Goal: Information Seeking & Learning: Check status

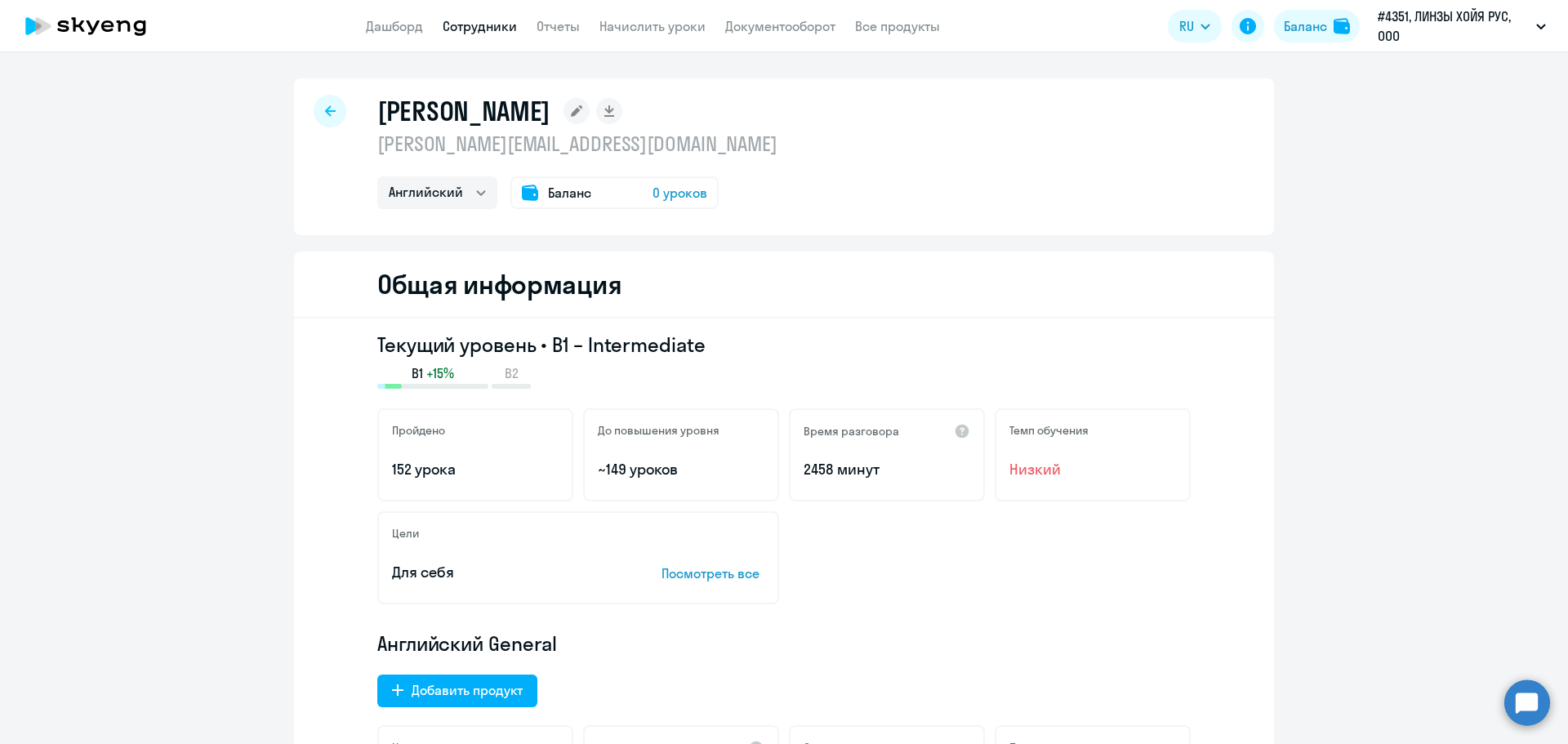
select select "english"
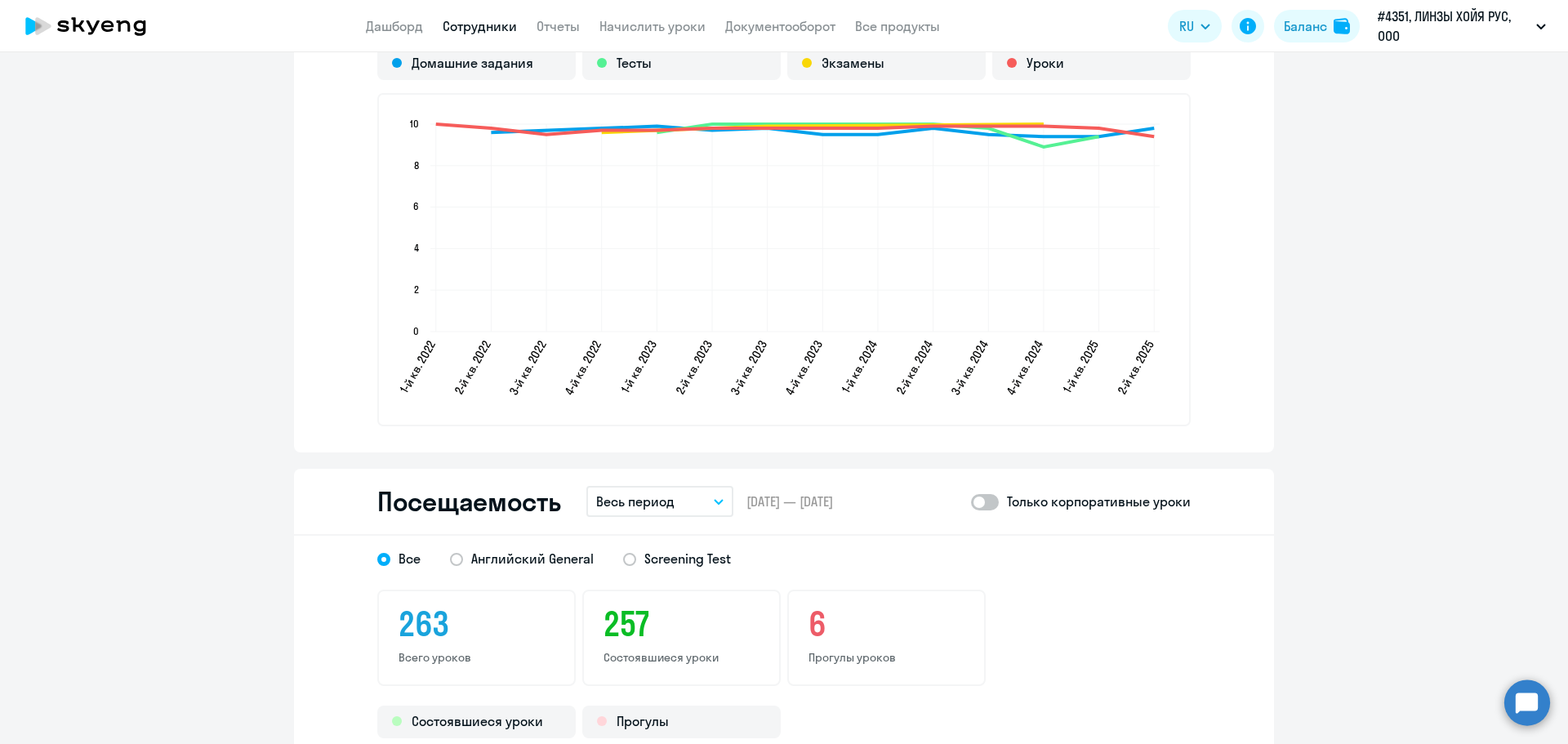
scroll to position [2041, 0]
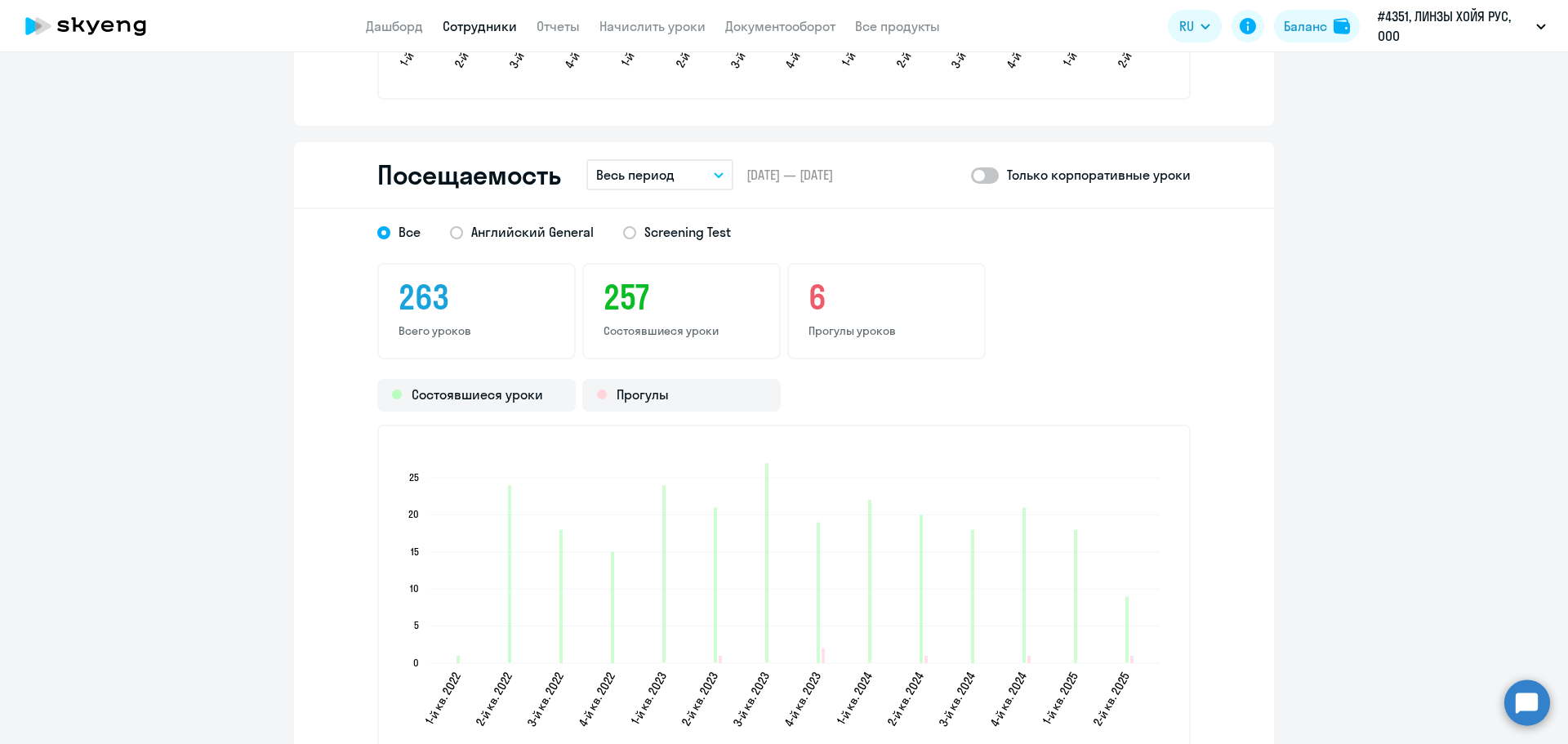
click at [696, 173] on button "Весь период" at bounding box center [660, 175] width 147 height 31
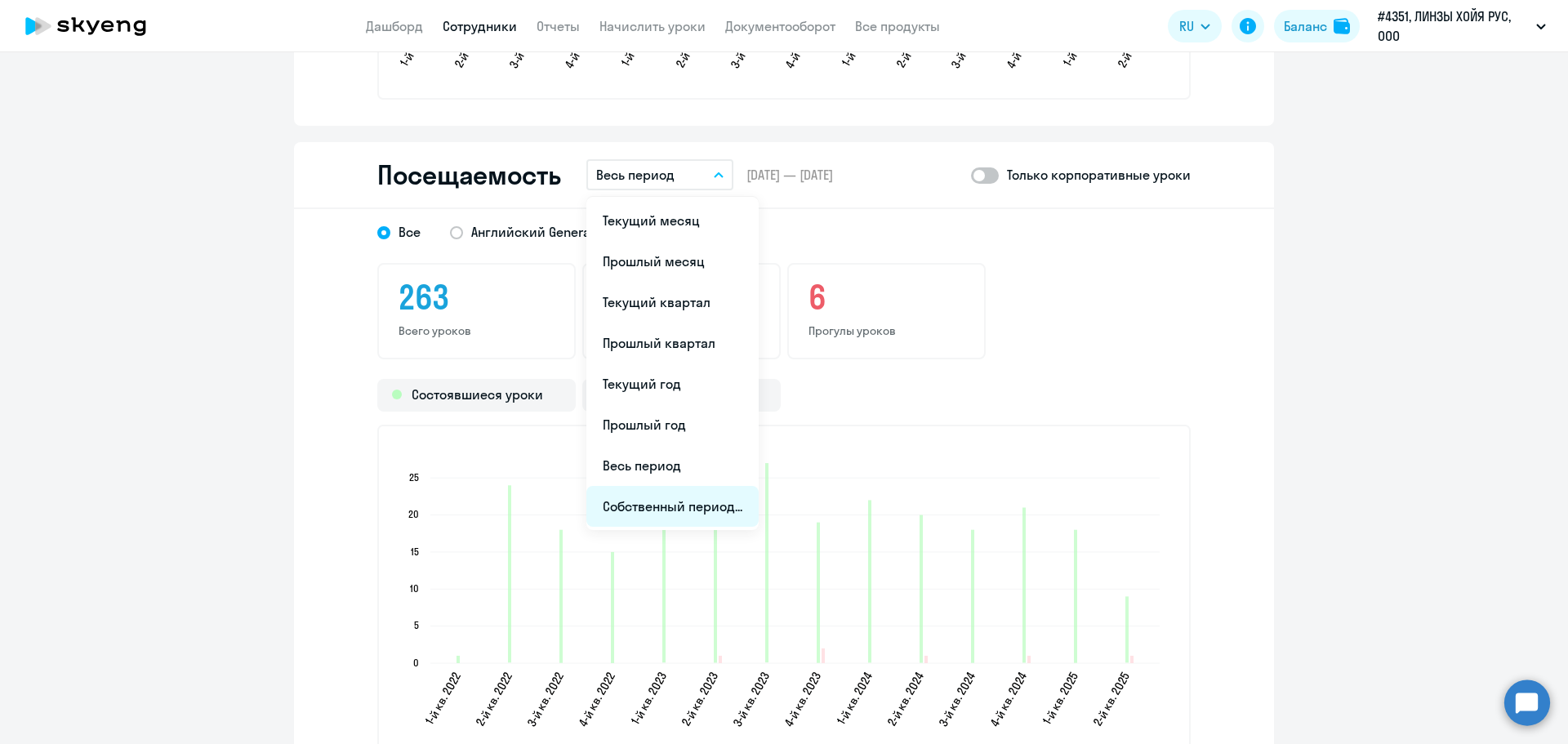
click at [663, 504] on li "Собственный период..." at bounding box center [672, 506] width 172 height 40
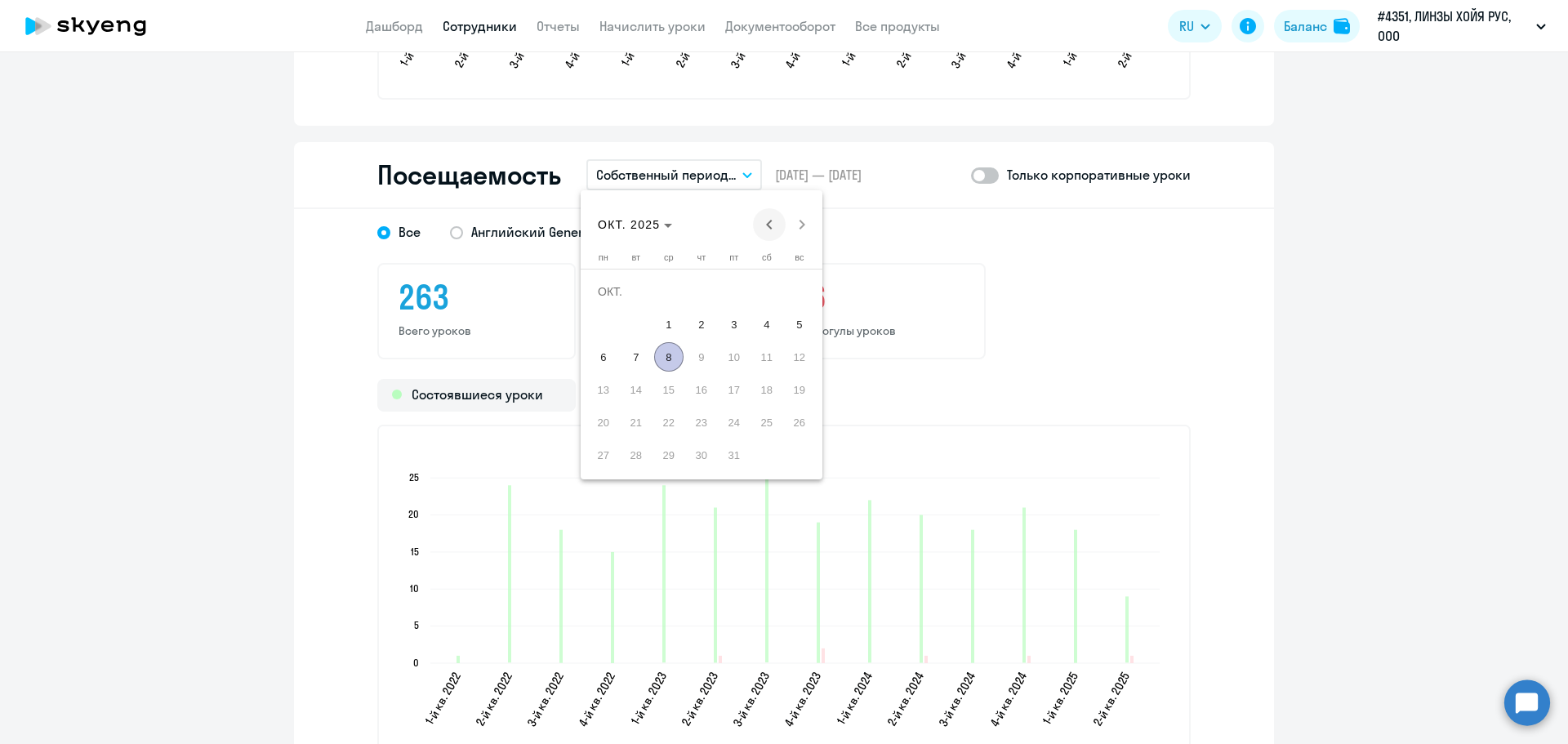
click at [772, 230] on span "Previous month" at bounding box center [769, 225] width 33 height 33
click at [669, 229] on span "ИЮНЬ 2025" at bounding box center [635, 225] width 73 height 13
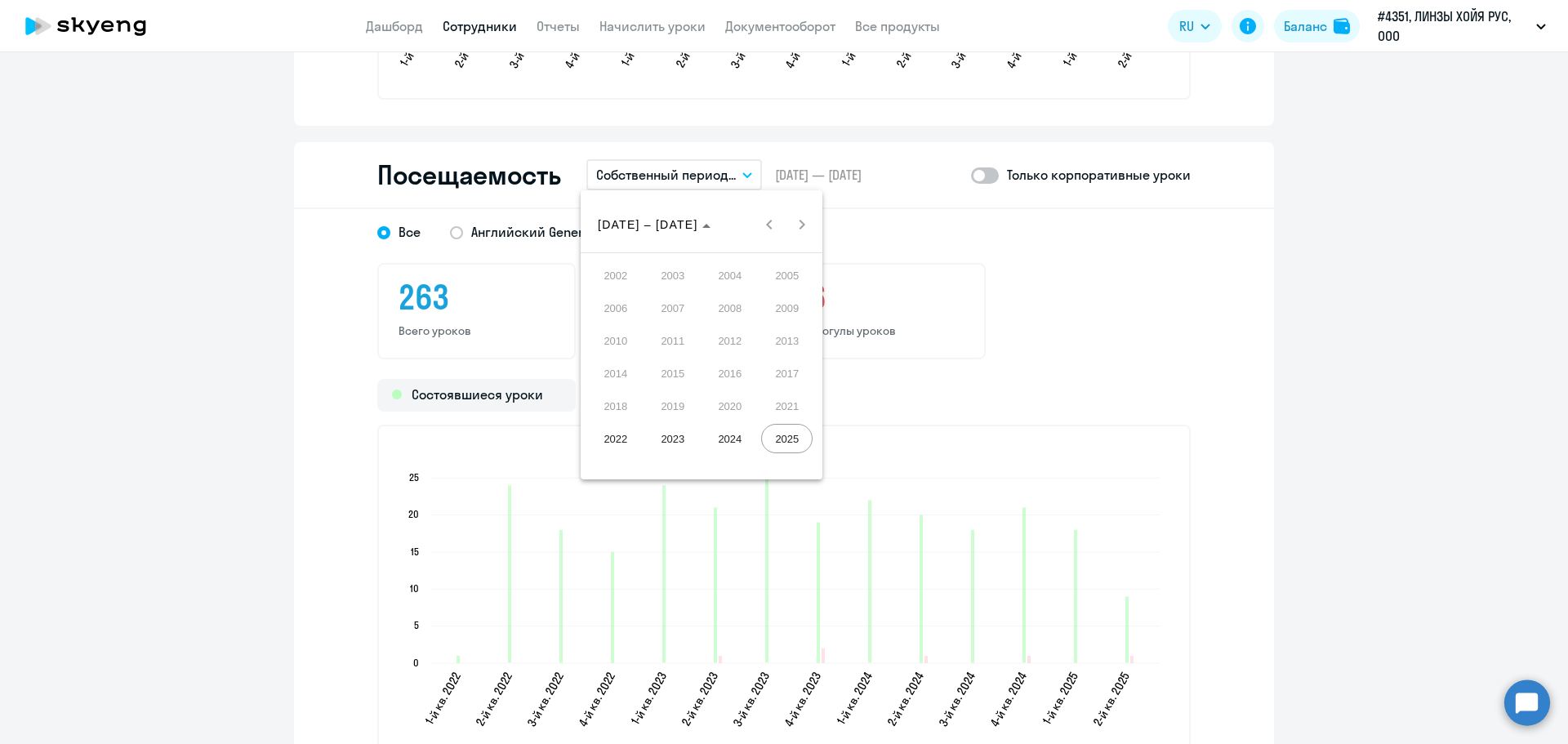
click at [725, 438] on span "2024" at bounding box center [730, 438] width 52 height 30
click at [615, 303] on span "ЯНВ." at bounding box center [615, 308] width 52 height 30
click at [607, 326] on span "1" at bounding box center [603, 324] width 30 height 30
click at [808, 231] on span "Next month" at bounding box center [802, 225] width 33 height 33
click at [766, 225] on span "Previous month" at bounding box center [769, 225] width 33 height 33
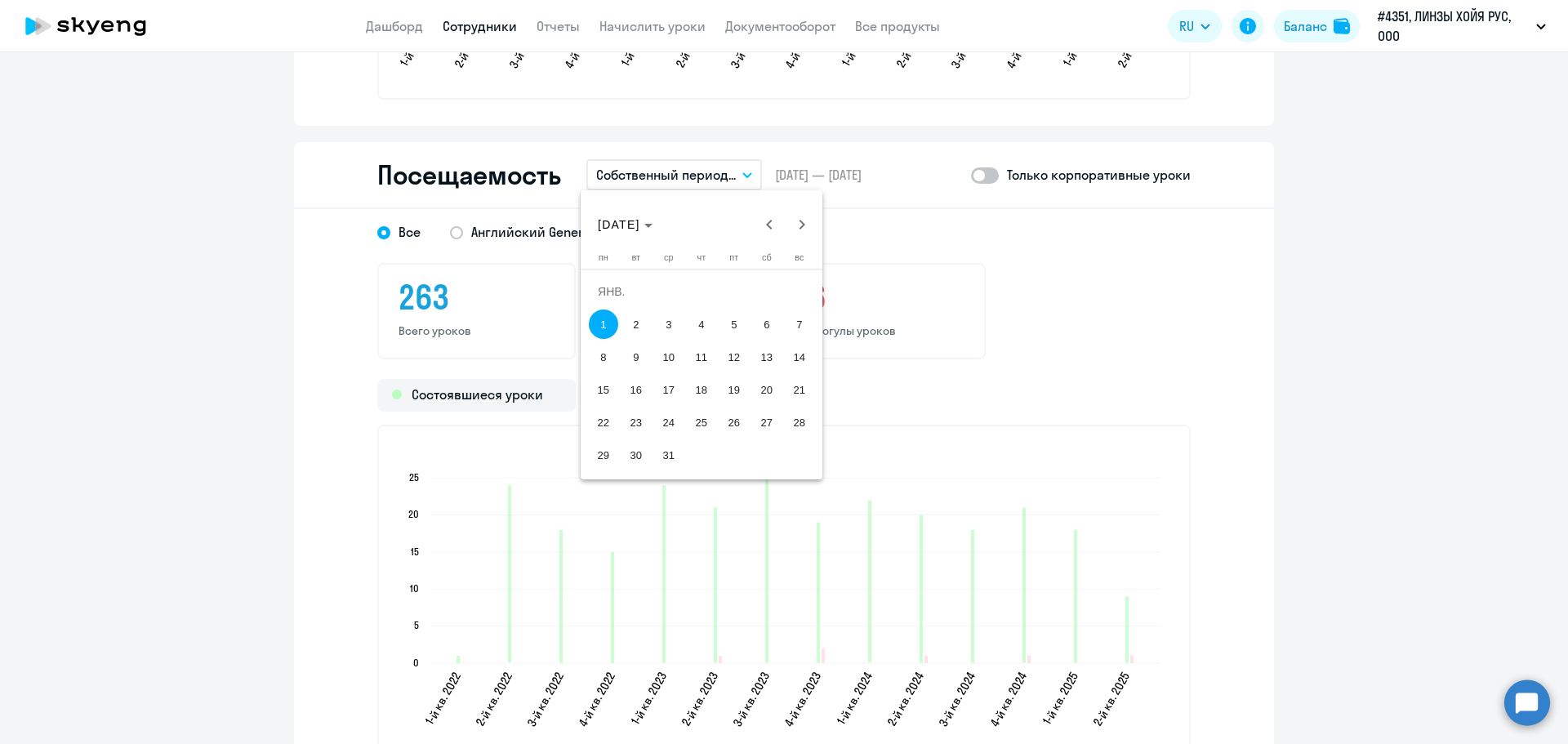
click at [599, 324] on span "1" at bounding box center [603, 324] width 30 height 30
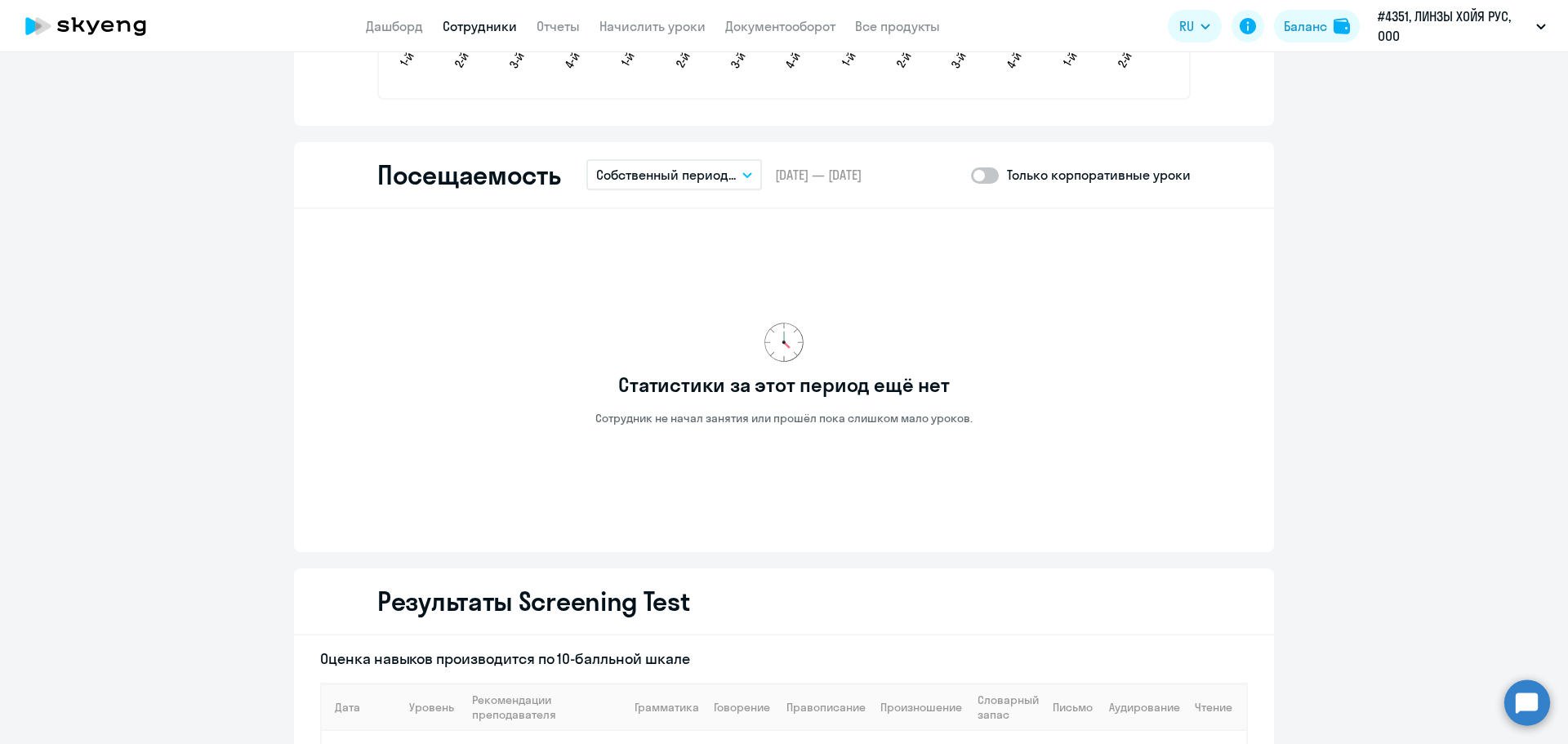
click at [744, 172] on icon "button" at bounding box center [747, 175] width 10 height 6
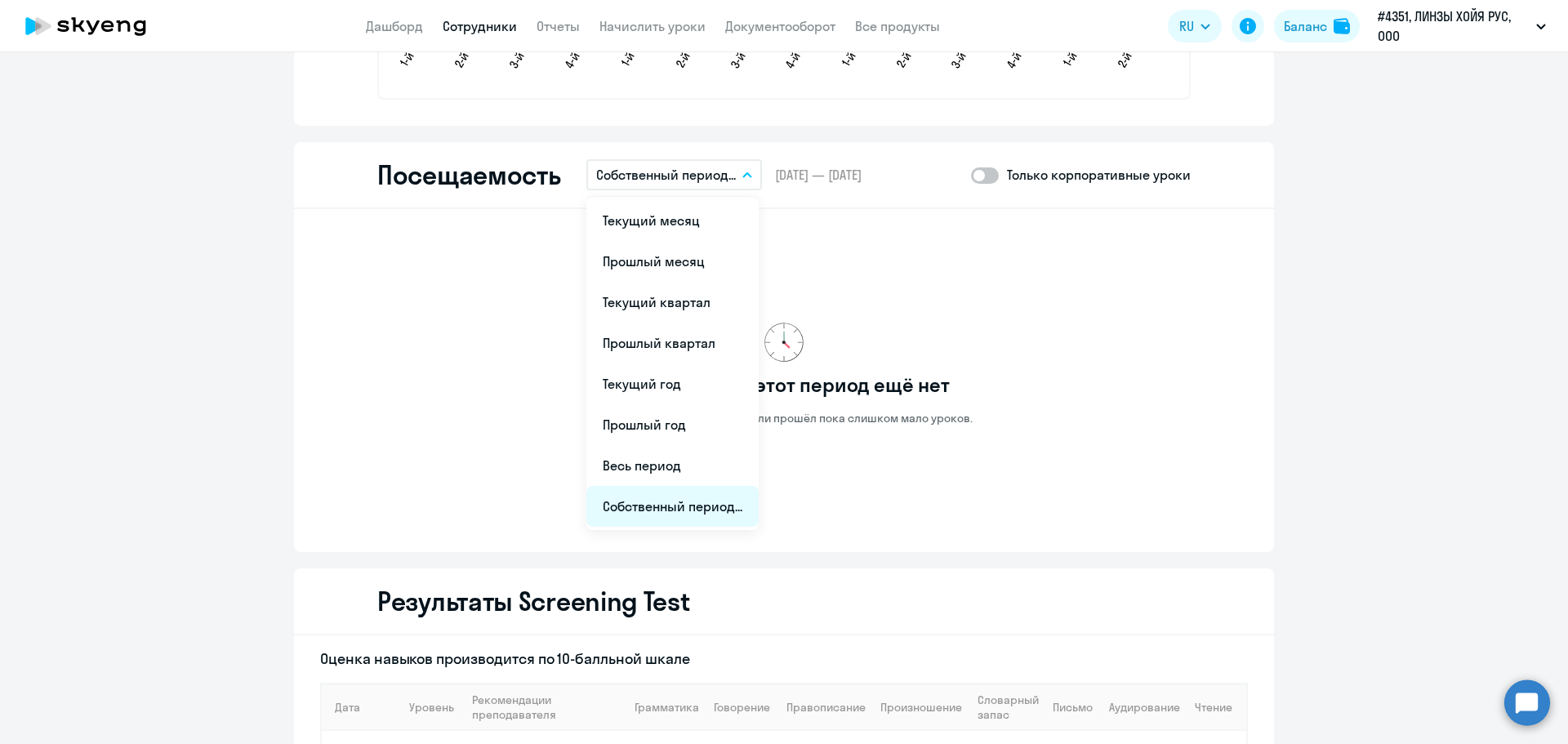
click at [712, 506] on li "Собственный период..." at bounding box center [672, 506] width 172 height 40
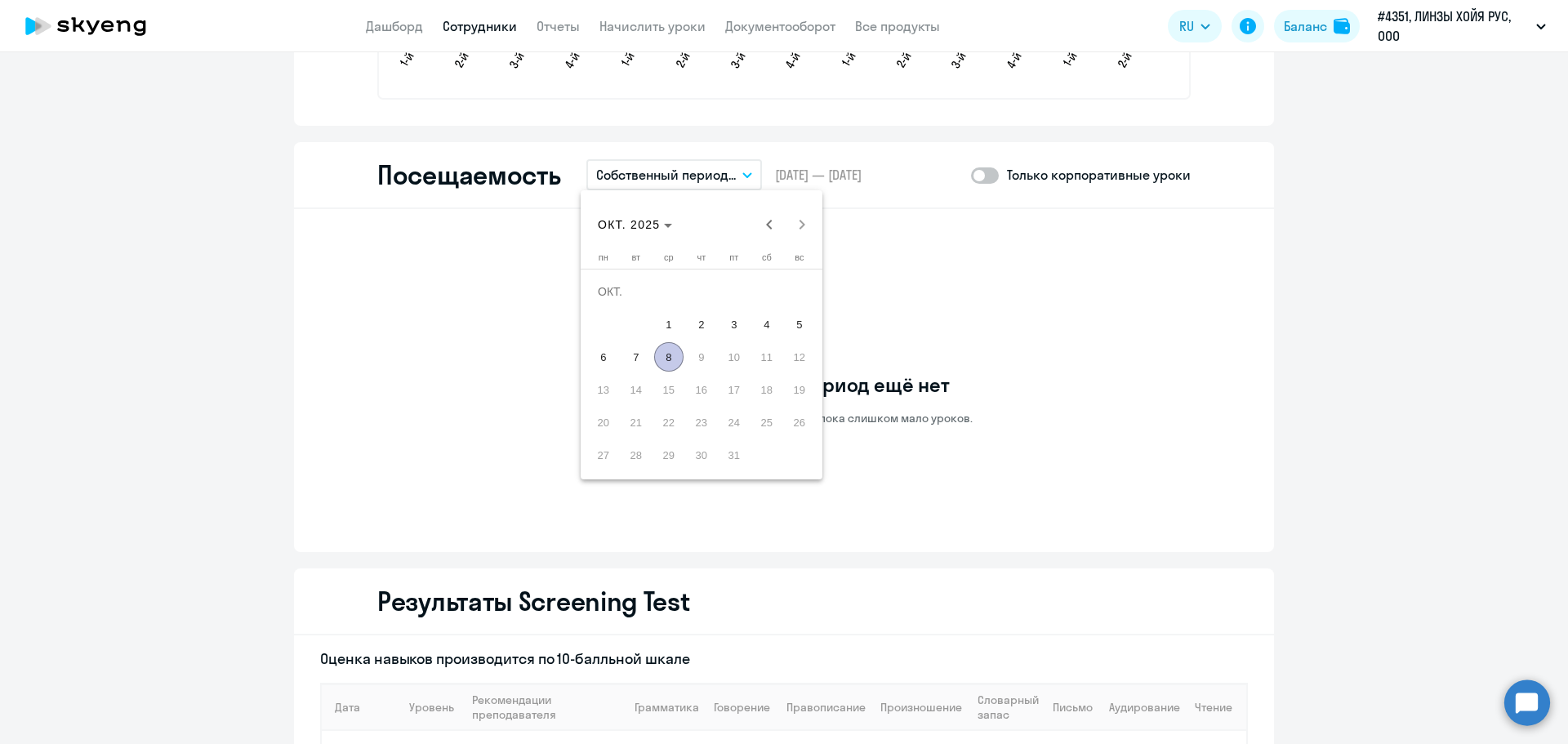
click at [669, 349] on span "8" at bounding box center [668, 357] width 30 height 30
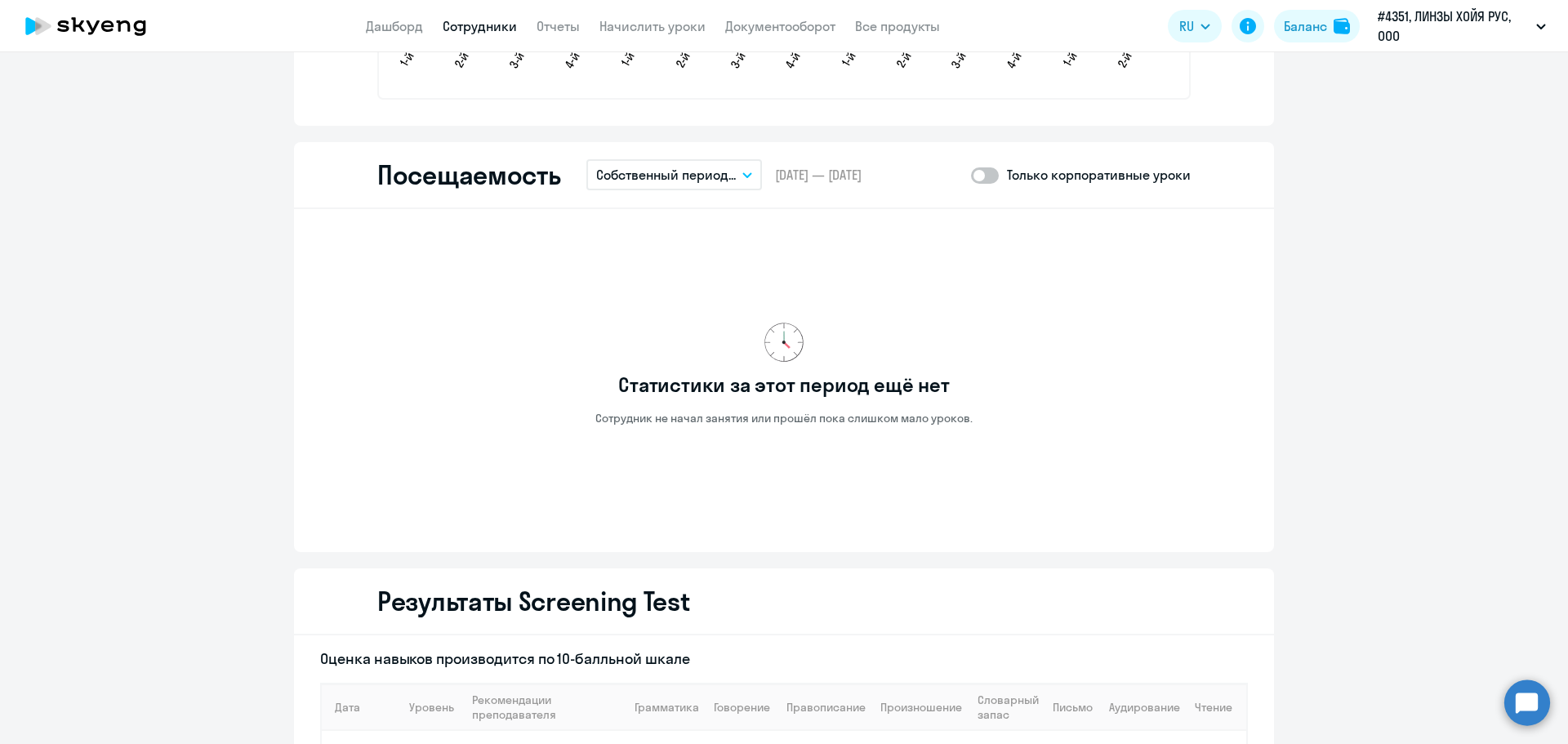
click at [841, 169] on span "[DATE] — [DATE]" at bounding box center [818, 174] width 87 height 18
click at [736, 174] on button "Собственный период..." at bounding box center [674, 175] width 176 height 31
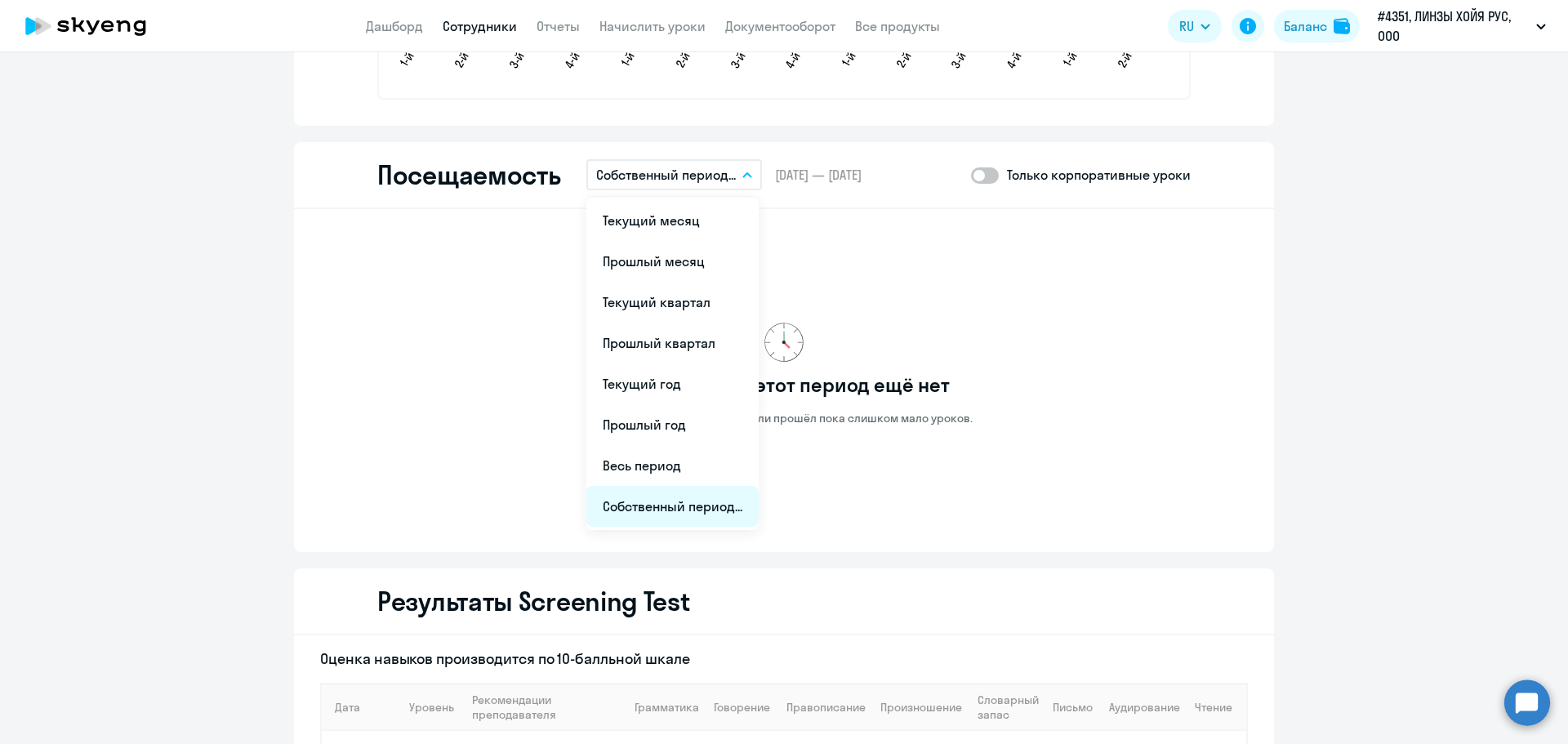
click at [647, 504] on li "Собственный период..." at bounding box center [672, 506] width 172 height 40
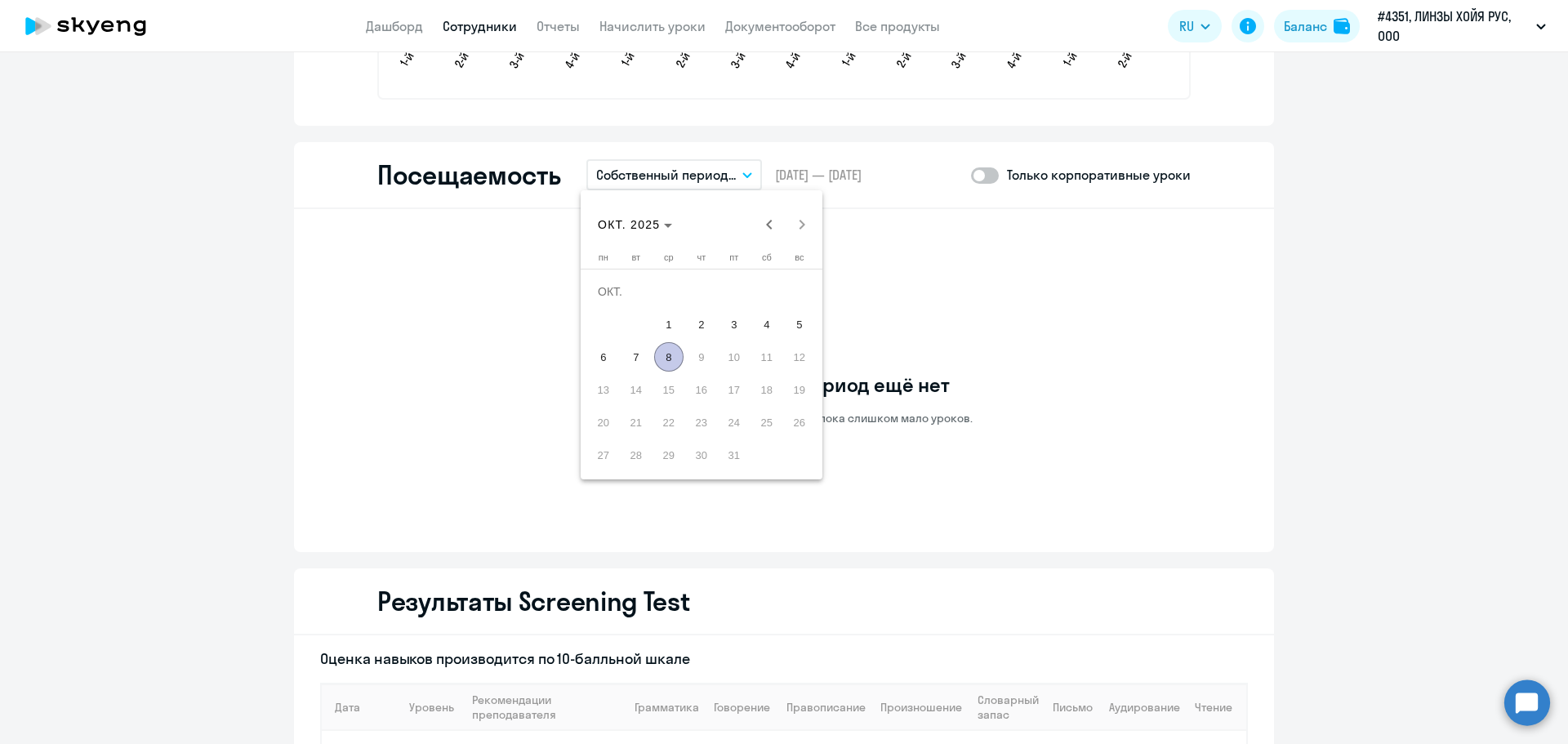
click at [647, 501] on div at bounding box center [784, 372] width 1568 height 744
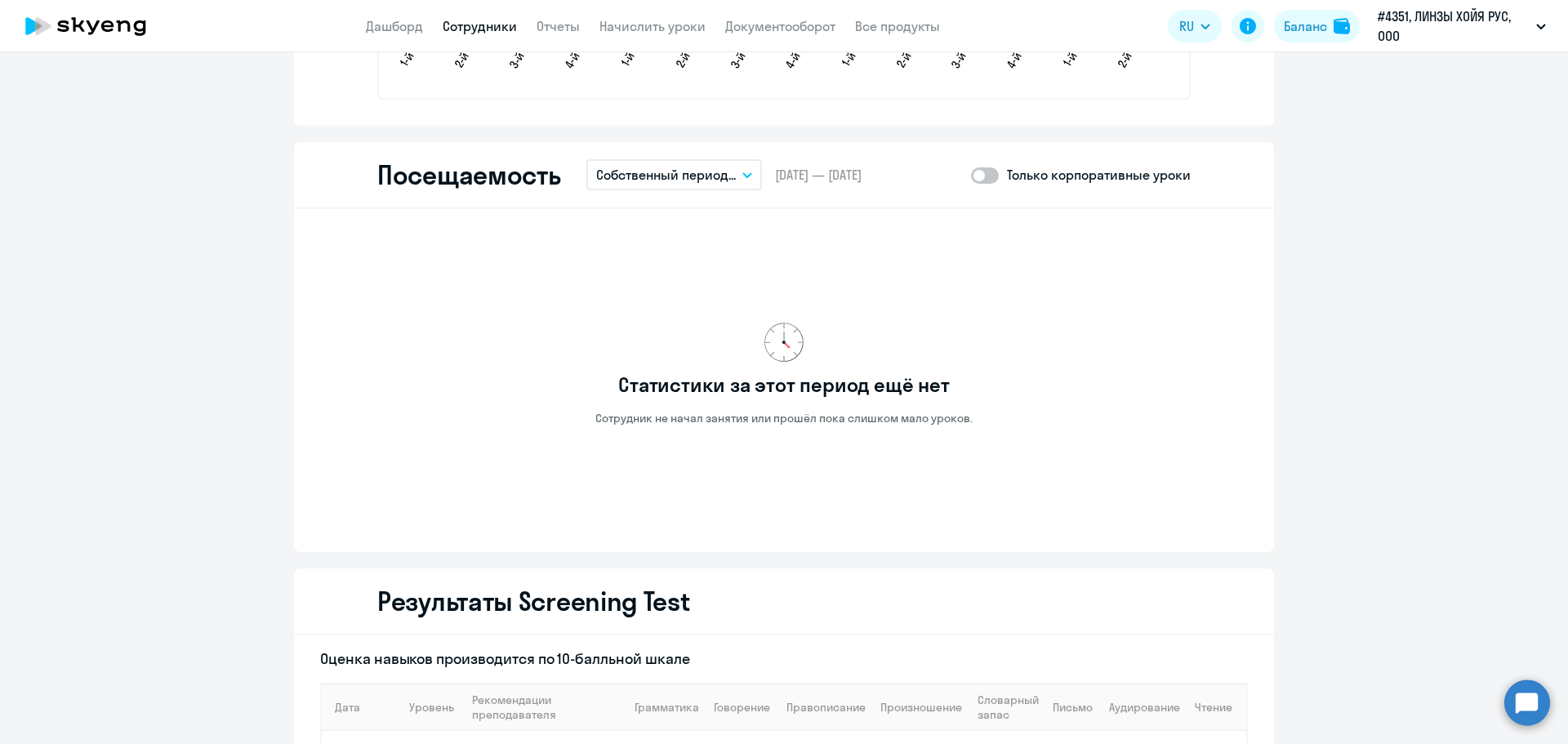
click at [730, 176] on p "Собственный период..." at bounding box center [665, 175] width 139 height 19
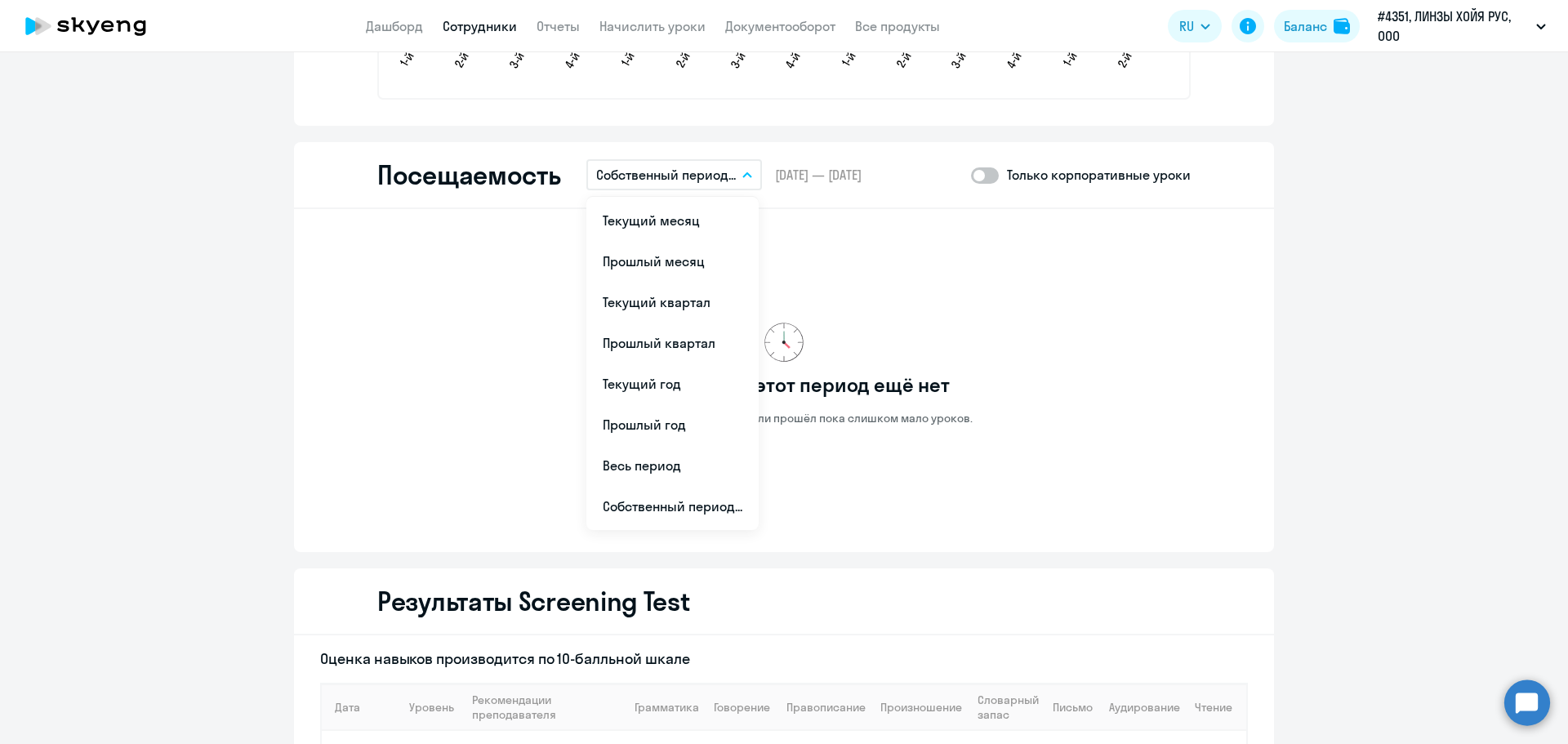
click at [730, 176] on p "Собственный период..." at bounding box center [665, 175] width 139 height 19
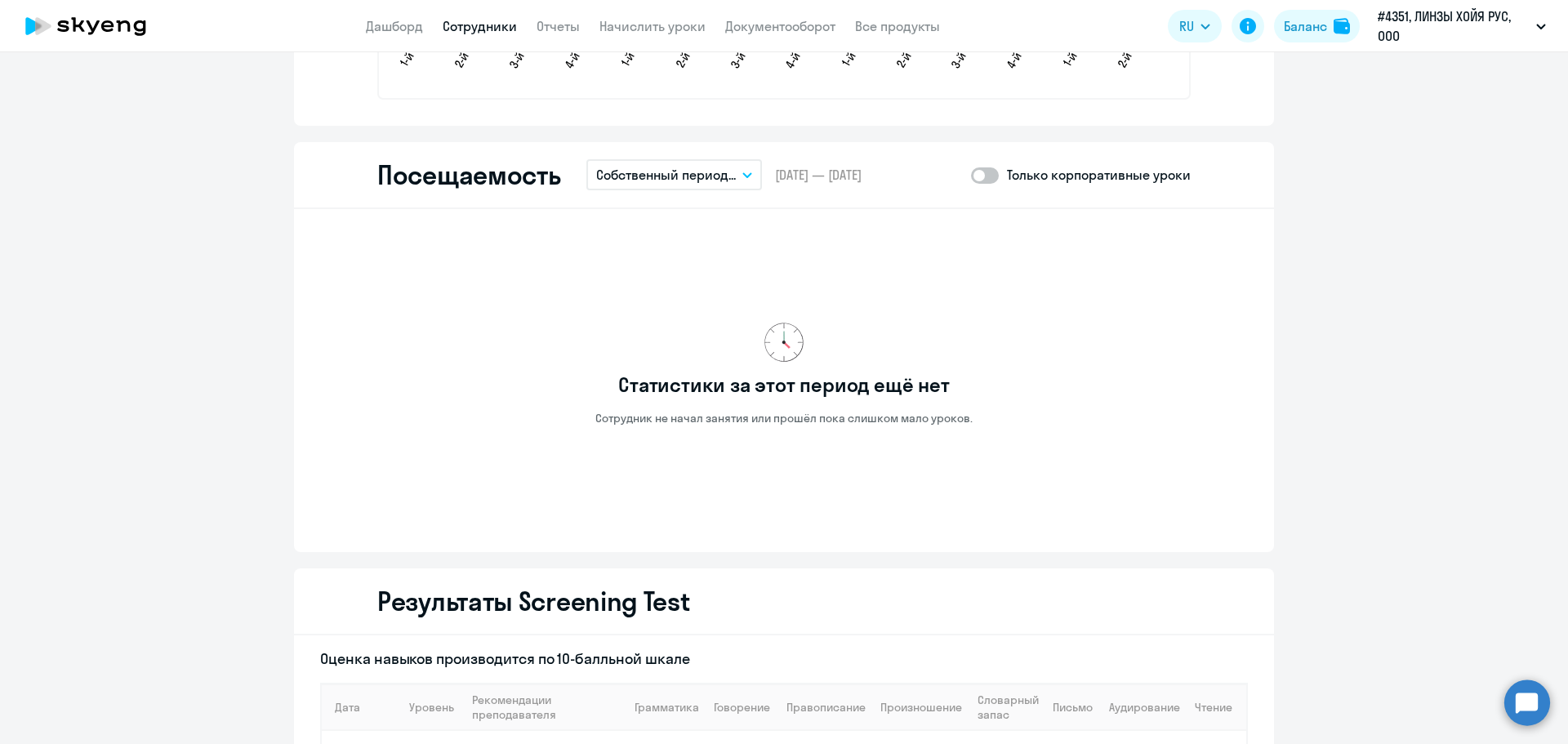
click at [727, 179] on p "Собственный период..." at bounding box center [665, 175] width 139 height 19
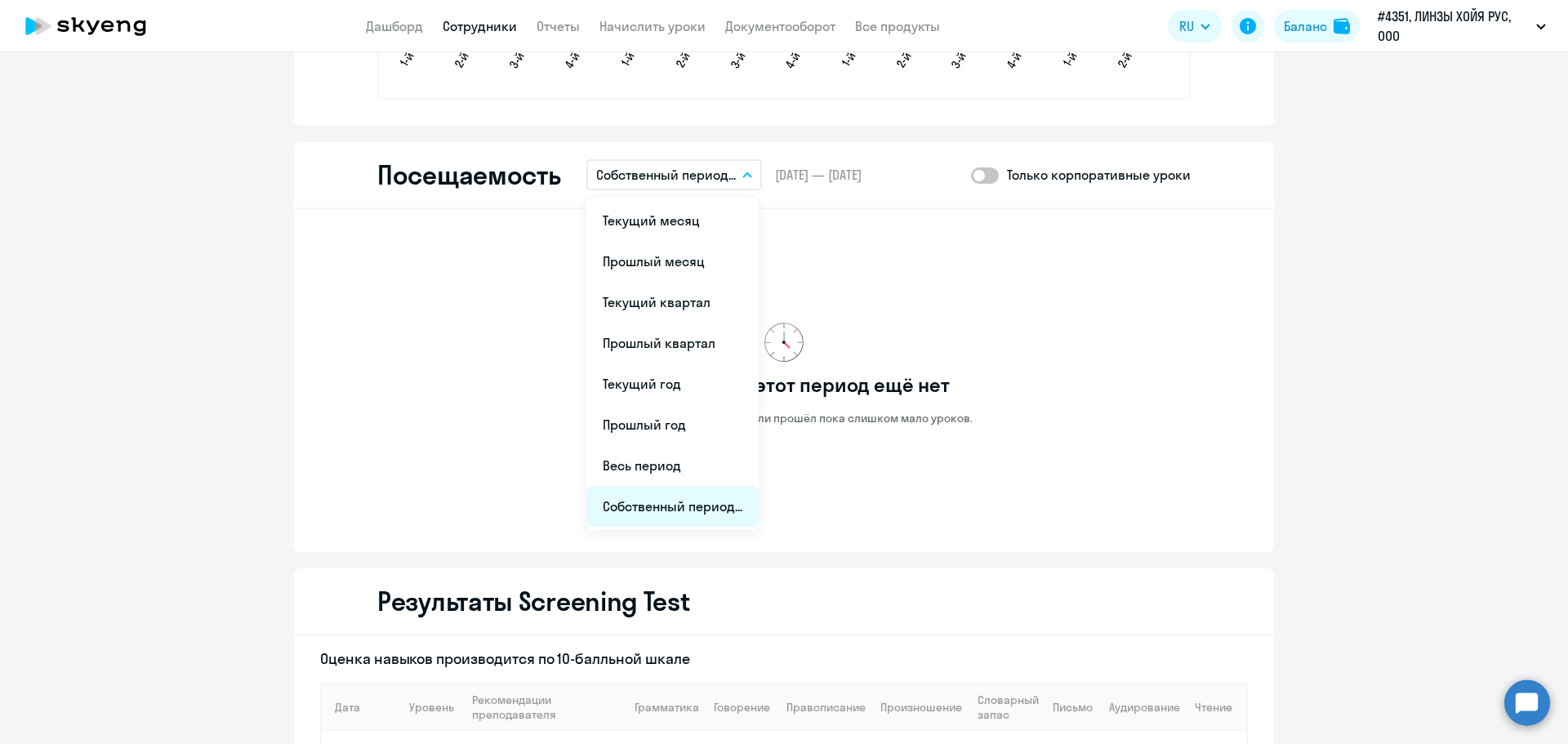
click at [666, 508] on li "Собственный период..." at bounding box center [672, 506] width 172 height 40
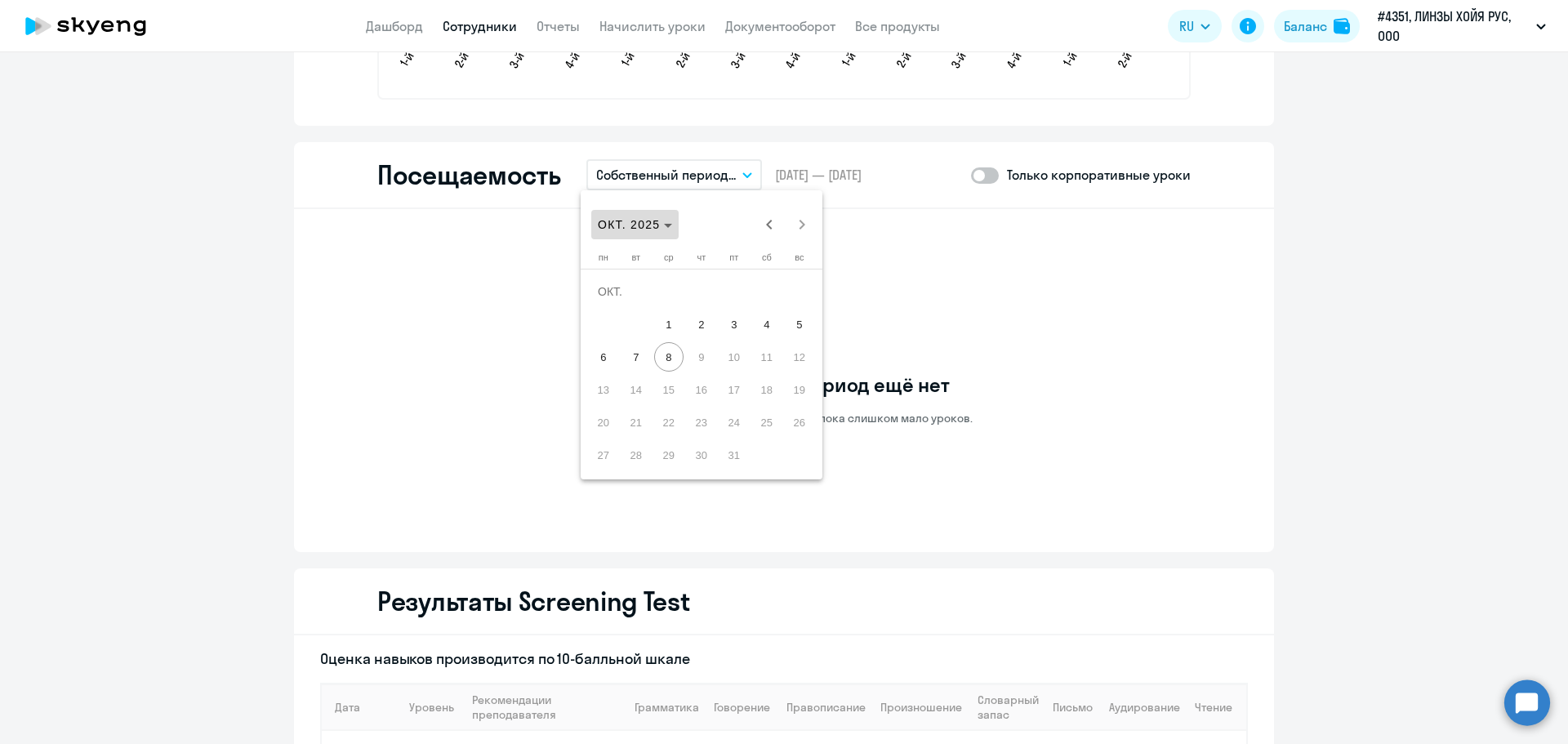
click at [659, 219] on span "ОКТ. 2025" at bounding box center [629, 225] width 62 height 13
click at [734, 436] on span "2024" at bounding box center [730, 438] width 52 height 30
click at [620, 312] on span "ЯНВ." at bounding box center [615, 308] width 52 height 30
click at [605, 323] on span "1" at bounding box center [603, 324] width 30 height 30
click at [799, 218] on span "Next month" at bounding box center [802, 225] width 33 height 33
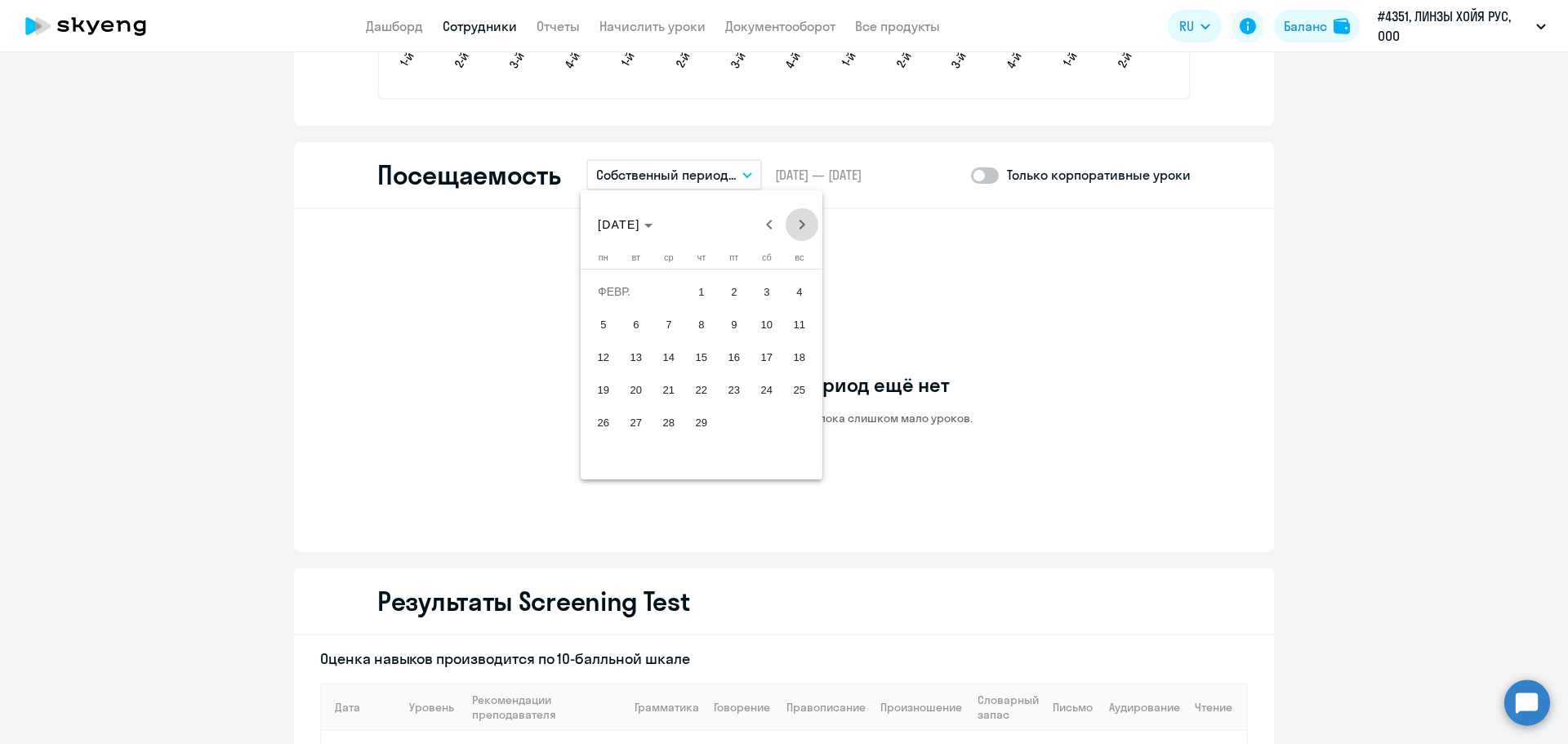
click at [799, 218] on span "Next month" at bounding box center [802, 225] width 33 height 33
click at [800, 218] on span "Next month" at bounding box center [802, 225] width 33 height 33
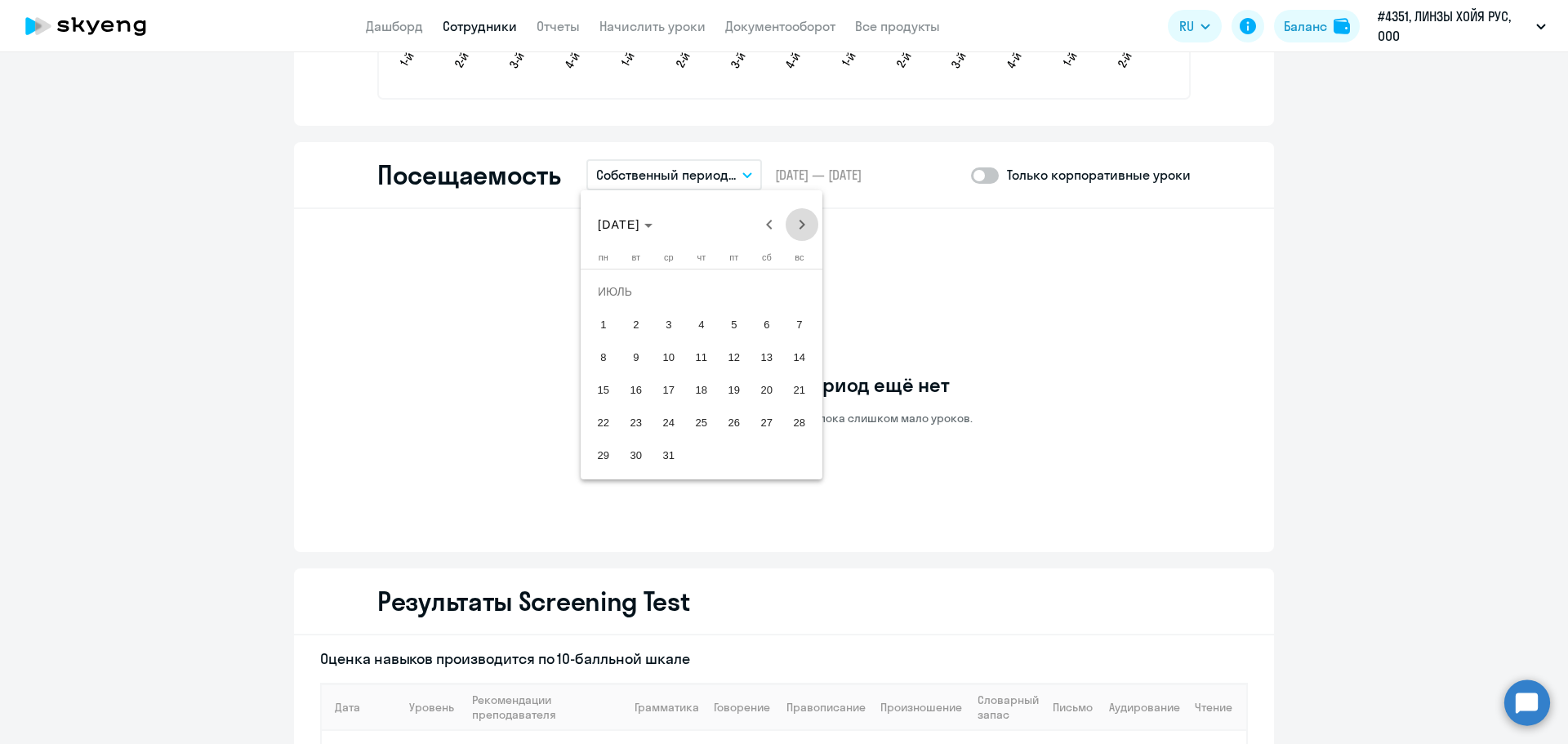
click at [800, 218] on span "Next month" at bounding box center [802, 225] width 33 height 33
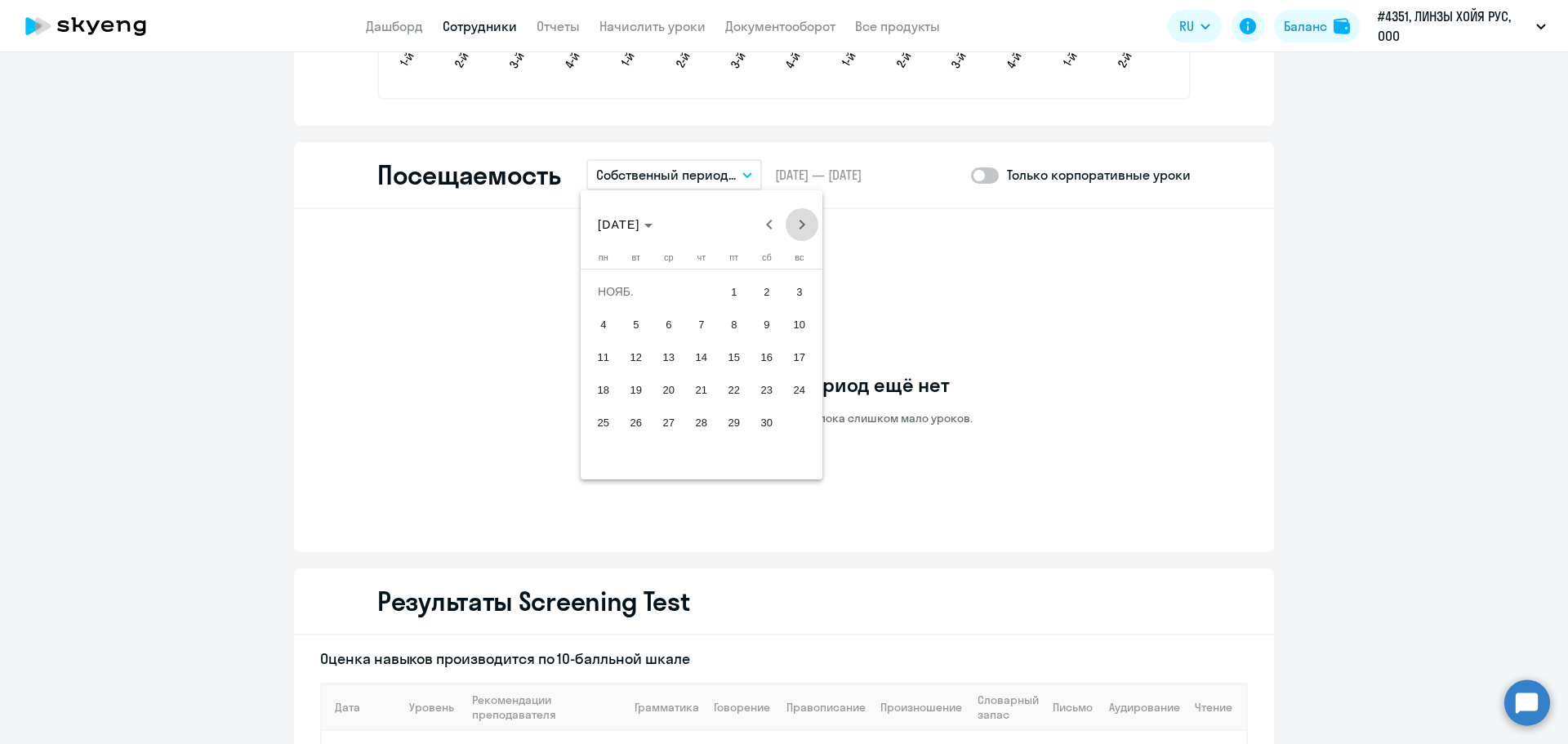
click at [800, 218] on span "Next month" at bounding box center [802, 225] width 33 height 33
click at [800, 214] on span "Next month" at bounding box center [802, 225] width 33 height 33
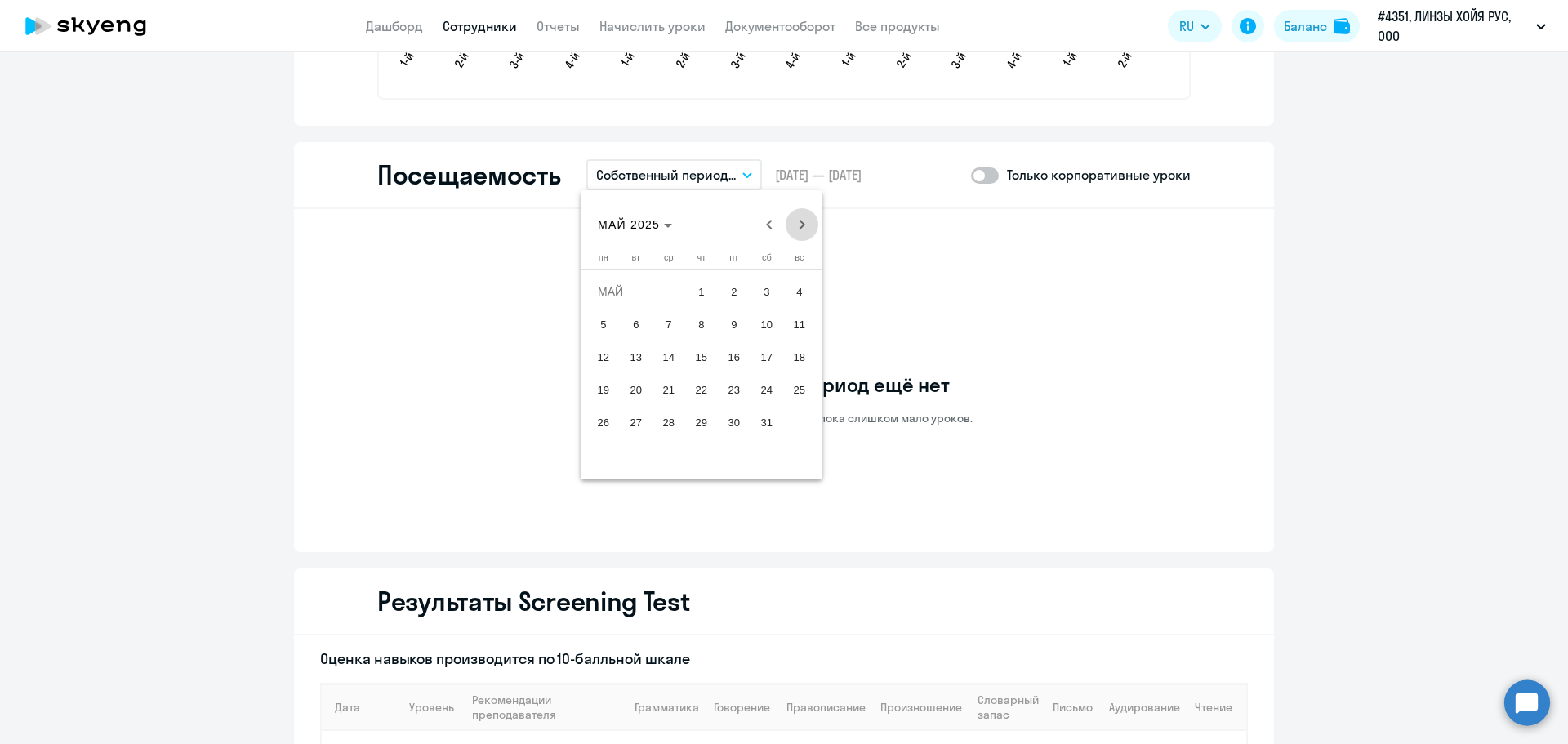
click at [800, 214] on span "Next month" at bounding box center [802, 225] width 33 height 33
click at [800, 213] on span "Next month" at bounding box center [802, 225] width 33 height 33
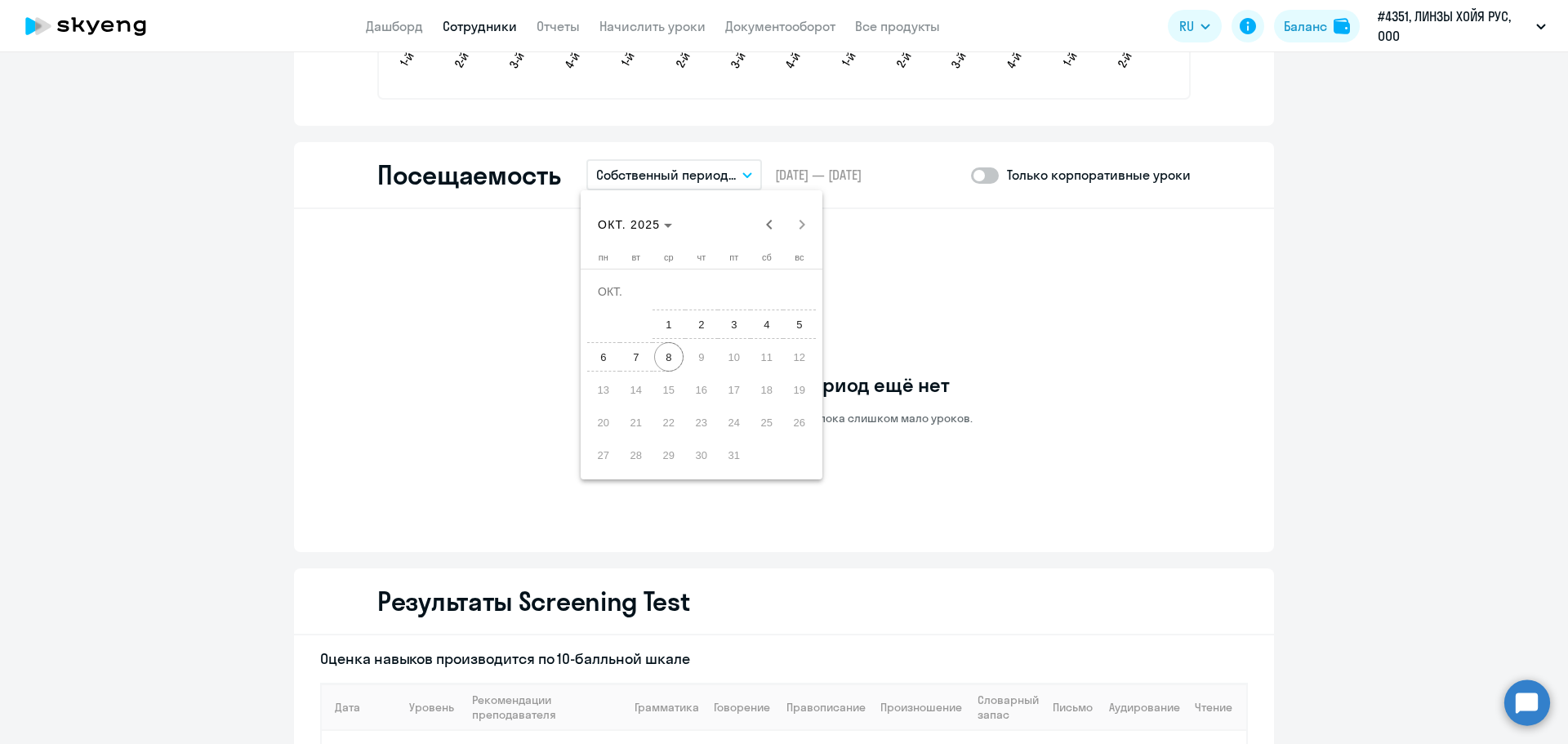
click at [670, 355] on span "8" at bounding box center [668, 357] width 30 height 30
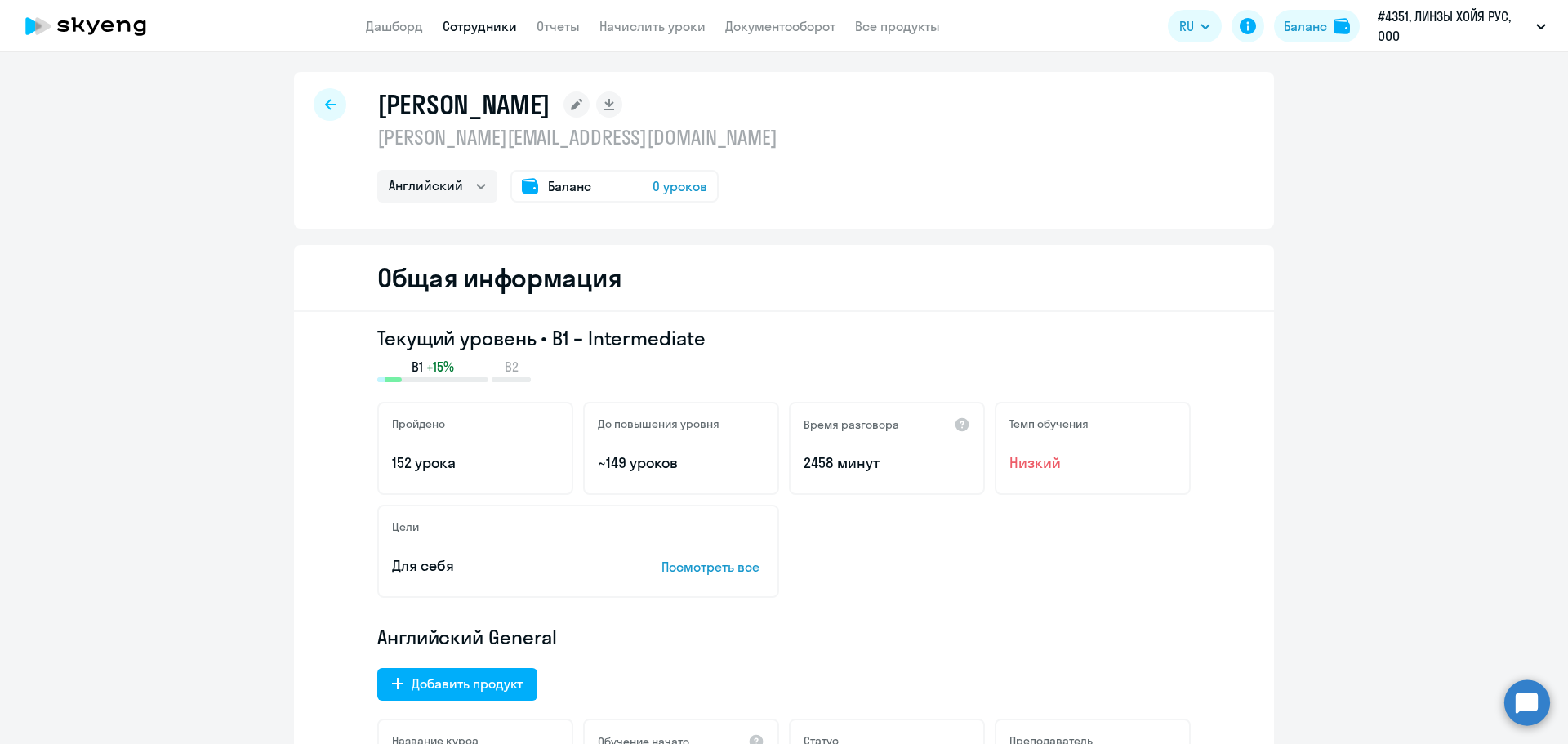
scroll to position [0, 0]
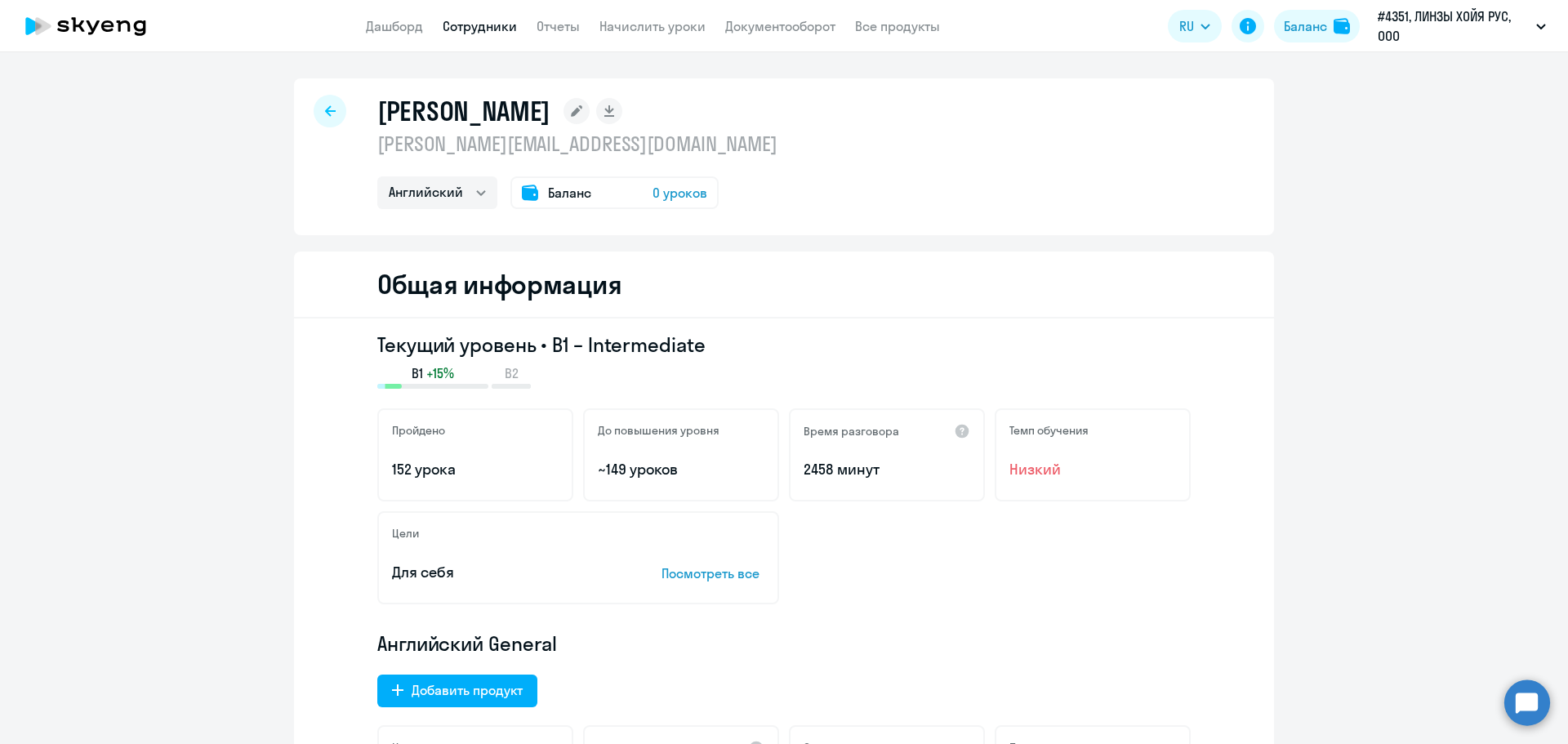
click at [317, 116] on div at bounding box center [330, 112] width 33 height 33
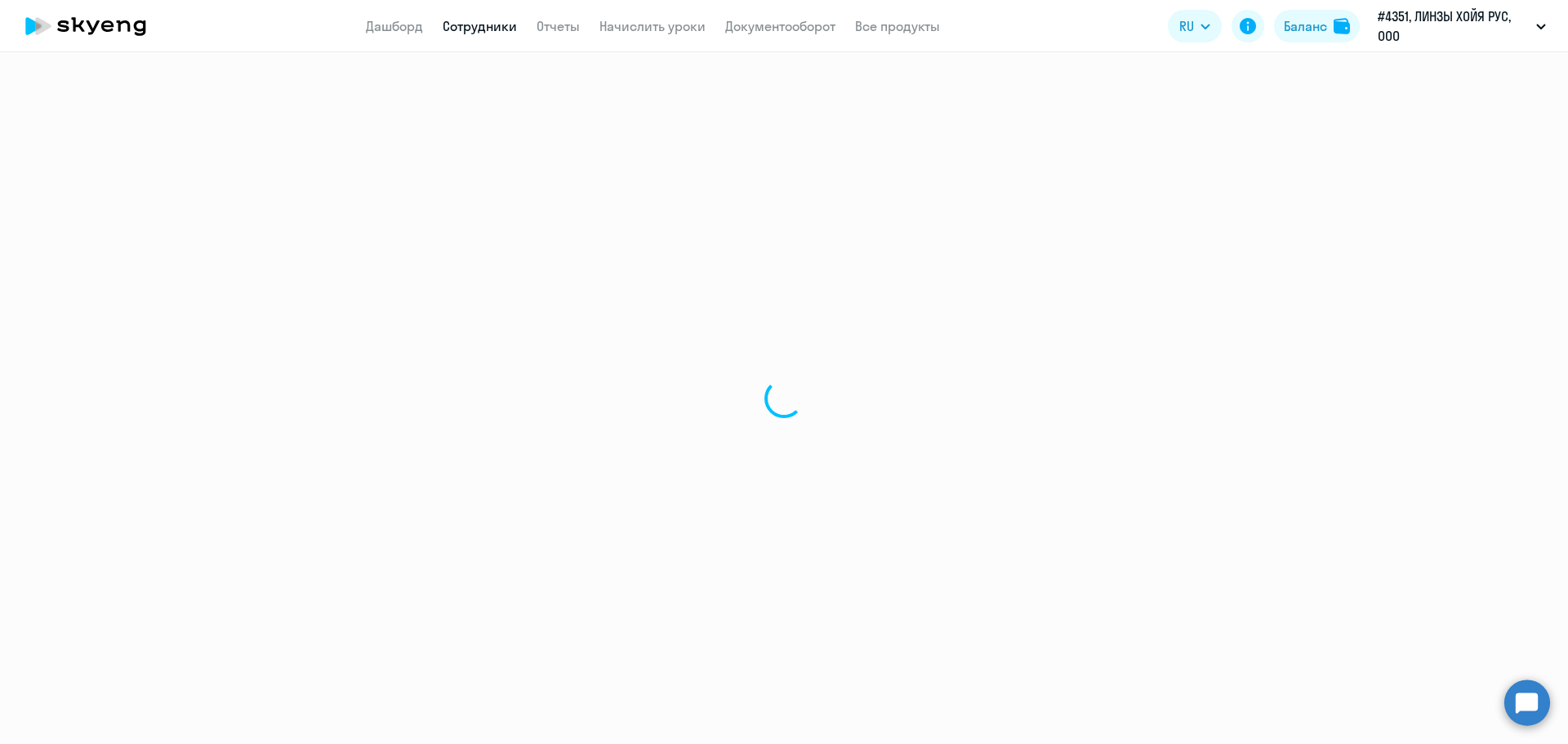
select select "30"
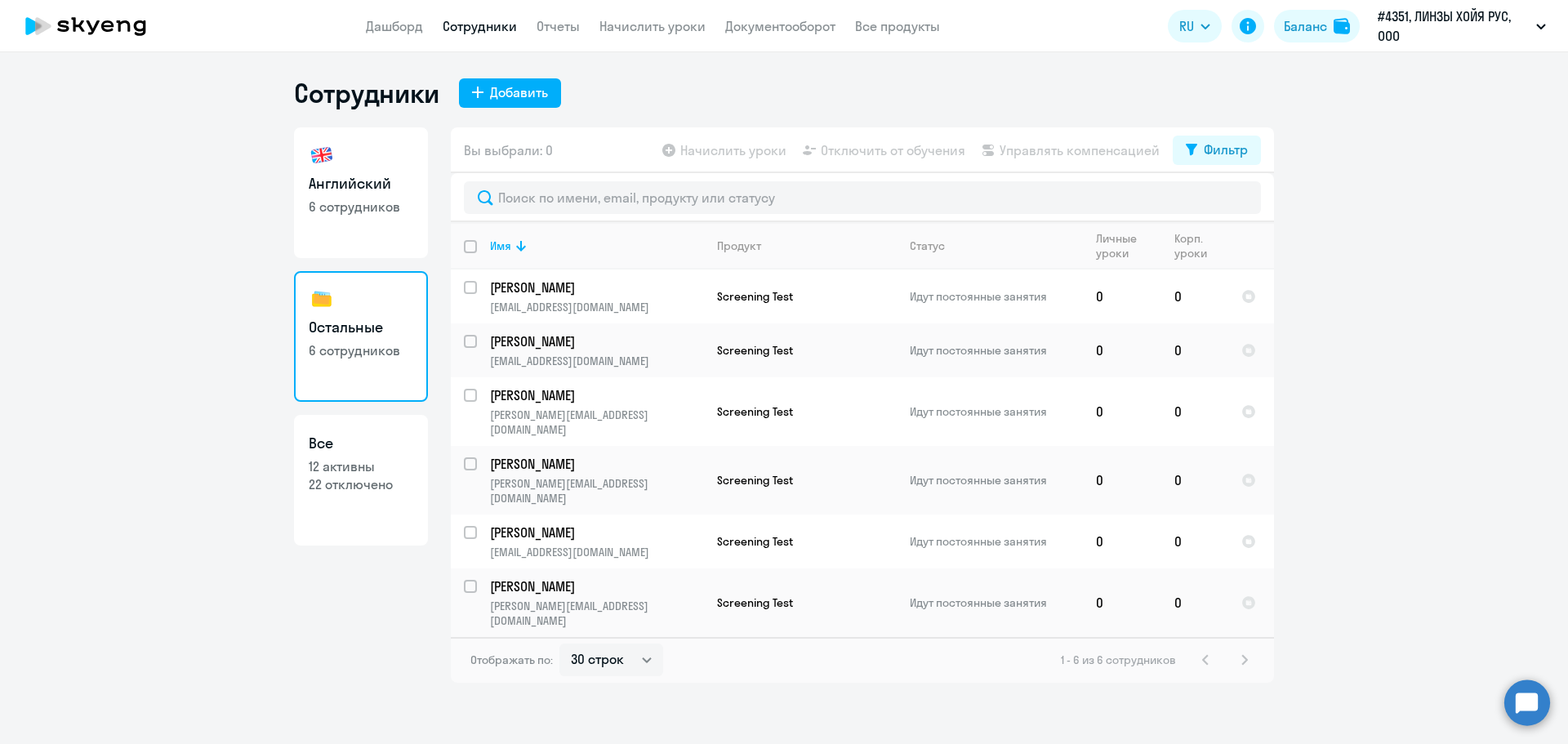
click at [367, 232] on link "Английский 6 сотрудников" at bounding box center [361, 192] width 134 height 131
select select "30"
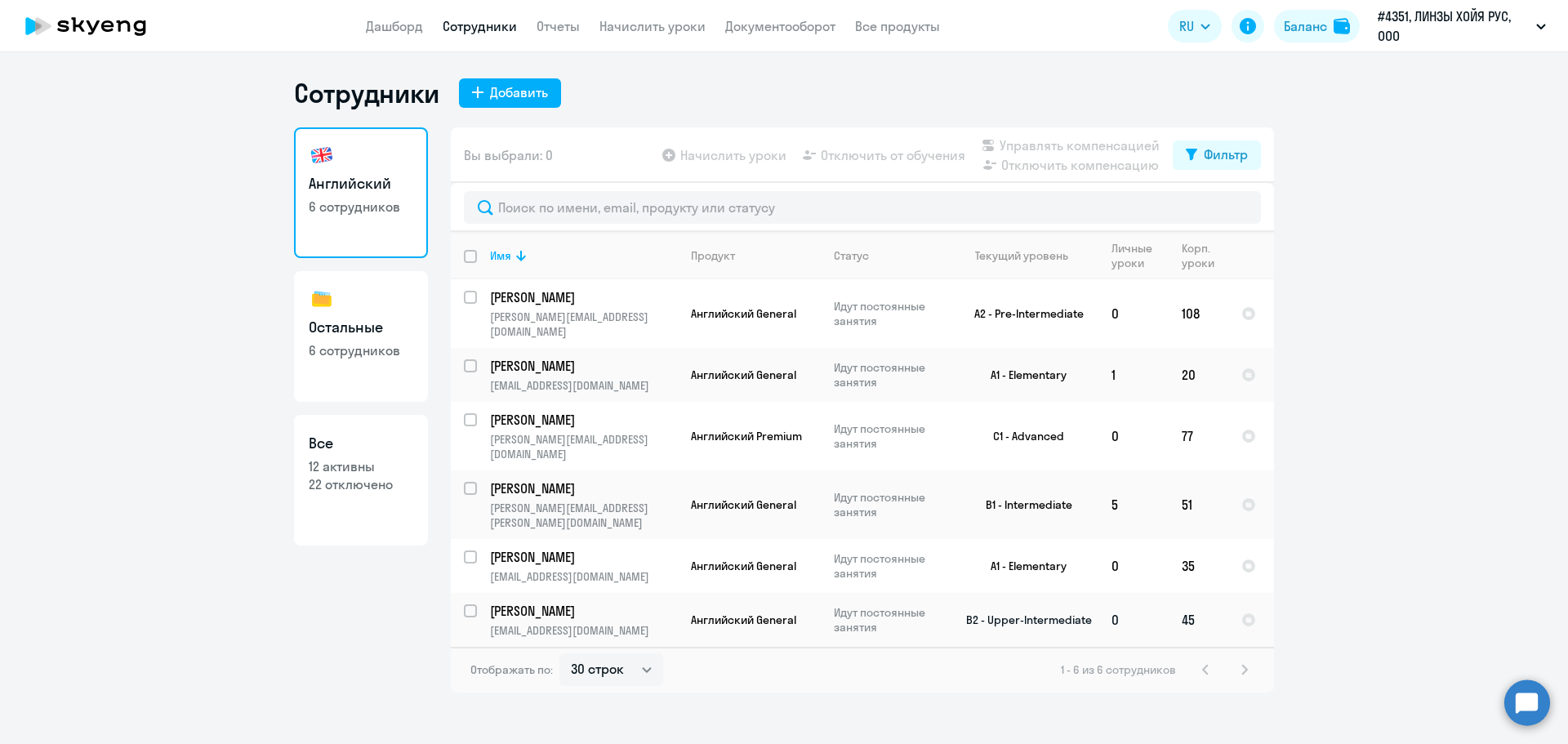
click at [571, 602] on p "[PERSON_NAME]" at bounding box center [583, 610] width 185 height 18
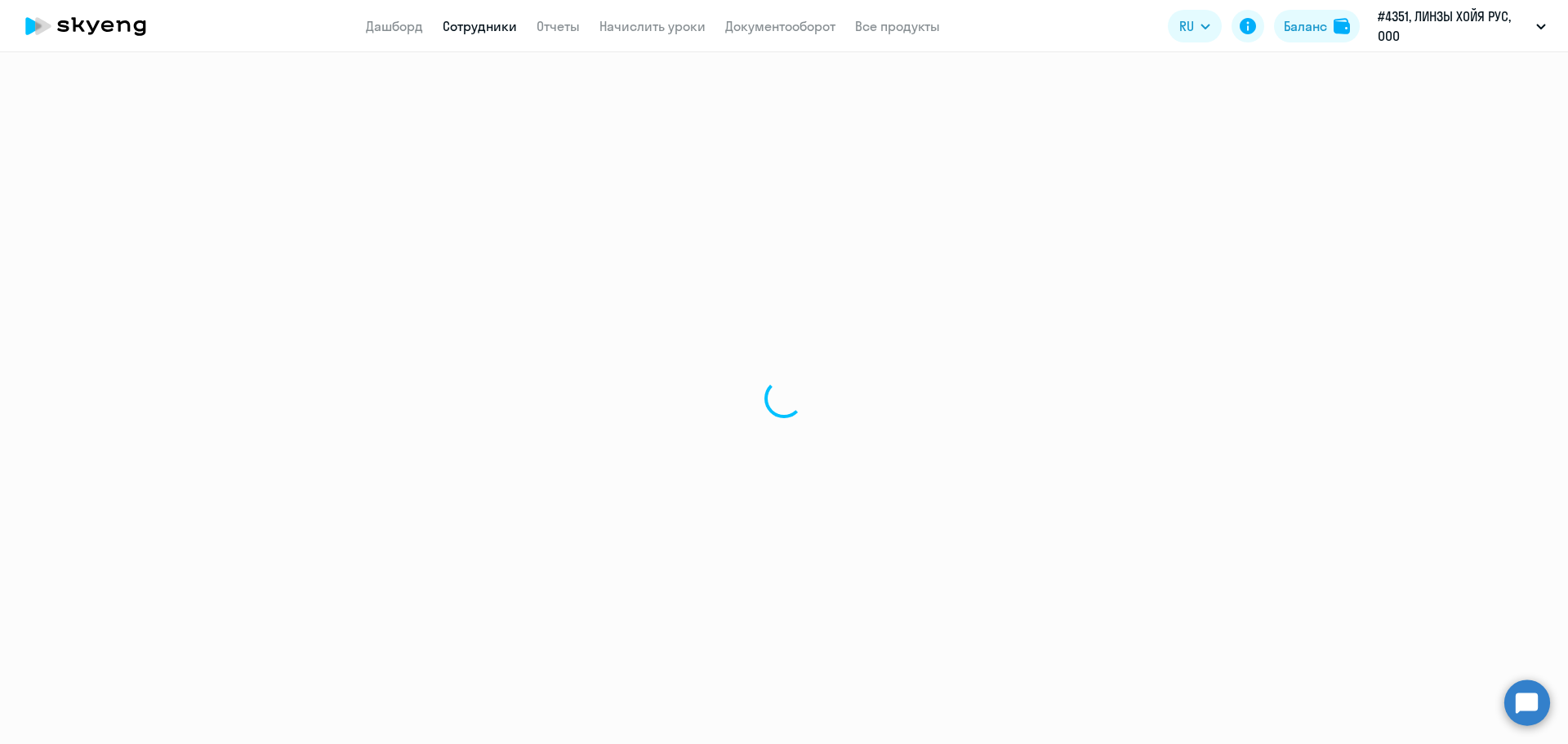
select select "english"
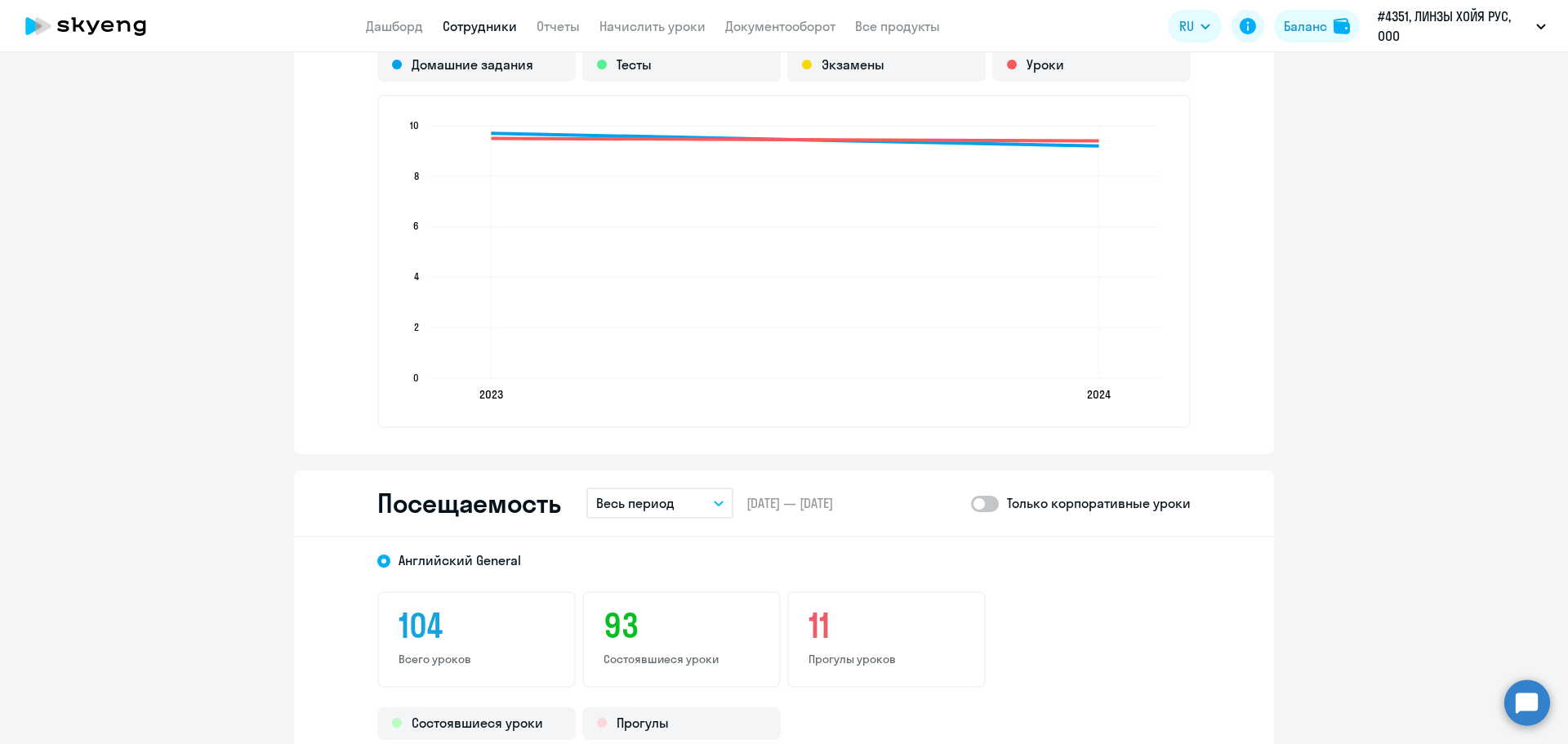
scroll to position [2041, 0]
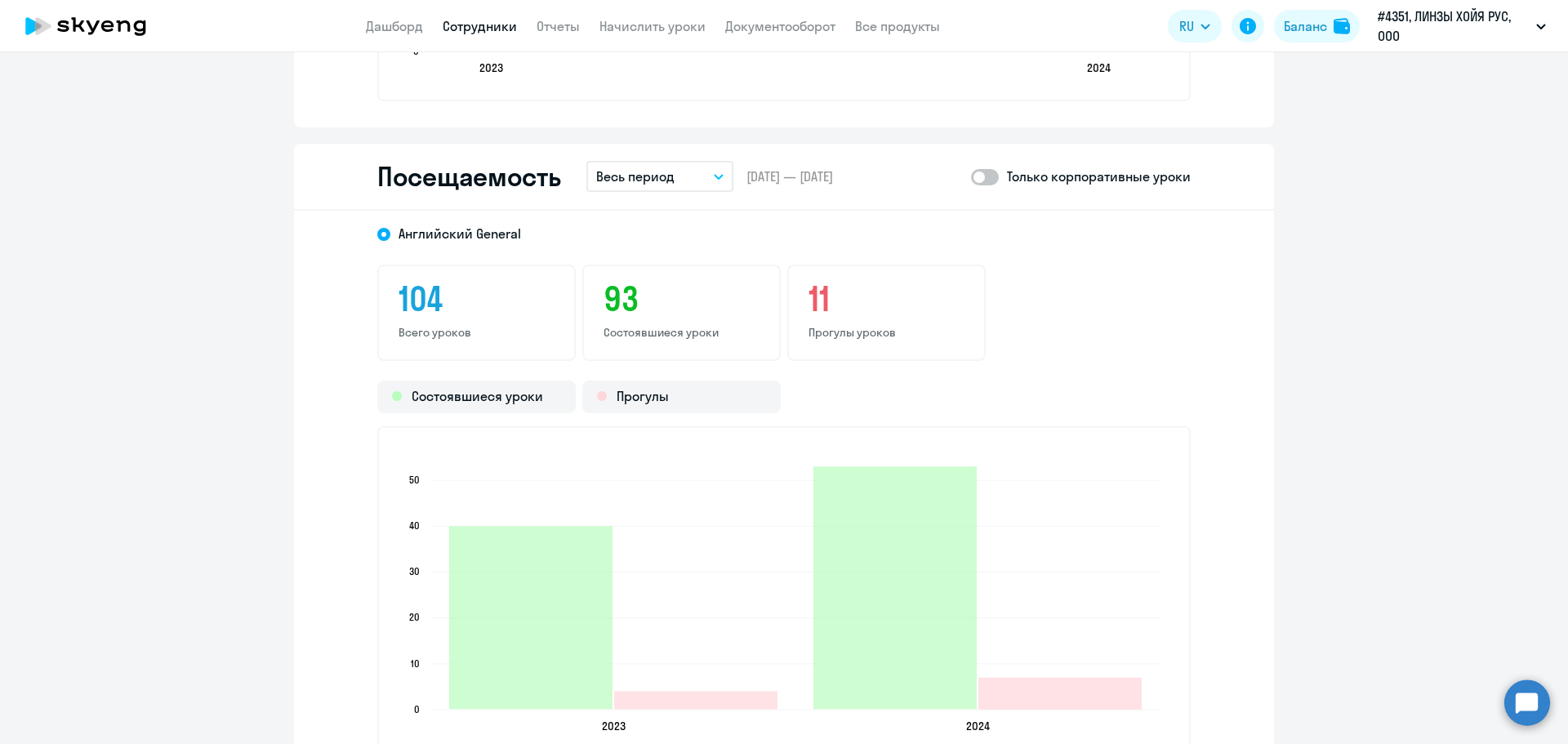
click at [713, 174] on icon "button" at bounding box center [718, 177] width 10 height 6
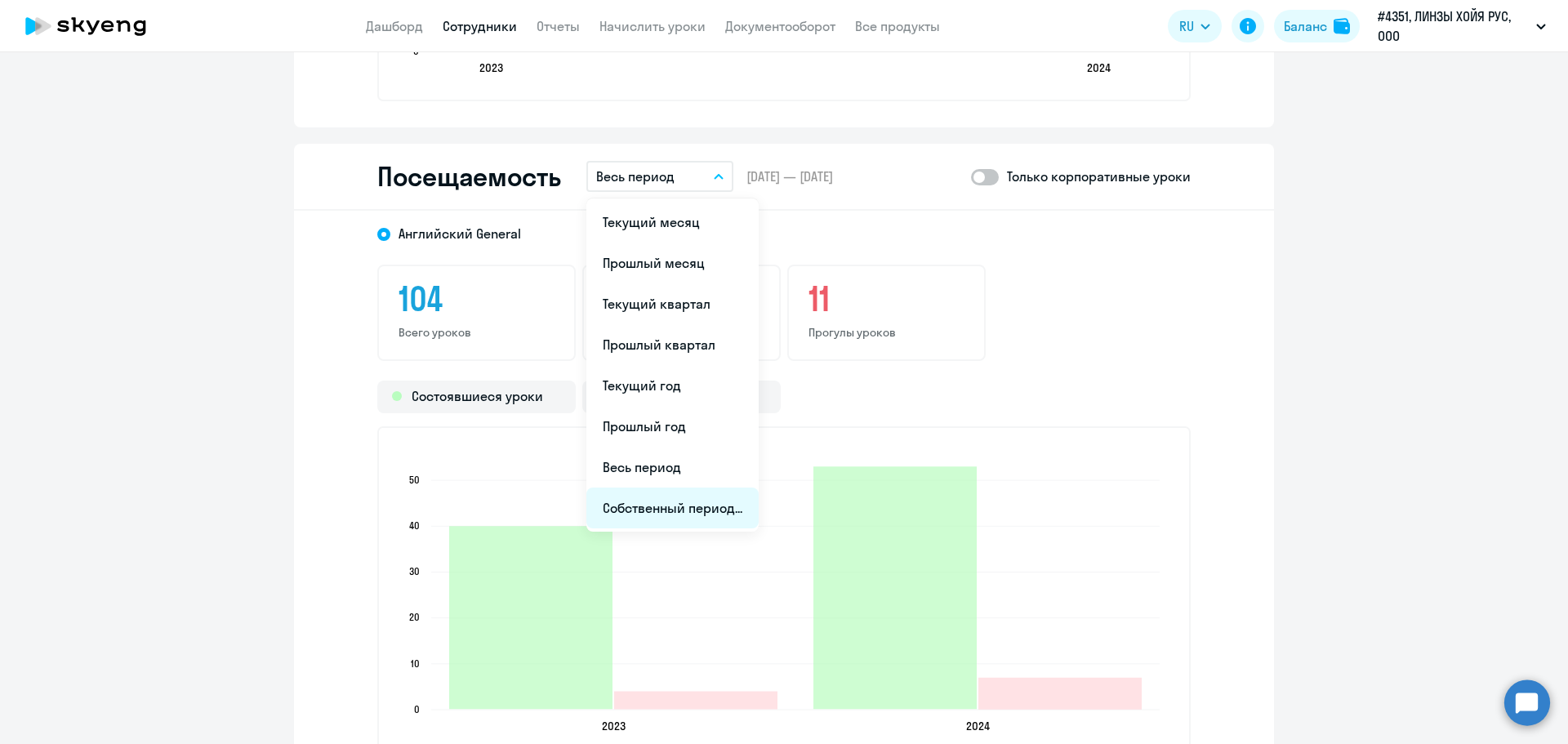
click at [666, 503] on li "Собственный период..." at bounding box center [672, 508] width 172 height 40
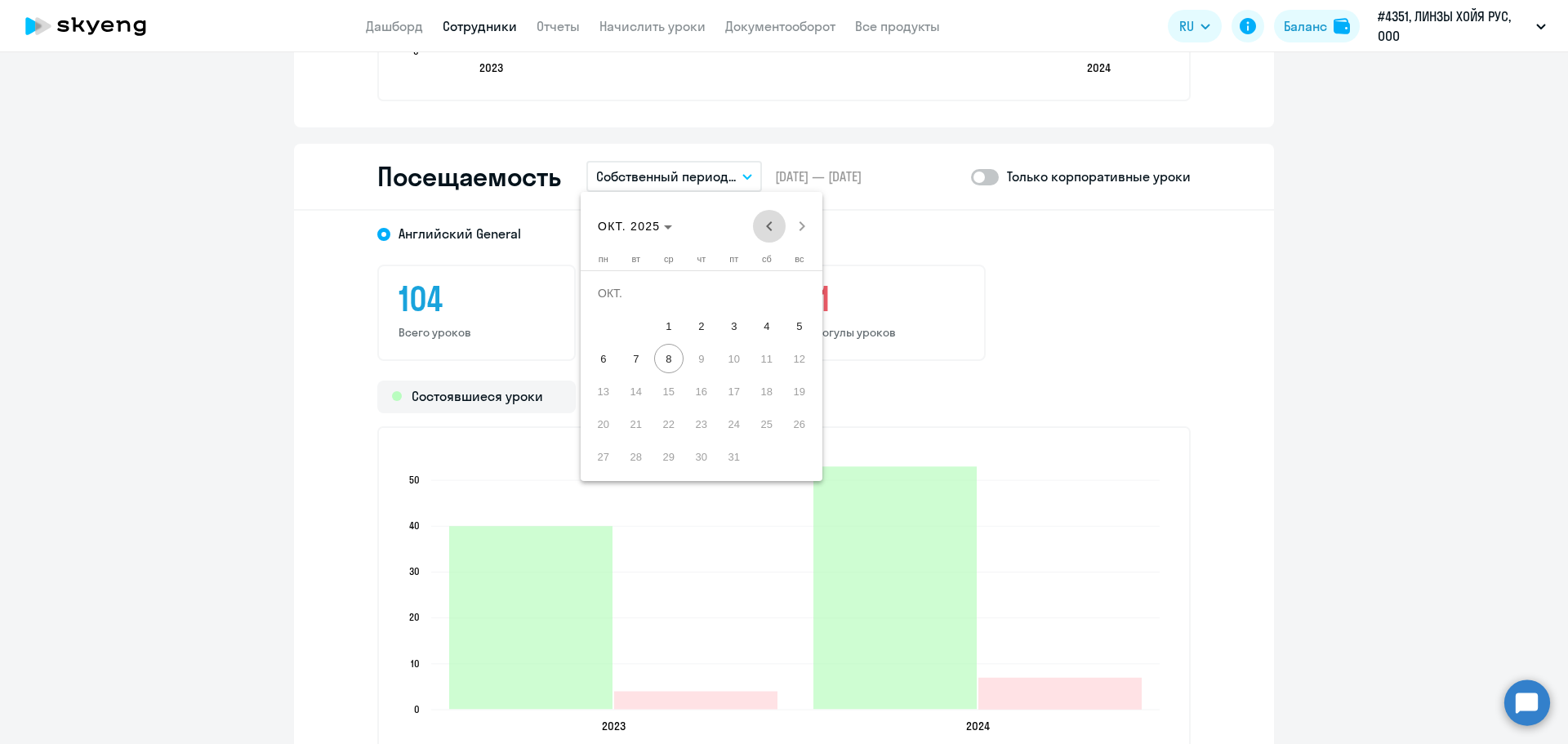
click at [770, 235] on span "Previous month" at bounding box center [769, 226] width 33 height 33
click at [681, 225] on polygon "Choose month and year" at bounding box center [678, 227] width 8 height 4
click at [727, 437] on span "2024" at bounding box center [730, 439] width 52 height 30
click at [620, 310] on span "ЯНВ." at bounding box center [615, 310] width 52 height 30
click at [595, 328] on span "1" at bounding box center [603, 326] width 30 height 30
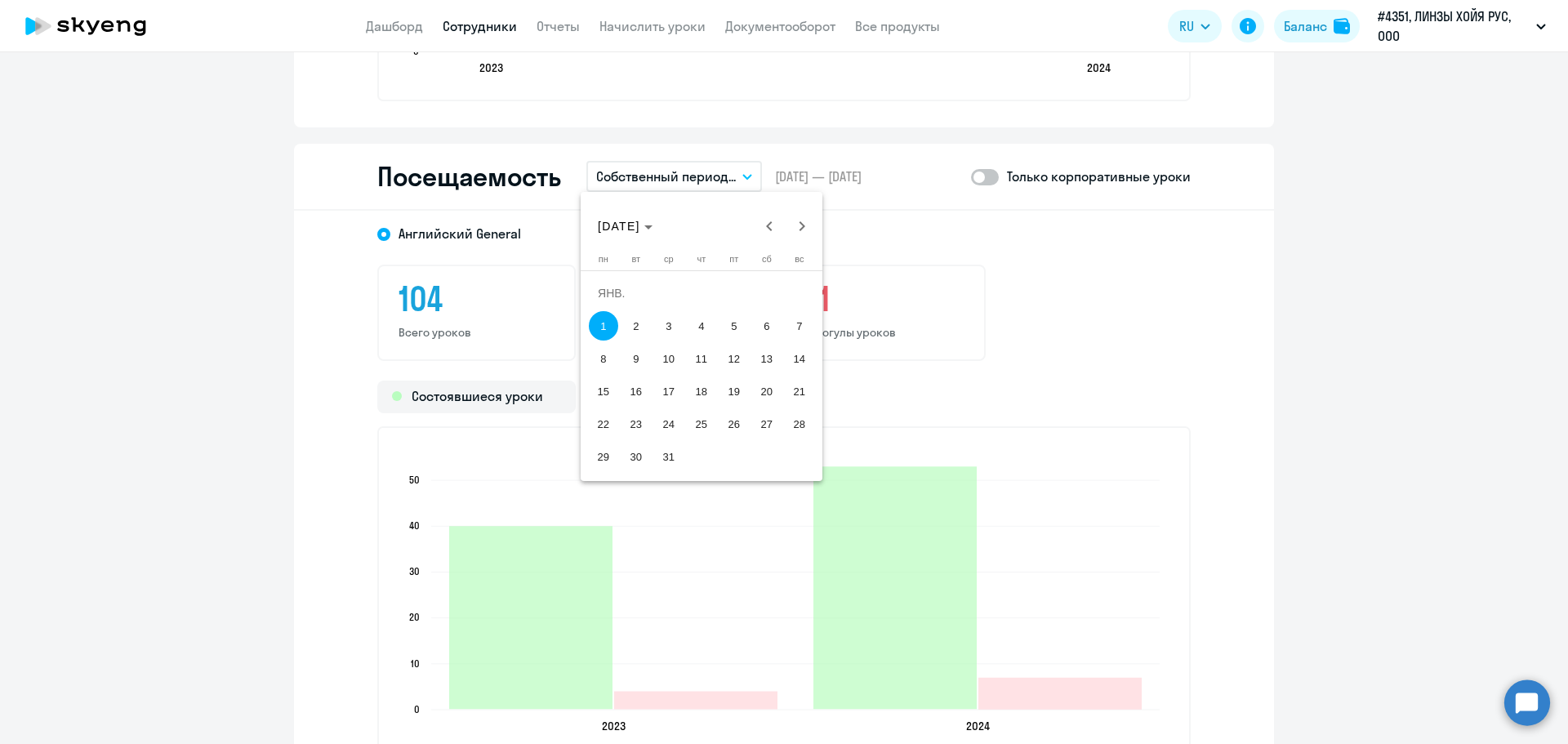
click at [602, 325] on span "1" at bounding box center [603, 326] width 30 height 30
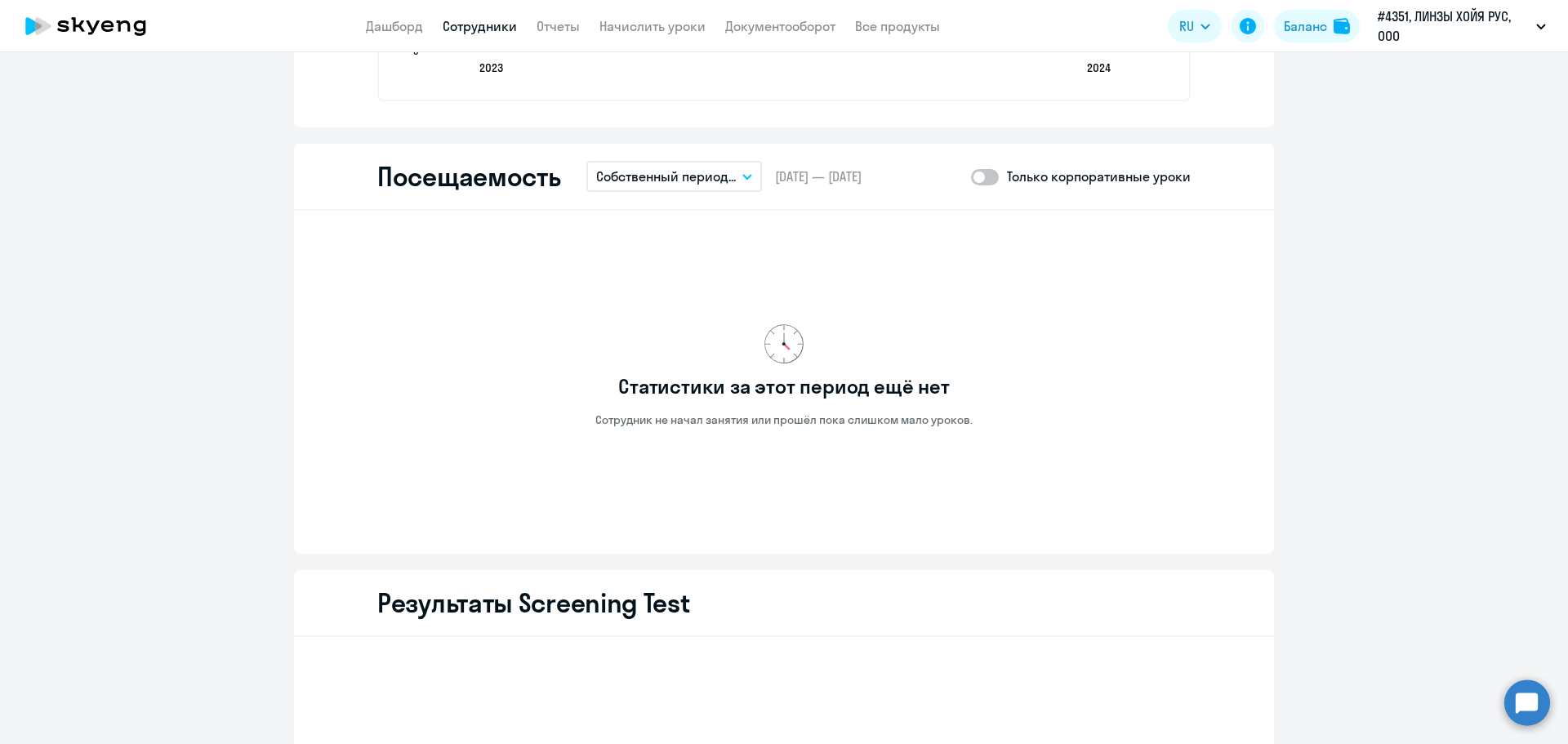
click at [742, 174] on icon "button" at bounding box center [747, 177] width 10 height 6
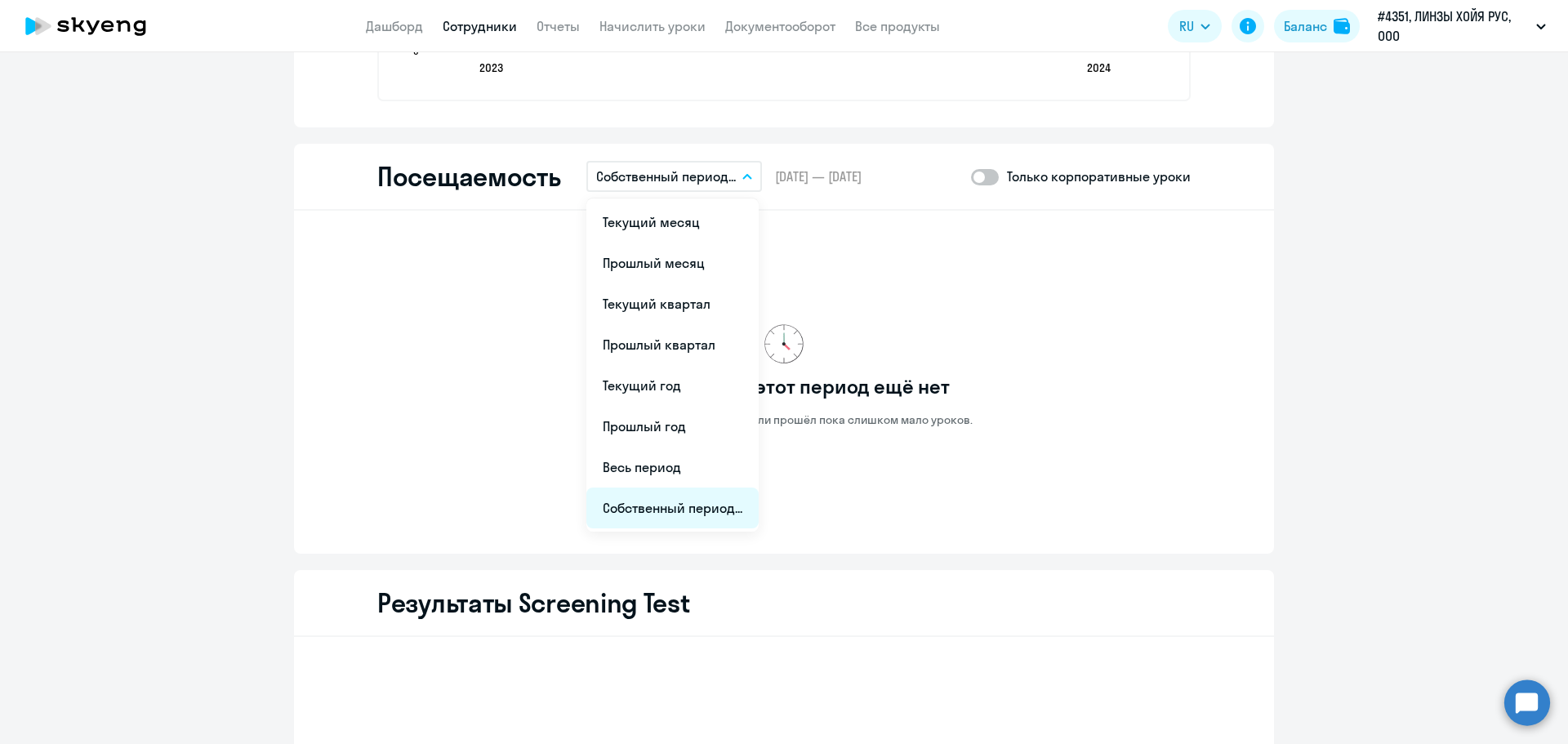
click at [690, 504] on li "Собственный период..." at bounding box center [672, 508] width 172 height 40
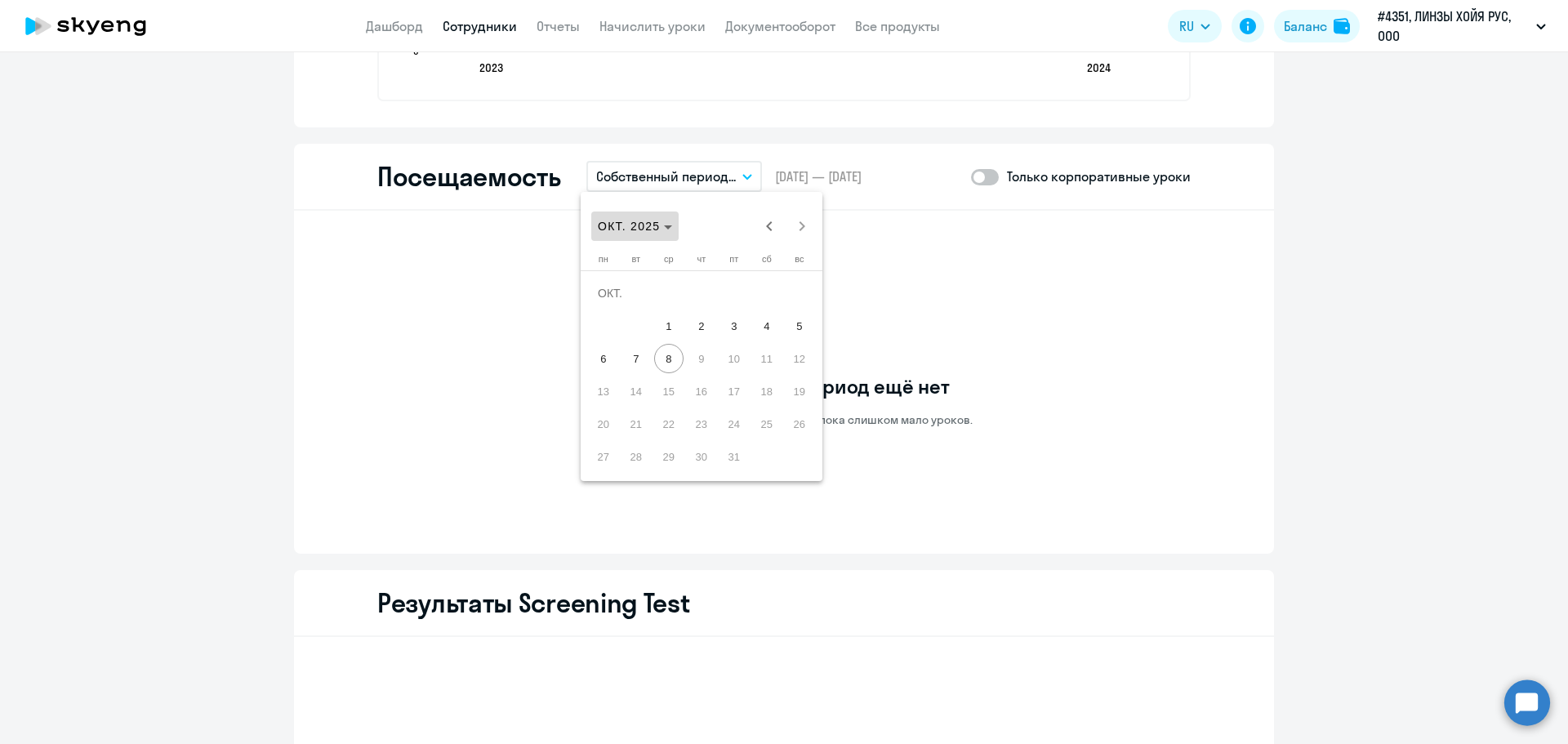
click at [660, 227] on span "ОКТ. 2025" at bounding box center [629, 226] width 62 height 13
click at [735, 436] on span "2024" at bounding box center [730, 439] width 52 height 30
click at [610, 304] on span "ЯНВ." at bounding box center [615, 310] width 52 height 30
click at [599, 327] on span "1" at bounding box center [603, 326] width 30 height 30
click at [809, 225] on span "Next month" at bounding box center [802, 226] width 33 height 33
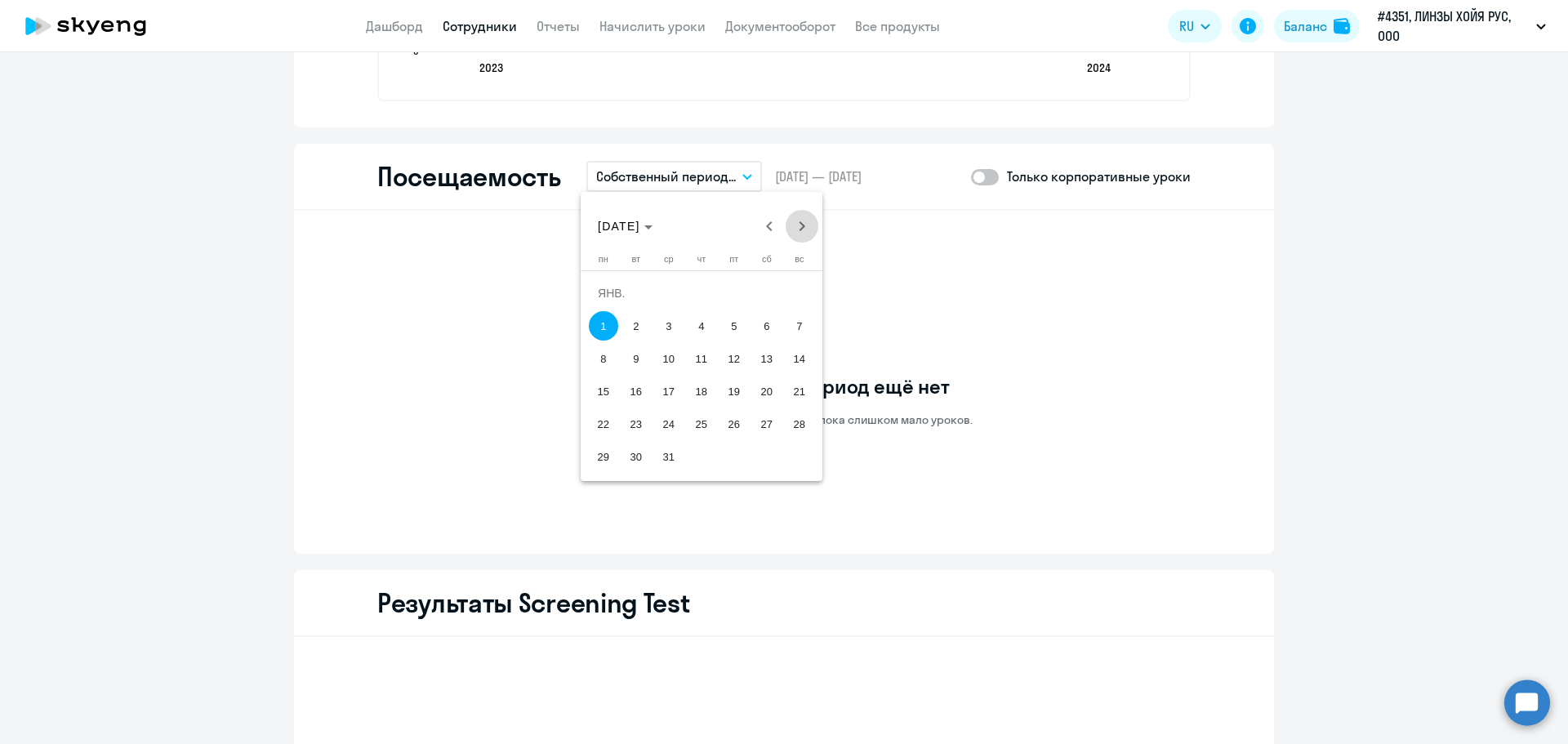
click at [809, 225] on span "Next month" at bounding box center [802, 226] width 33 height 33
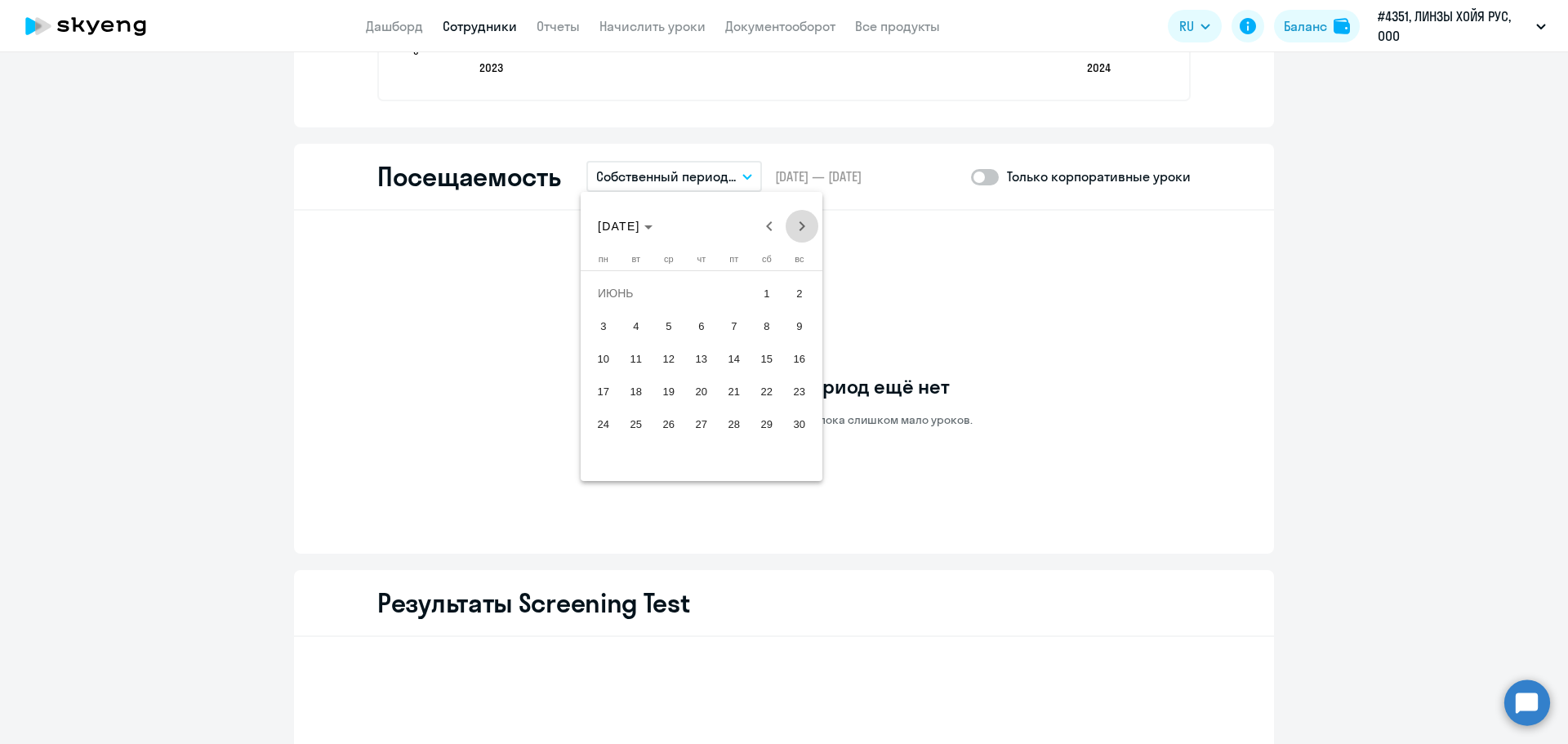
click at [809, 225] on span "Next month" at bounding box center [802, 226] width 33 height 33
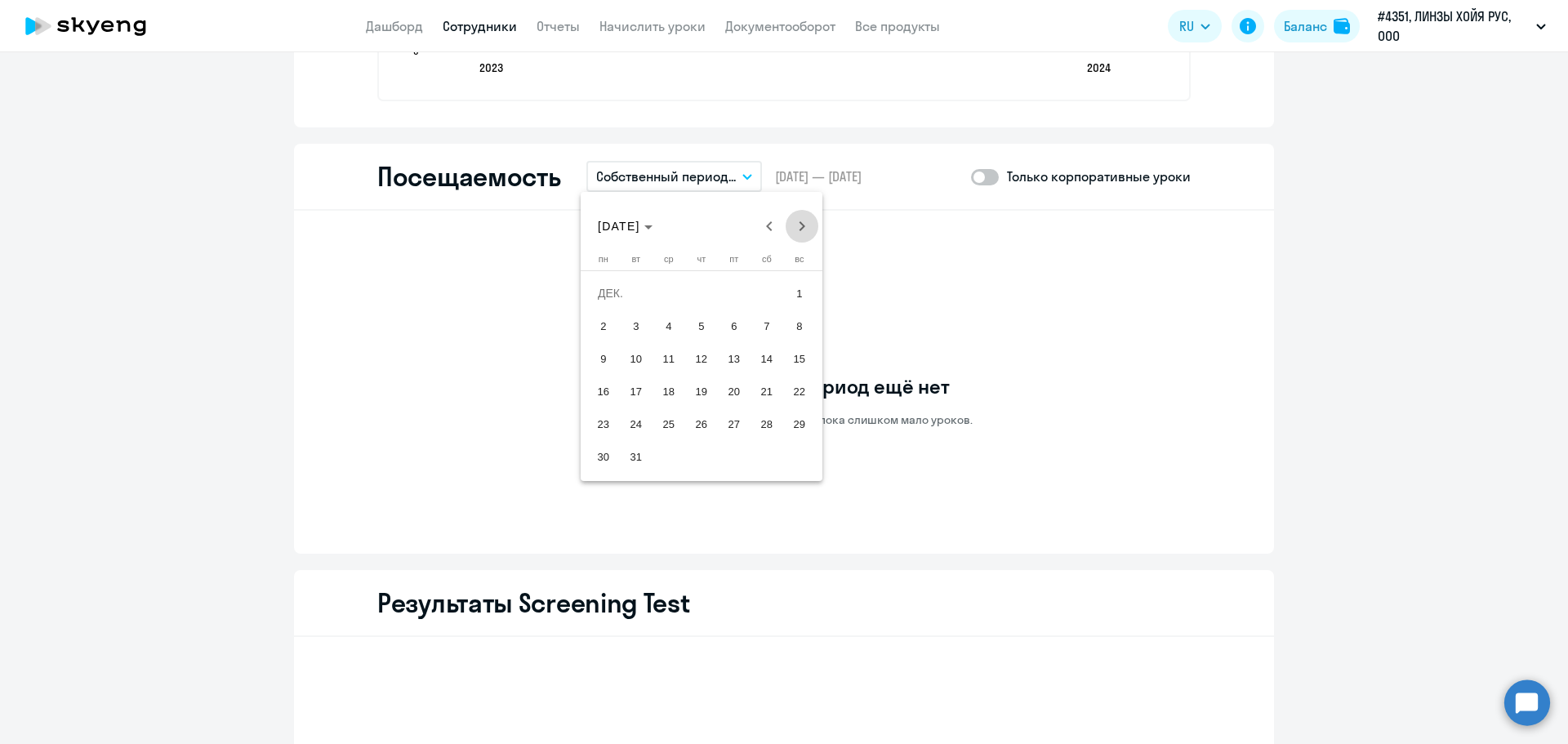
click at [809, 225] on span "Next month" at bounding box center [802, 226] width 33 height 33
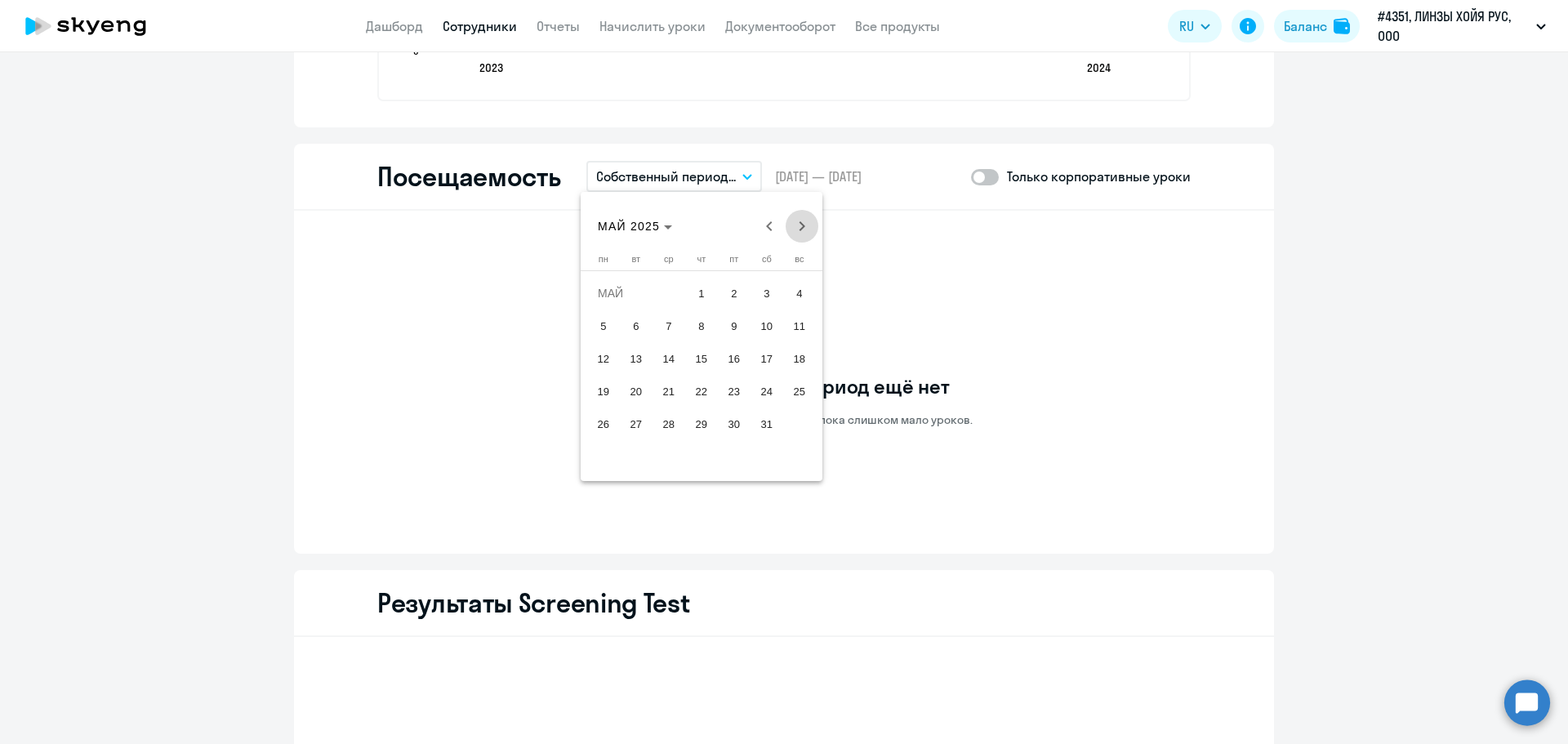
click at [809, 225] on span "Next month" at bounding box center [802, 226] width 33 height 33
click at [805, 226] on span "Next month" at bounding box center [802, 226] width 33 height 33
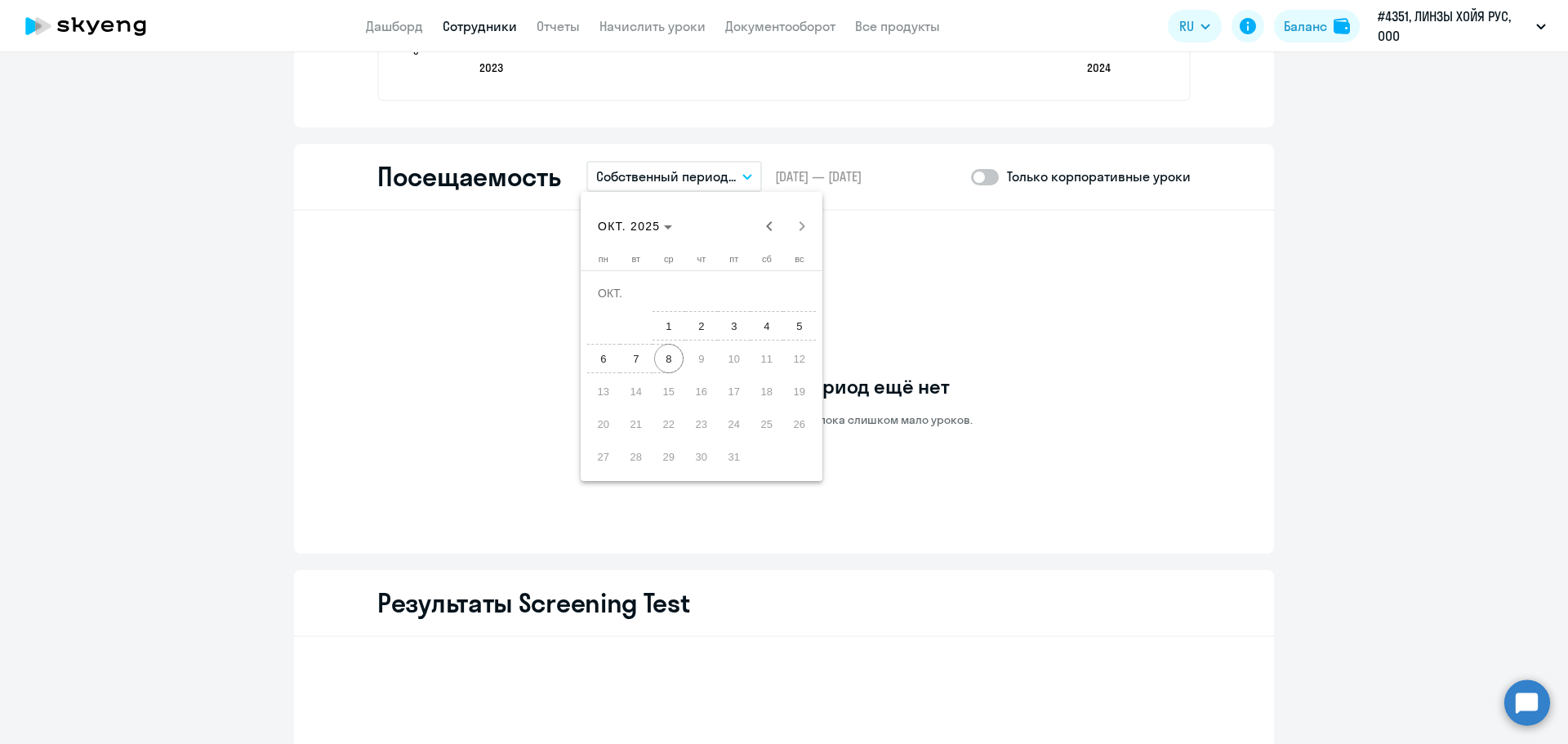
click at [665, 360] on span "8" at bounding box center [668, 359] width 30 height 30
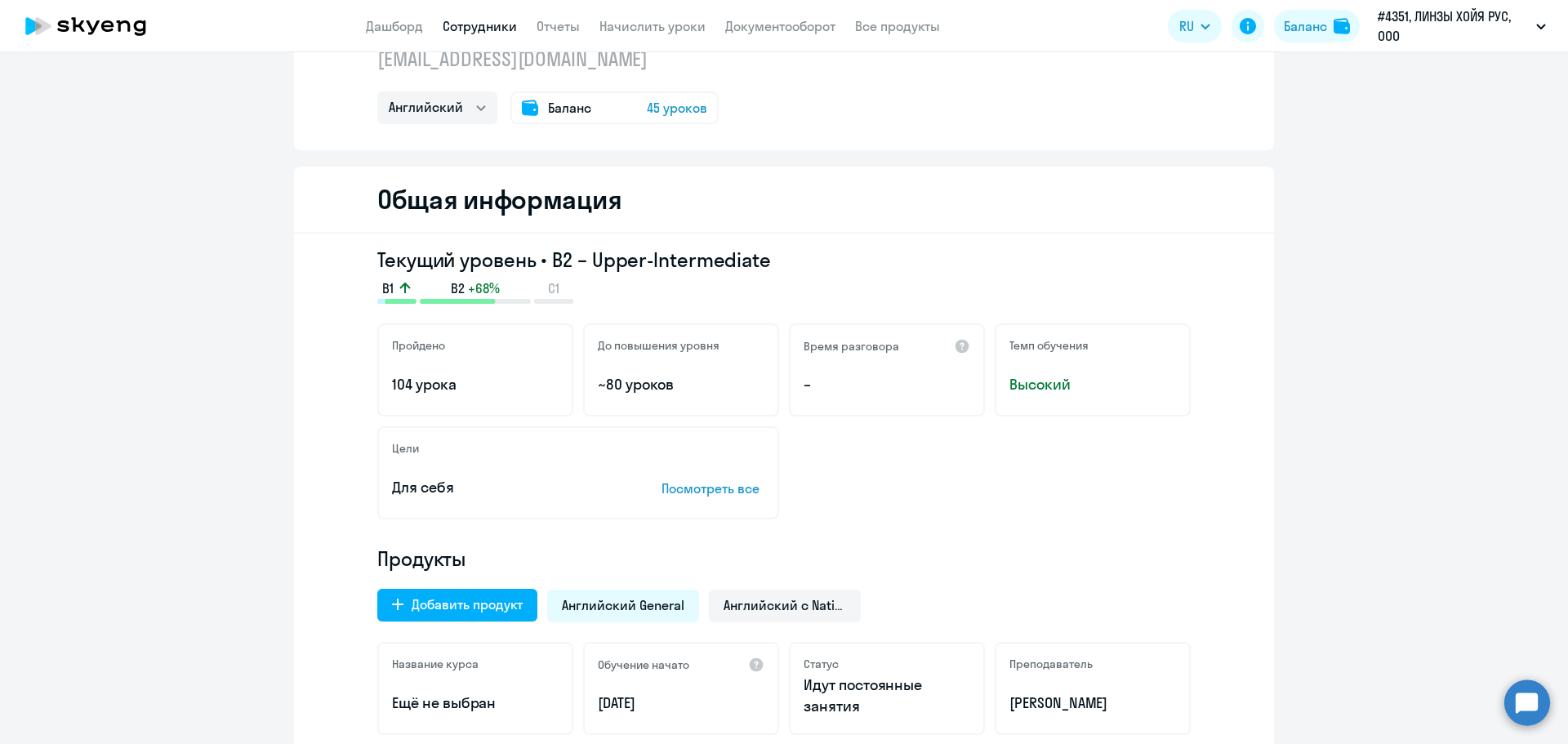
scroll to position [0, 0]
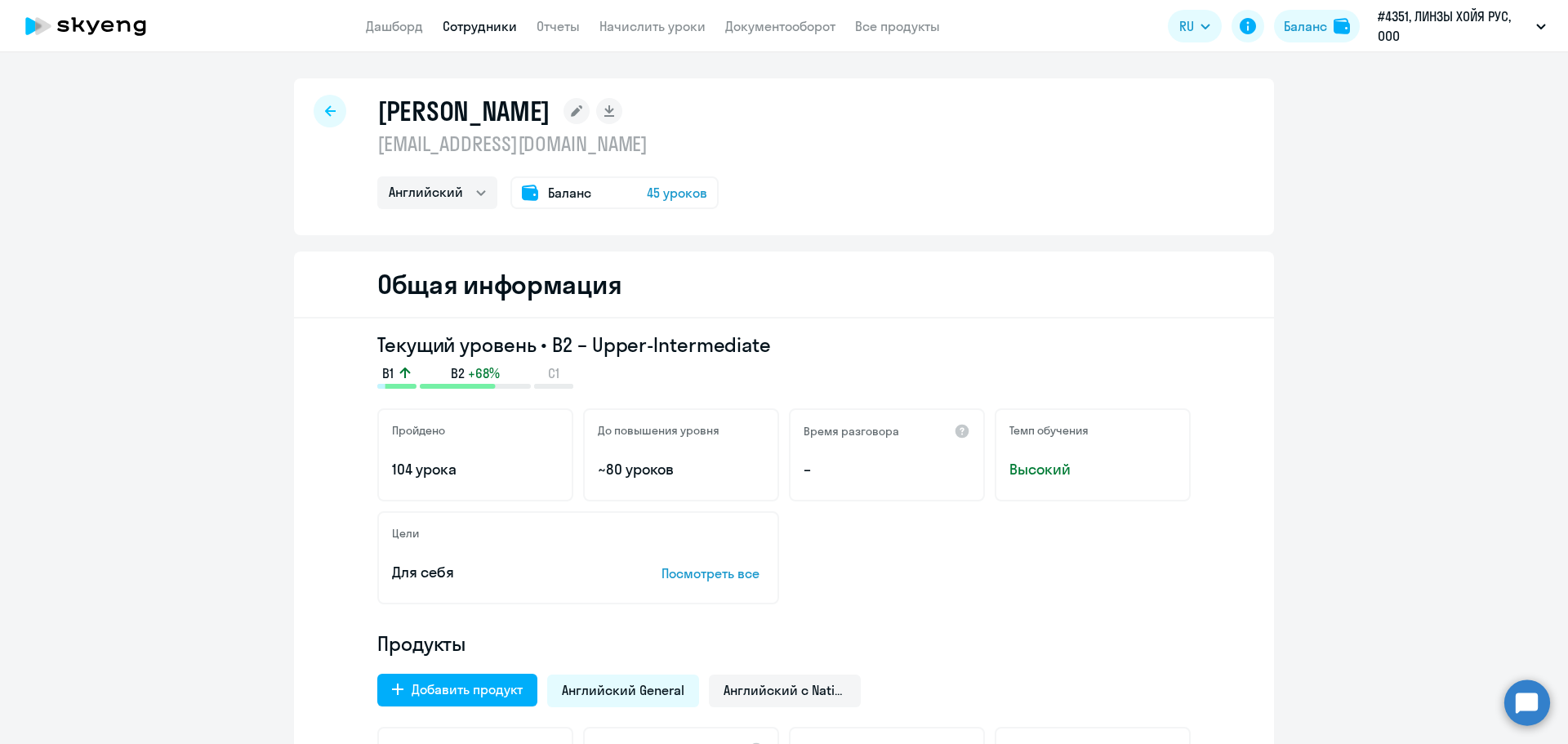
click at [334, 112] on div at bounding box center [330, 112] width 33 height 33
select select "30"
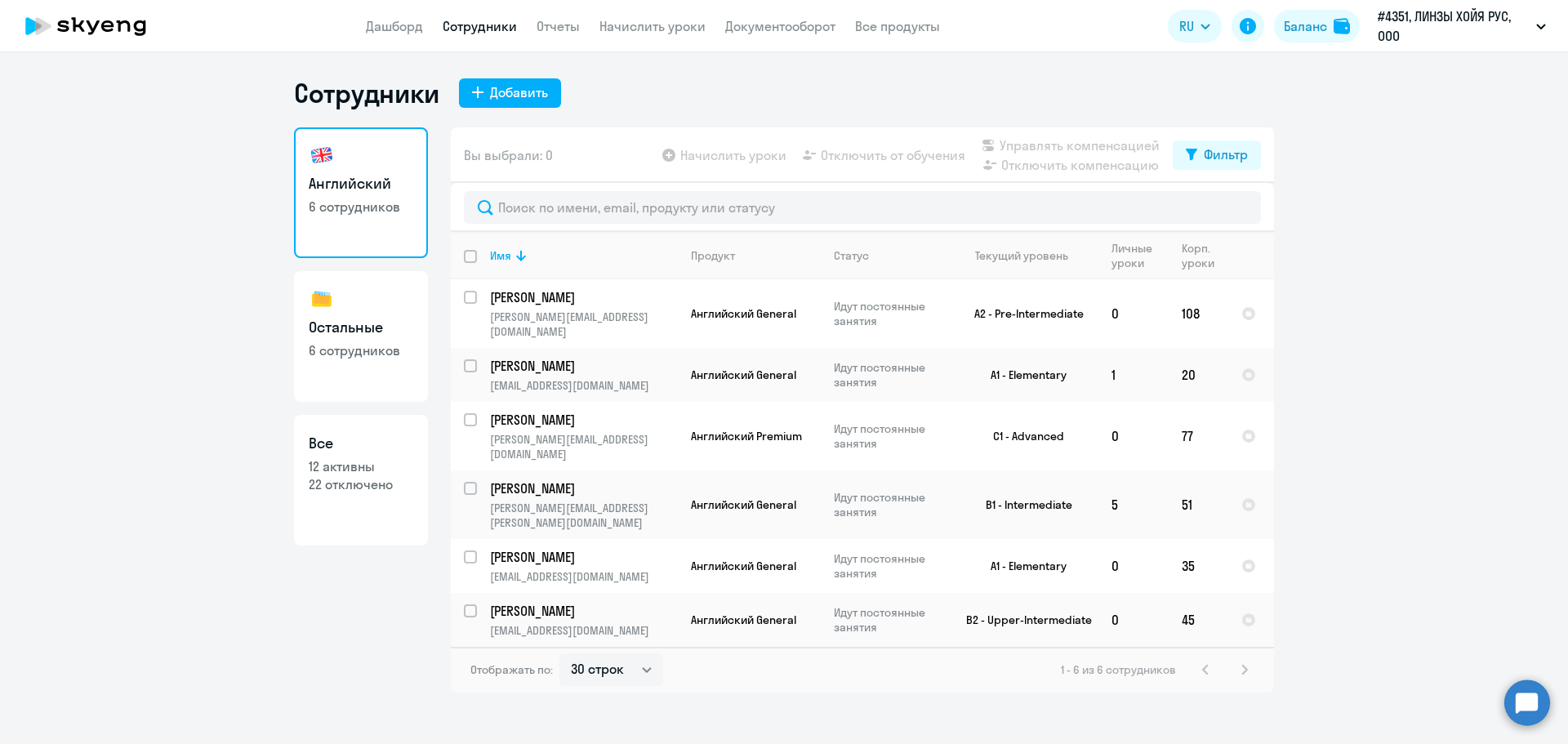
click at [344, 355] on p "6 сотрудников" at bounding box center [361, 350] width 105 height 18
select select "30"
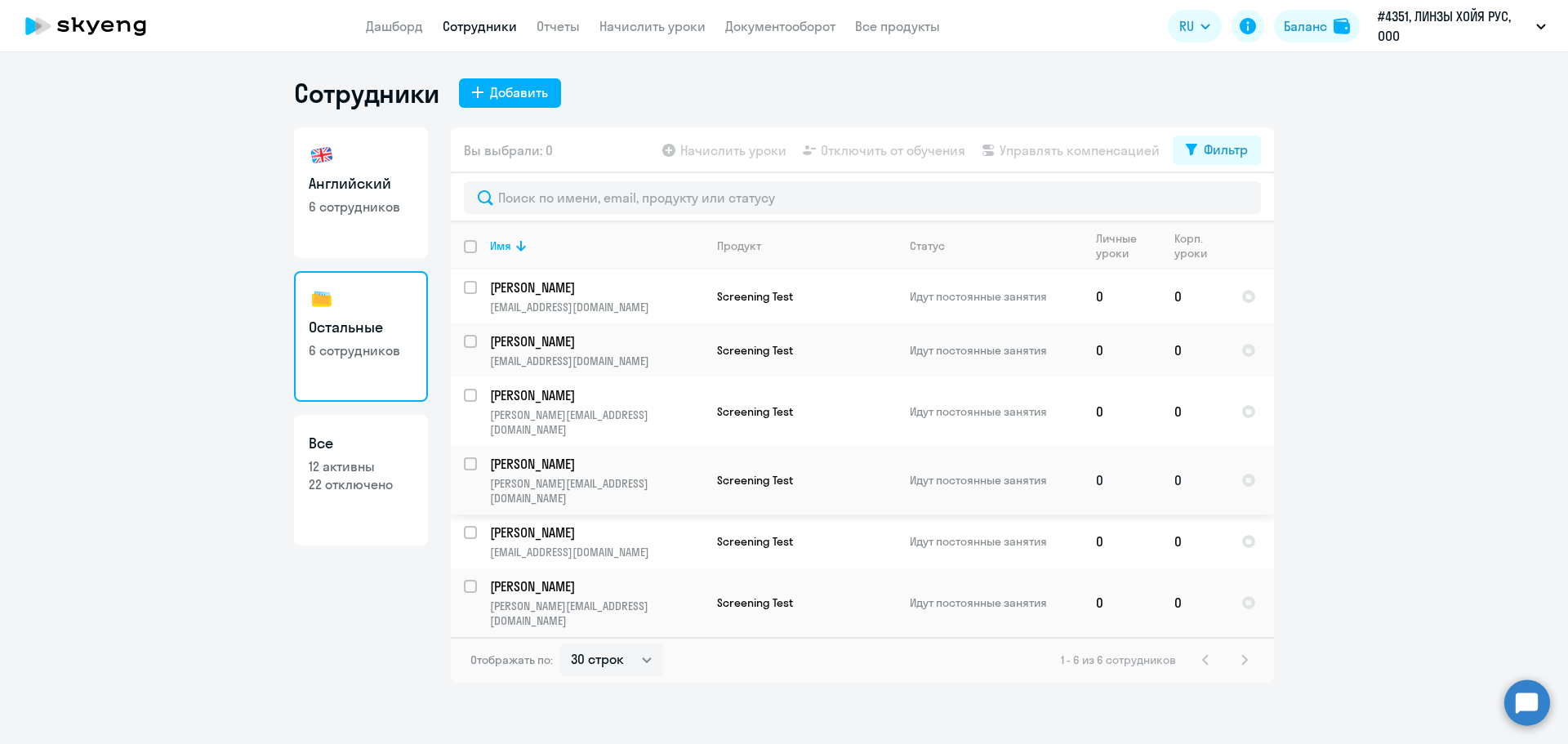
click at [580, 476] on p "[PERSON_NAME][EMAIL_ADDRESS][DOMAIN_NAME]" at bounding box center [597, 490] width 213 height 30
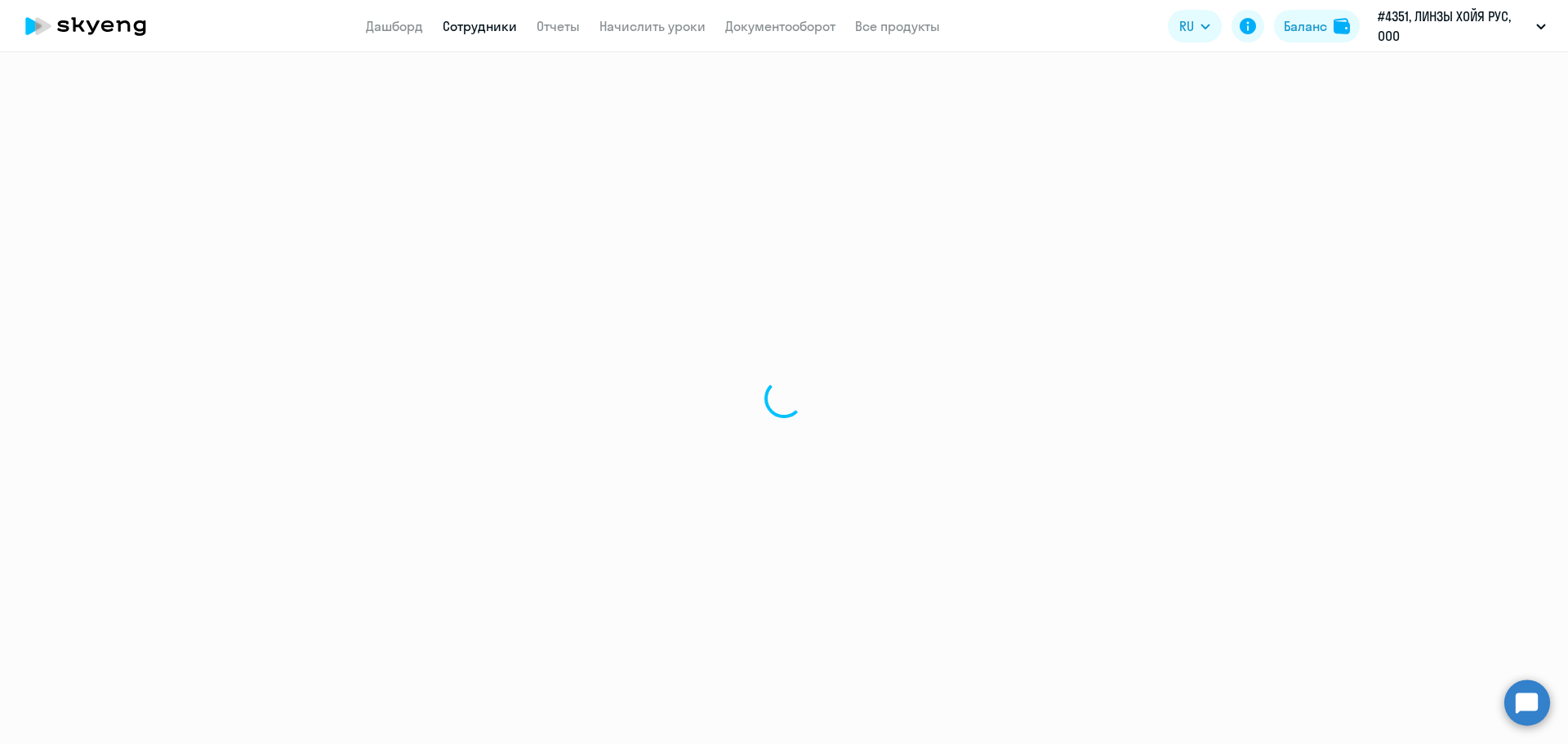
select select "english"
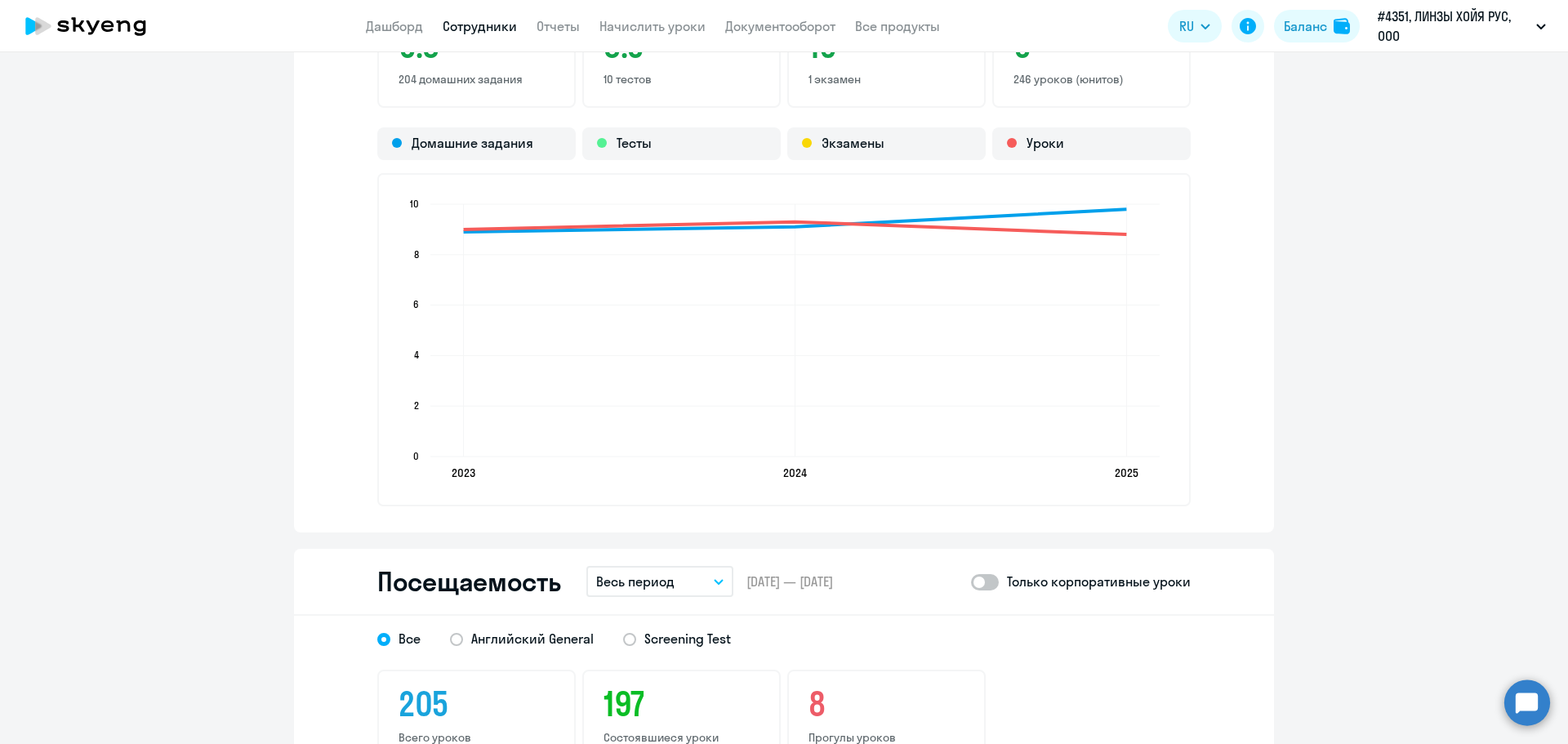
scroll to position [1877, 0]
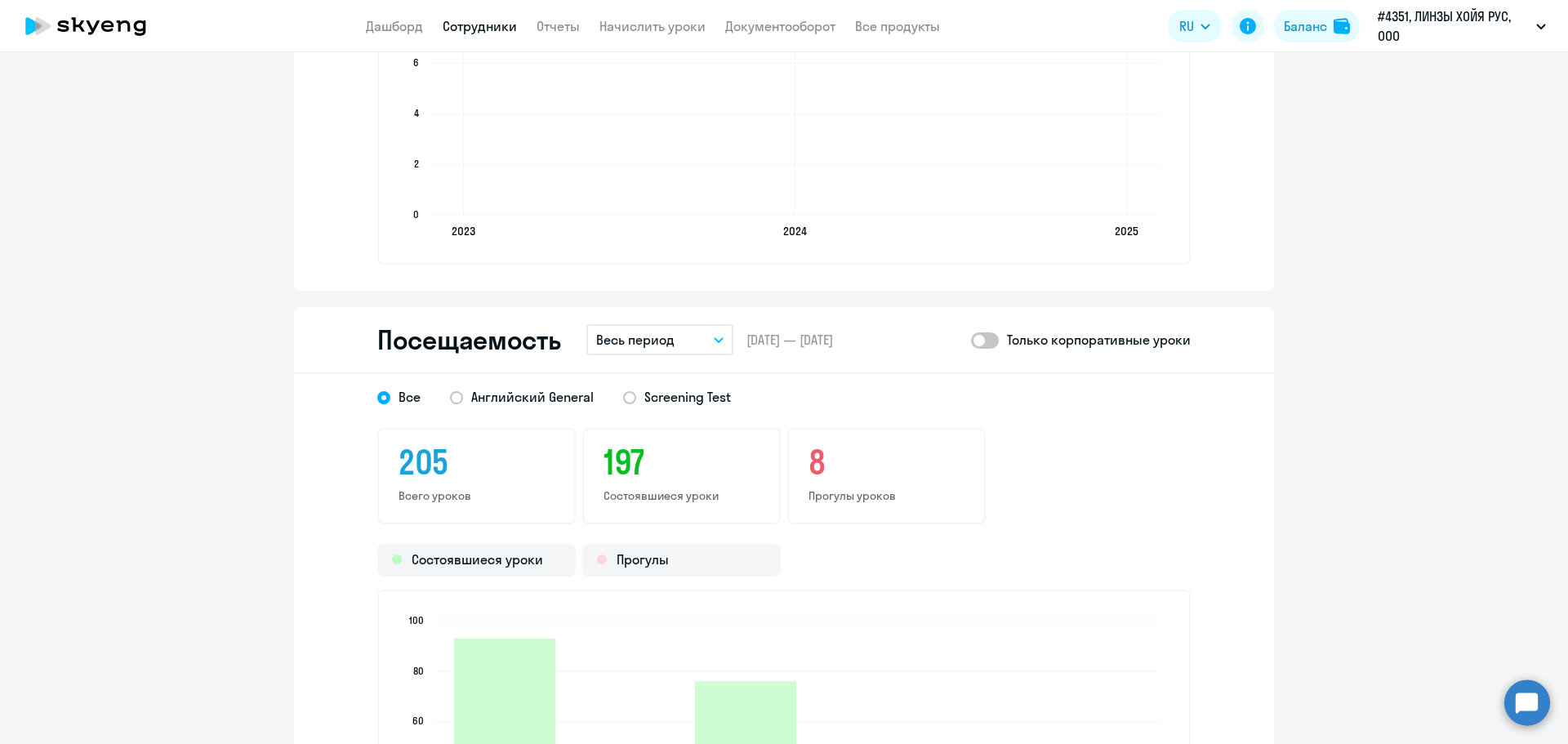
click at [674, 329] on button "Весь период" at bounding box center [660, 339] width 147 height 31
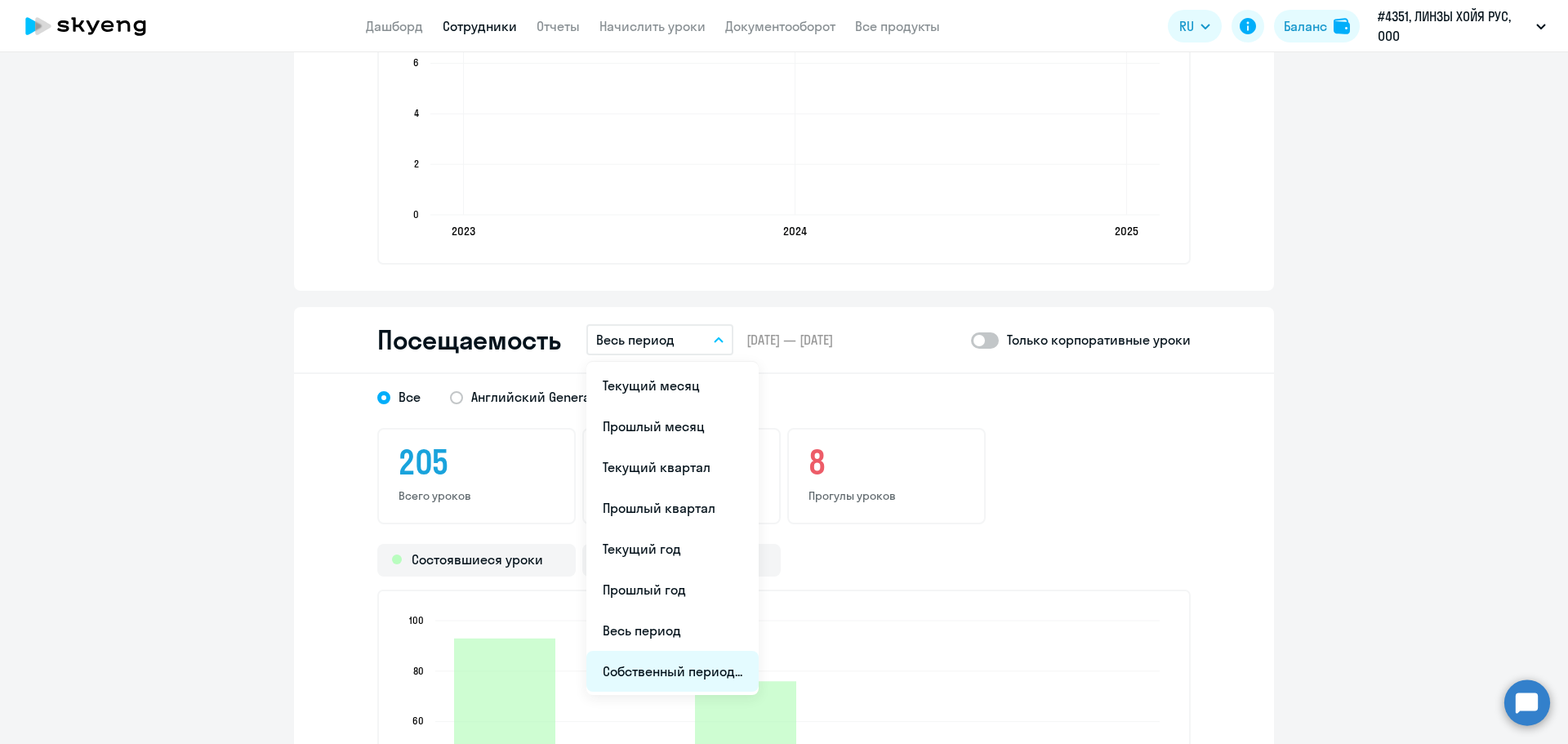
click at [619, 675] on li "Собственный период..." at bounding box center [672, 671] width 172 height 40
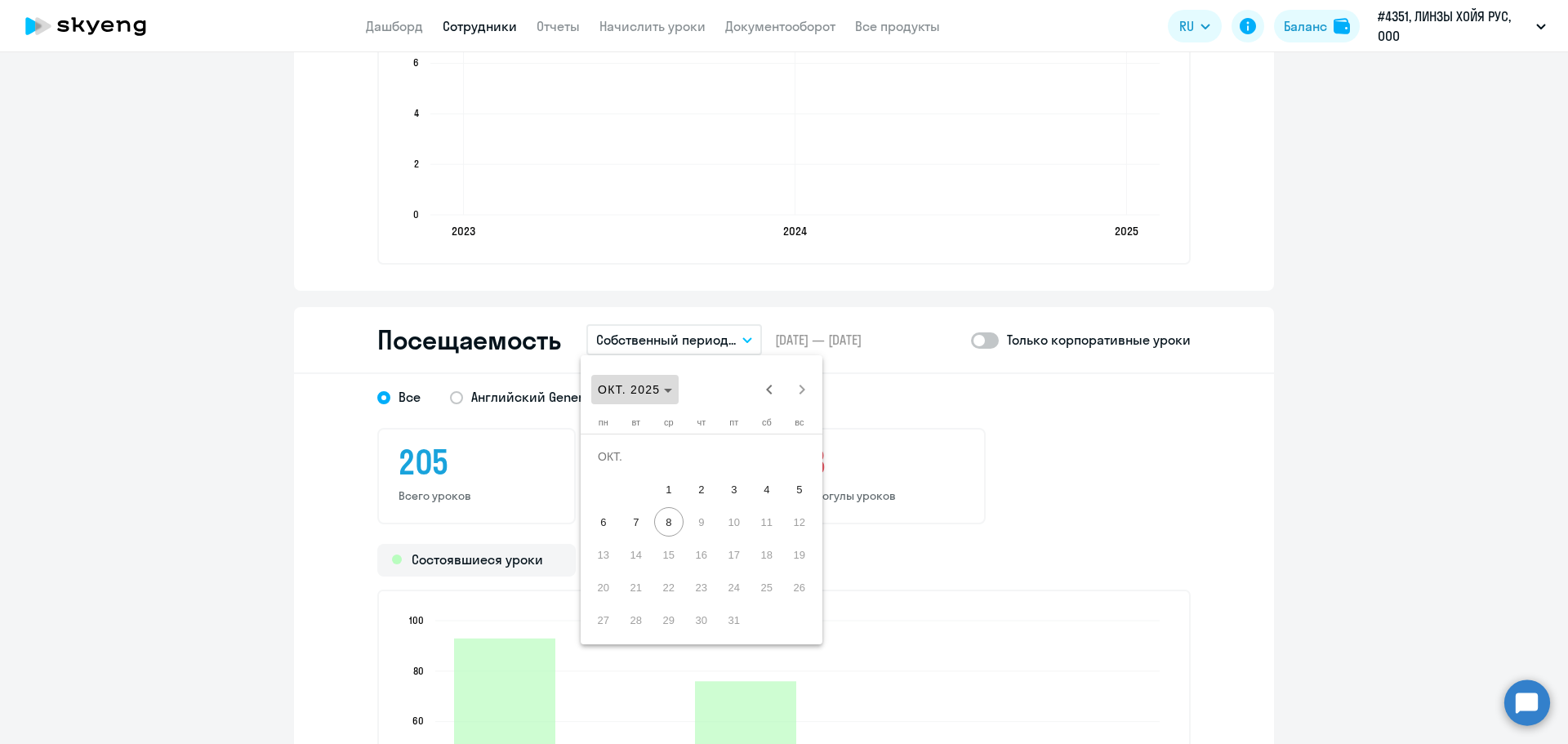
click at [660, 387] on span "ОКТ. 2025" at bounding box center [629, 389] width 62 height 13
click at [718, 601] on span "2024" at bounding box center [730, 603] width 52 height 30
click at [613, 475] on span "ЯНВ." at bounding box center [615, 472] width 52 height 30
click at [602, 486] on span "1" at bounding box center [603, 488] width 30 height 30
click at [802, 388] on span "Next month" at bounding box center [802, 389] width 33 height 33
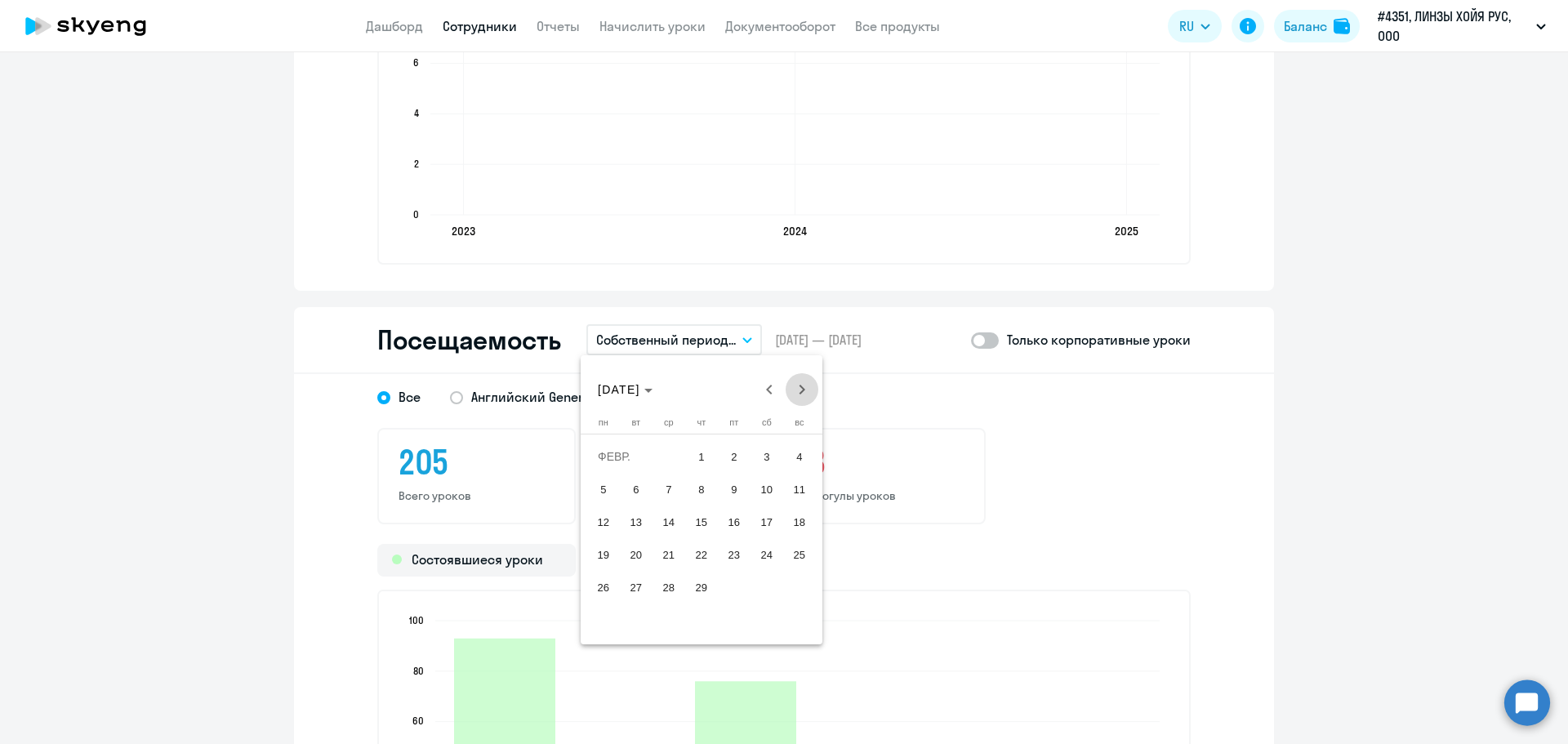
click at [801, 388] on span "Next month" at bounding box center [802, 389] width 33 height 33
click at [801, 387] on span "Next month" at bounding box center [802, 389] width 33 height 33
click at [801, 384] on span "Next month" at bounding box center [802, 389] width 33 height 33
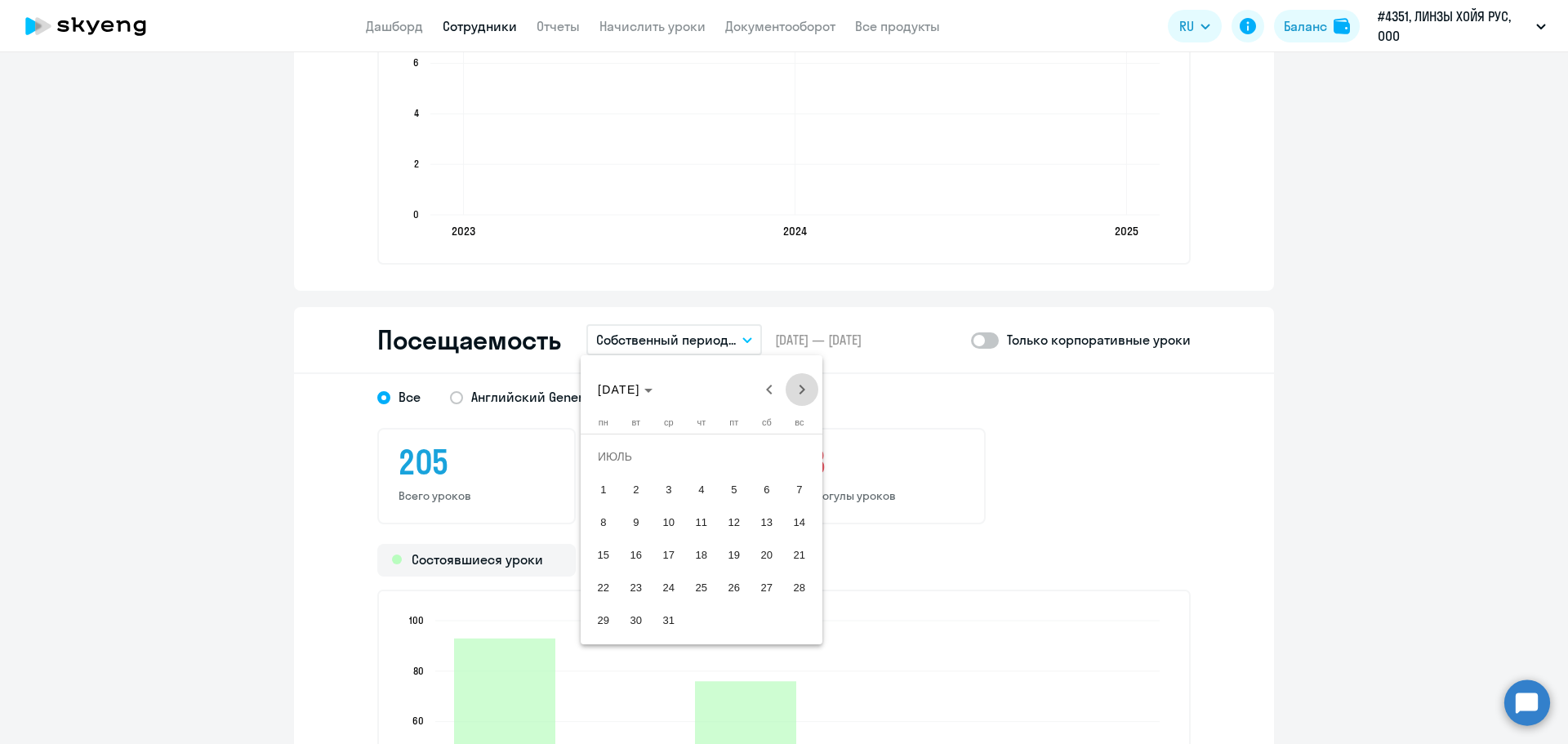
click at [801, 384] on span "Next month" at bounding box center [802, 389] width 33 height 33
click at [803, 383] on span "Next month" at bounding box center [802, 389] width 33 height 33
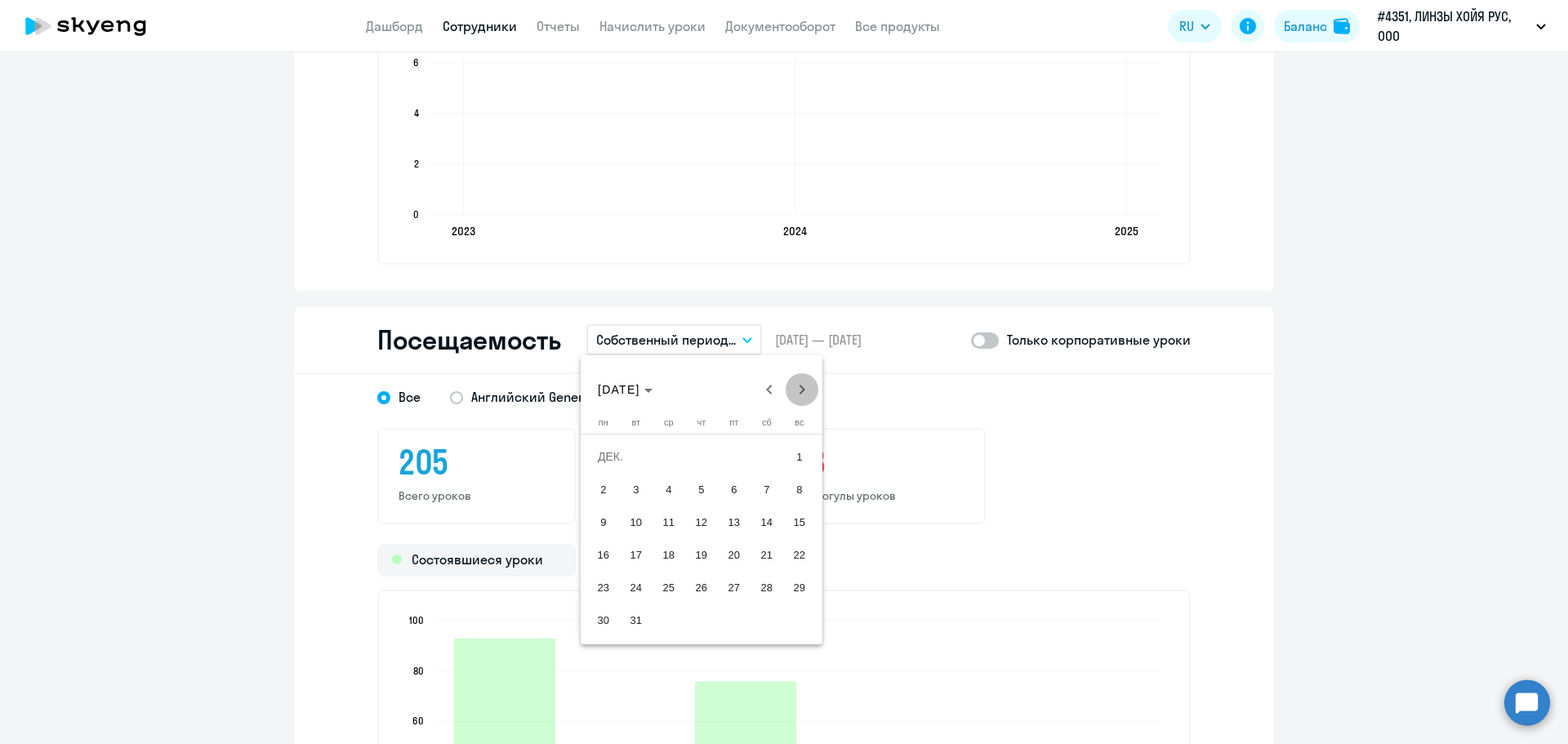
click at [803, 383] on span "Next month" at bounding box center [802, 389] width 33 height 33
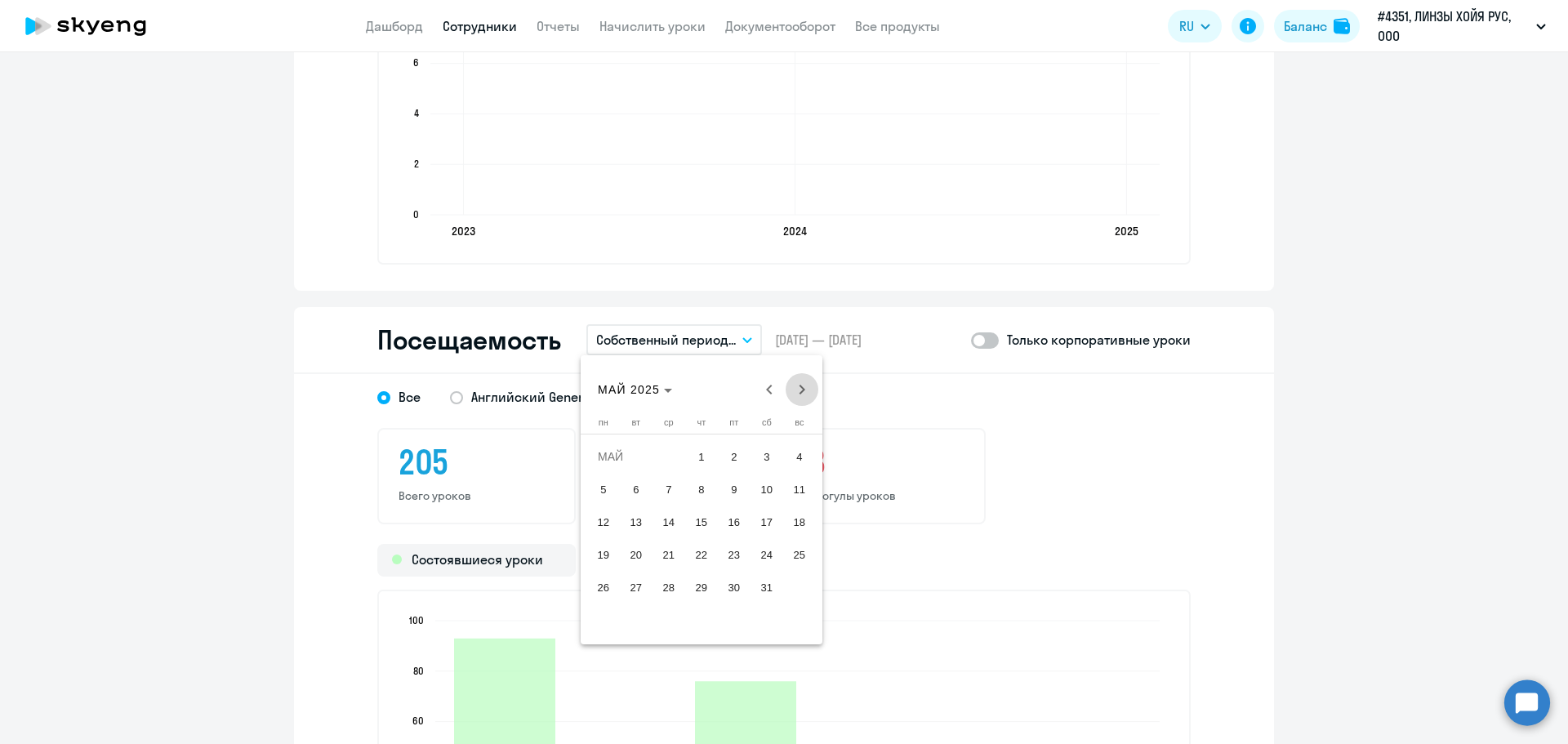
click at [803, 383] on span "Next month" at bounding box center [802, 389] width 33 height 33
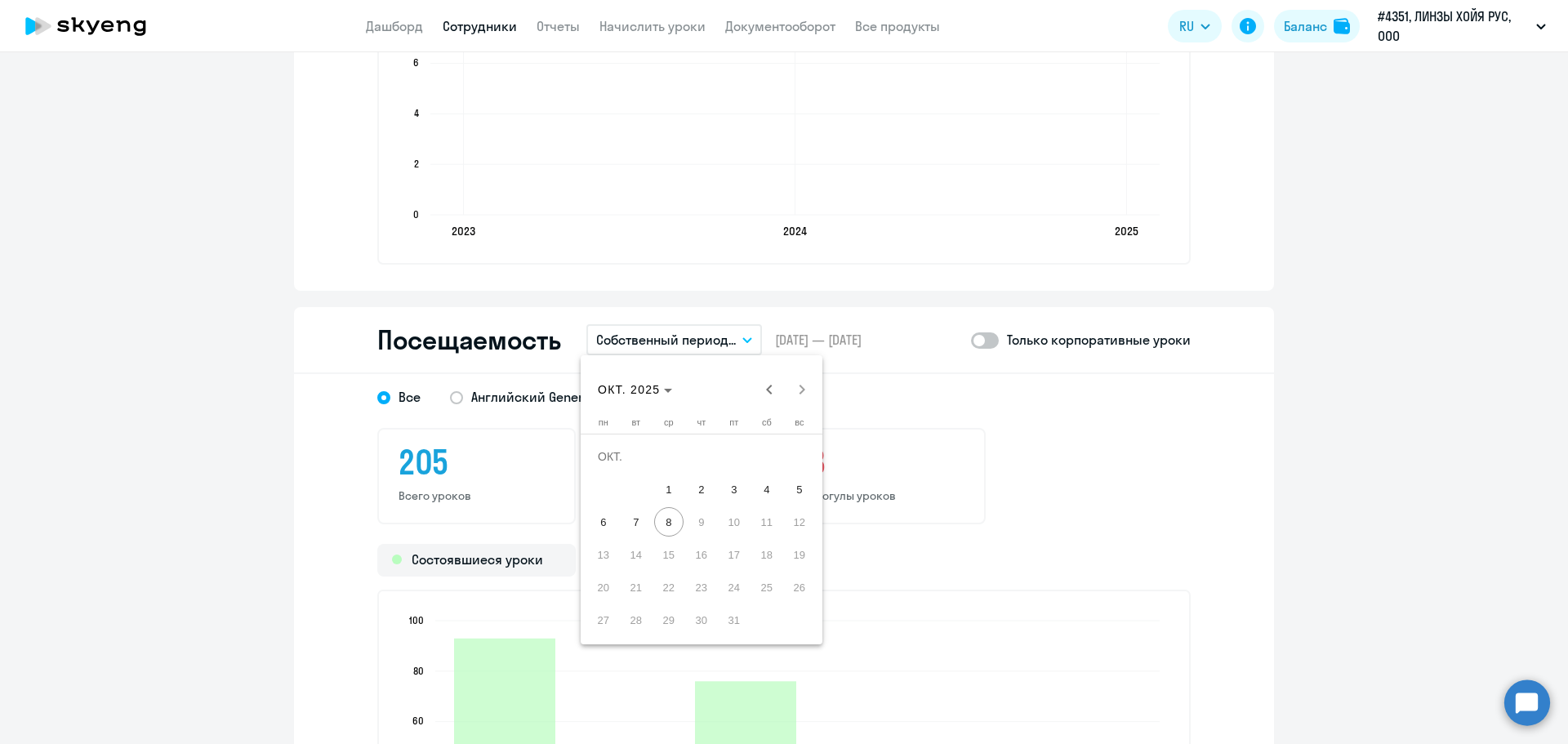
click at [802, 383] on div "ОКТ. 2025 ОКТ. 2025" at bounding box center [701, 389] width 234 height 33
click at [673, 521] on span "8" at bounding box center [668, 521] width 30 height 30
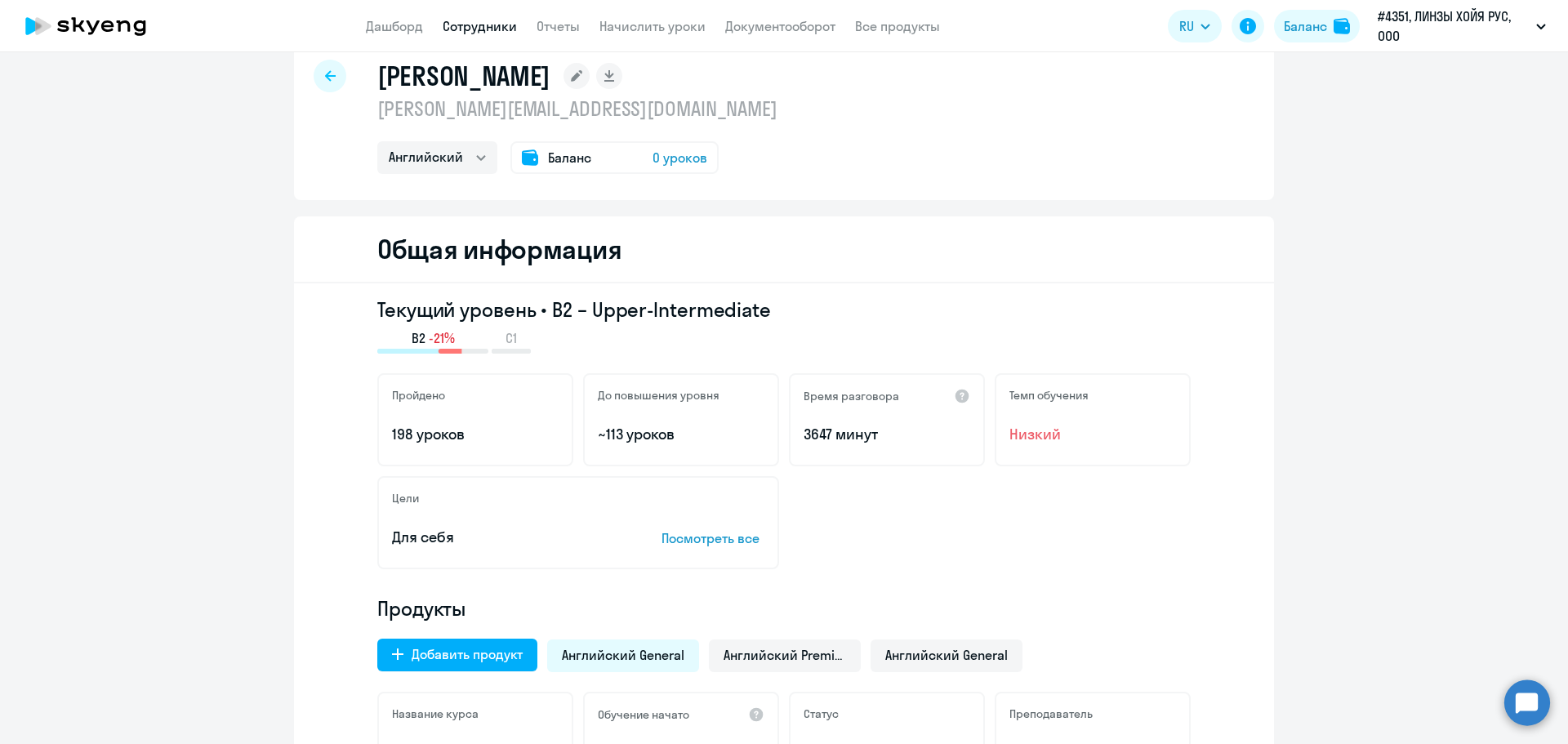
scroll to position [0, 0]
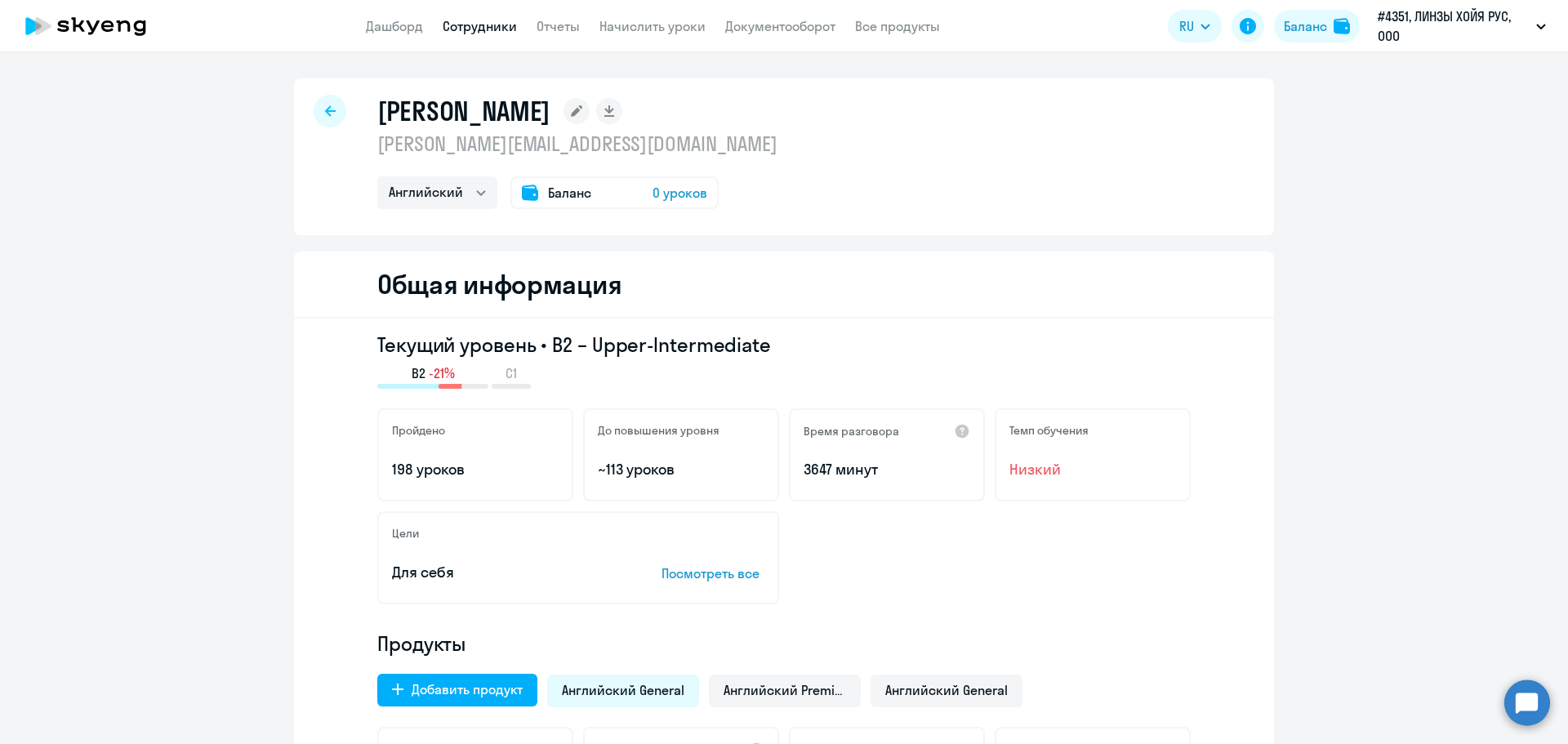
click at [328, 127] on div at bounding box center [330, 112] width 33 height 33
select select "30"
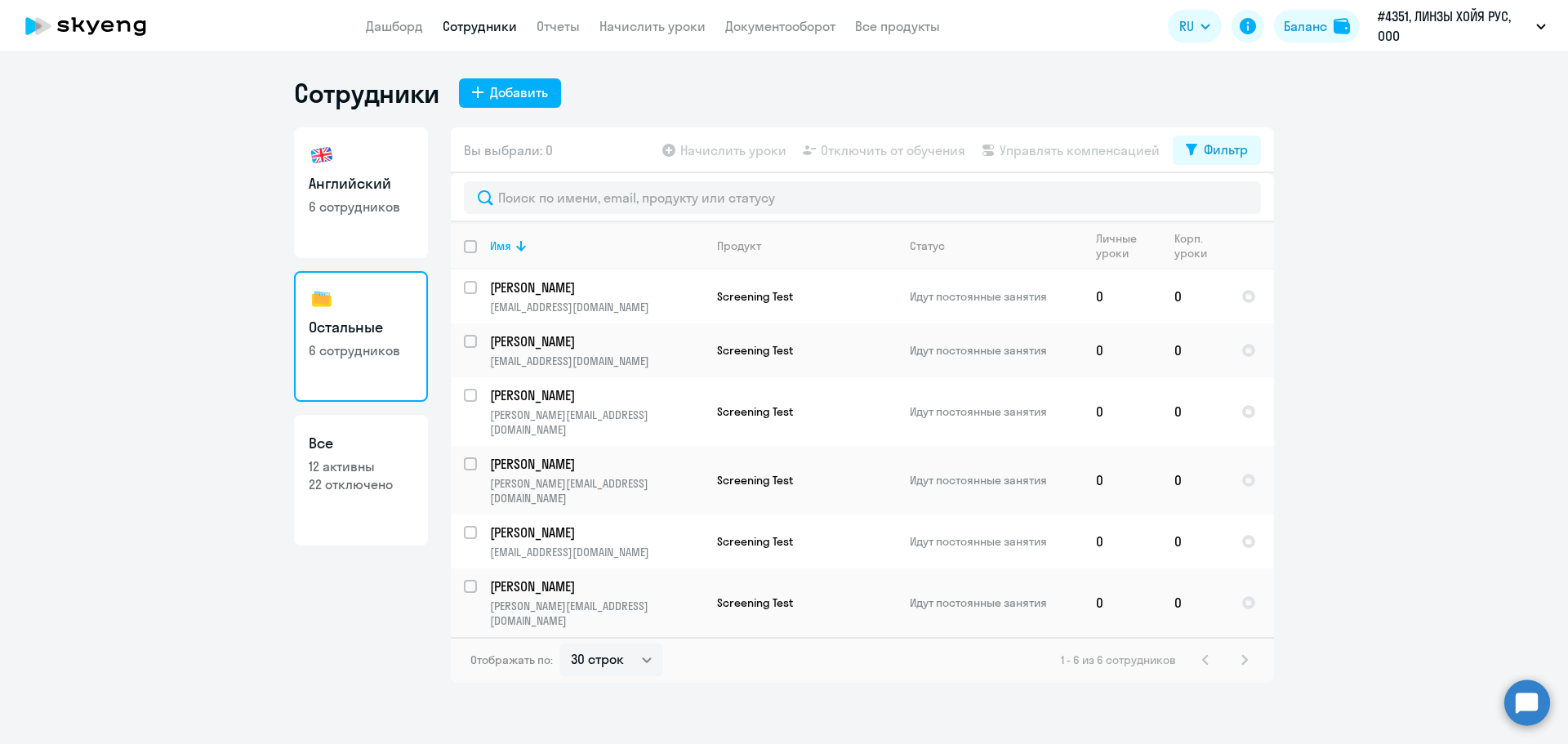
click at [369, 468] on p "12 активны" at bounding box center [361, 466] width 105 height 18
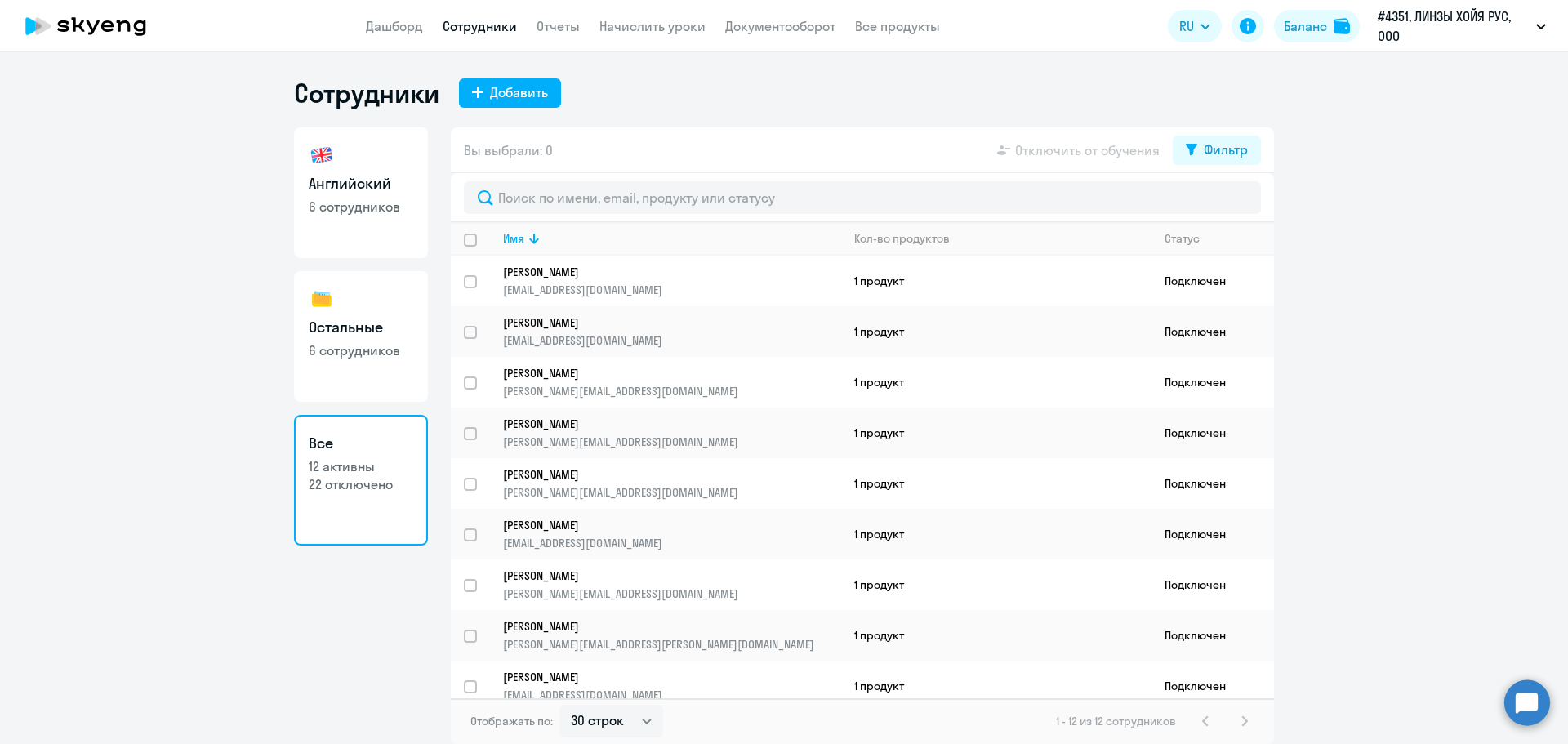
click at [365, 503] on link "Все 12 активны 22 отключено" at bounding box center [361, 480] width 134 height 131
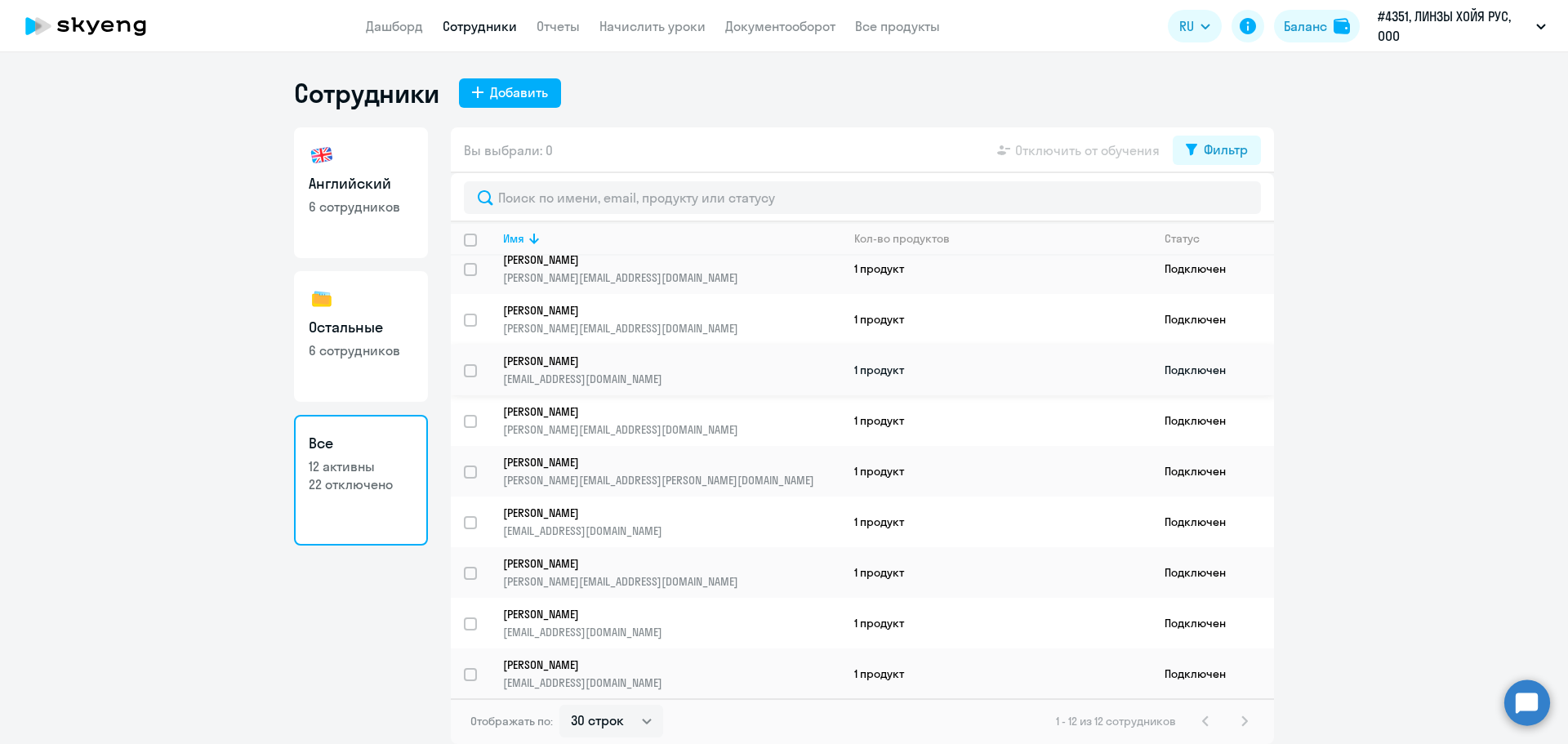
scroll to position [165, 0]
click at [1238, 719] on div "1 - 12 из 12 сотрудников" at bounding box center [1155, 721] width 198 height 19
click at [1248, 719] on div "1 - 12 из 12 сотрудников" at bounding box center [1155, 721] width 198 height 19
click at [1247, 719] on div "1 - 12 из 12 сотрудников" at bounding box center [1155, 721] width 198 height 19
click at [647, 719] on select "30 строк 50 строк 100 строк" at bounding box center [611, 721] width 104 height 33
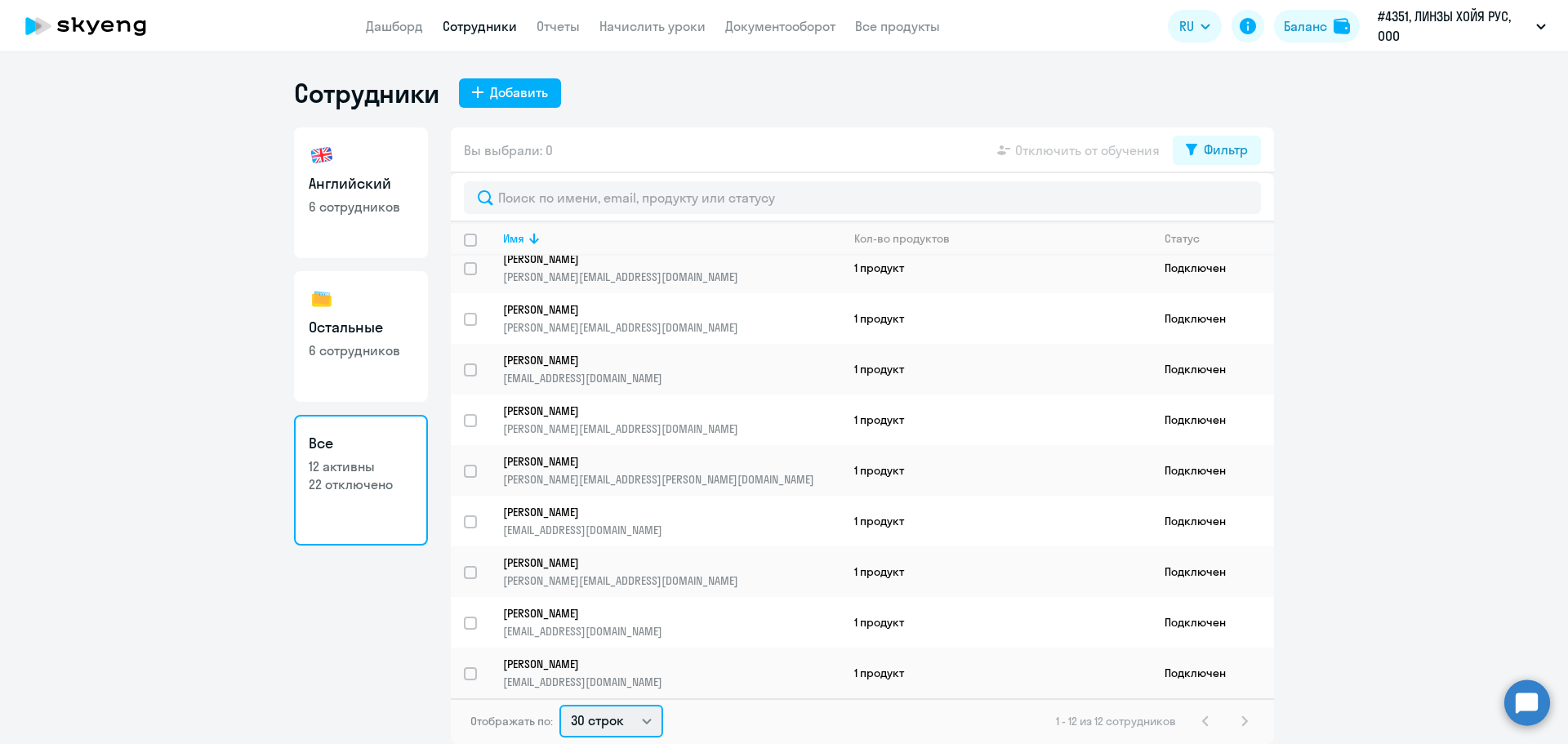
select select "100"
click at [560, 705] on select "30 строк 50 строк 100 строк" at bounding box center [611, 721] width 104 height 33
click at [315, 351] on p "6 сотрудников" at bounding box center [361, 350] width 105 height 18
select select "30"
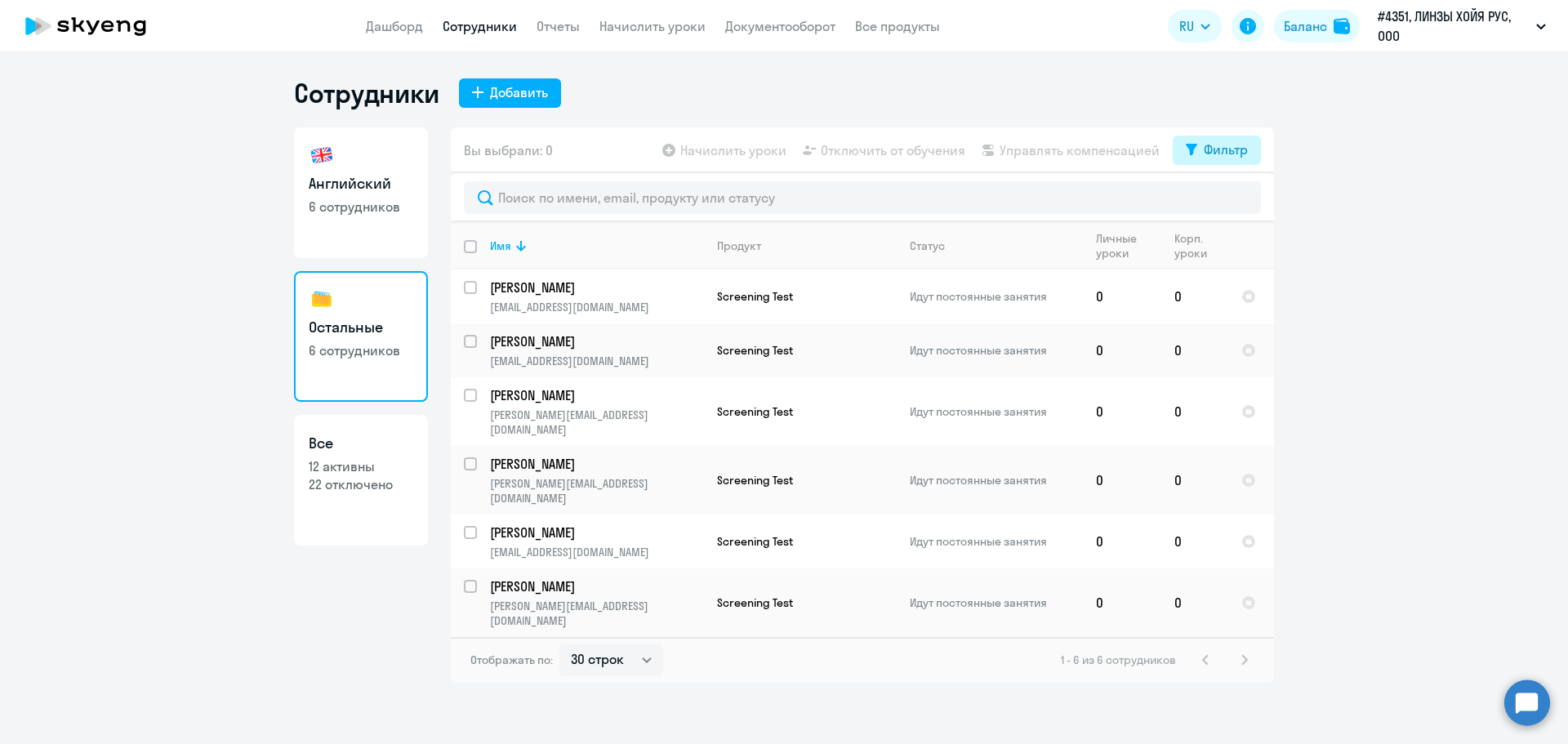
click at [1224, 156] on div "Фильтр" at bounding box center [1226, 149] width 44 height 19
click at [1241, 198] on span at bounding box center [1233, 203] width 28 height 16
click at [1220, 203] on input "checkbox" at bounding box center [1219, 203] width 1 height 1
checkbox input "true"
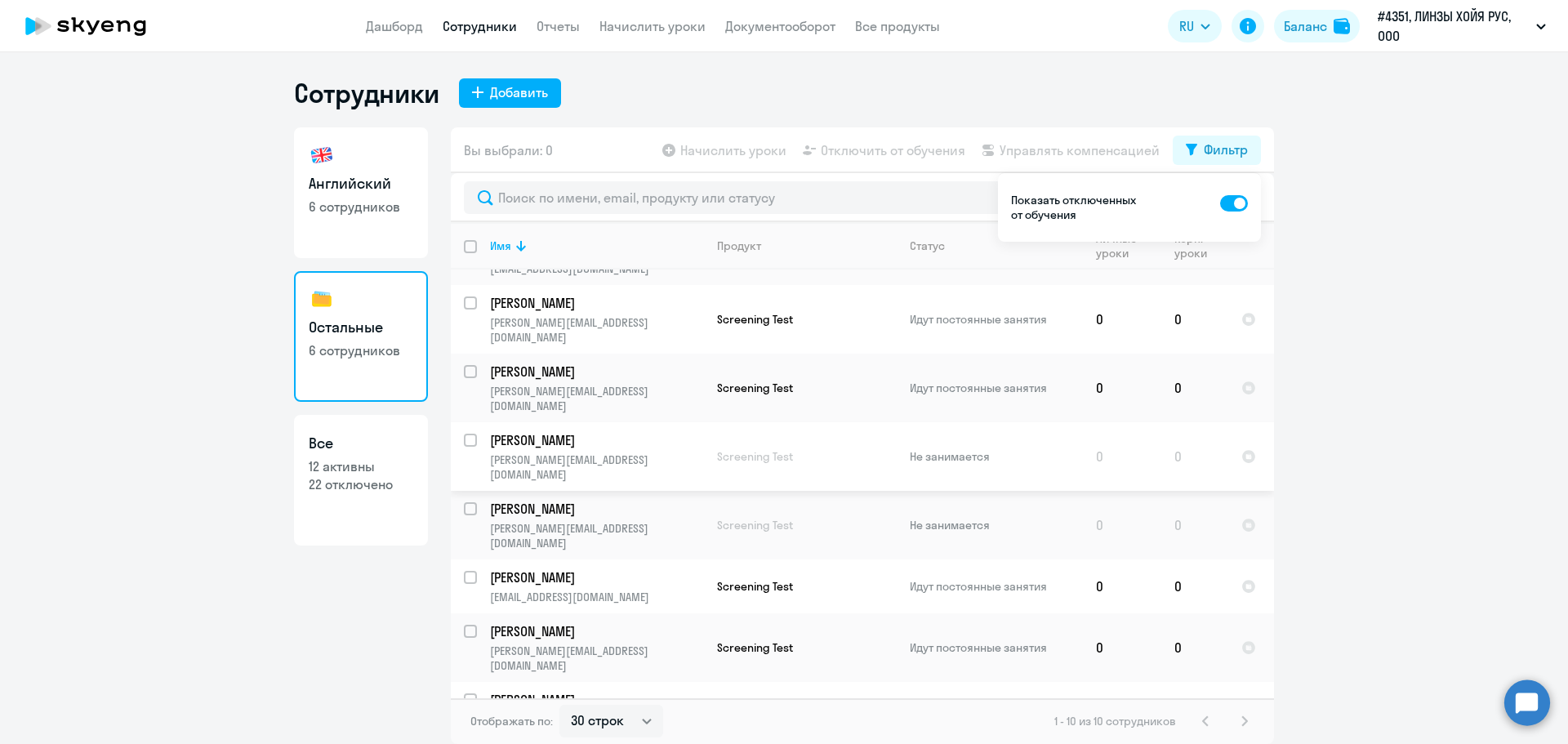
scroll to position [111, 0]
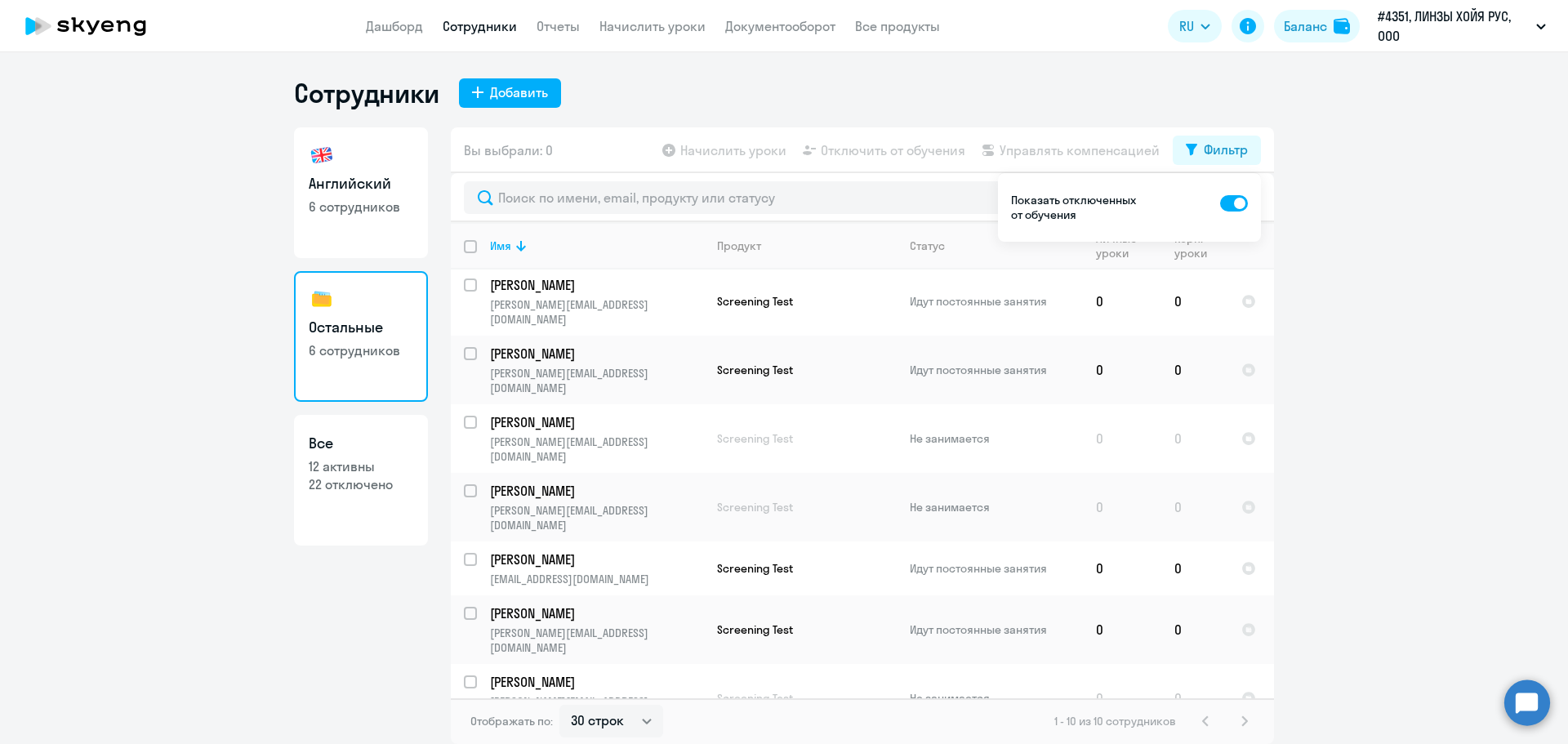
click at [654, 741] on p "[PERSON_NAME]" at bounding box center [597, 750] width 213 height 18
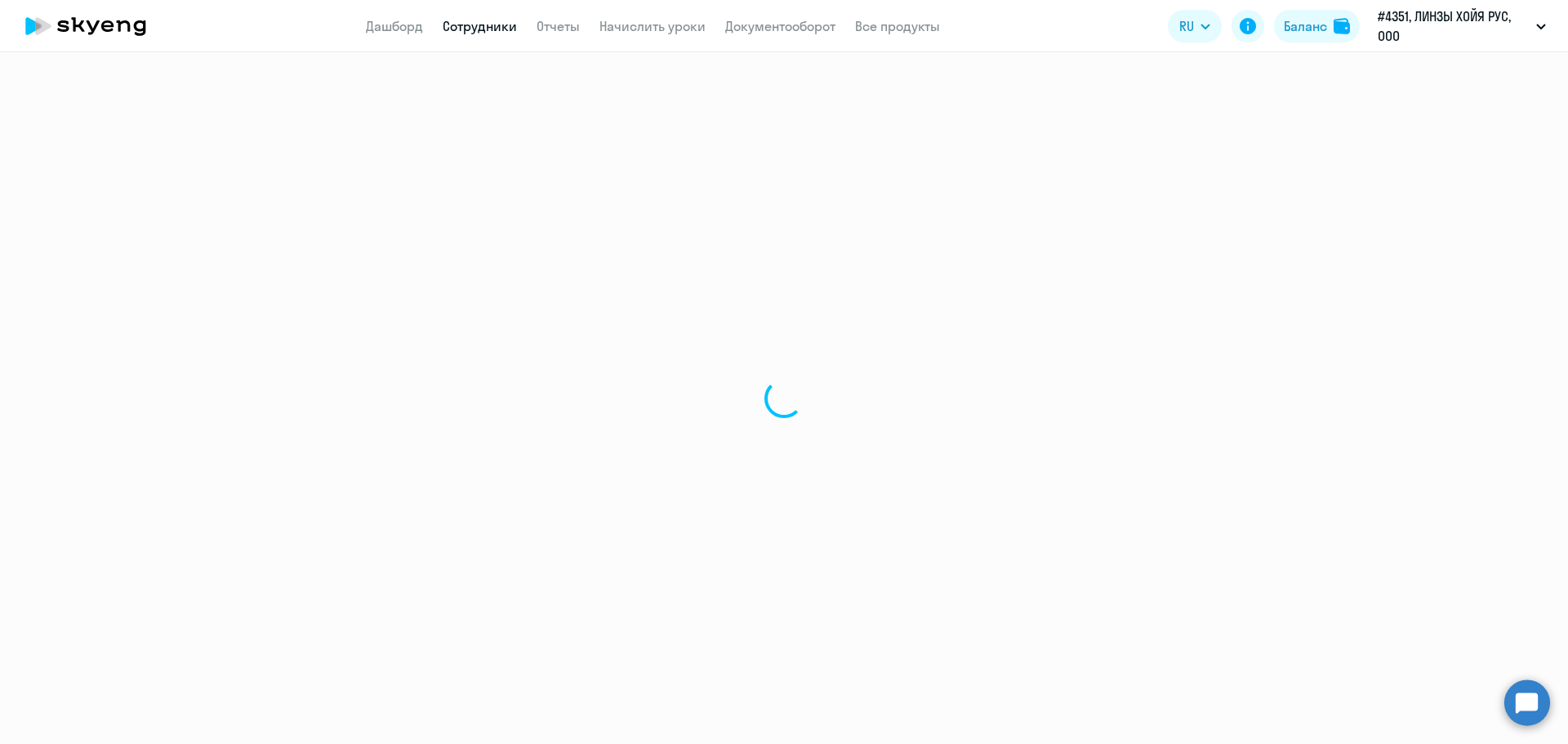
select select "english"
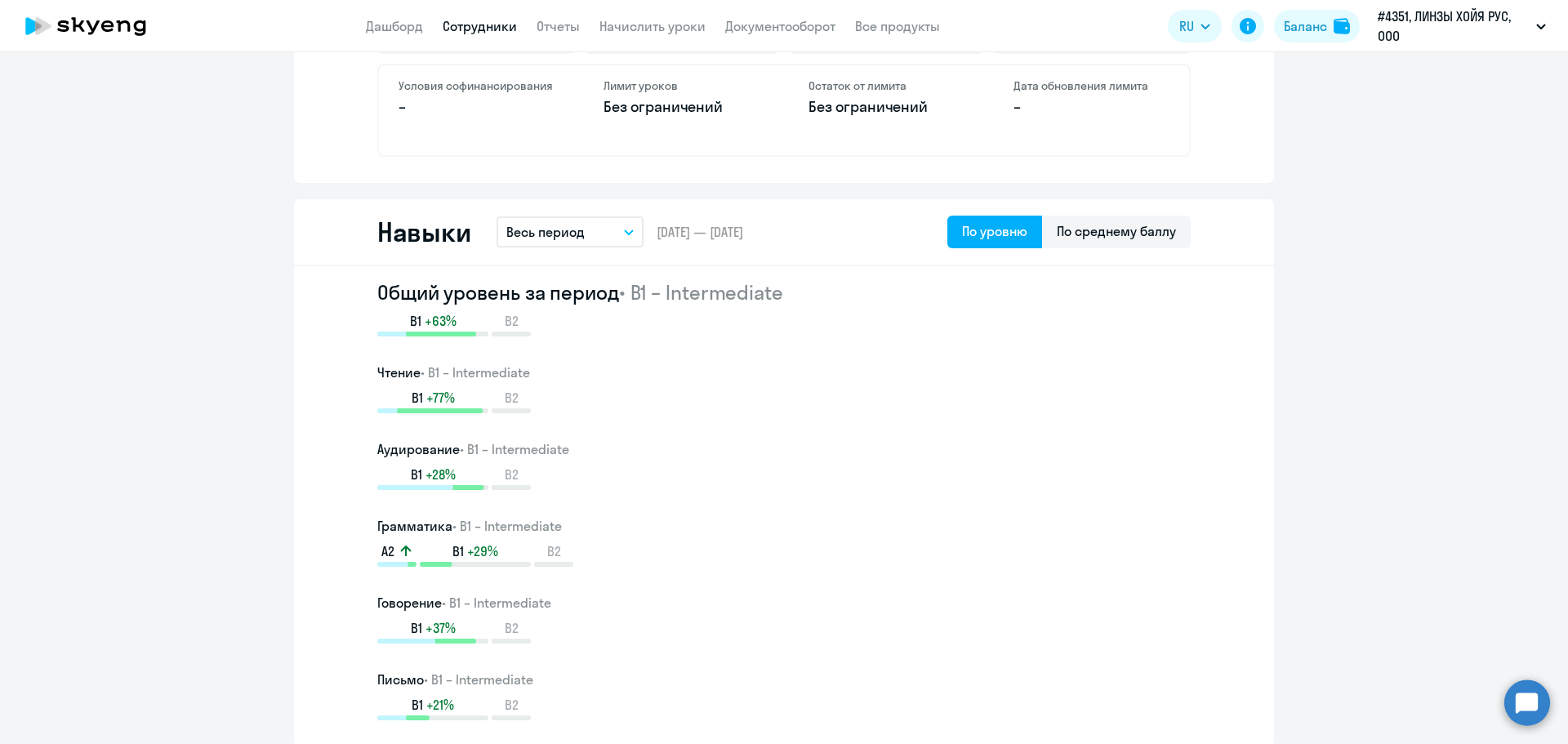
scroll to position [734, 0]
click at [596, 231] on button "Весь период" at bounding box center [569, 230] width 147 height 31
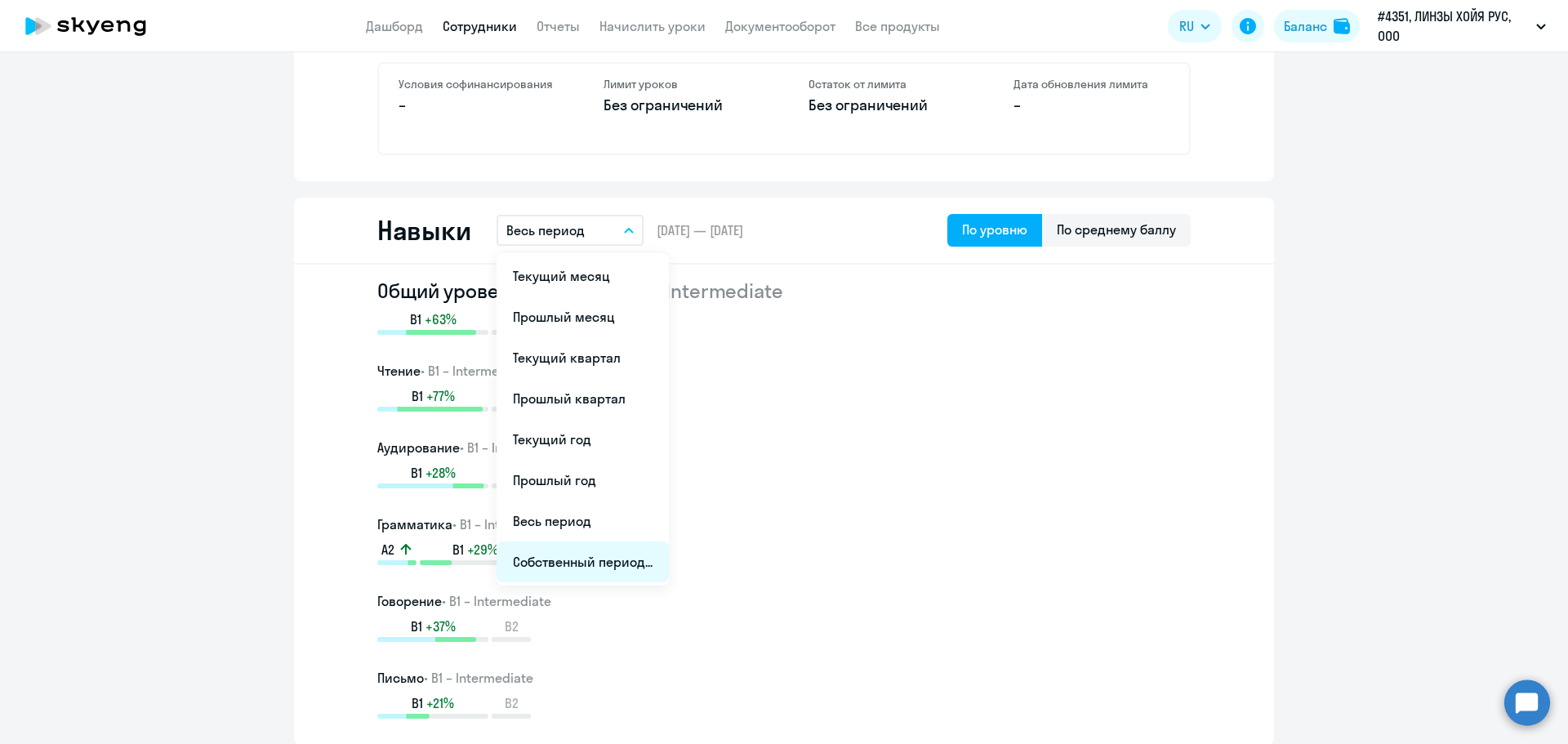
click at [569, 561] on li "Собственный период..." at bounding box center [582, 561] width 172 height 40
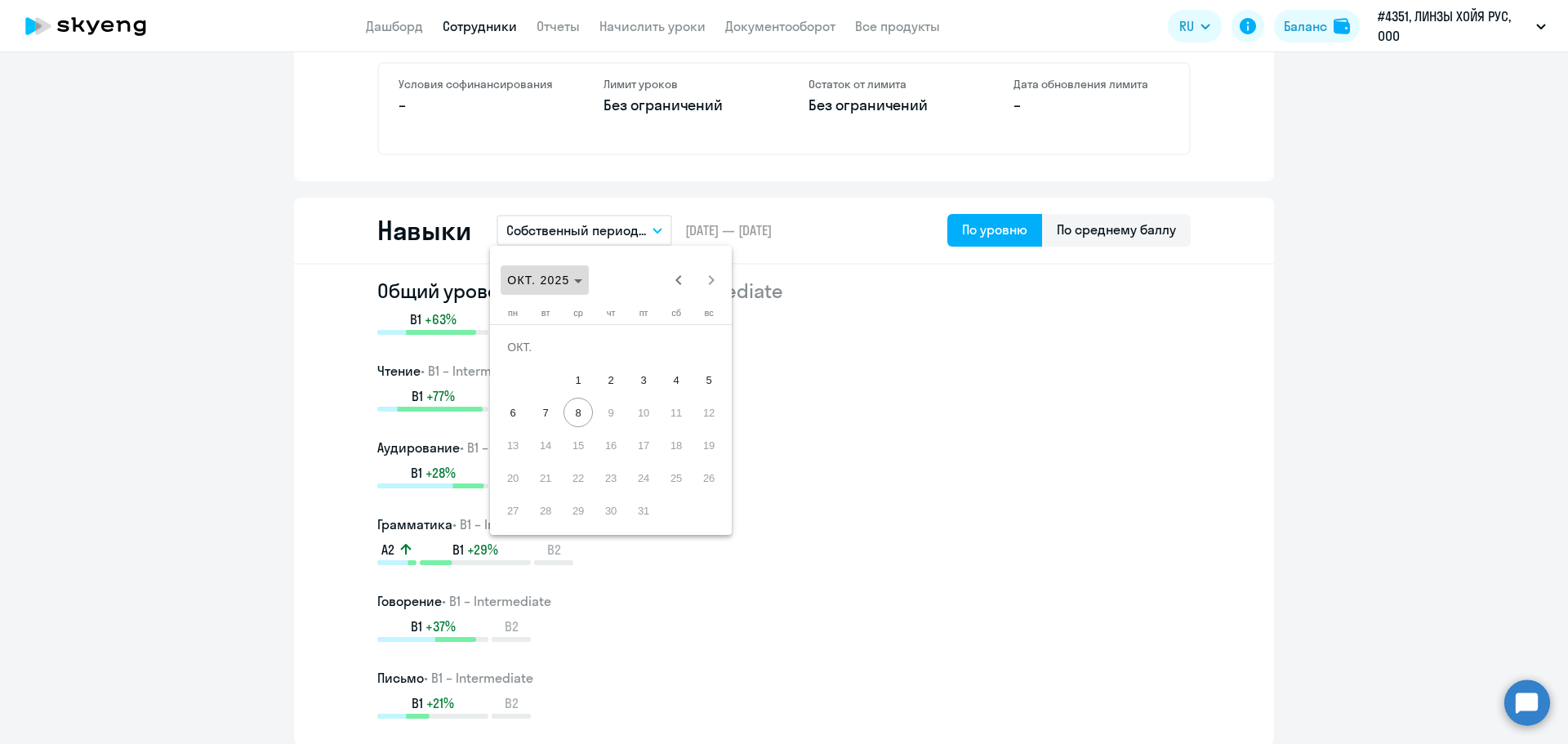
click at [579, 277] on span "ОКТ. 2025" at bounding box center [543, 281] width 74 height 13
click at [636, 496] on span "2024" at bounding box center [640, 494] width 52 height 30
click at [522, 362] on span "ЯНВ." at bounding box center [526, 363] width 52 height 30
click at [510, 382] on span "1" at bounding box center [512, 380] width 30 height 30
click at [720, 280] on span "Next month" at bounding box center [711, 280] width 33 height 33
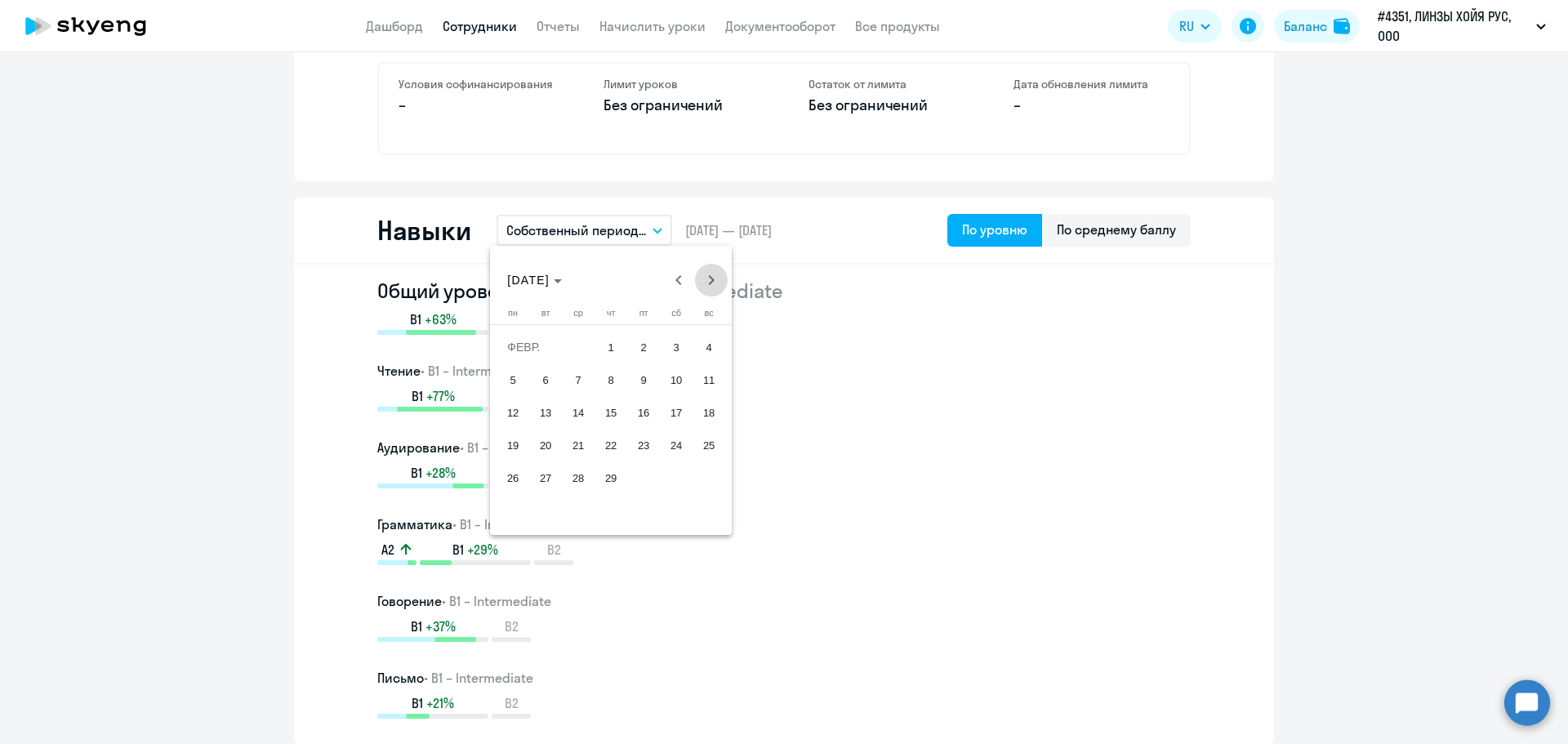
click at [720, 280] on span "Next month" at bounding box center [711, 280] width 33 height 33
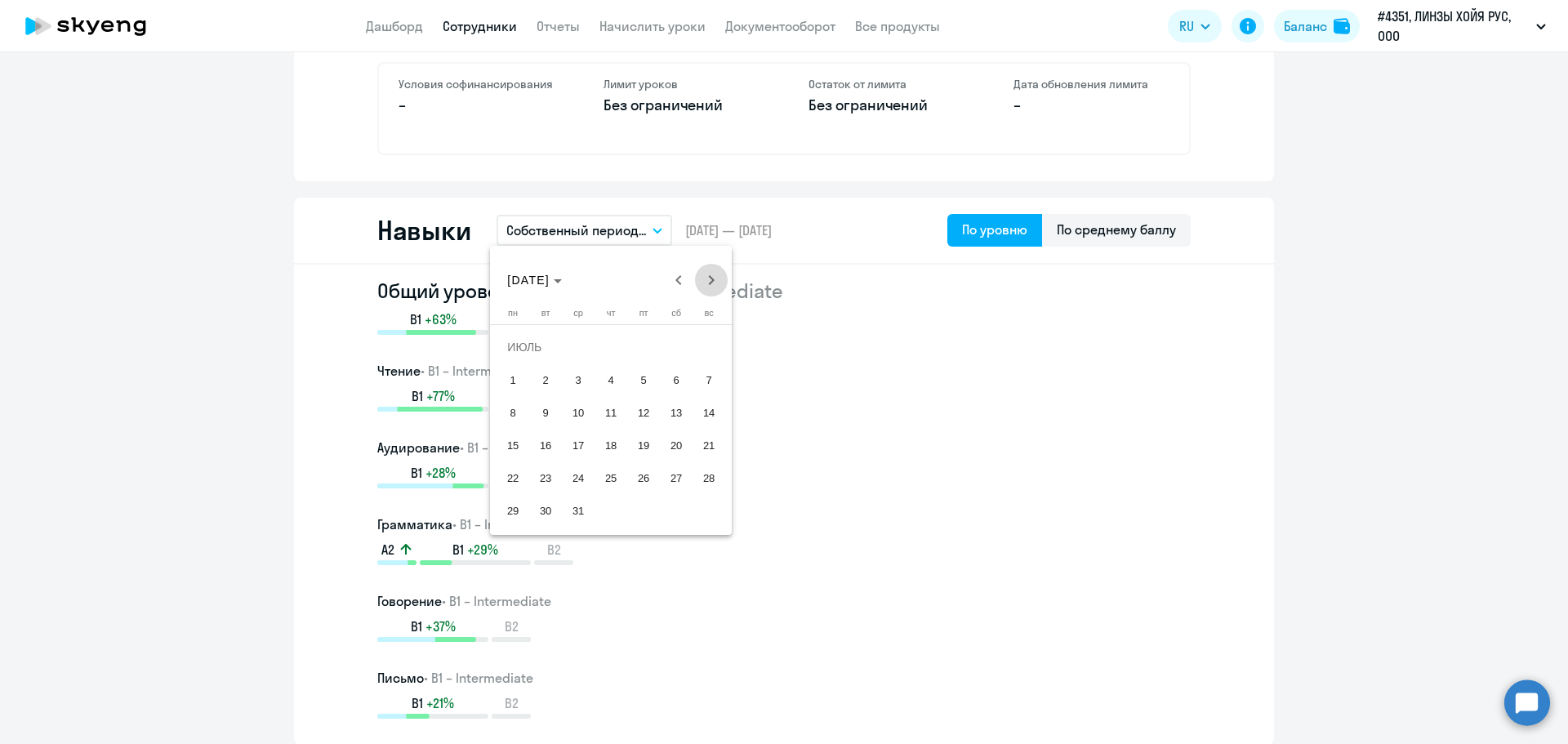
click at [720, 280] on span "Next month" at bounding box center [711, 280] width 33 height 33
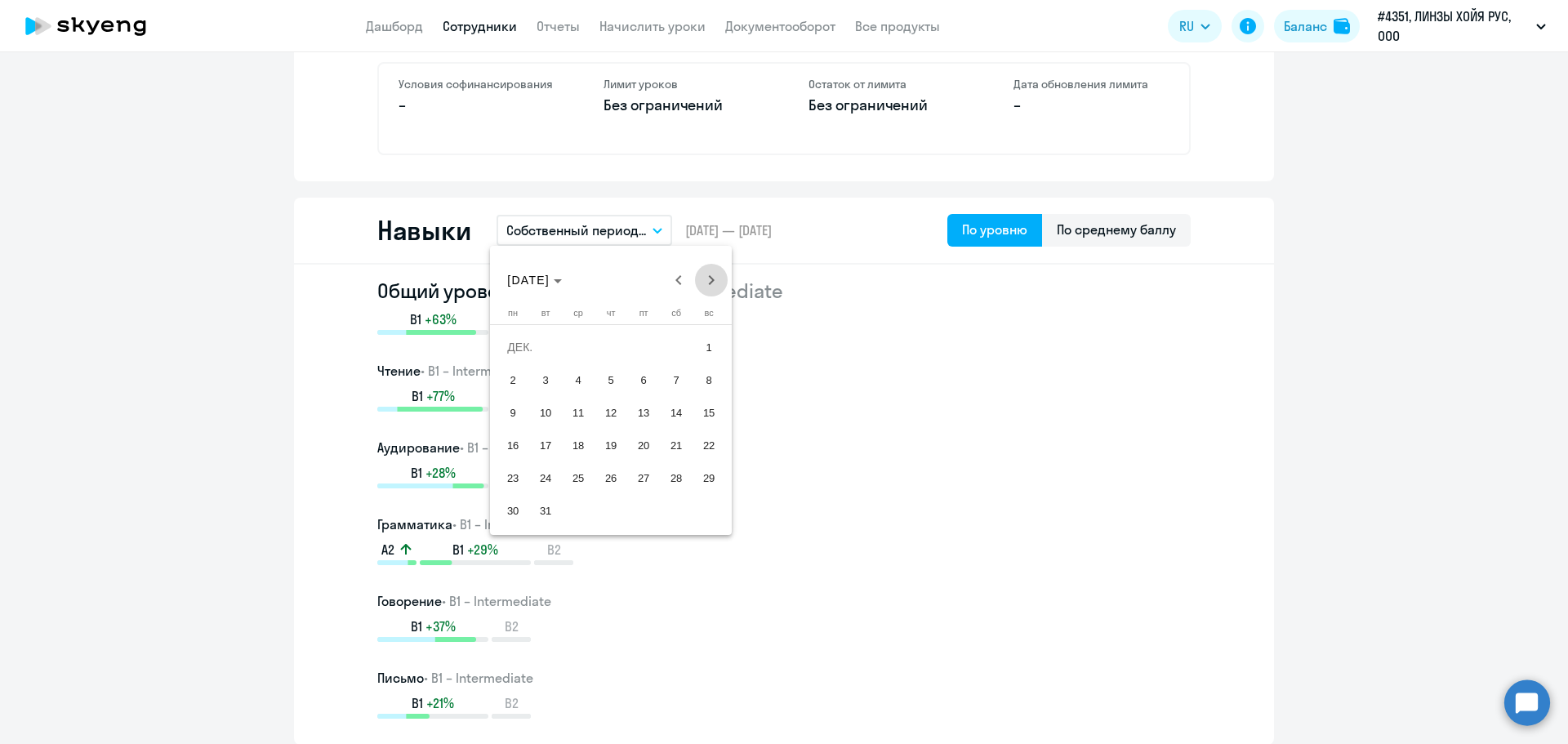
click at [720, 280] on span "Next month" at bounding box center [711, 280] width 33 height 33
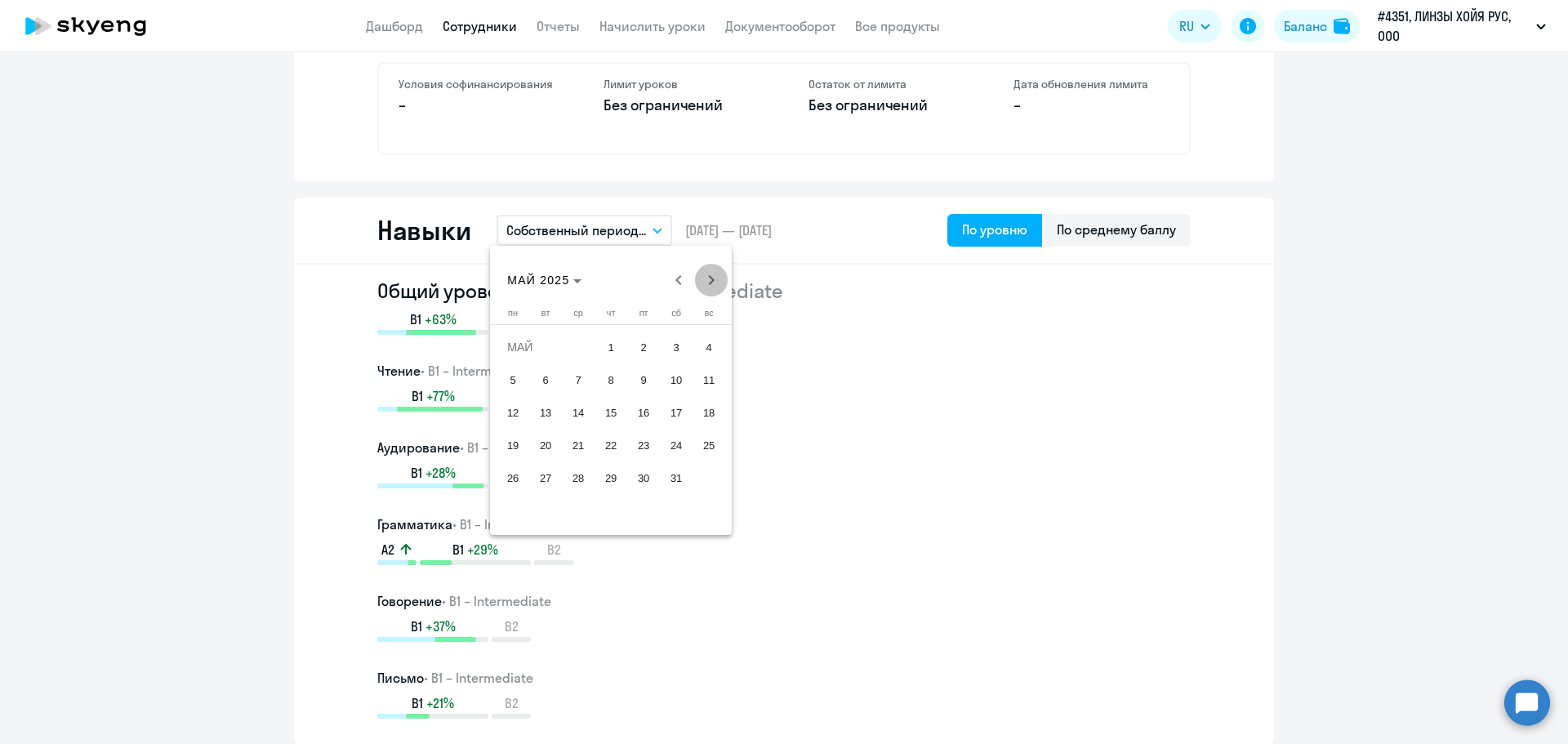
click at [720, 280] on span "Next month" at bounding box center [711, 280] width 33 height 33
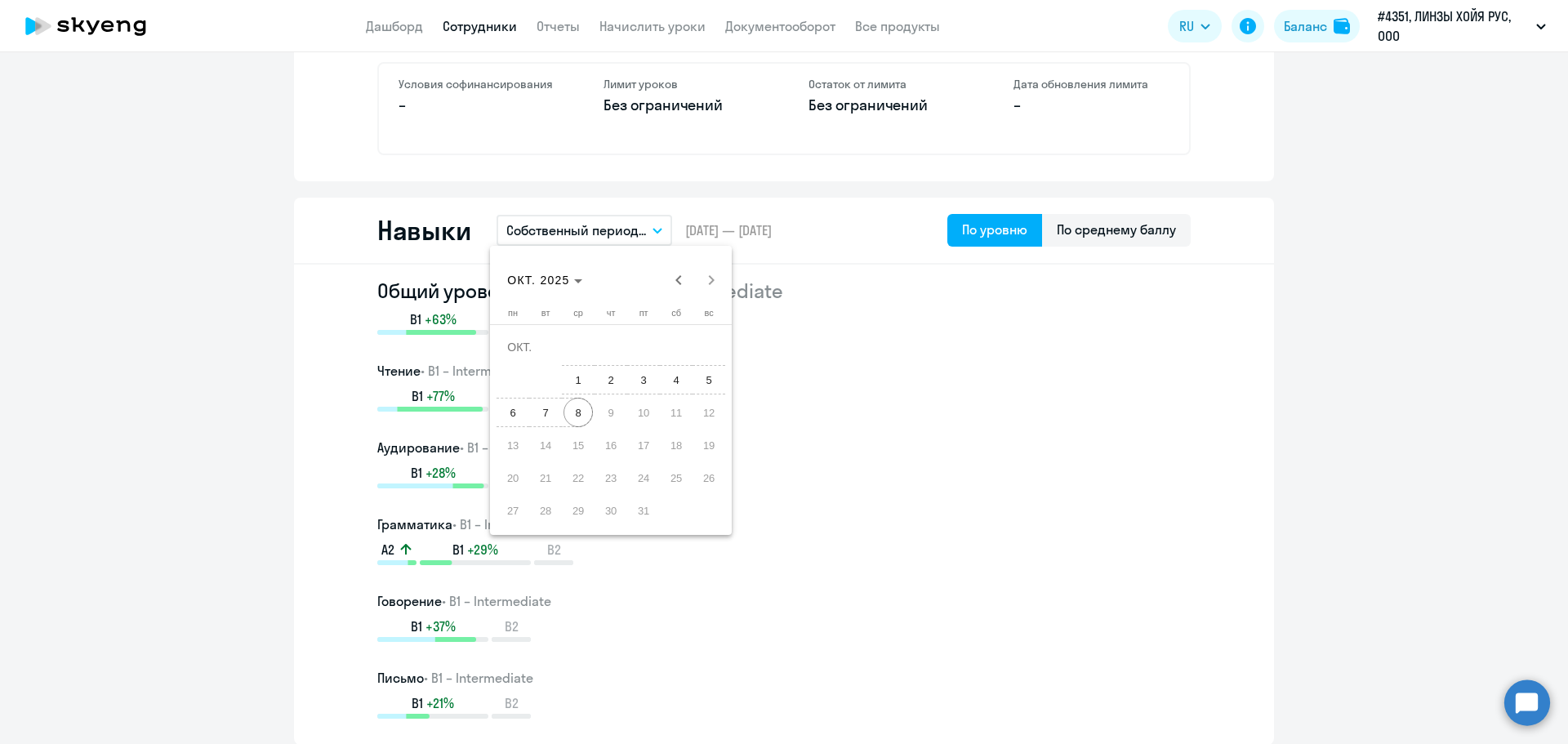
click at [575, 414] on span "8" at bounding box center [578, 412] width 30 height 30
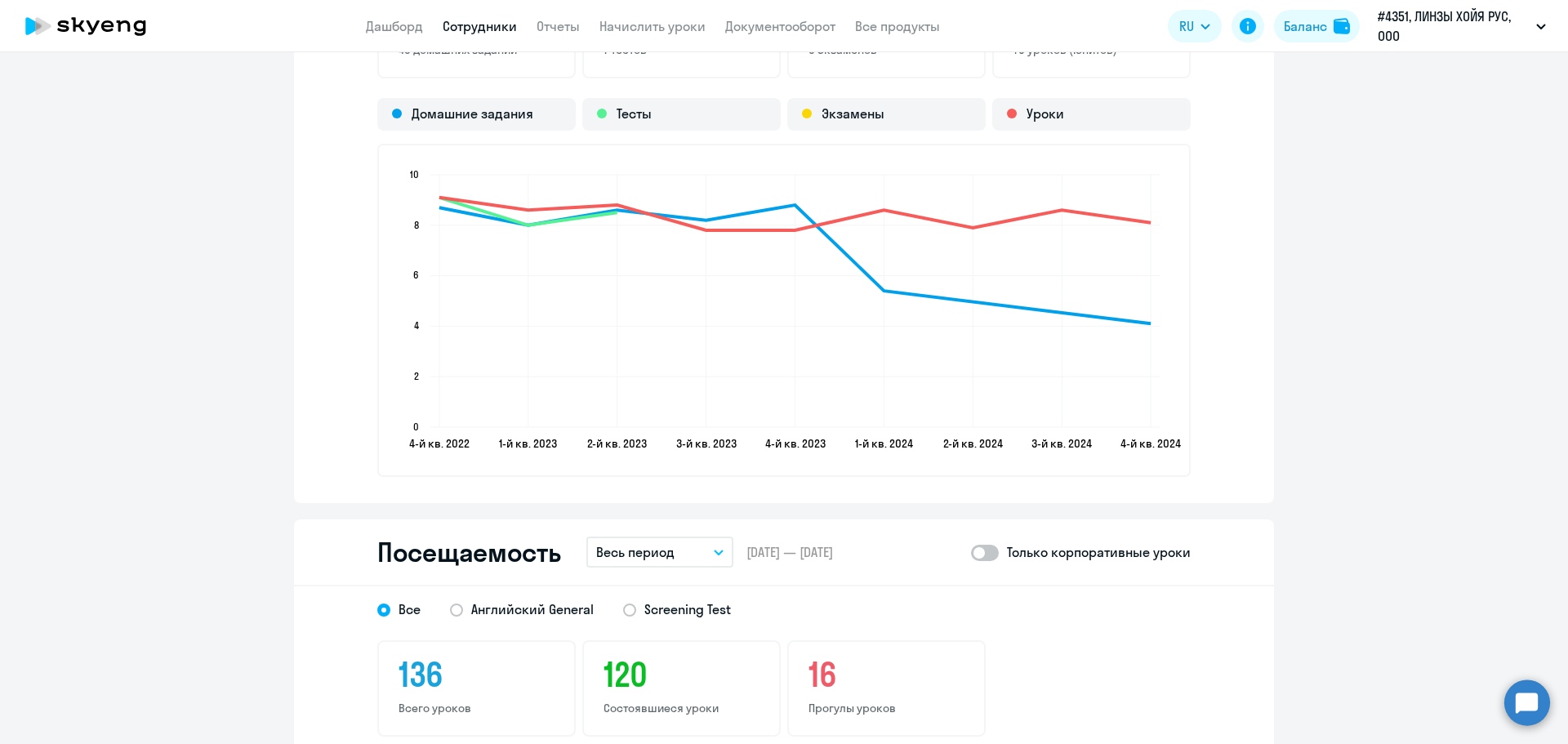
scroll to position [1796, 0]
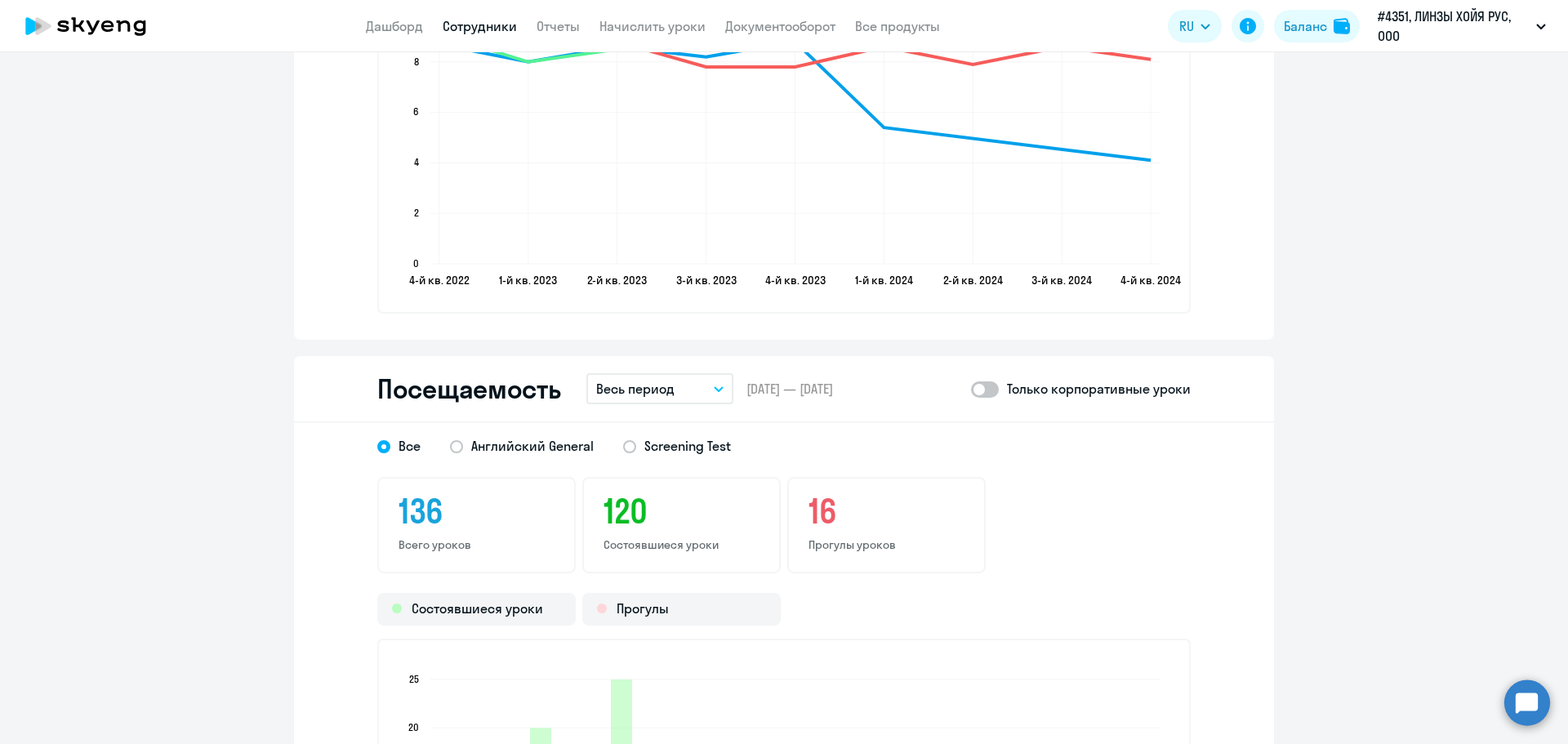
click at [684, 387] on button "Весь период" at bounding box center [660, 388] width 147 height 31
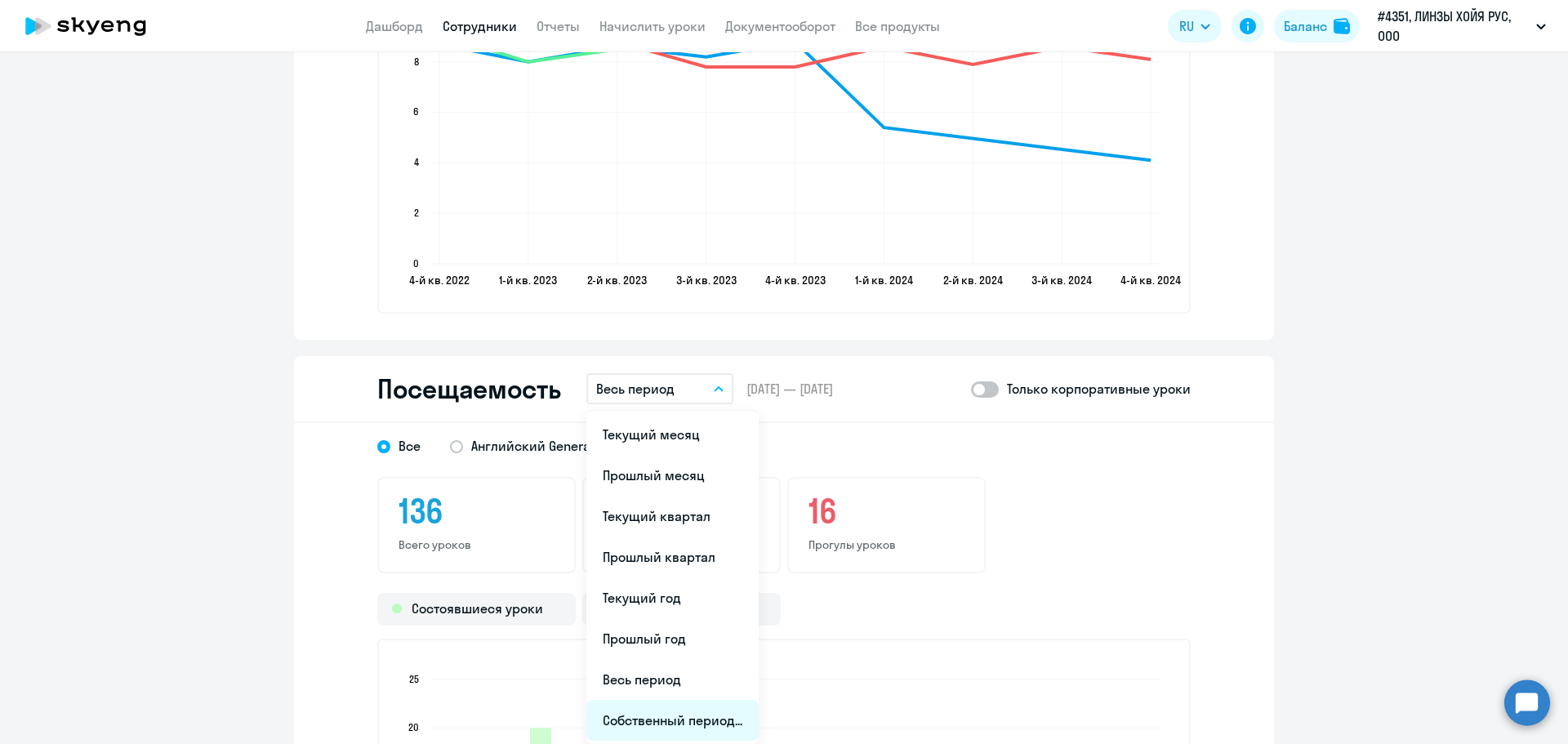
click at [642, 715] on li "Собственный период..." at bounding box center [672, 720] width 172 height 40
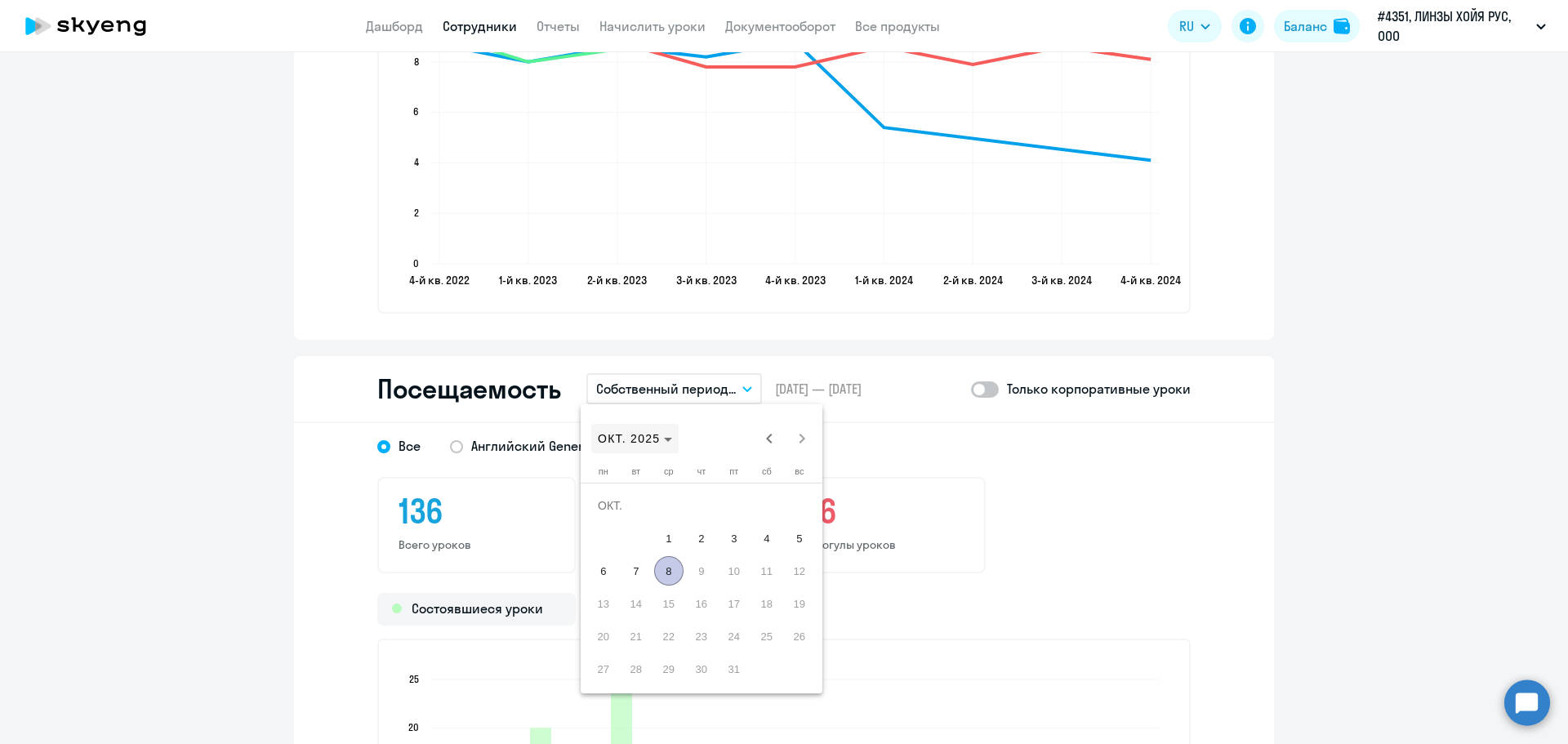
click at [621, 431] on span "Choose month and year" at bounding box center [635, 438] width 87 height 39
click at [721, 654] on span "2024" at bounding box center [730, 652] width 52 height 30
click at [602, 512] on span "ЯНВ." at bounding box center [615, 521] width 52 height 30
click at [610, 534] on span "1" at bounding box center [603, 537] width 30 height 30
click at [806, 439] on span "Next month" at bounding box center [802, 438] width 33 height 33
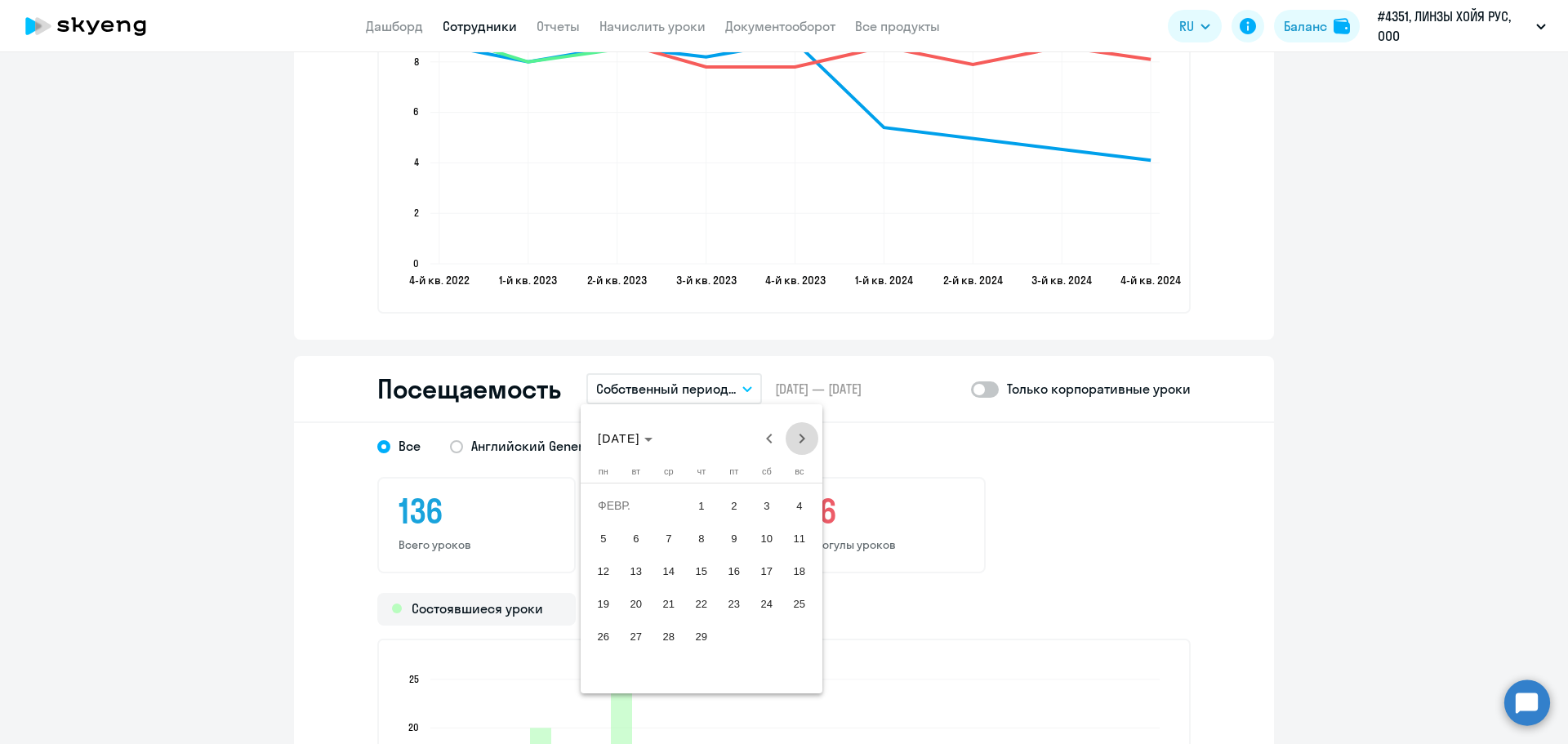
click at [806, 436] on span "Next month" at bounding box center [802, 438] width 33 height 33
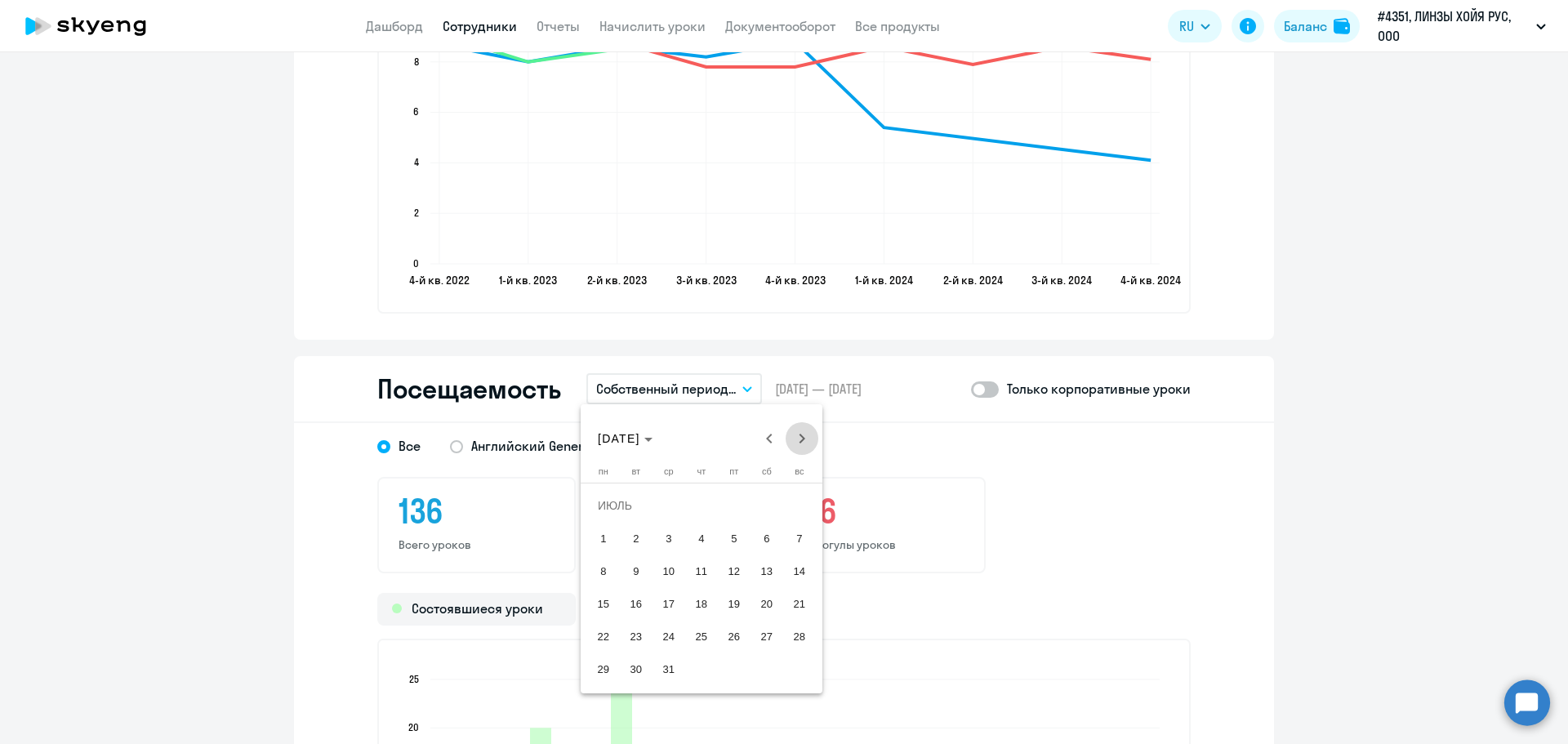
click at [806, 436] on span "Next month" at bounding box center [802, 438] width 33 height 33
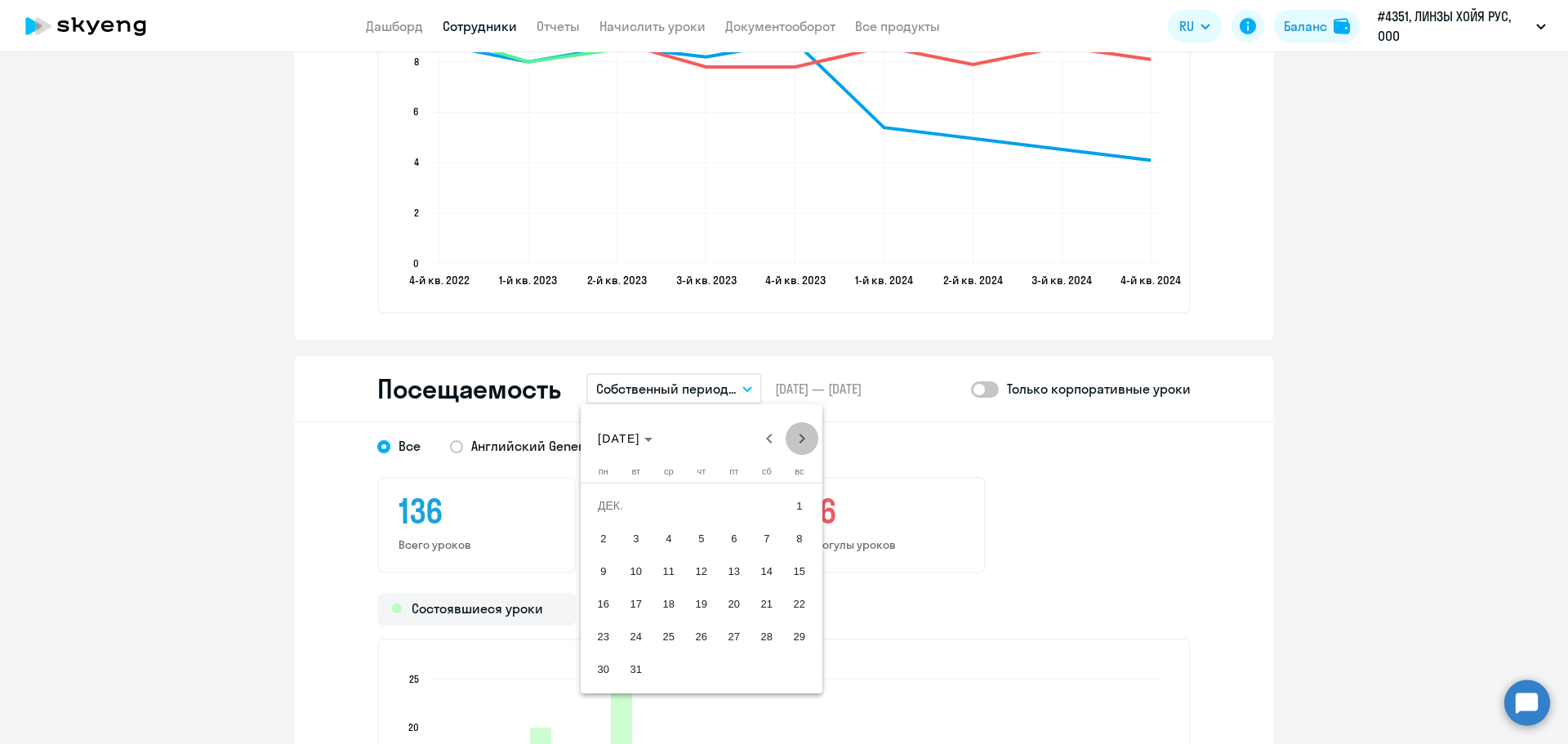
click at [806, 436] on span "Next month" at bounding box center [802, 438] width 33 height 33
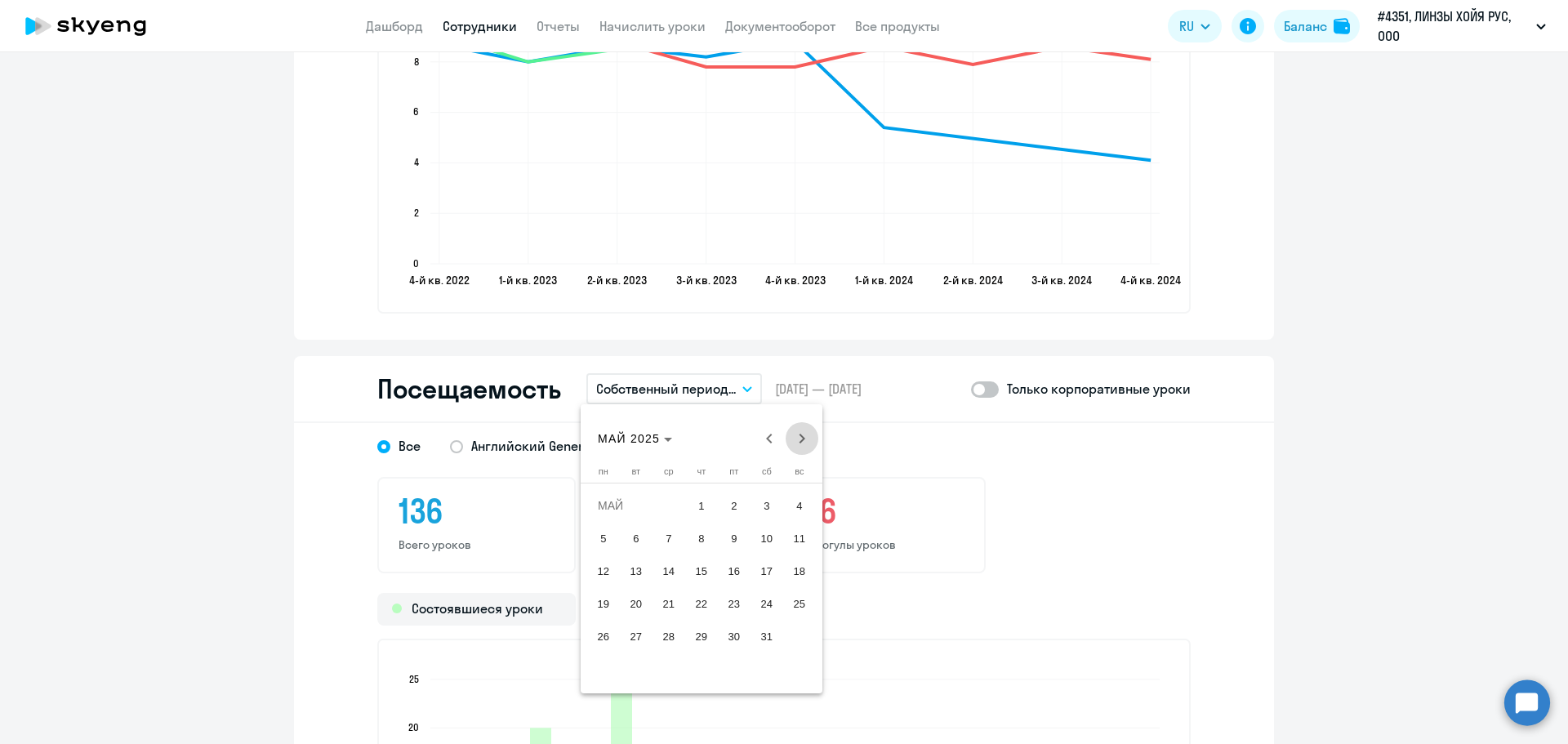
click at [806, 436] on span "Next month" at bounding box center [802, 438] width 33 height 33
click at [805, 434] on span "Next month" at bounding box center [802, 438] width 33 height 33
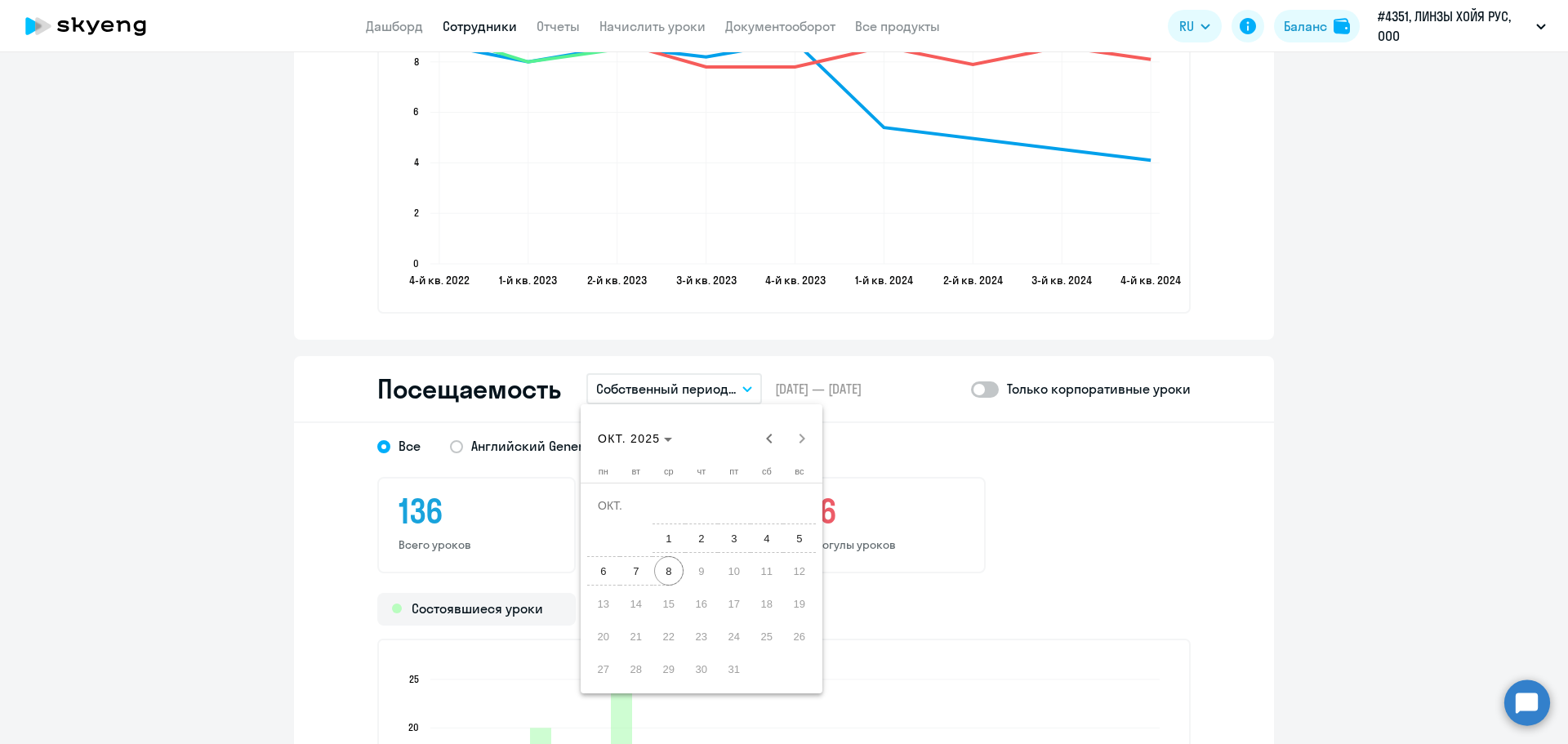
click at [658, 574] on span "8" at bounding box center [668, 570] width 30 height 30
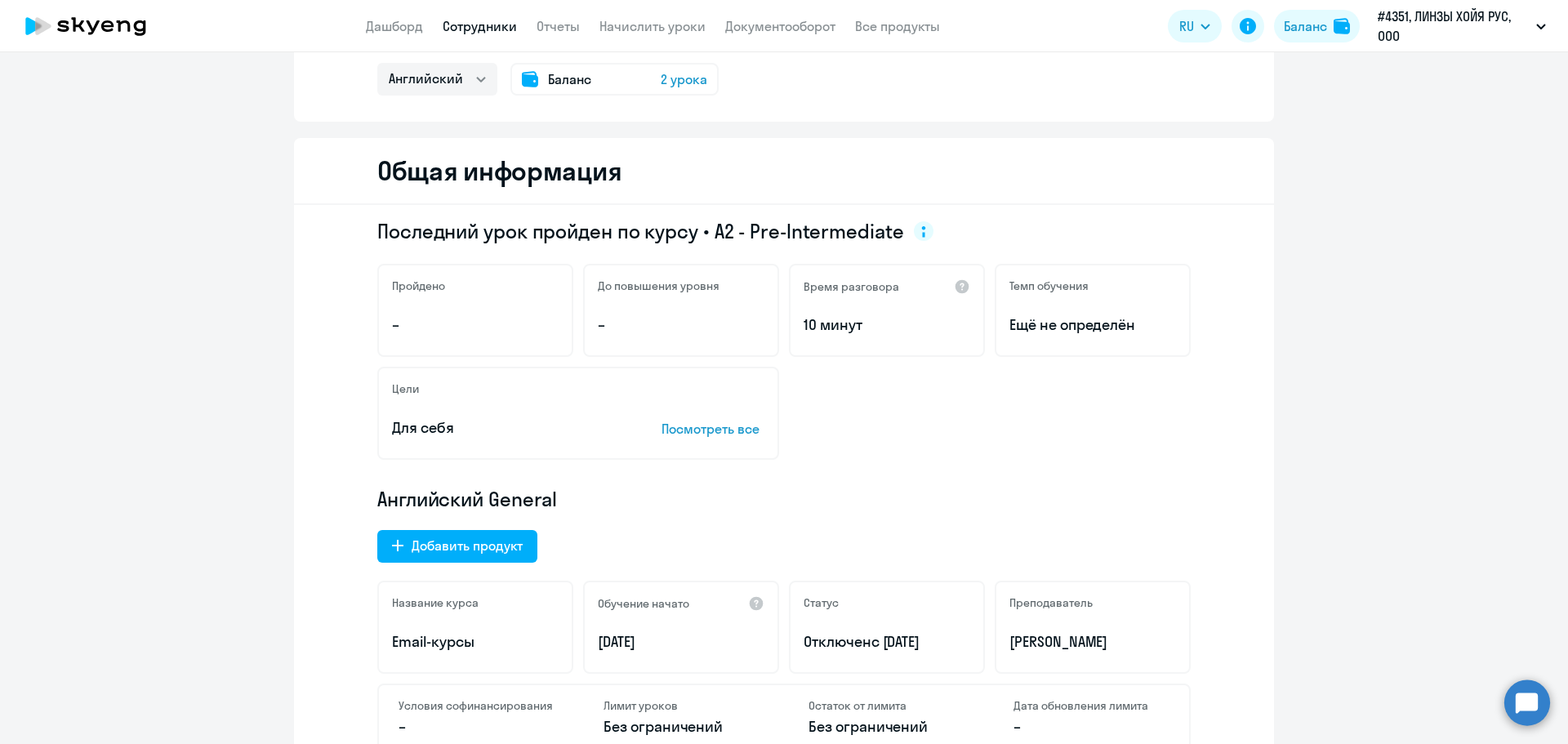
scroll to position [0, 0]
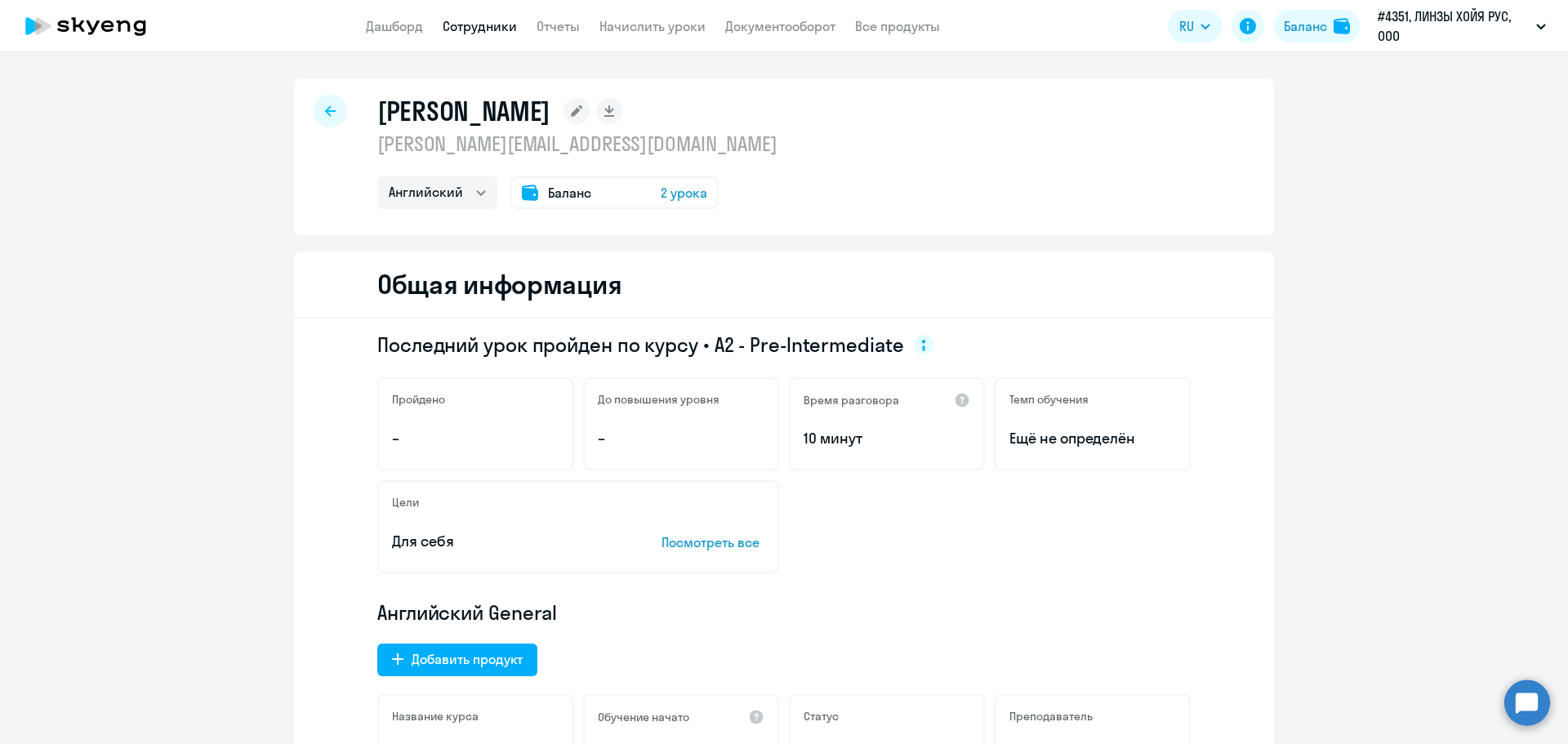
click at [325, 108] on icon at bounding box center [330, 112] width 11 height 12
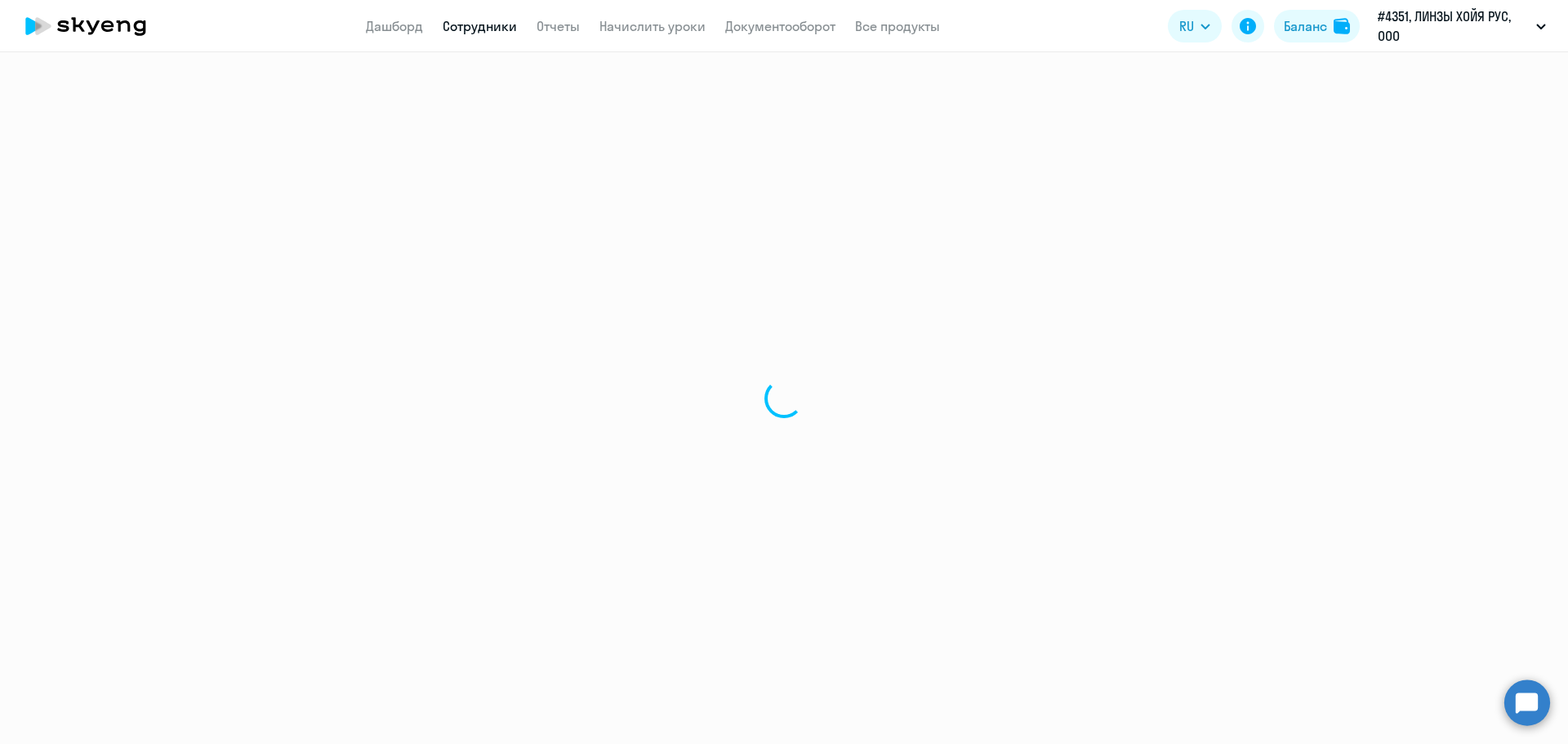
select select "30"
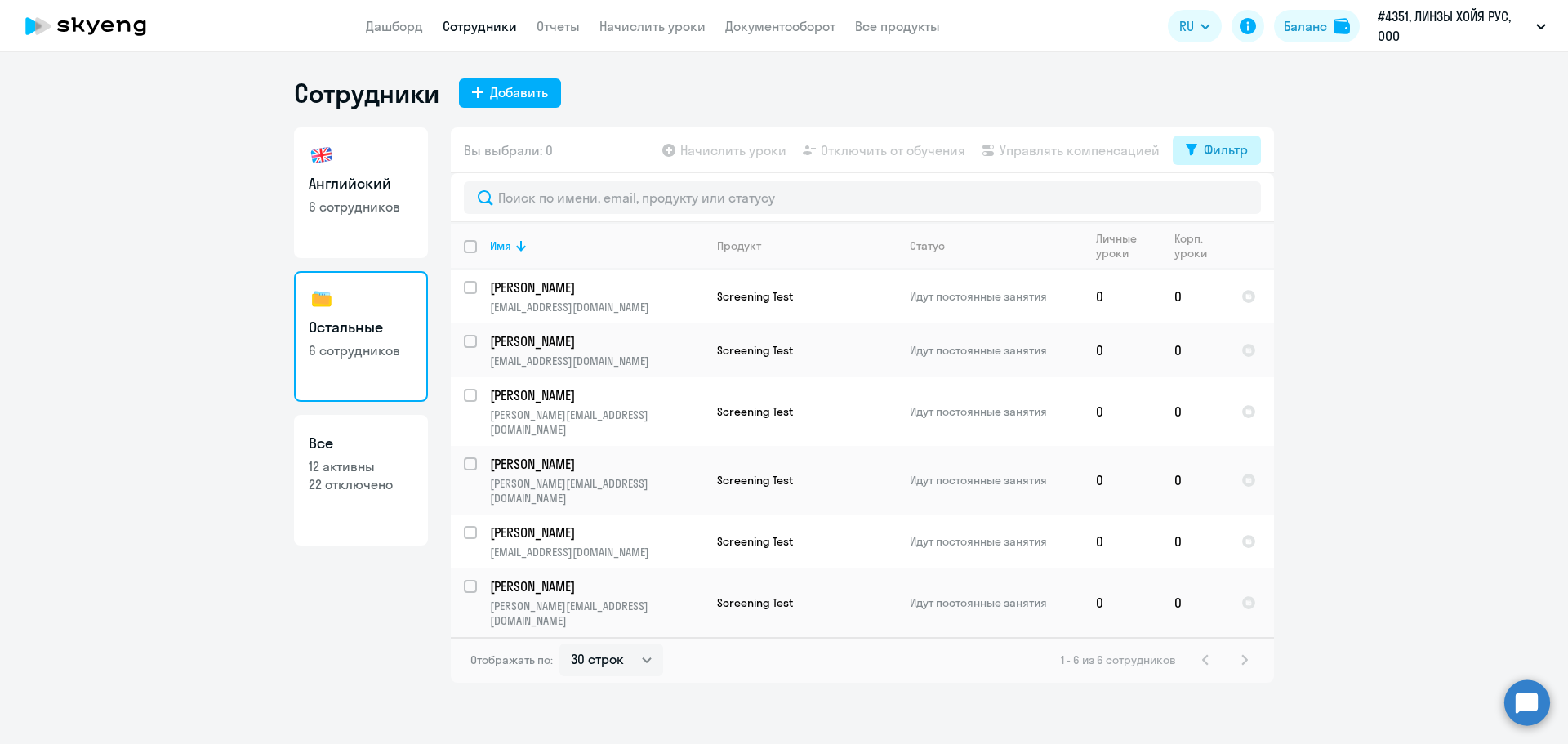
click at [1227, 164] on button "Фильтр" at bounding box center [1217, 150] width 88 height 30
click at [1241, 203] on span at bounding box center [1233, 203] width 28 height 16
click at [1220, 203] on input "checkbox" at bounding box center [1219, 203] width 1 height 1
checkbox input "true"
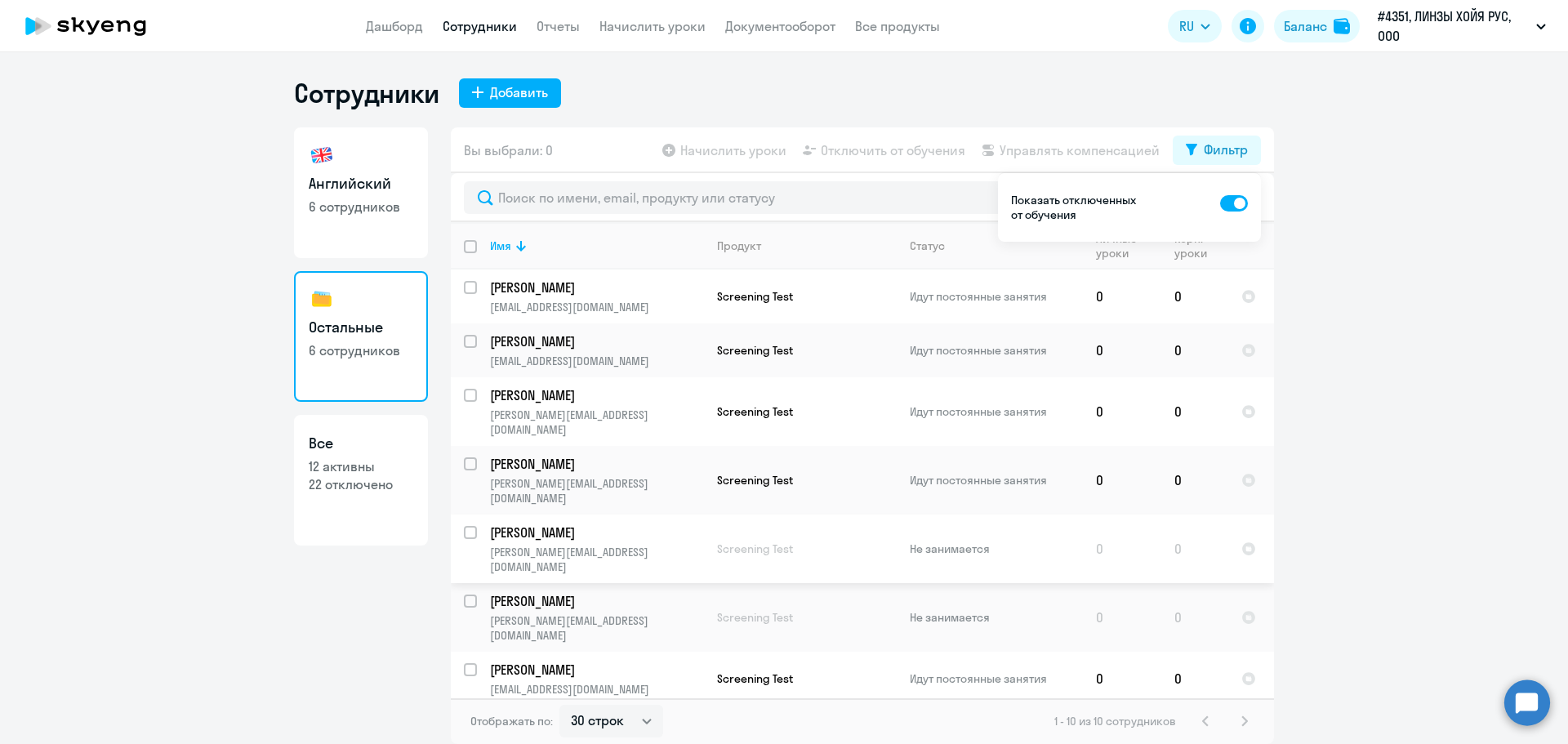
click at [583, 523] on p "[PERSON_NAME]" at bounding box center [597, 532] width 213 height 18
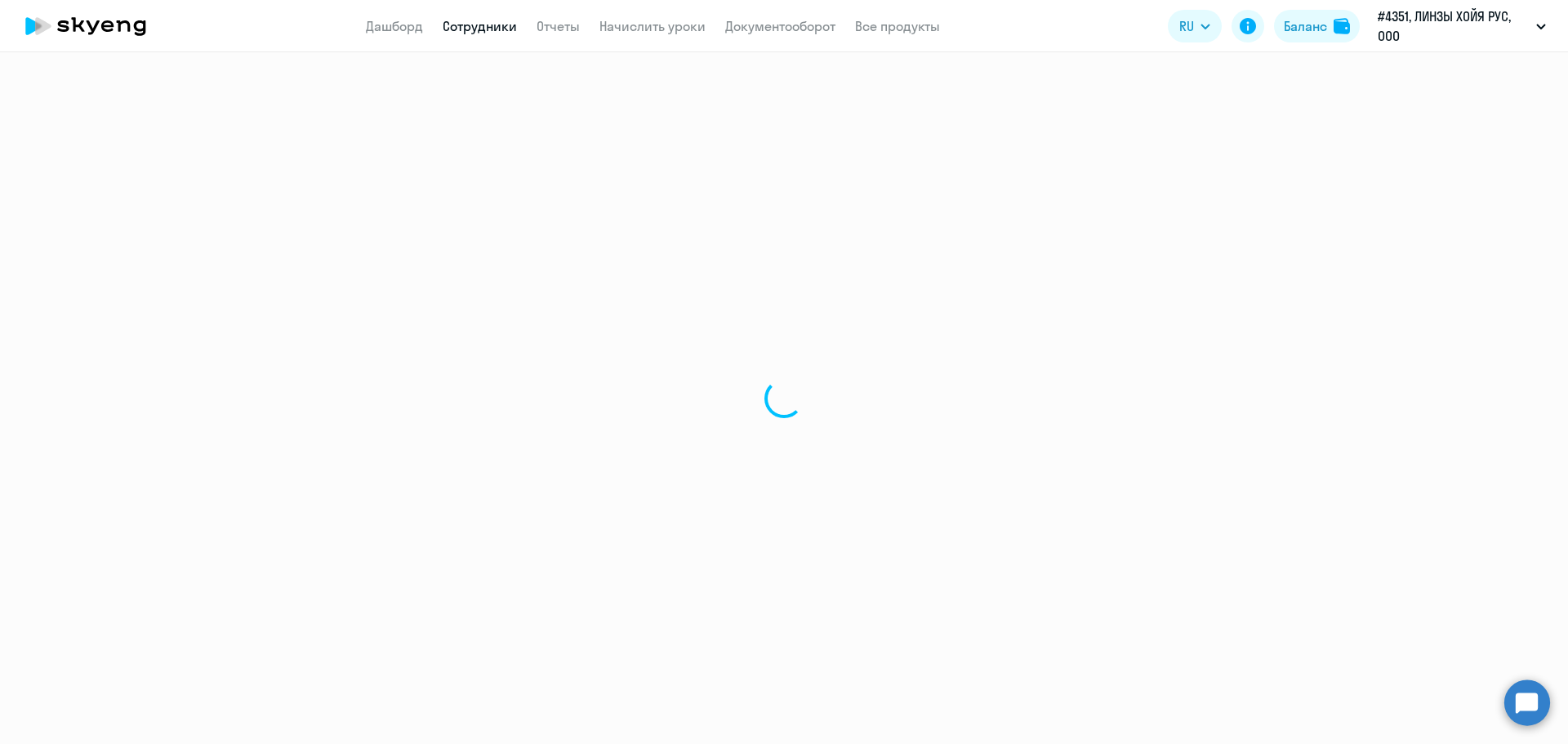
select select "english"
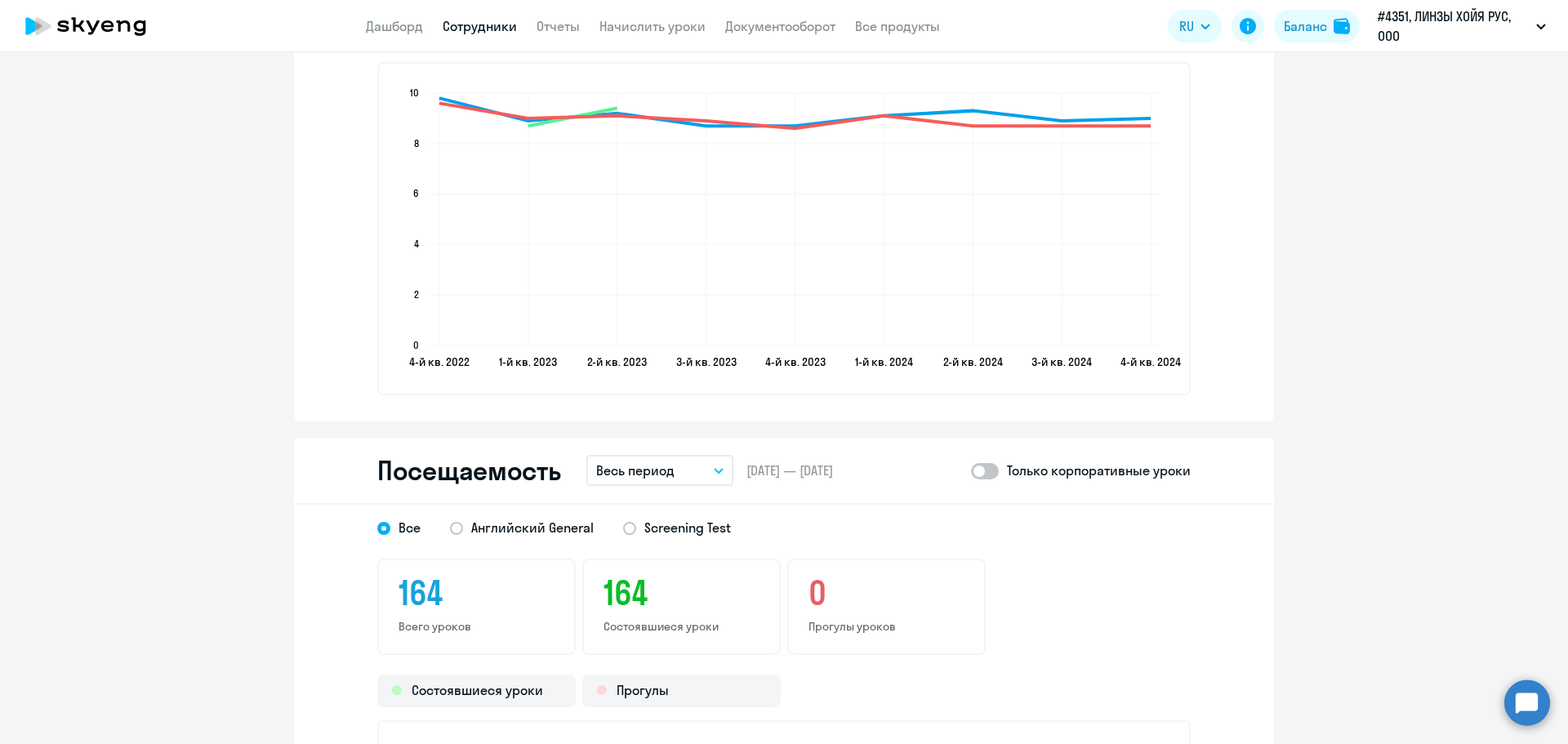
scroll to position [1796, 0]
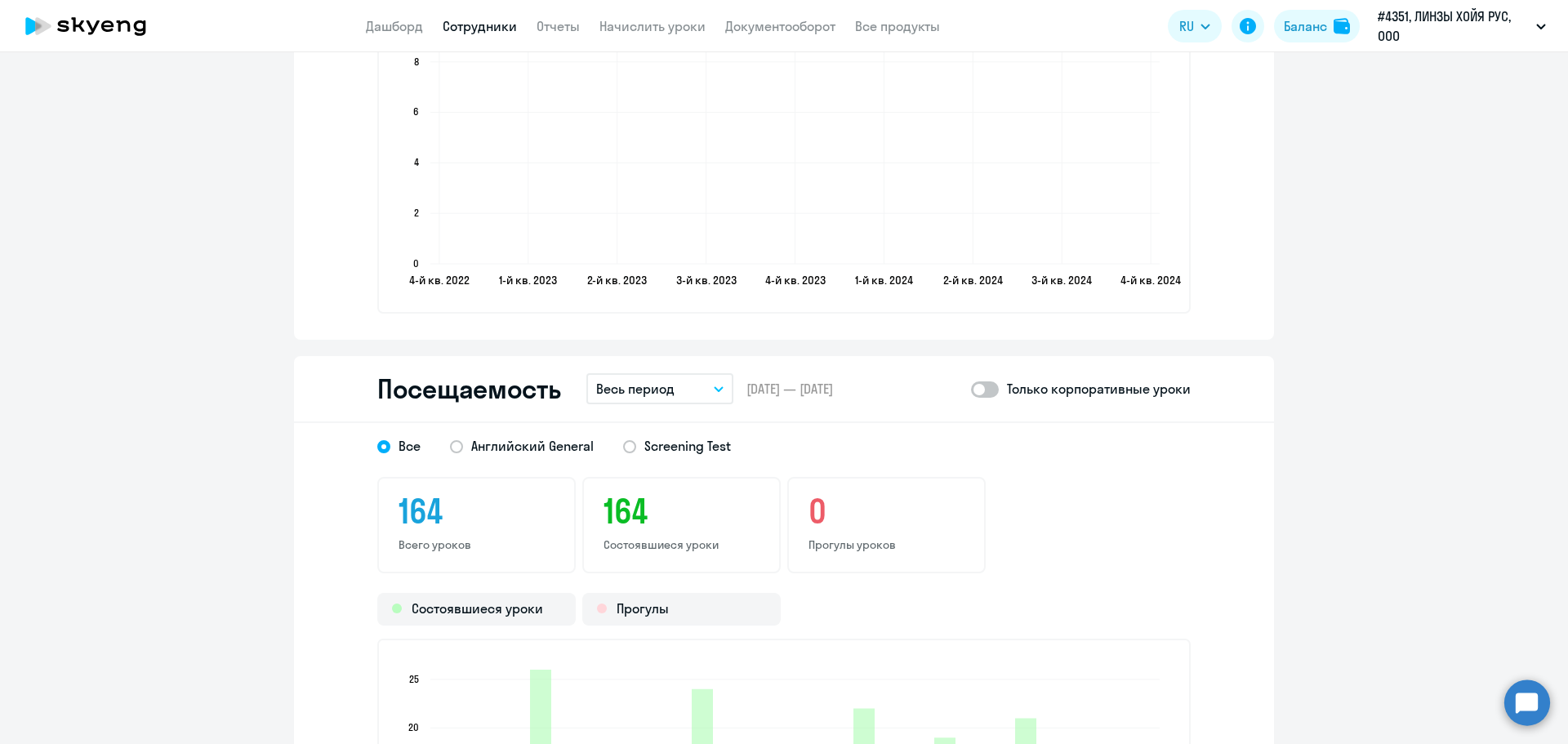
click at [685, 382] on button "Весь период" at bounding box center [660, 388] width 147 height 31
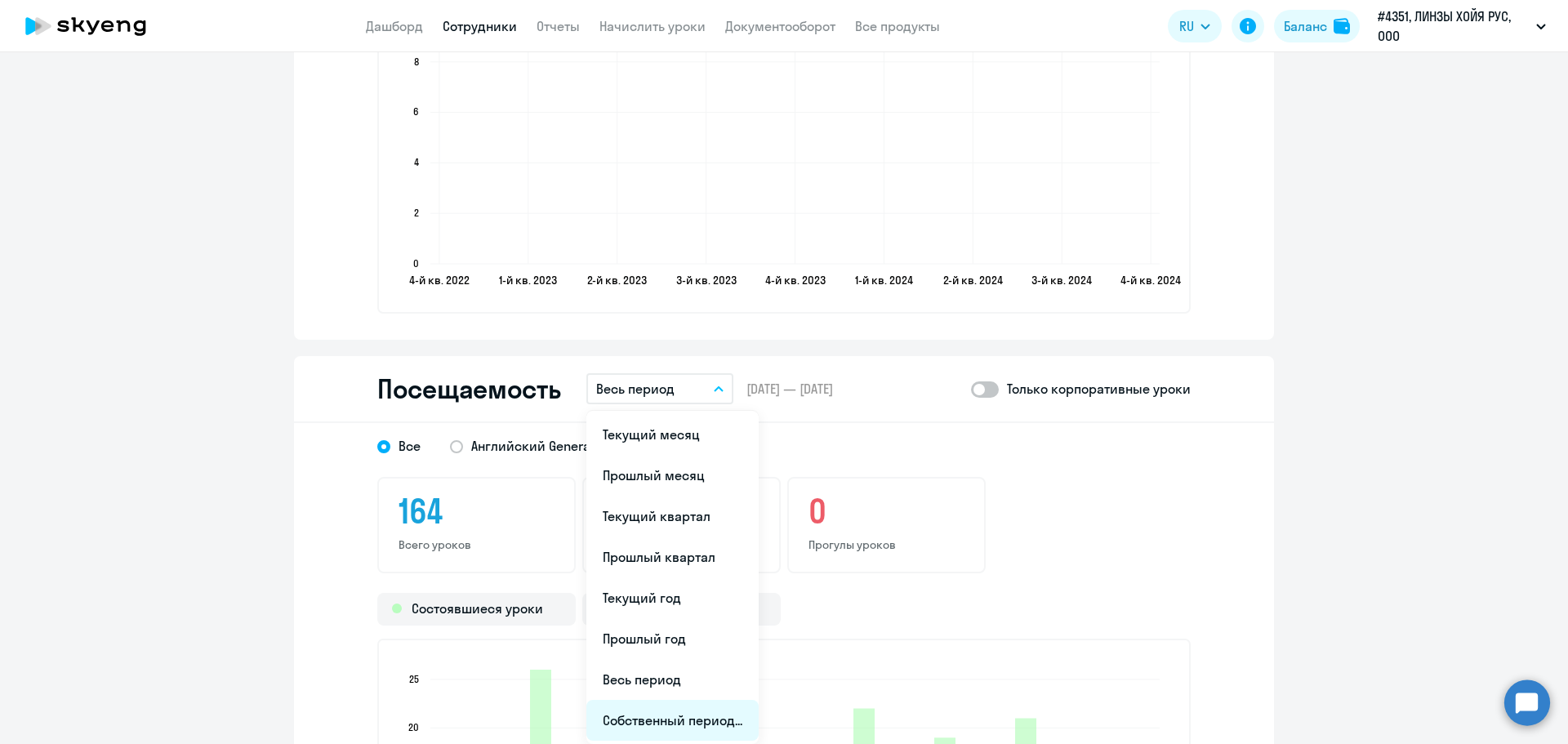
click at [660, 727] on li "Собственный период..." at bounding box center [672, 720] width 172 height 40
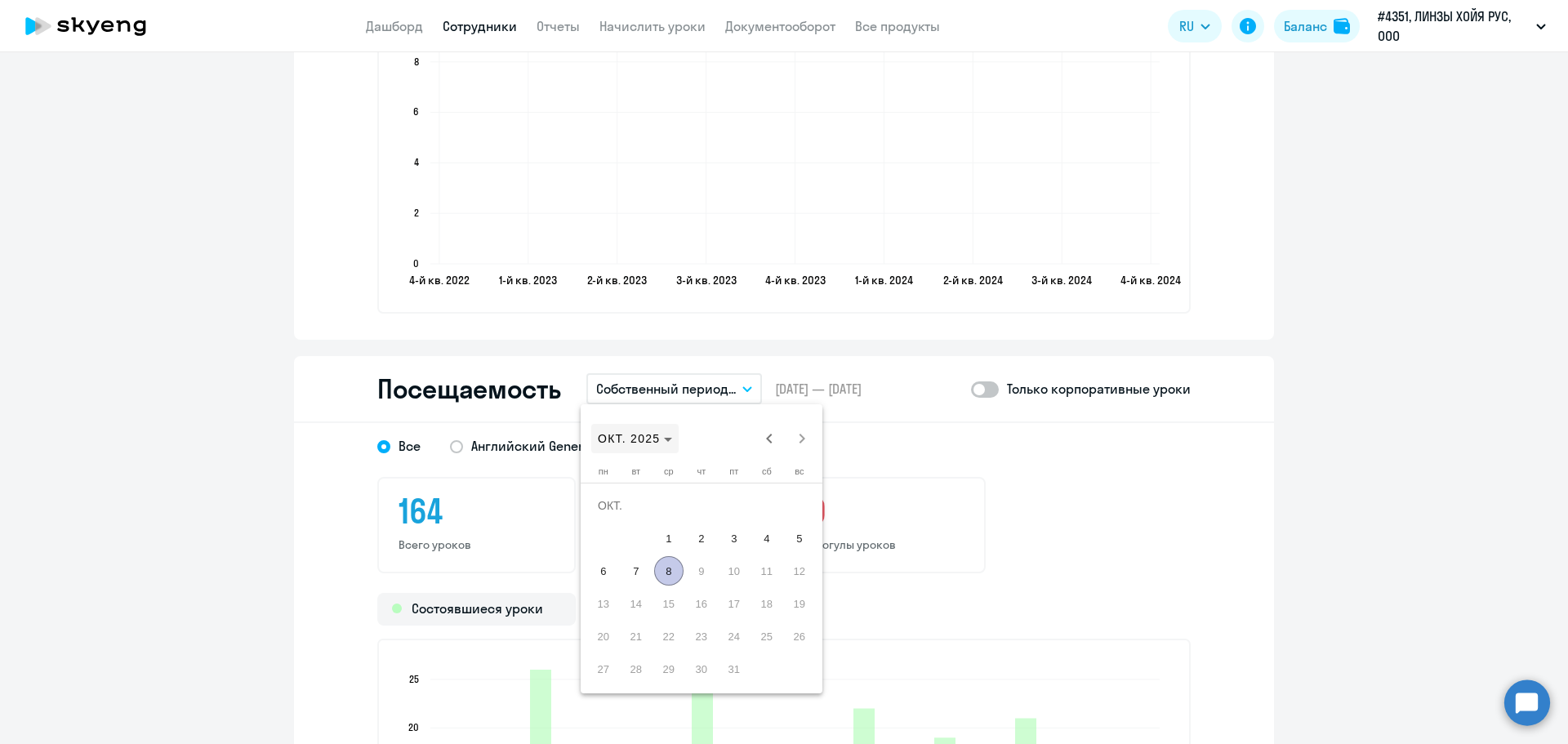
click at [654, 433] on span "ОКТ. 2025" at bounding box center [629, 438] width 62 height 13
click at [713, 655] on span "2024" at bounding box center [730, 652] width 52 height 30
click at [620, 518] on span "ЯНВ." at bounding box center [615, 521] width 52 height 30
click at [611, 545] on span "1" at bounding box center [603, 537] width 30 height 30
click at [798, 446] on span "Next month" at bounding box center [802, 438] width 33 height 33
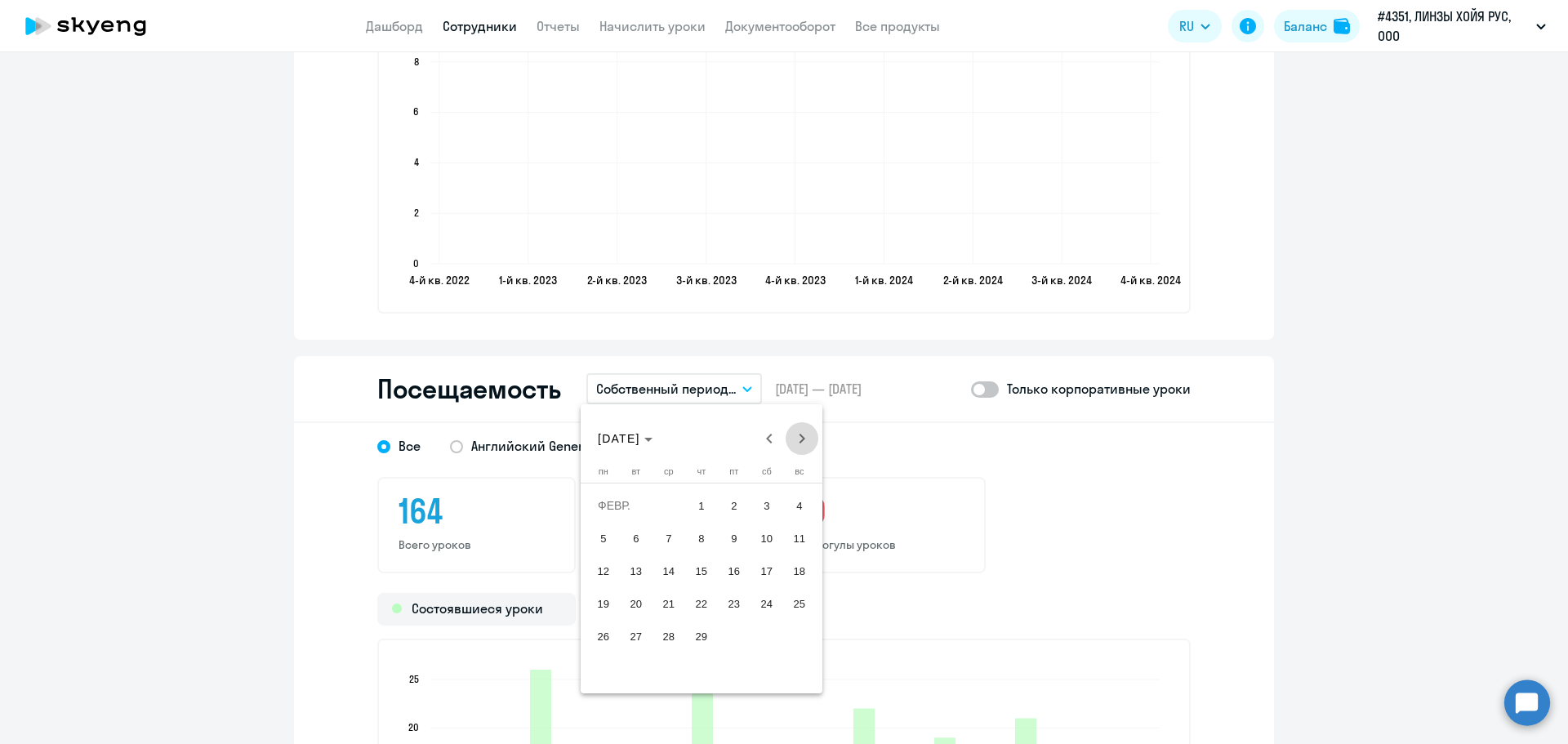
click at [798, 446] on span "Next month" at bounding box center [802, 438] width 33 height 33
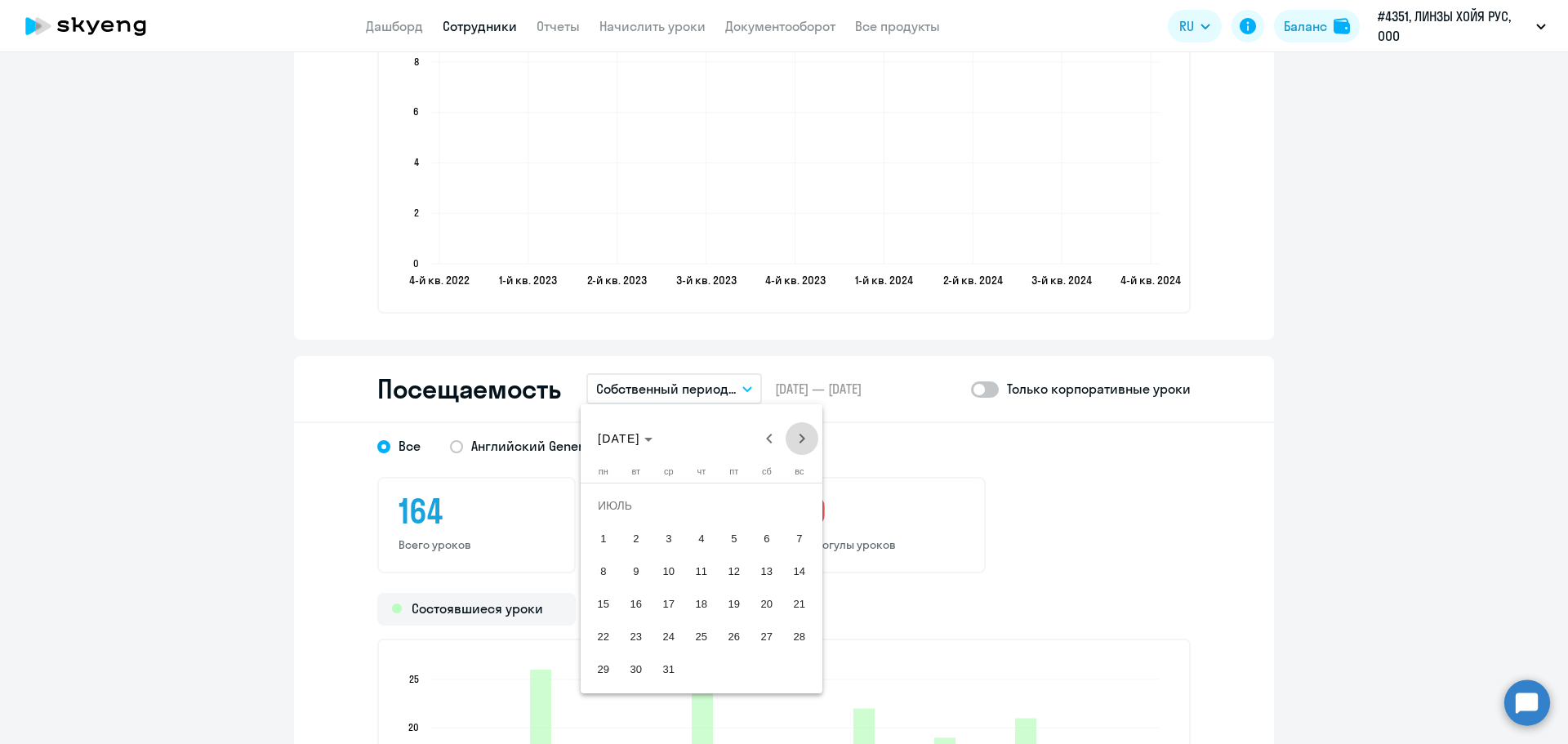
click at [798, 446] on span "Next month" at bounding box center [802, 438] width 33 height 33
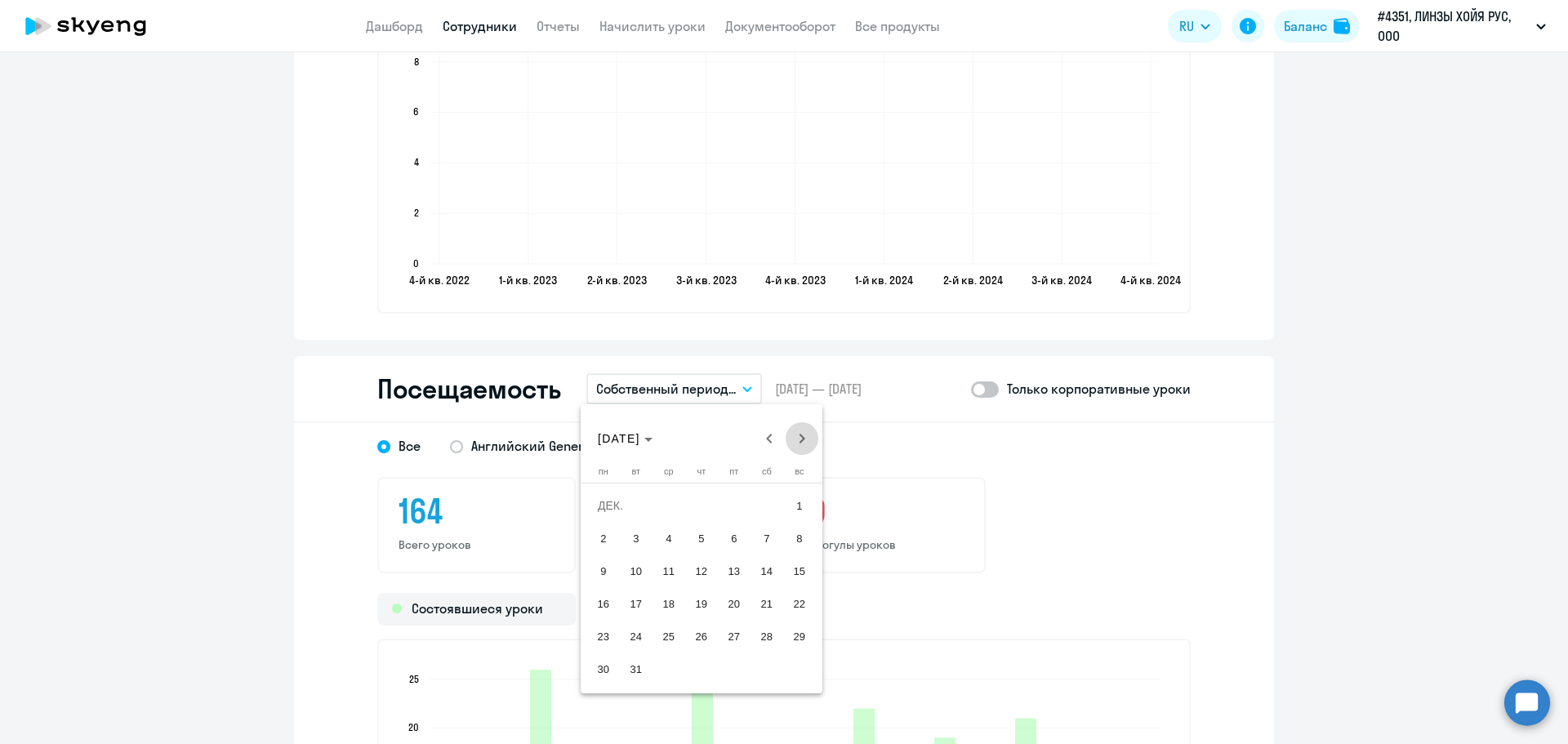
click at [798, 445] on span "Next month" at bounding box center [802, 438] width 33 height 33
click at [797, 444] on span "Next month" at bounding box center [802, 438] width 33 height 33
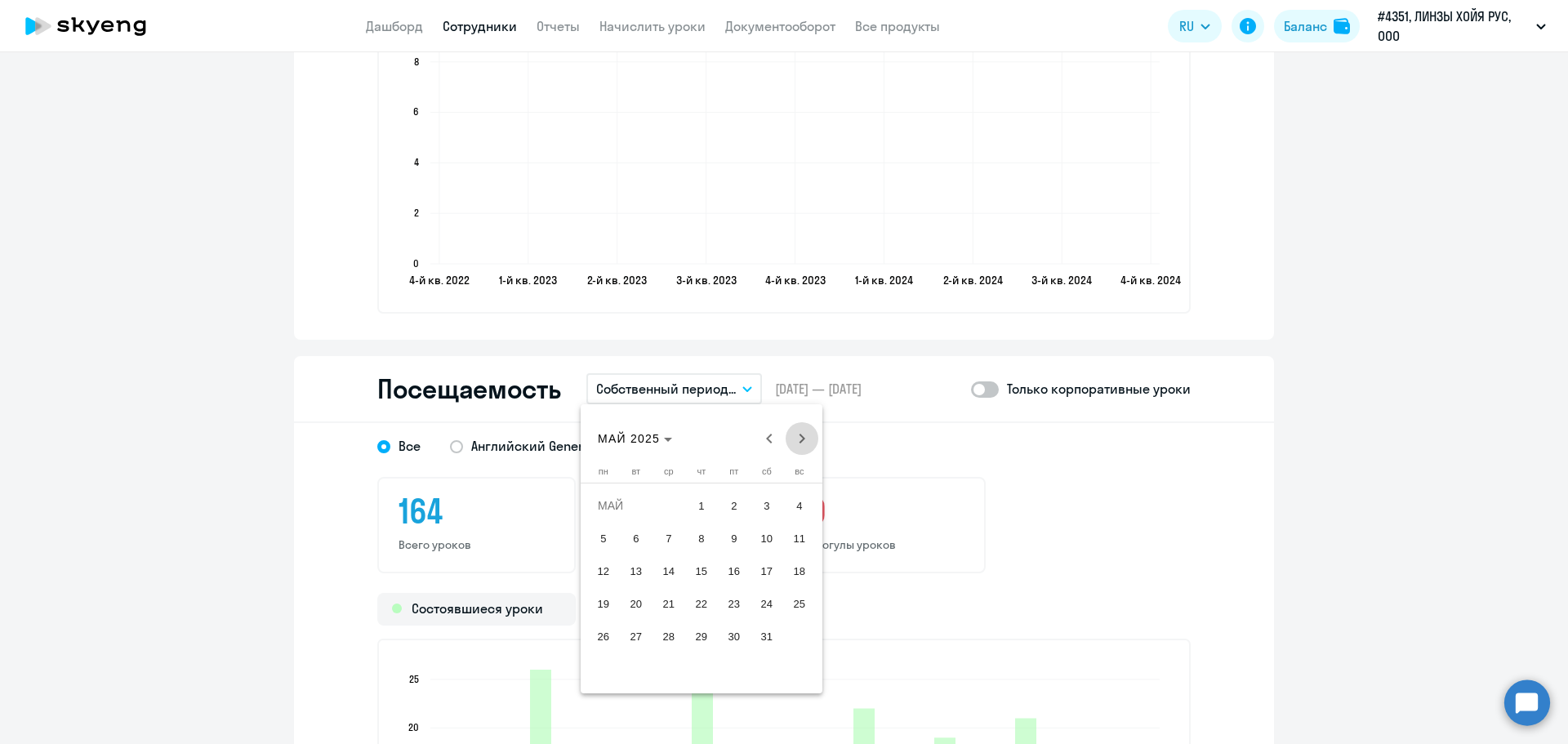
click at [797, 444] on span "Next month" at bounding box center [802, 438] width 33 height 33
click at [795, 444] on span "Next month" at bounding box center [802, 438] width 33 height 33
click at [793, 444] on span "Next month" at bounding box center [802, 438] width 33 height 33
click at [789, 444] on span "Next month" at bounding box center [802, 438] width 33 height 33
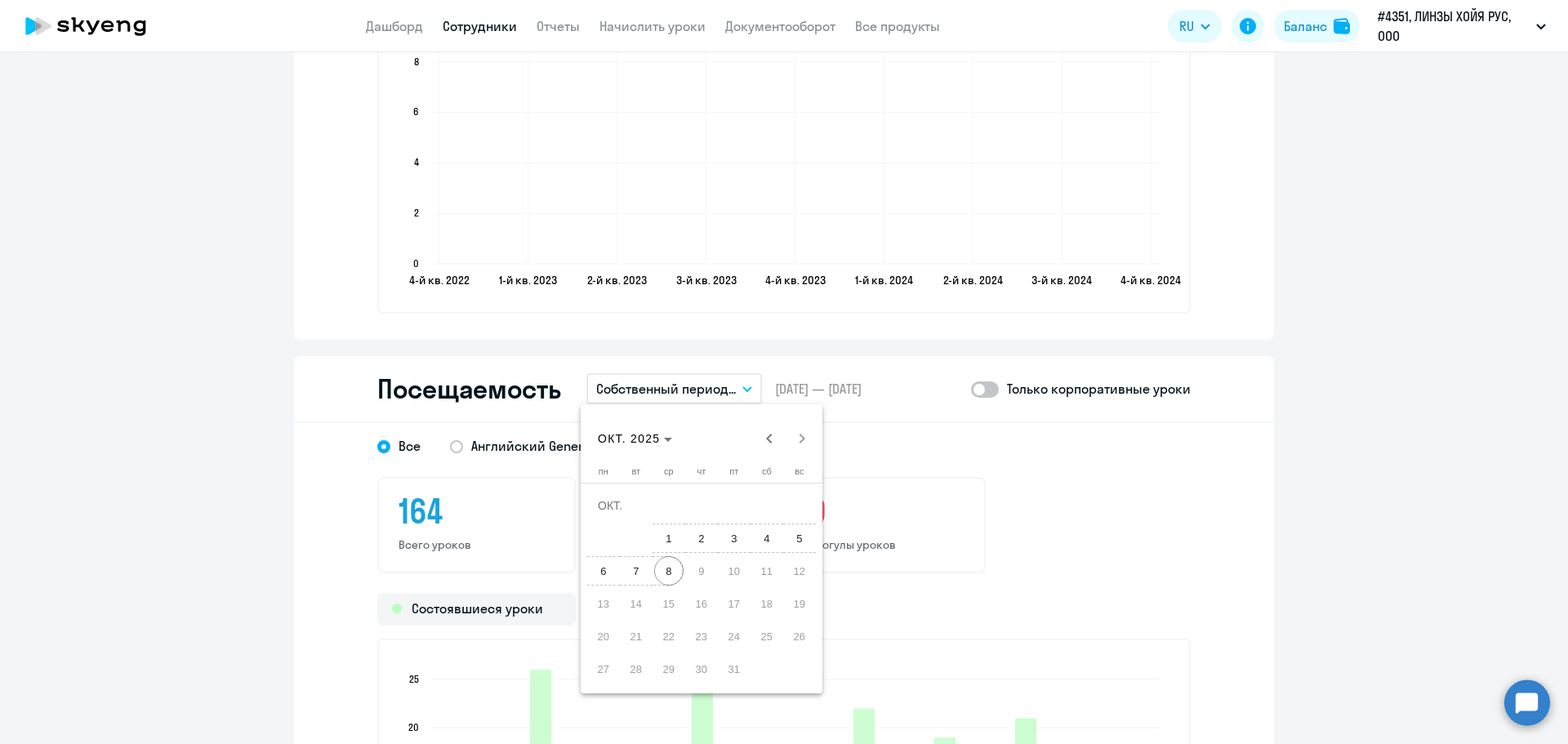
click at [670, 578] on span "8" at bounding box center [668, 570] width 30 height 30
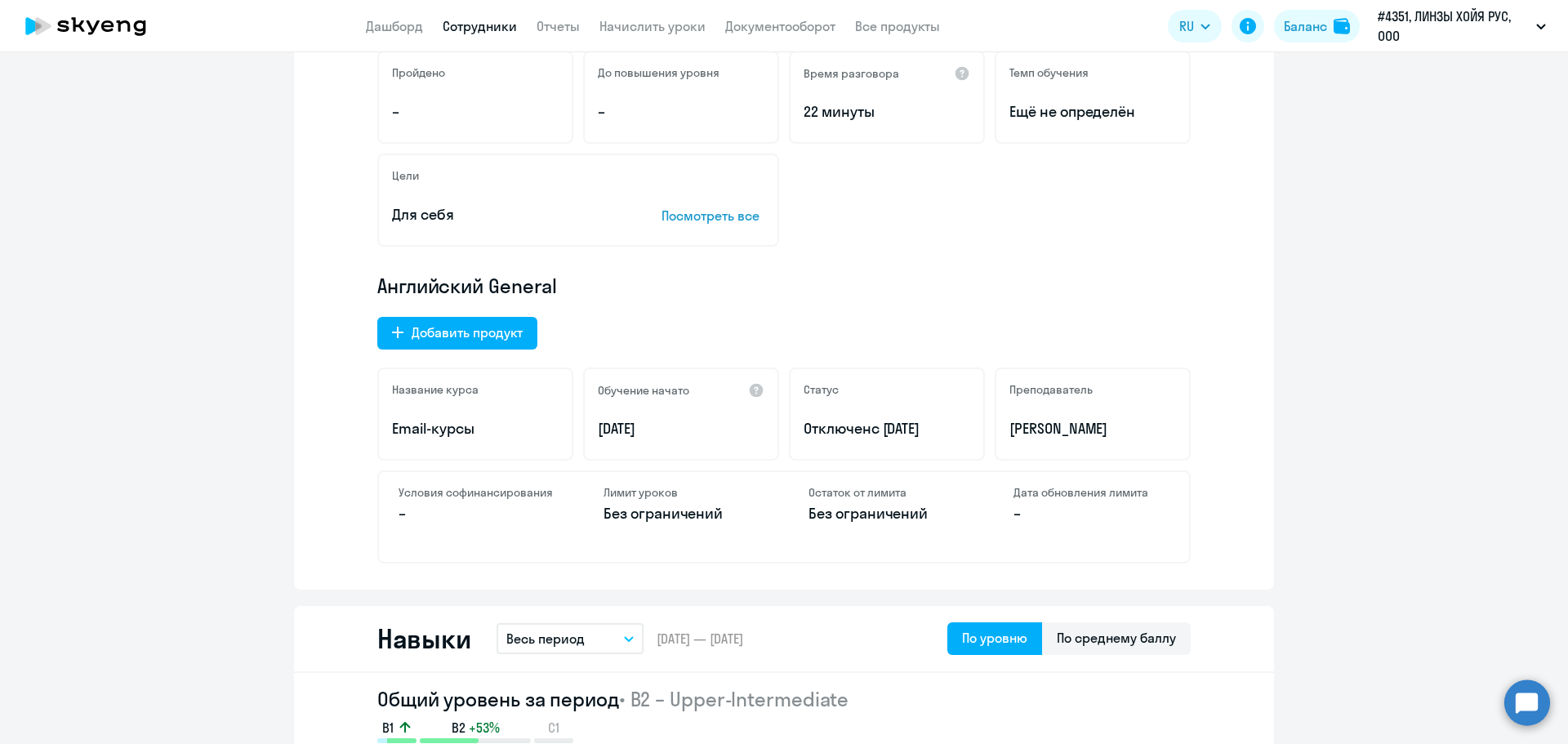
scroll to position [0, 0]
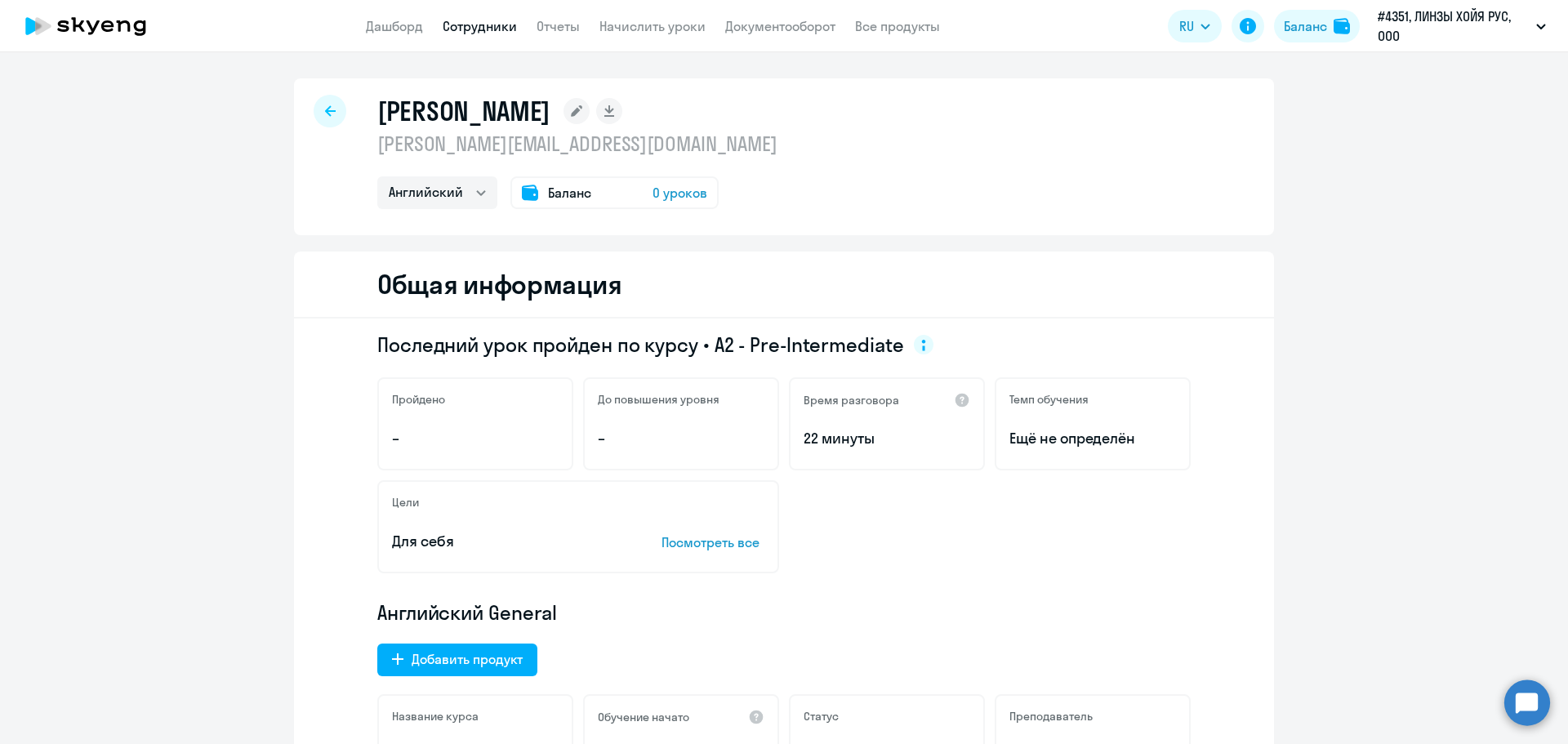
click at [334, 100] on div at bounding box center [330, 112] width 33 height 33
select select "30"
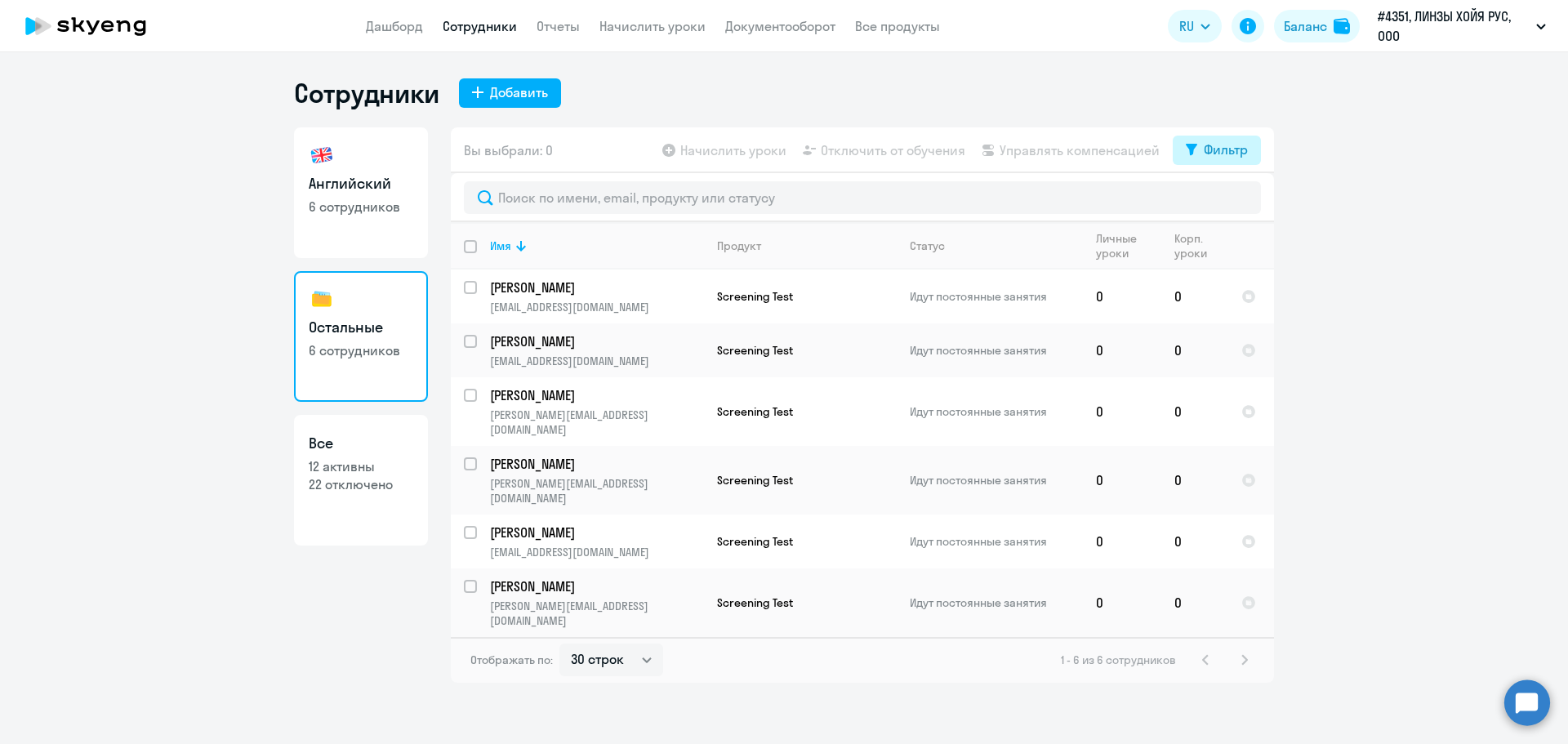
click at [1233, 149] on div "Фильтр" at bounding box center [1226, 149] width 44 height 19
click at [1241, 203] on span at bounding box center [1233, 203] width 28 height 16
click at [1220, 203] on input "checkbox" at bounding box center [1219, 203] width 1 height 1
checkbox input "true"
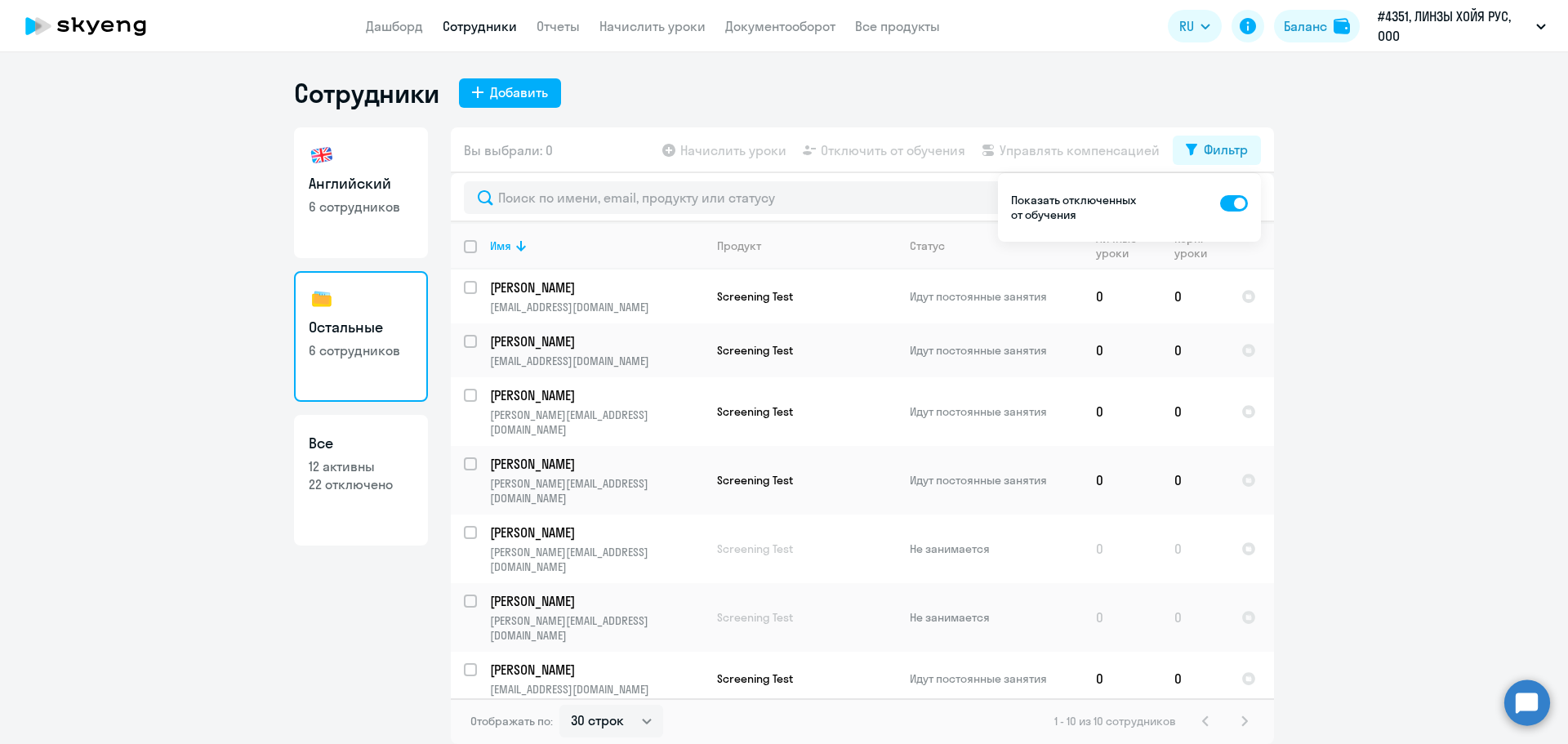
click at [391, 471] on p "12 активны" at bounding box center [361, 466] width 105 height 18
select select "30"
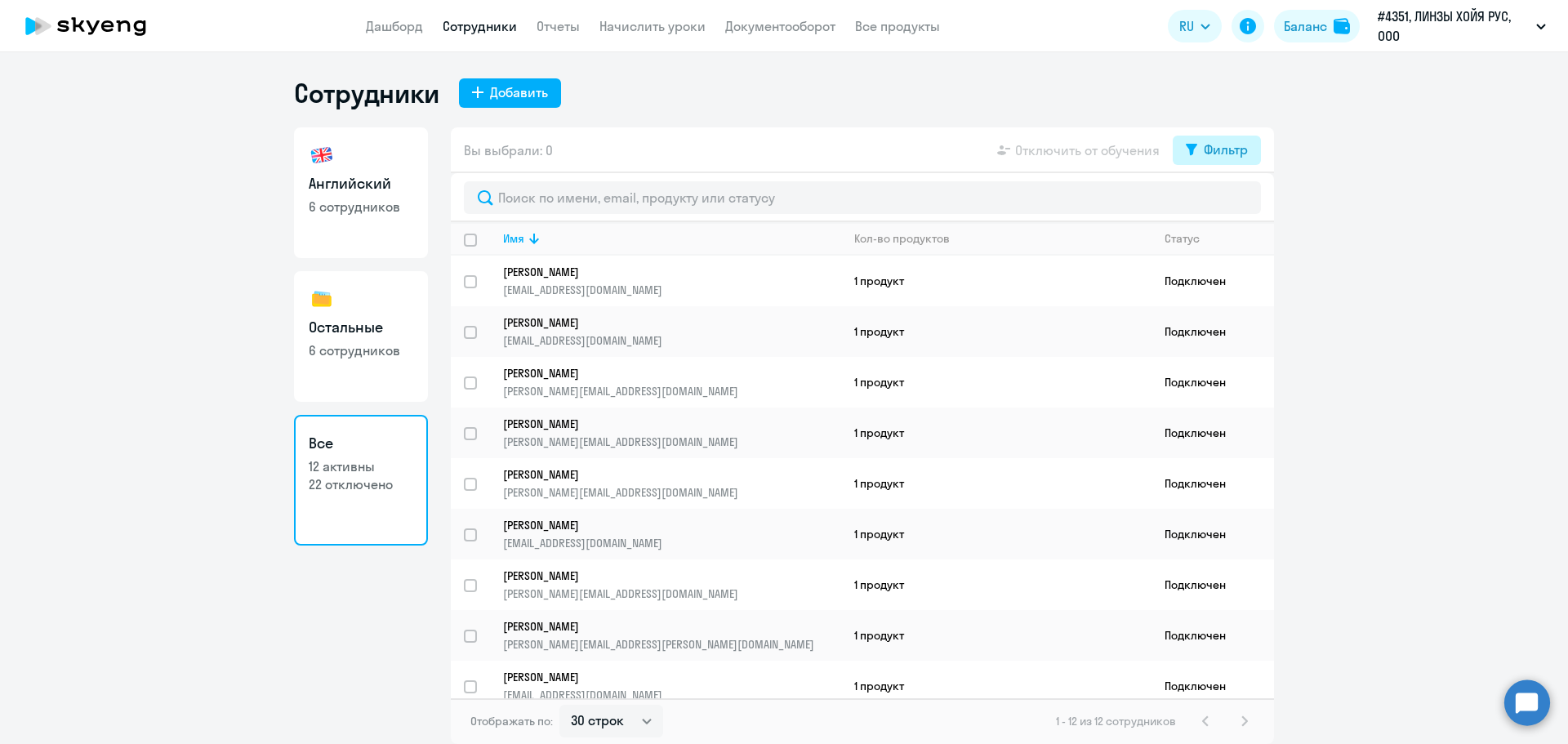
click at [1229, 149] on div "Фильтр" at bounding box center [1226, 149] width 44 height 19
click at [1245, 200] on span at bounding box center [1233, 203] width 28 height 16
click at [1220, 203] on input "checkbox" at bounding box center [1219, 203] width 1 height 1
checkbox input "true"
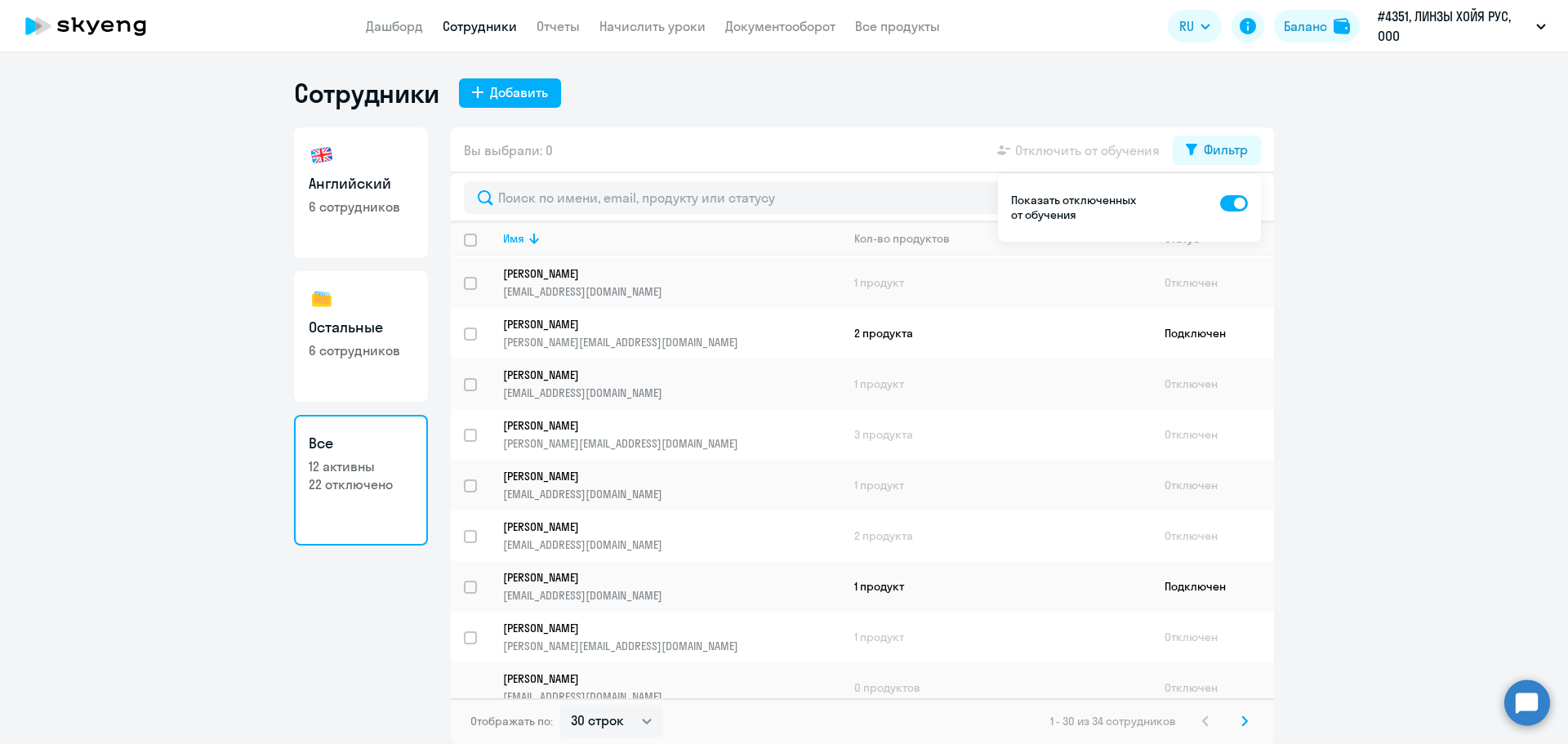
scroll to position [1076, 0]
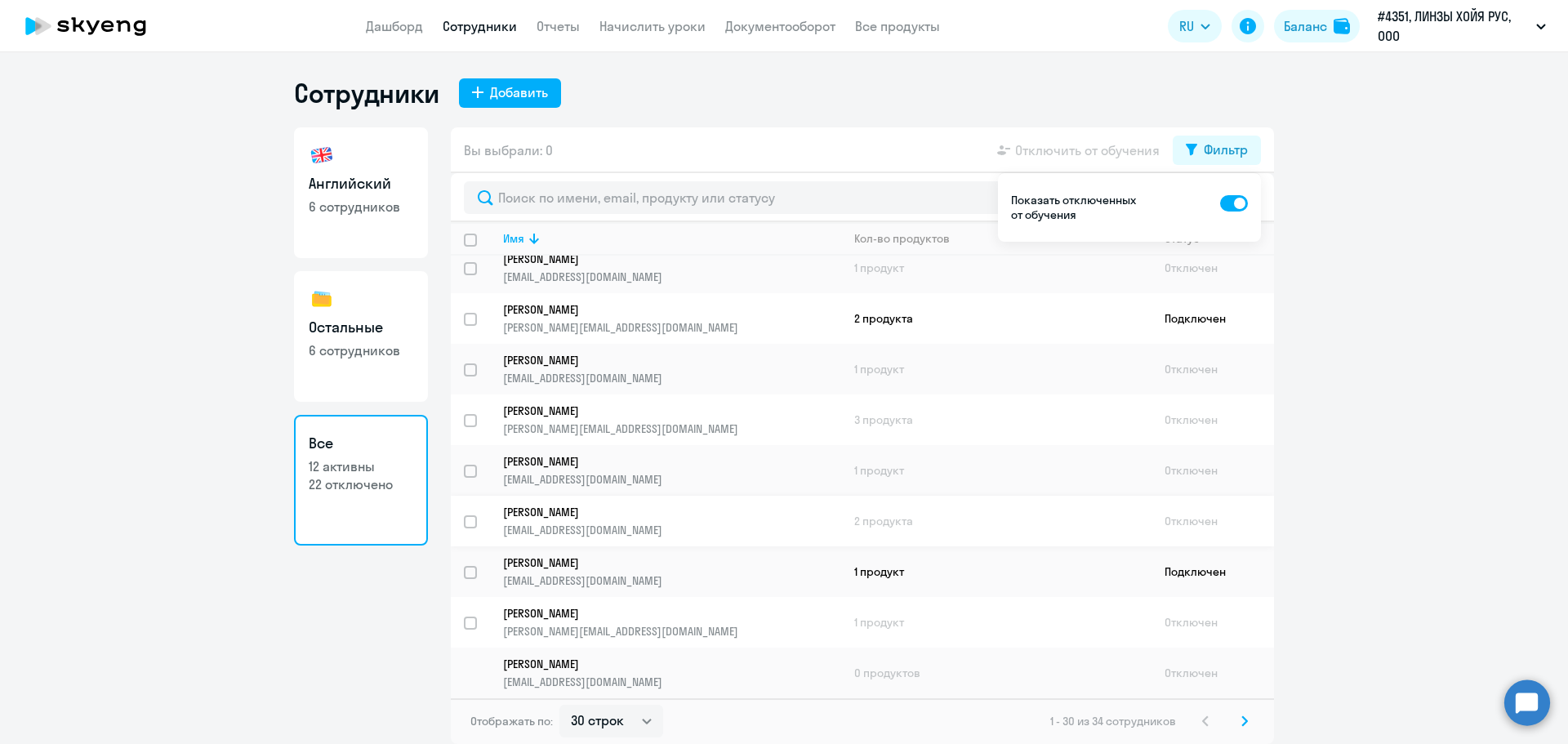
click at [616, 517] on p "[PERSON_NAME]" at bounding box center [660, 511] width 315 height 14
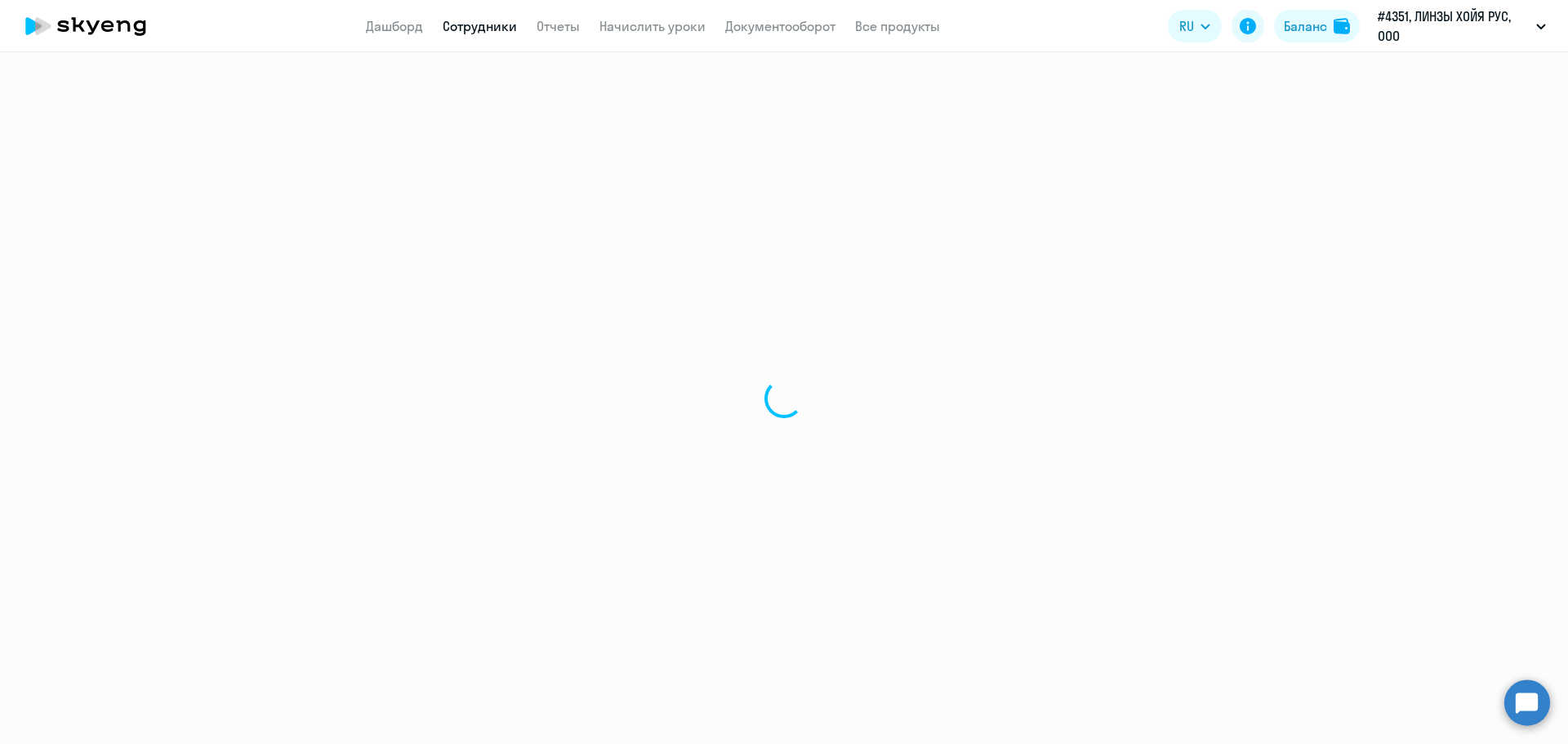
click at [616, 517] on div at bounding box center [784, 397] width 1568 height 691
select select "english"
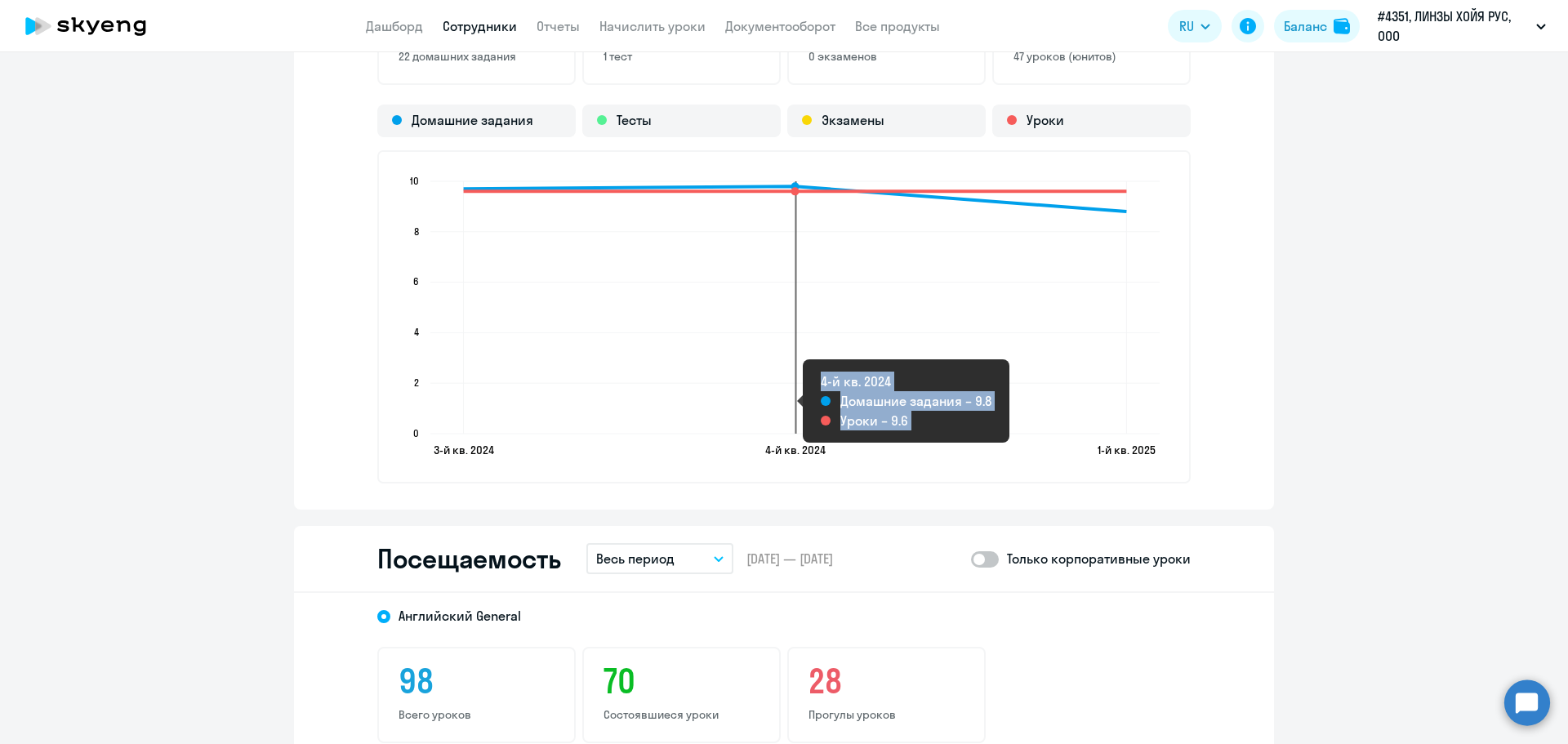
scroll to position [1796, 0]
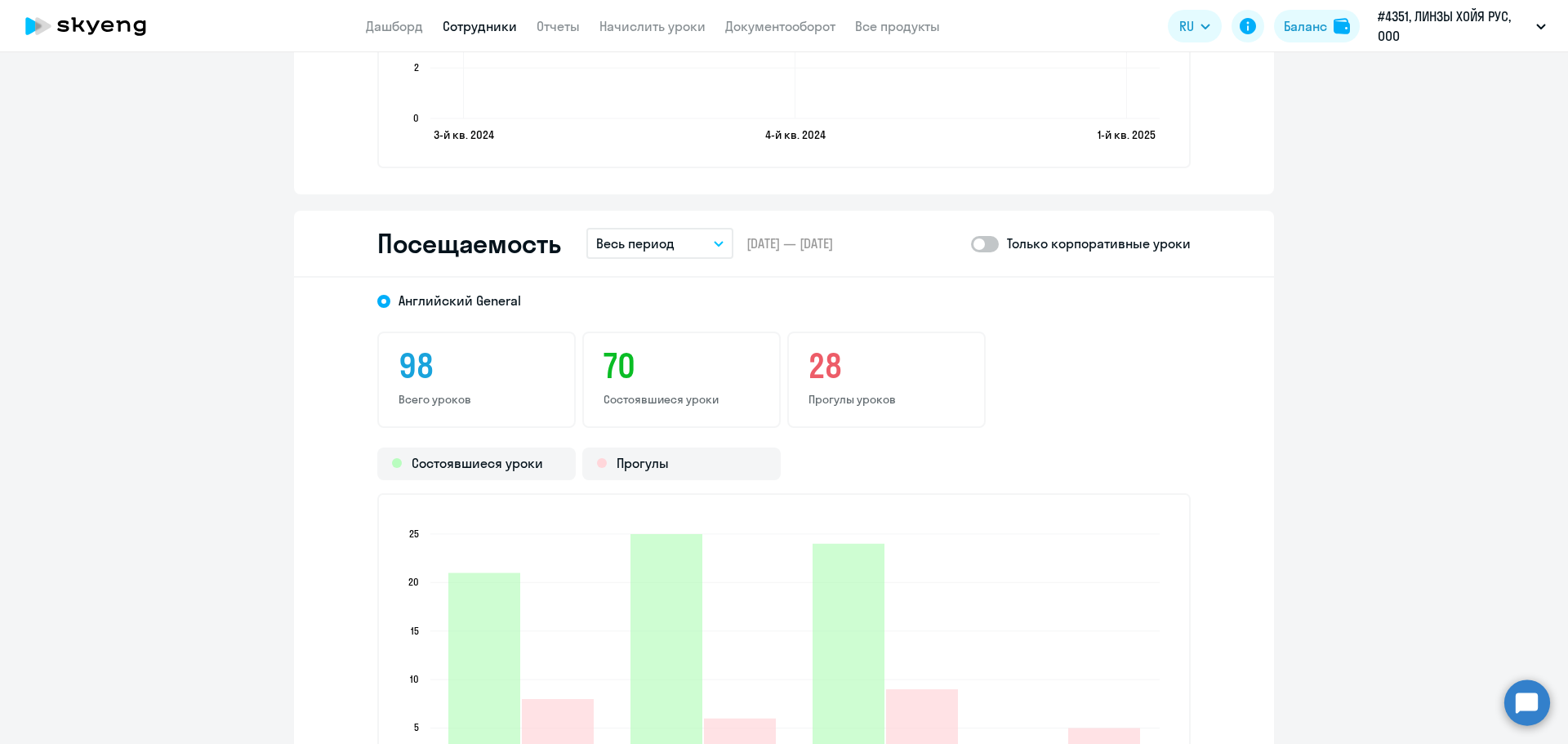
click at [693, 233] on button "Весь период" at bounding box center [660, 243] width 147 height 31
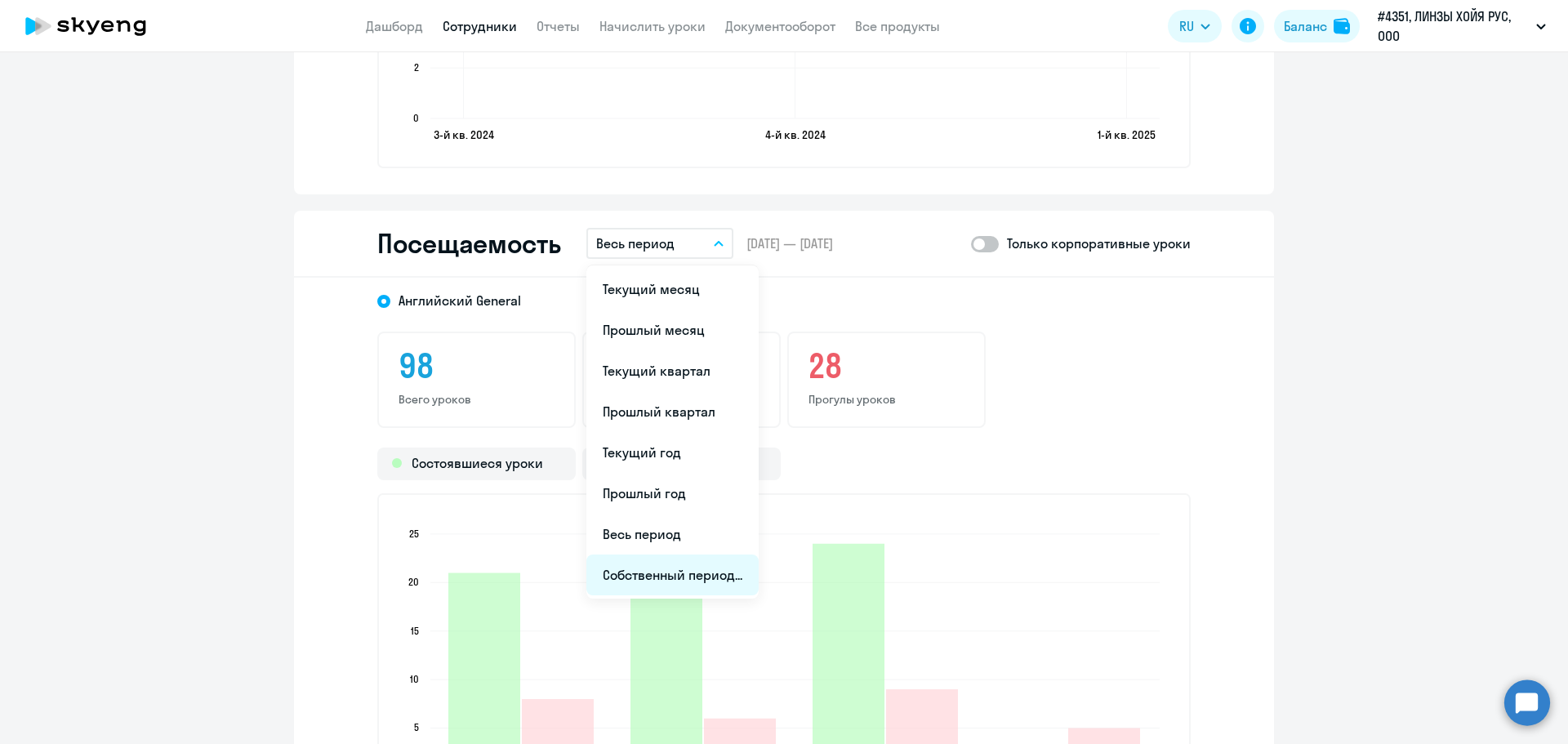
click at [645, 572] on li "Собственный период..." at bounding box center [672, 575] width 172 height 40
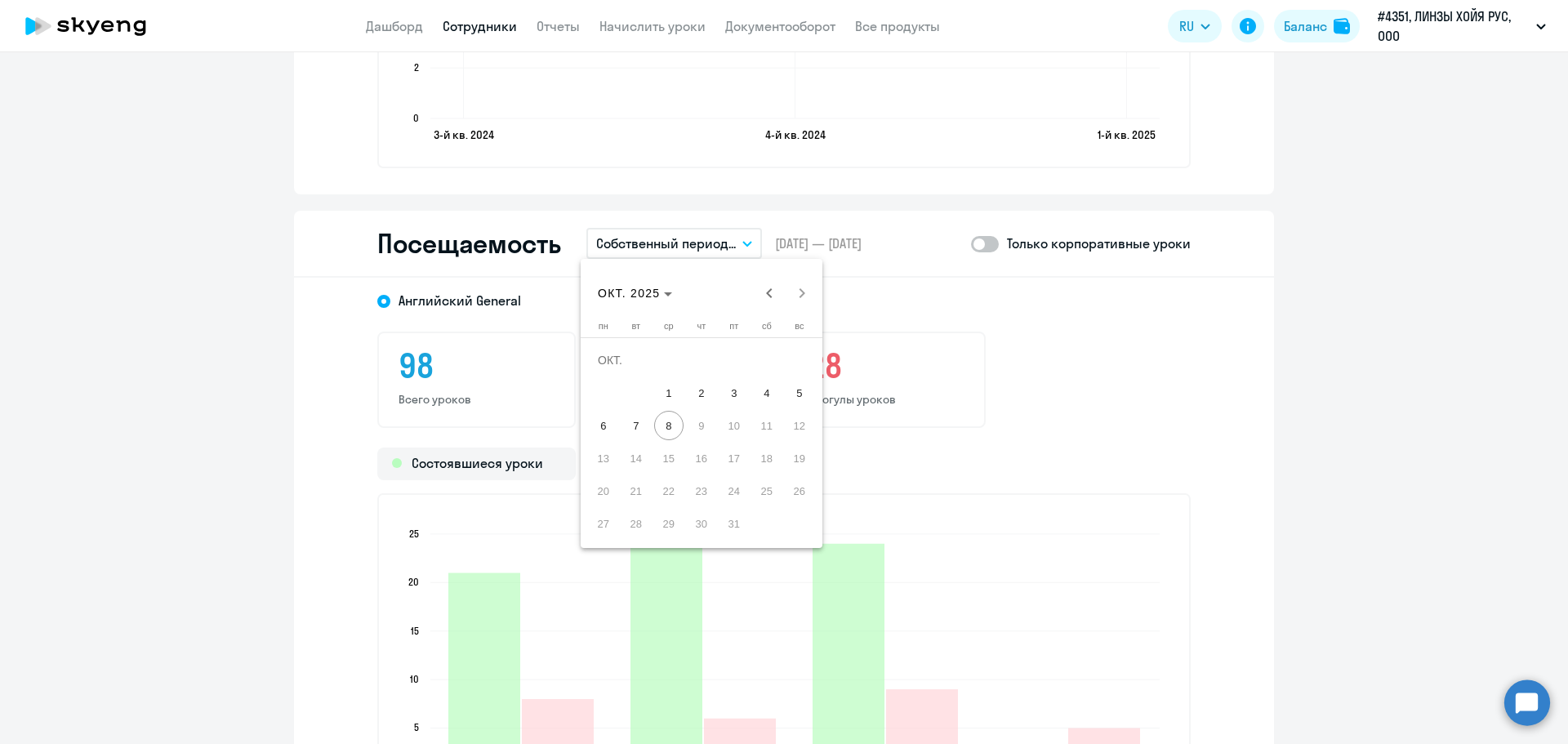
click at [688, 292] on div "ОКТ. 2025 ОКТ. 2025" at bounding box center [701, 293] width 234 height 33
click at [669, 294] on polygon "Choose month and year" at bounding box center [667, 294] width 8 height 4
click at [718, 496] on span "2024" at bounding box center [730, 507] width 52 height 30
click at [664, 409] on span "ИЮНЬ" at bounding box center [673, 409] width 52 height 30
click at [634, 425] on span "11" at bounding box center [635, 425] width 30 height 30
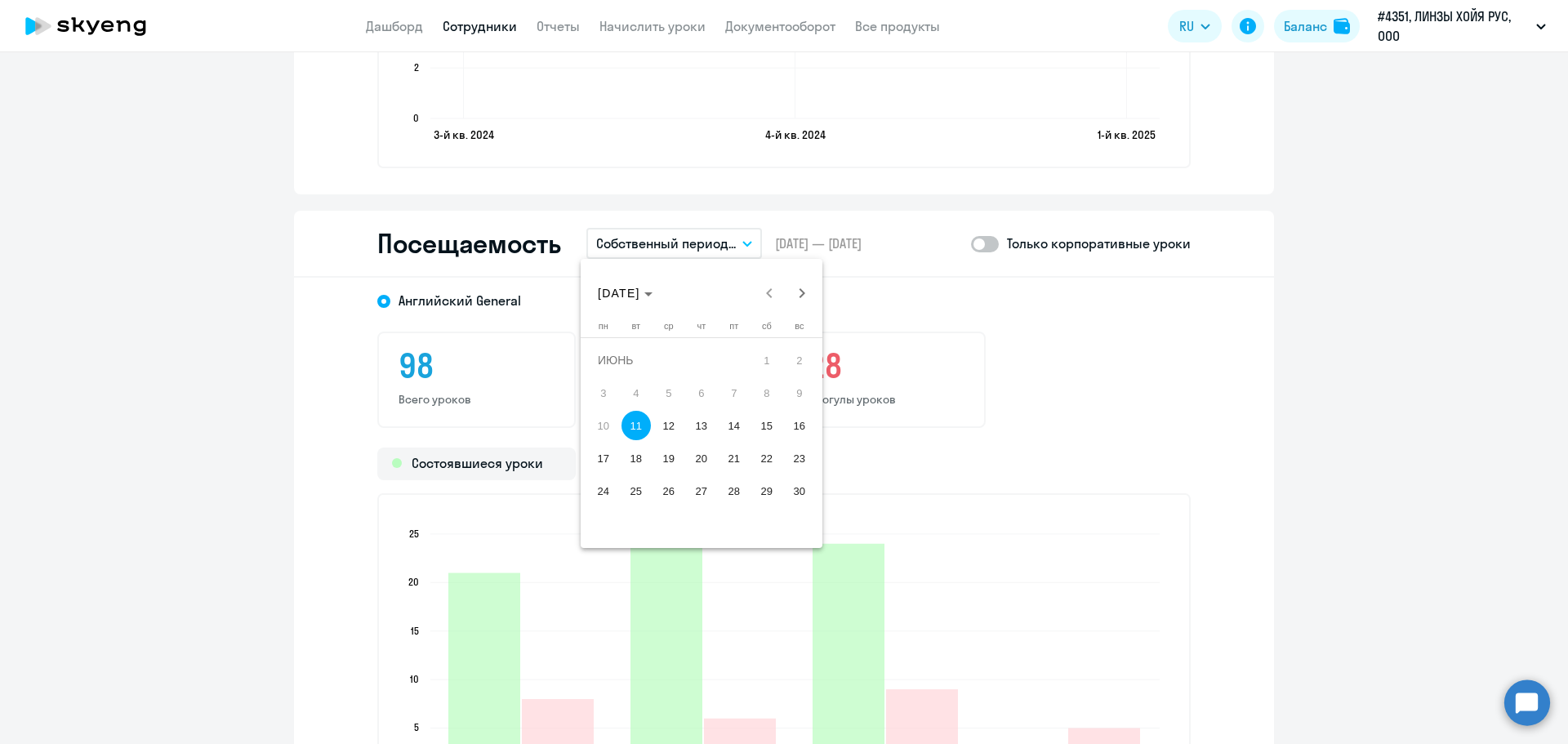
click at [948, 295] on div at bounding box center [784, 372] width 1568 height 744
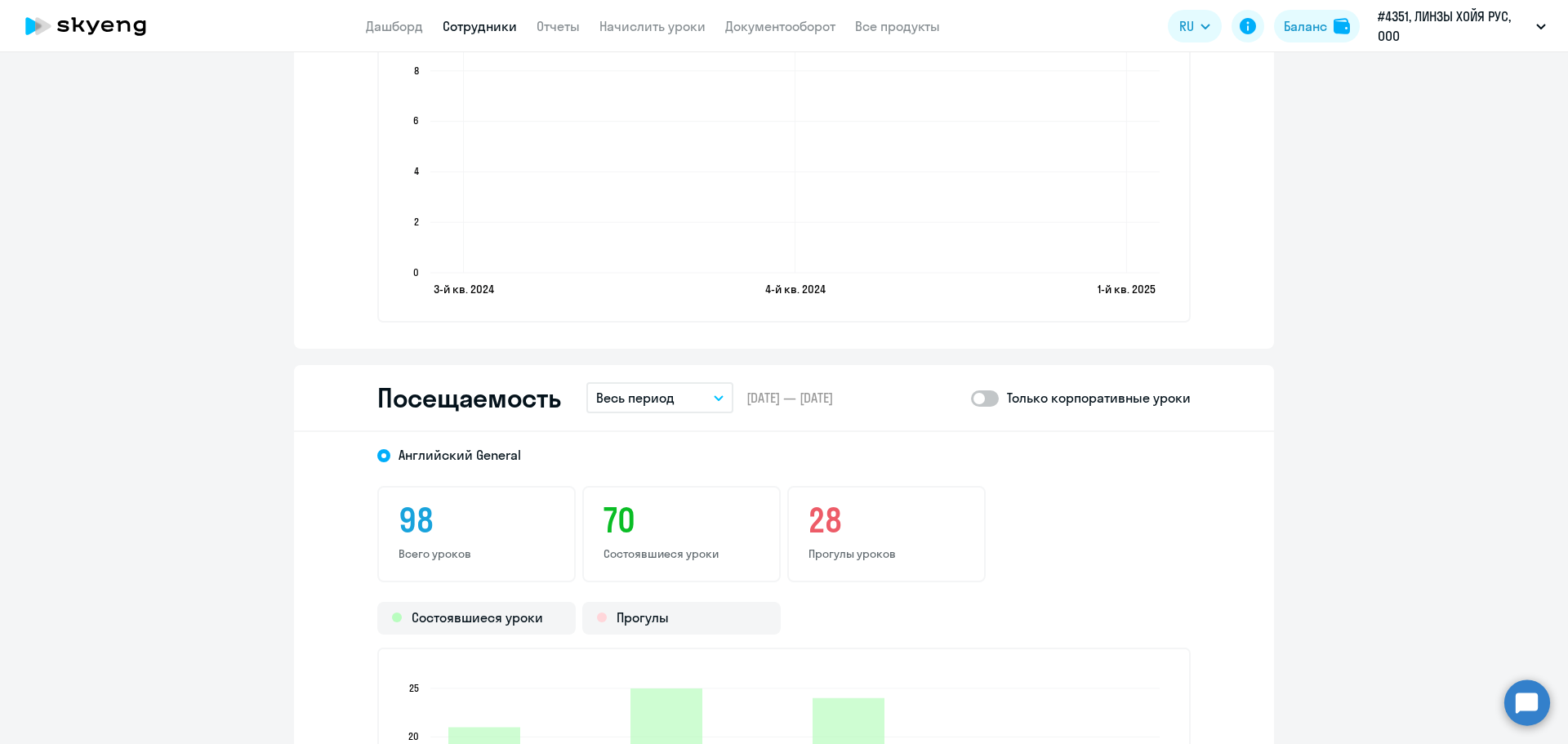
scroll to position [1633, 0]
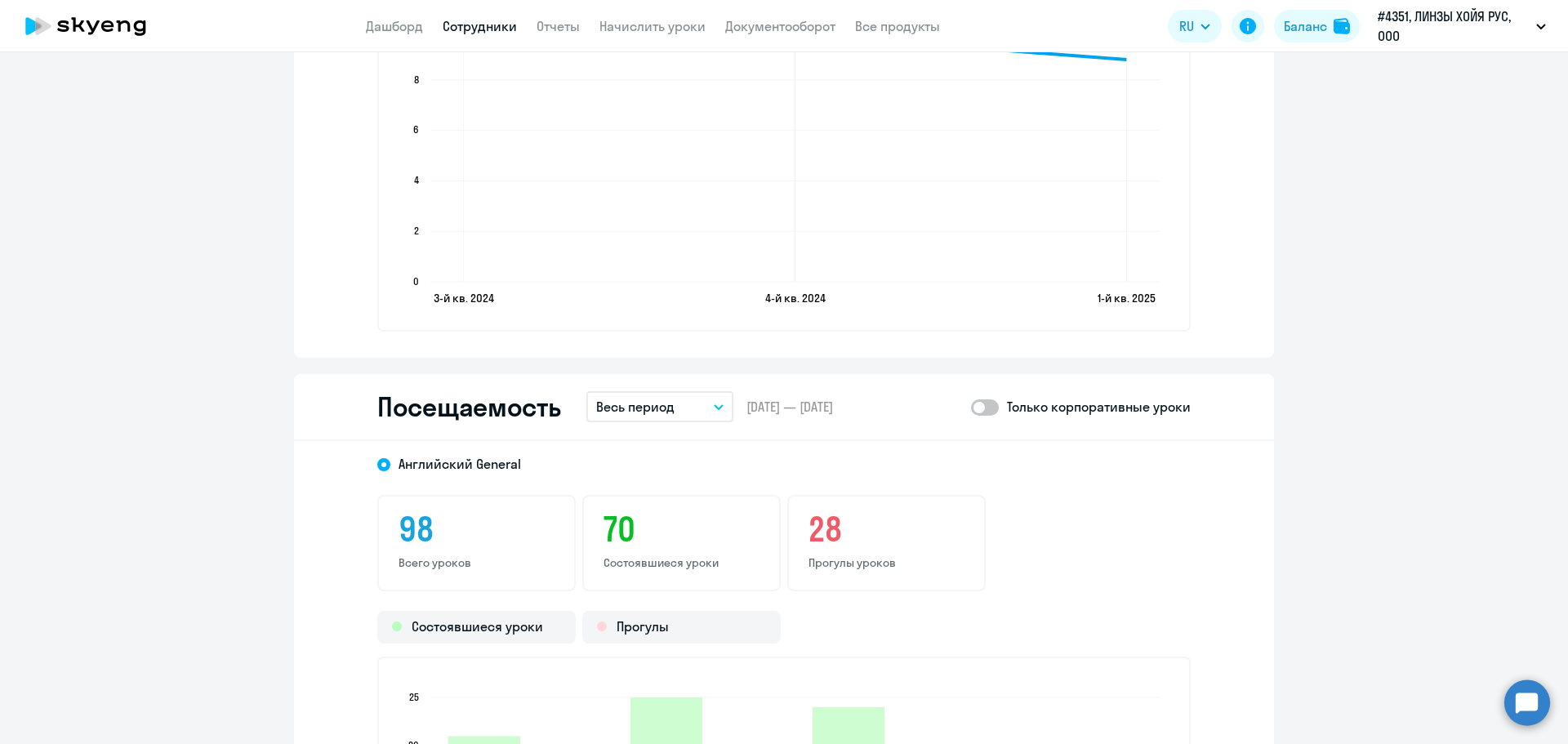
click at [986, 409] on span at bounding box center [984, 407] width 28 height 16
click at [971, 408] on input "checkbox" at bounding box center [970, 407] width 1 height 1
click at [981, 408] on span at bounding box center [984, 407] width 28 height 16
click at [971, 408] on input "checkbox" at bounding box center [970, 407] width 1 height 1
click at [988, 409] on span at bounding box center [984, 407] width 28 height 16
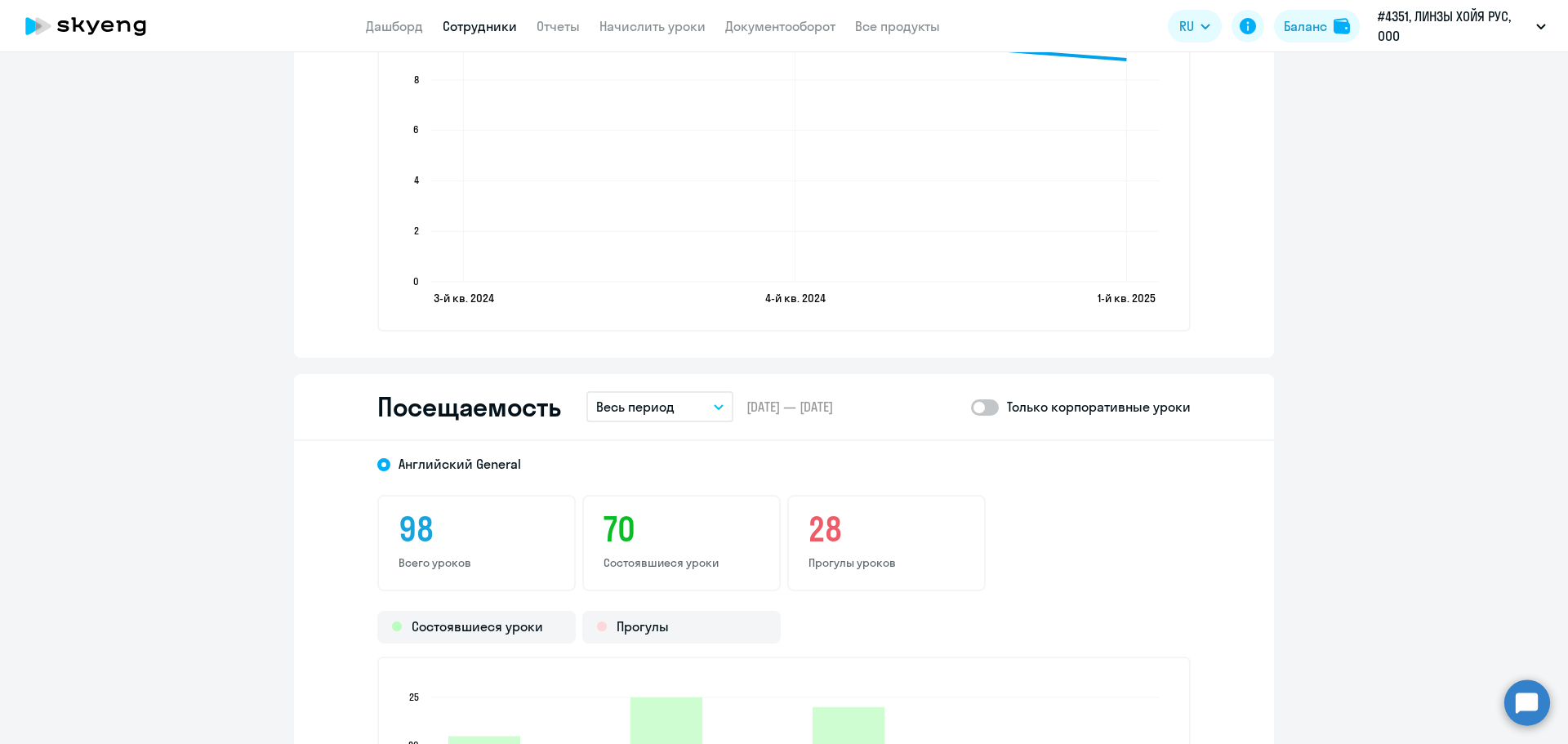
click at [971, 408] on input "checkbox" at bounding box center [970, 407] width 1 height 1
click at [971, 407] on span at bounding box center [984, 407] width 28 height 16
click at [971, 407] on input "checkbox" at bounding box center [970, 407] width 1 height 1
checkbox input "false"
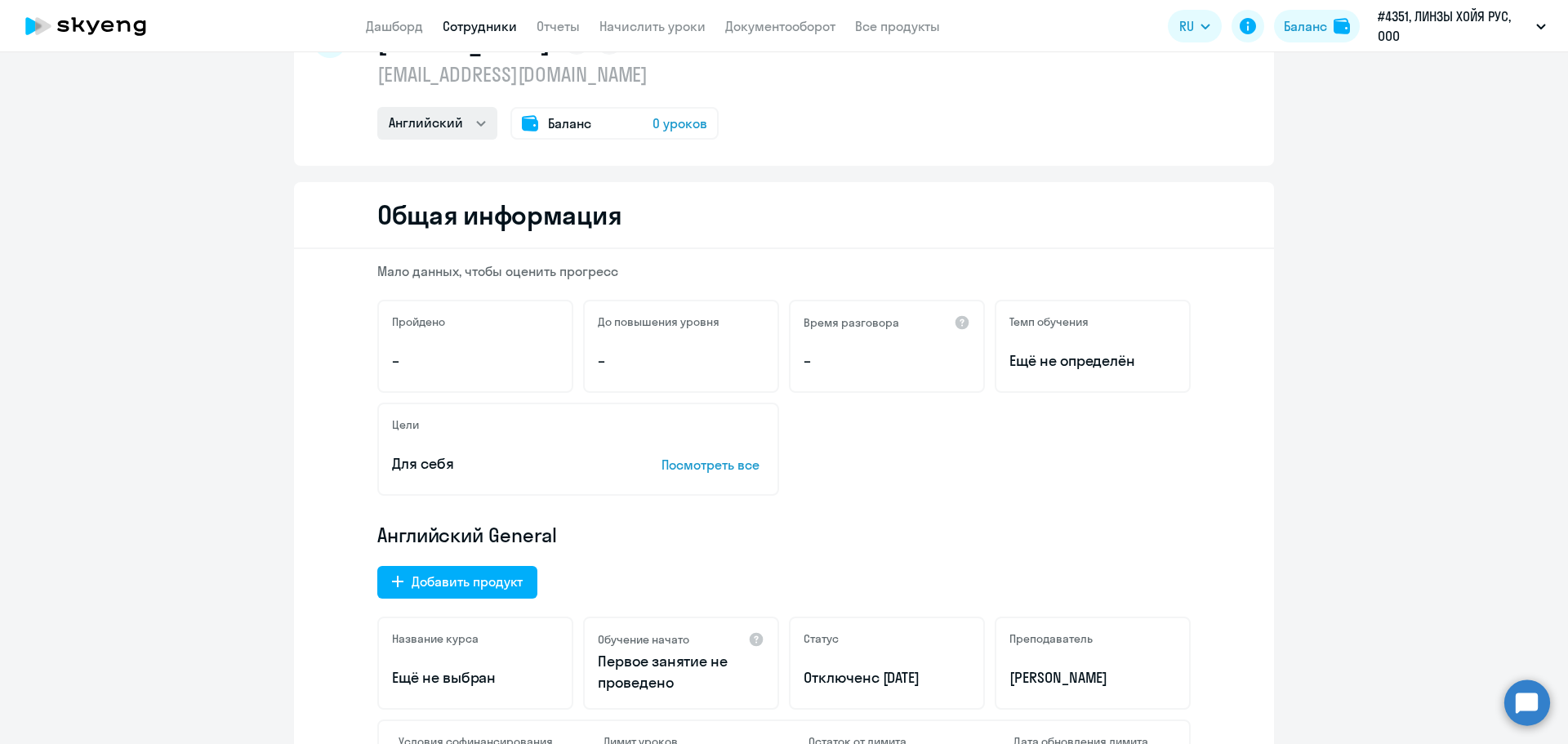
scroll to position [0, 0]
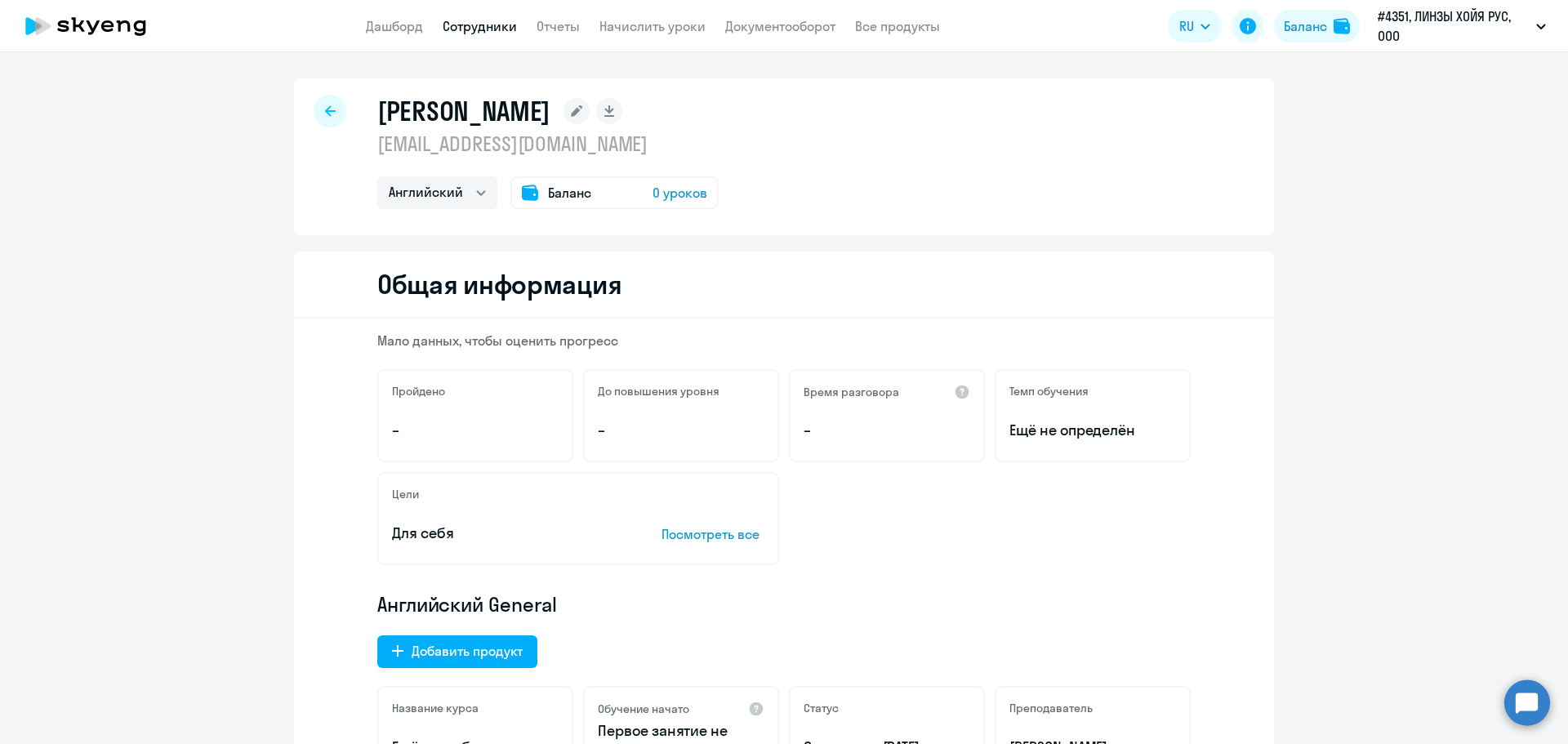
click at [341, 110] on div "[PERSON_NAME] [EMAIL_ADDRESS][DOMAIN_NAME] Английский Баланс 0 уроков" at bounding box center [784, 157] width 980 height 157
click at [332, 110] on div at bounding box center [330, 112] width 33 height 33
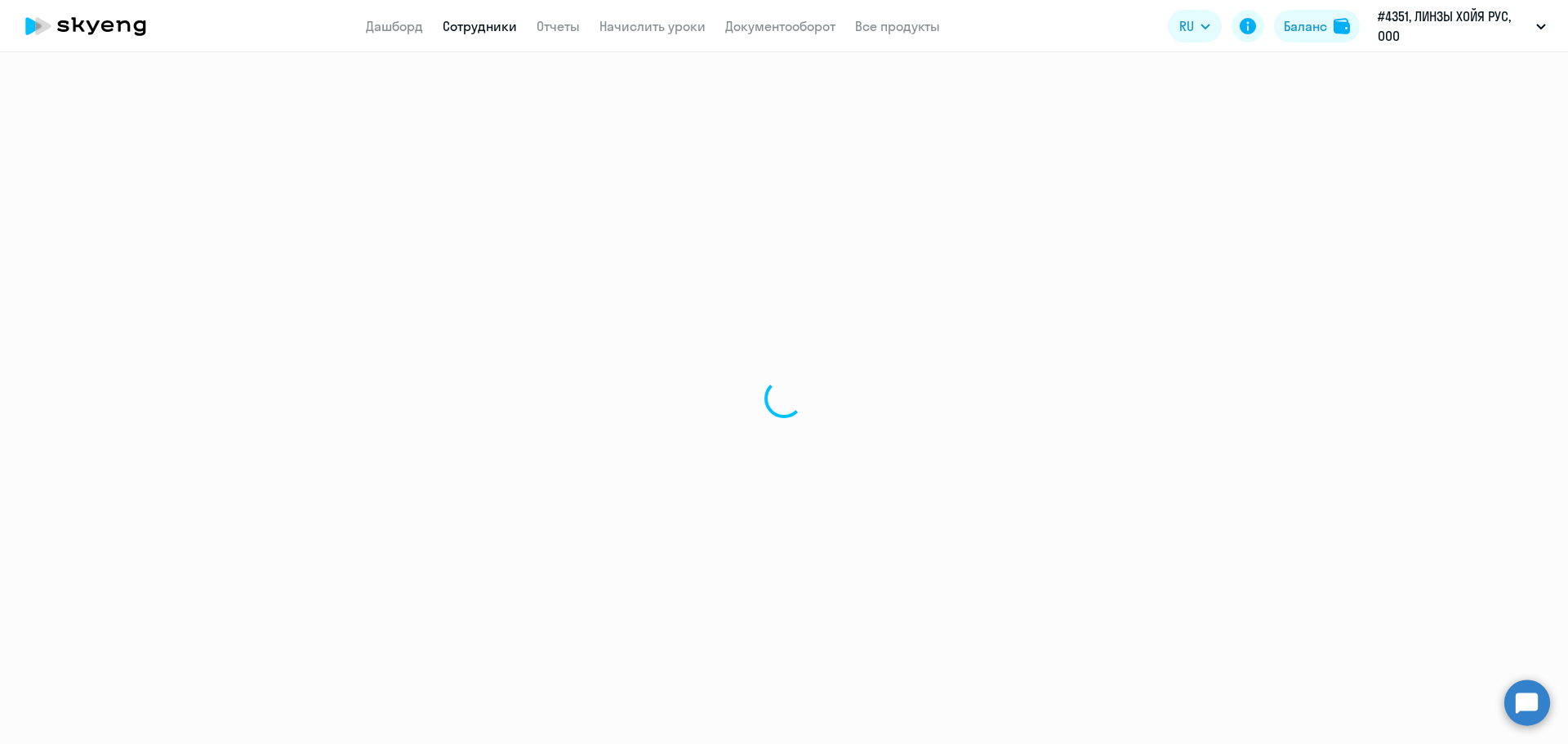
select select "30"
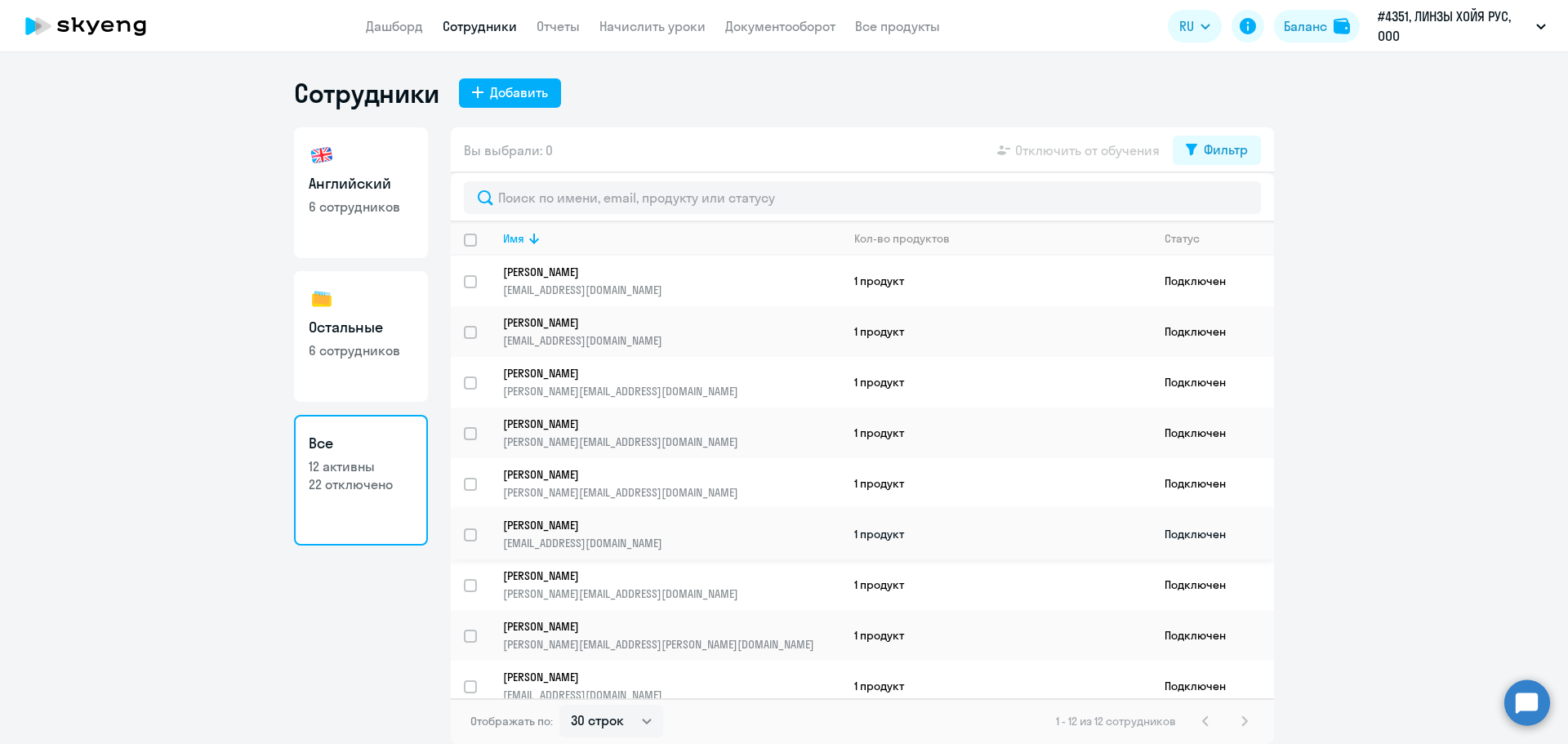
click at [647, 539] on p "[EMAIL_ADDRESS][DOMAIN_NAME]" at bounding box center [671, 542] width 337 height 14
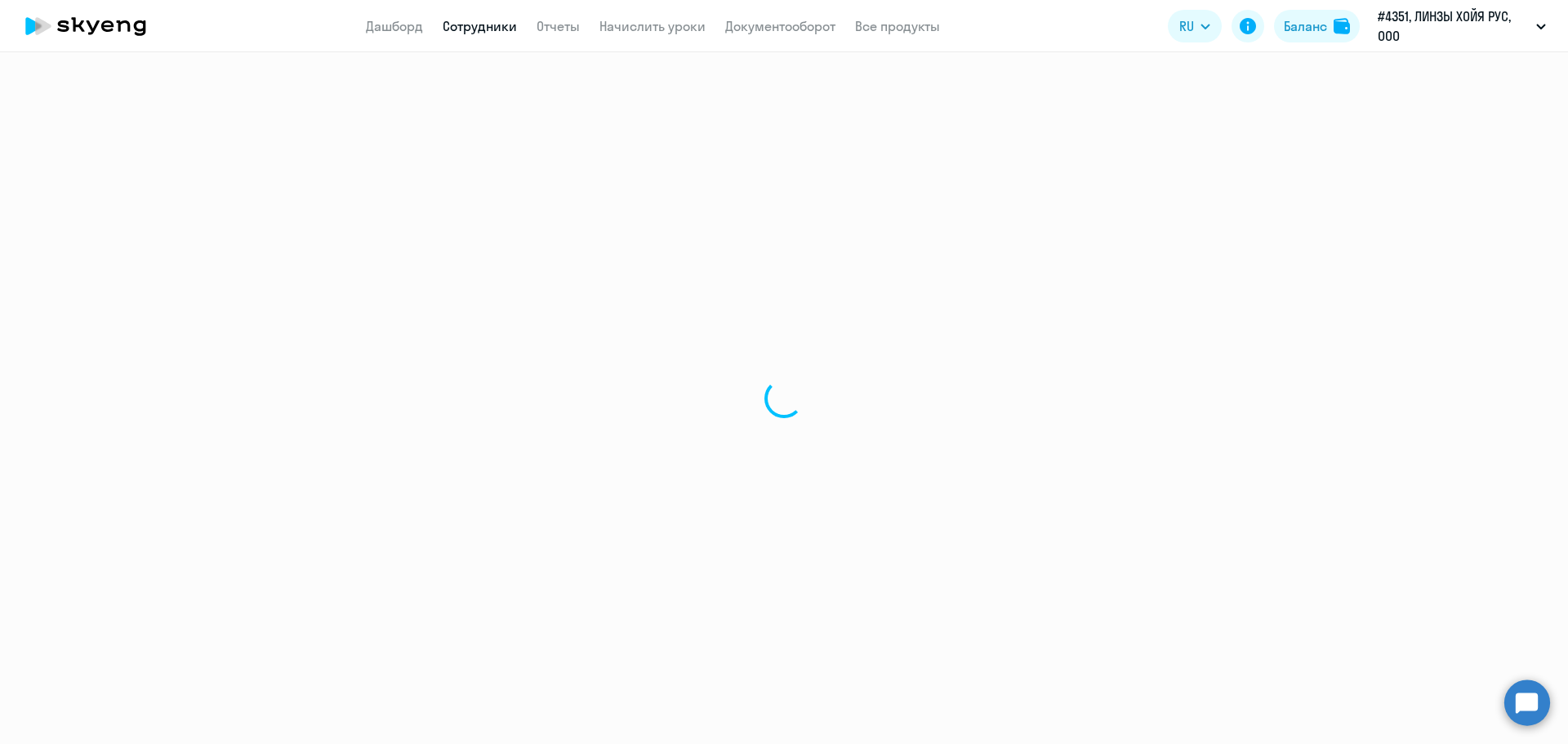
select select "english"
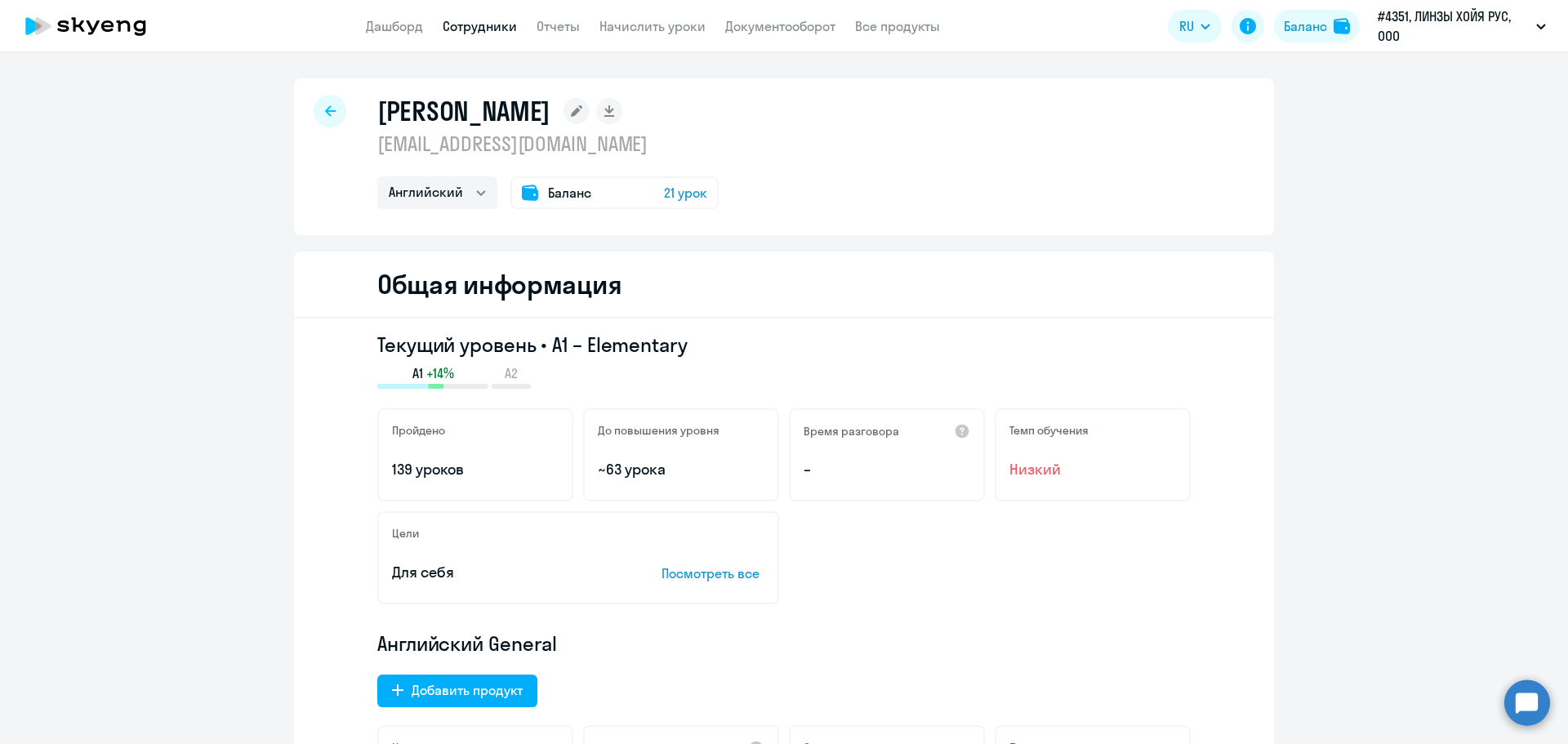
click at [615, 198] on div "Баланс 21 урок" at bounding box center [614, 192] width 209 height 33
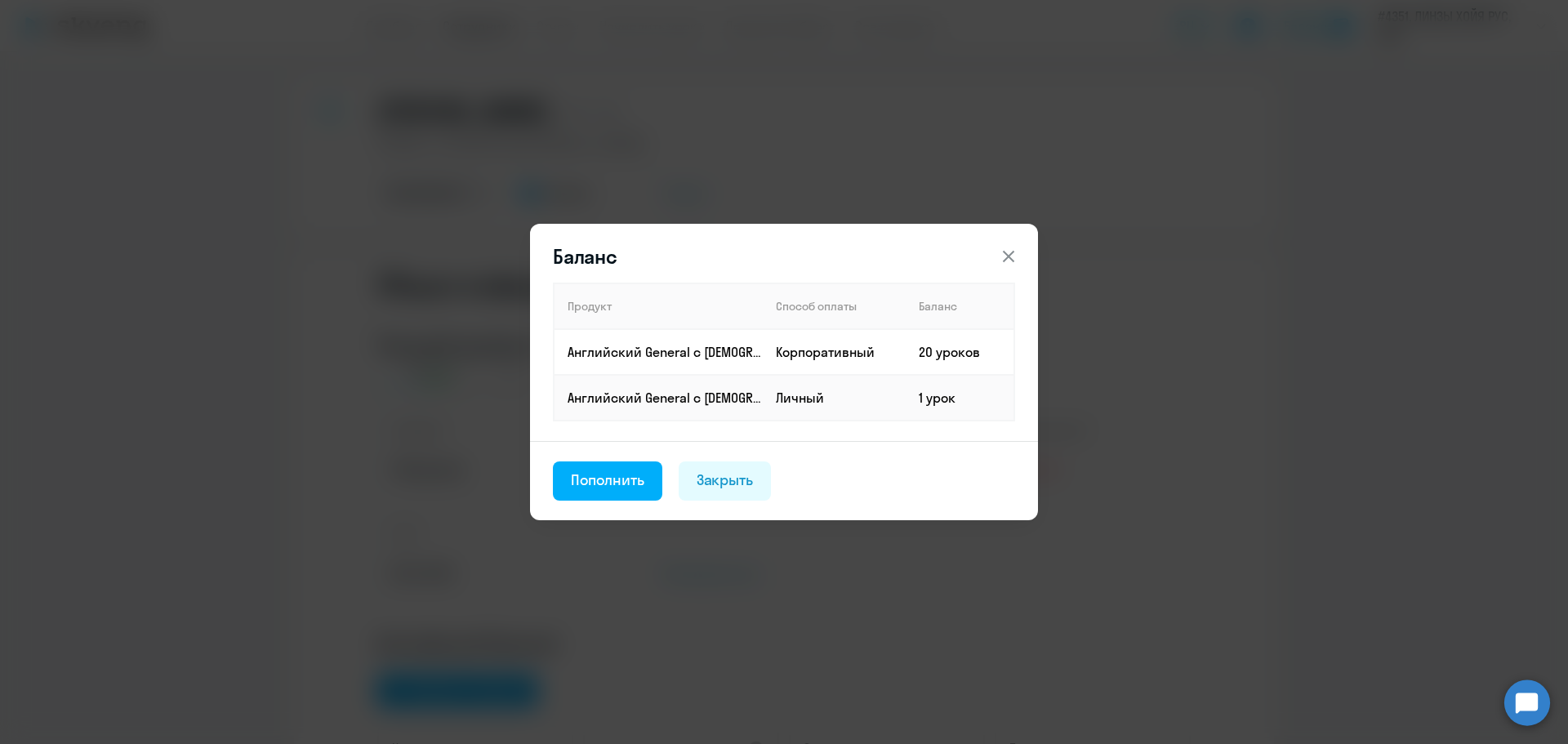
click at [853, 311] on th "Способ оплаты" at bounding box center [834, 307] width 143 height 46
click at [1010, 255] on icon at bounding box center [1008, 257] width 12 height 12
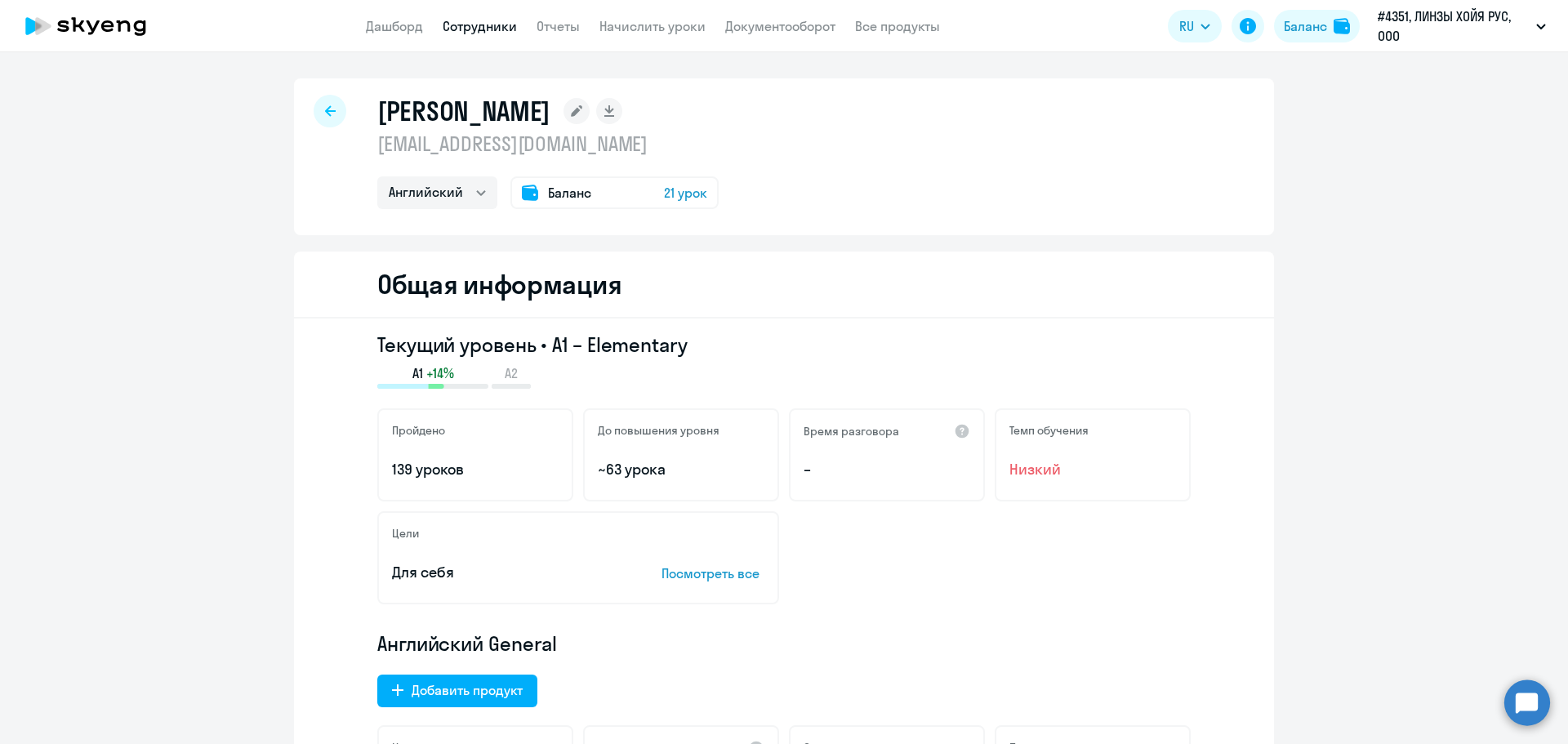
click at [318, 123] on div at bounding box center [330, 112] width 33 height 33
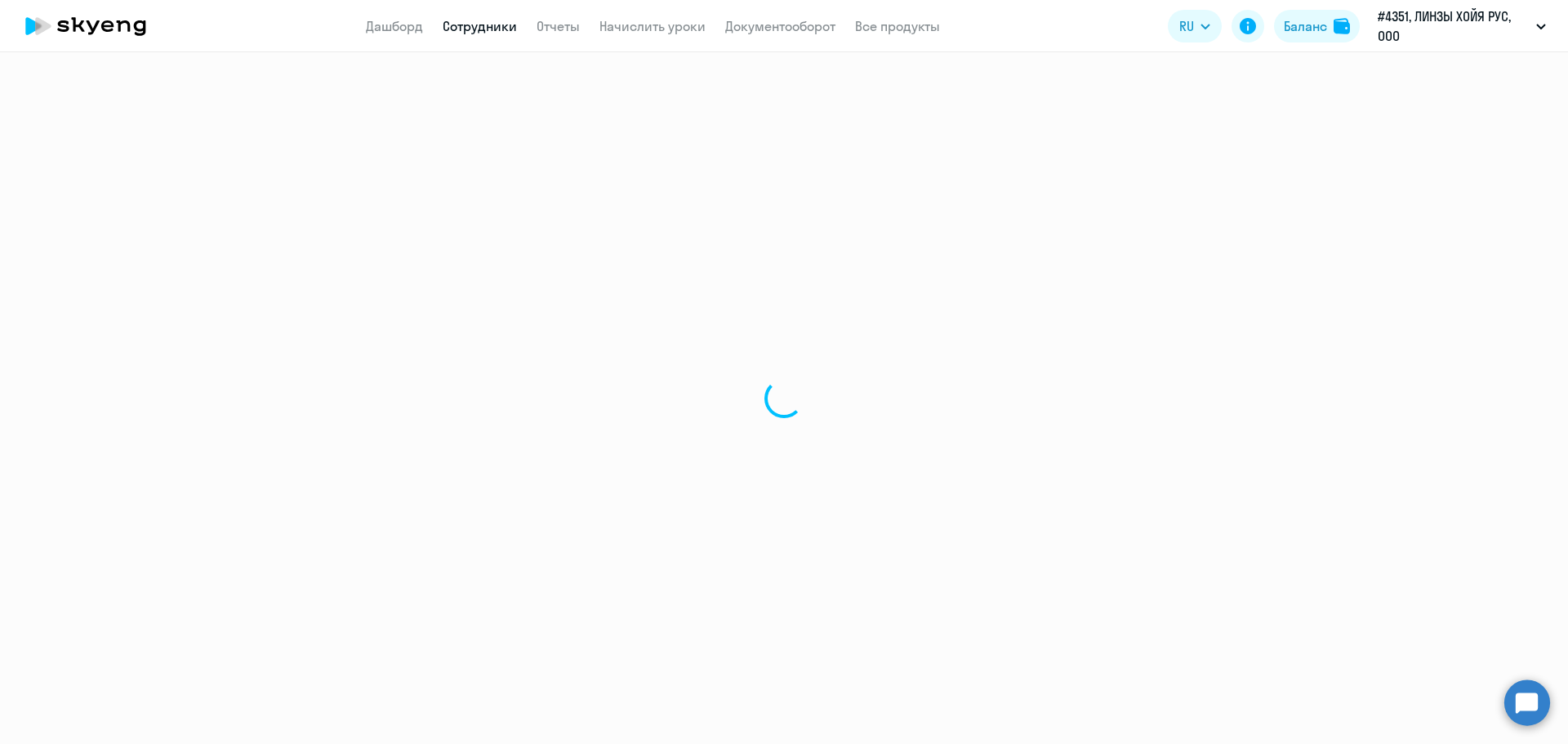
select select "30"
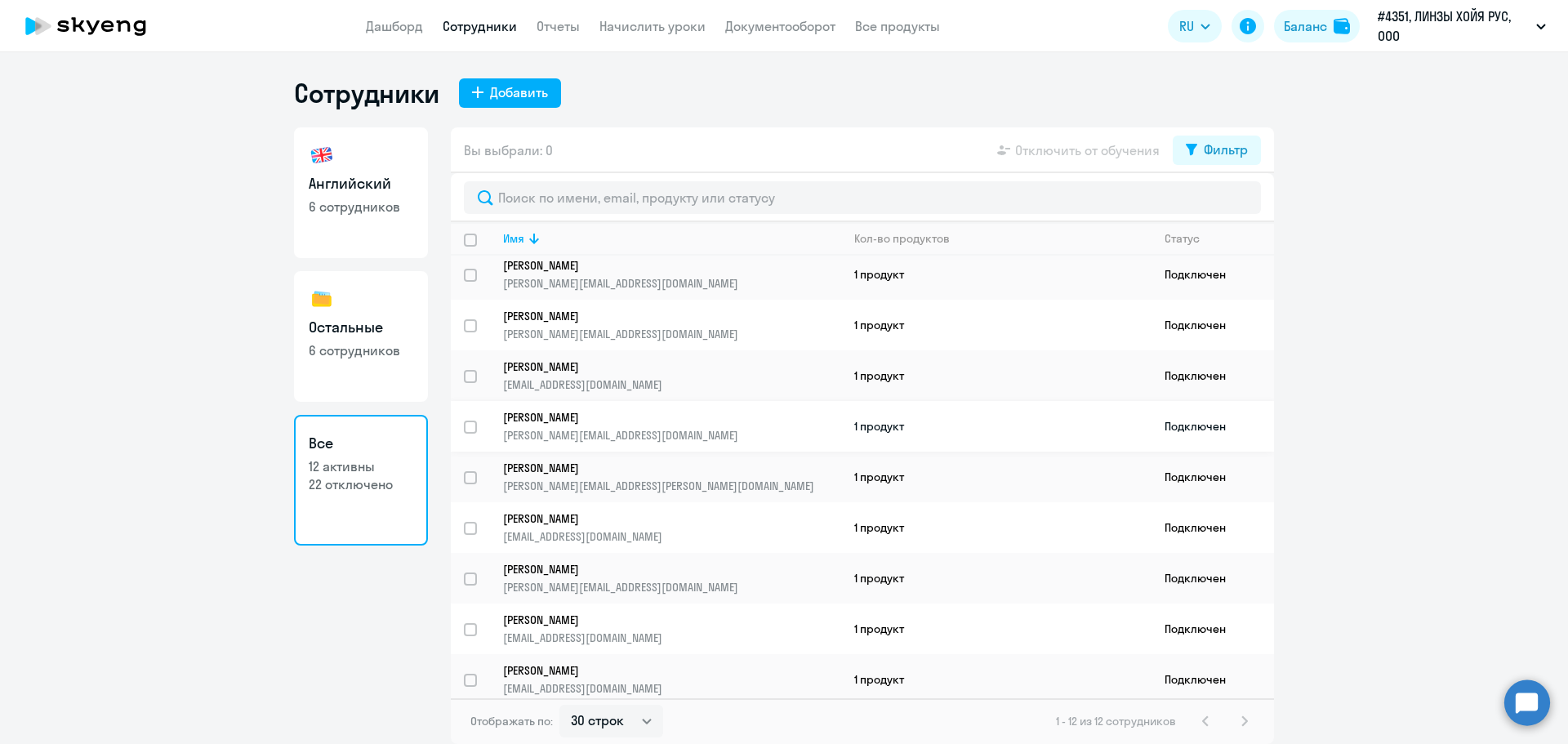
scroll to position [165, 0]
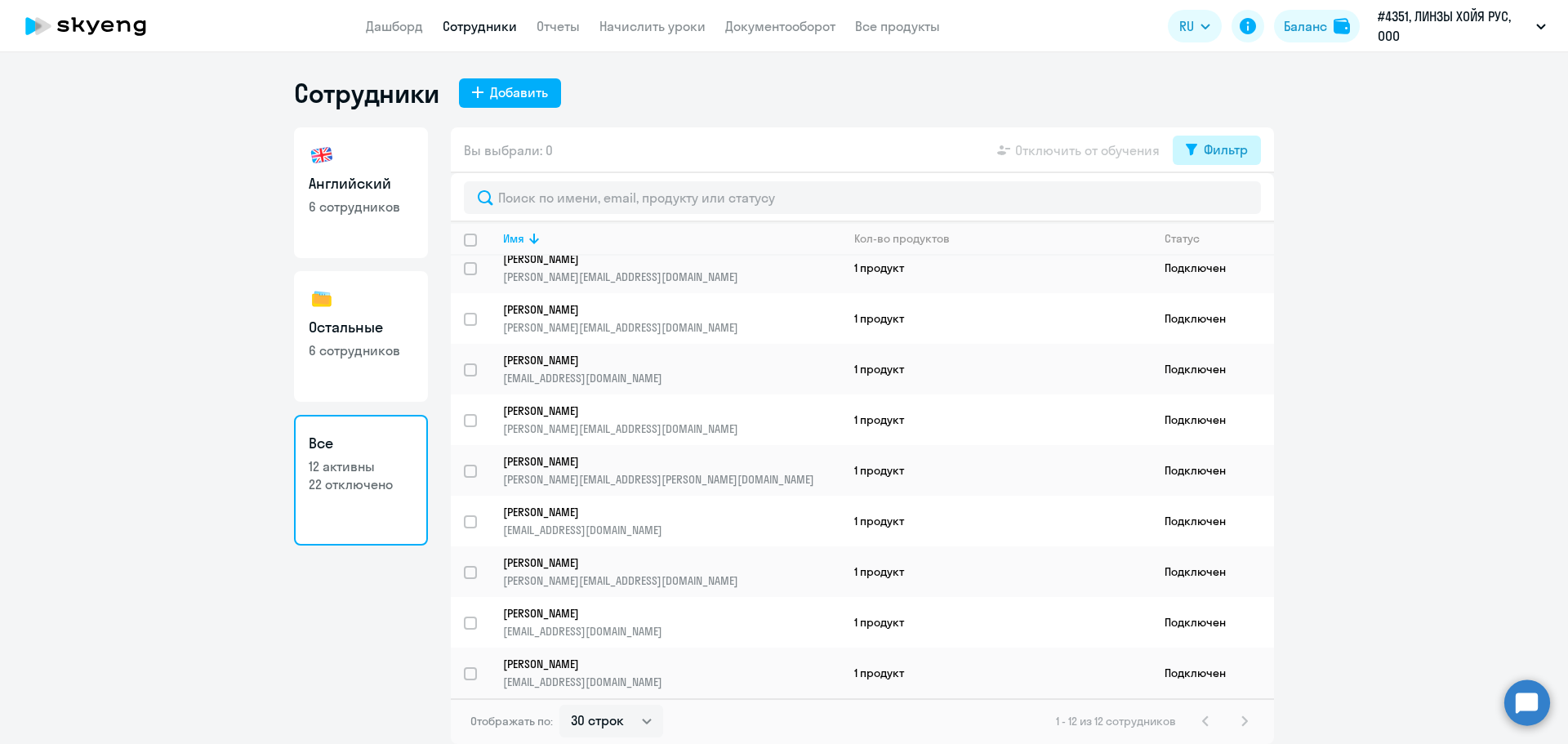
click at [1205, 154] on div "Фильтр" at bounding box center [1226, 149] width 44 height 19
click at [1243, 204] on span at bounding box center [1233, 203] width 28 height 16
click at [1220, 203] on input "checkbox" at bounding box center [1219, 203] width 1 height 1
checkbox input "true"
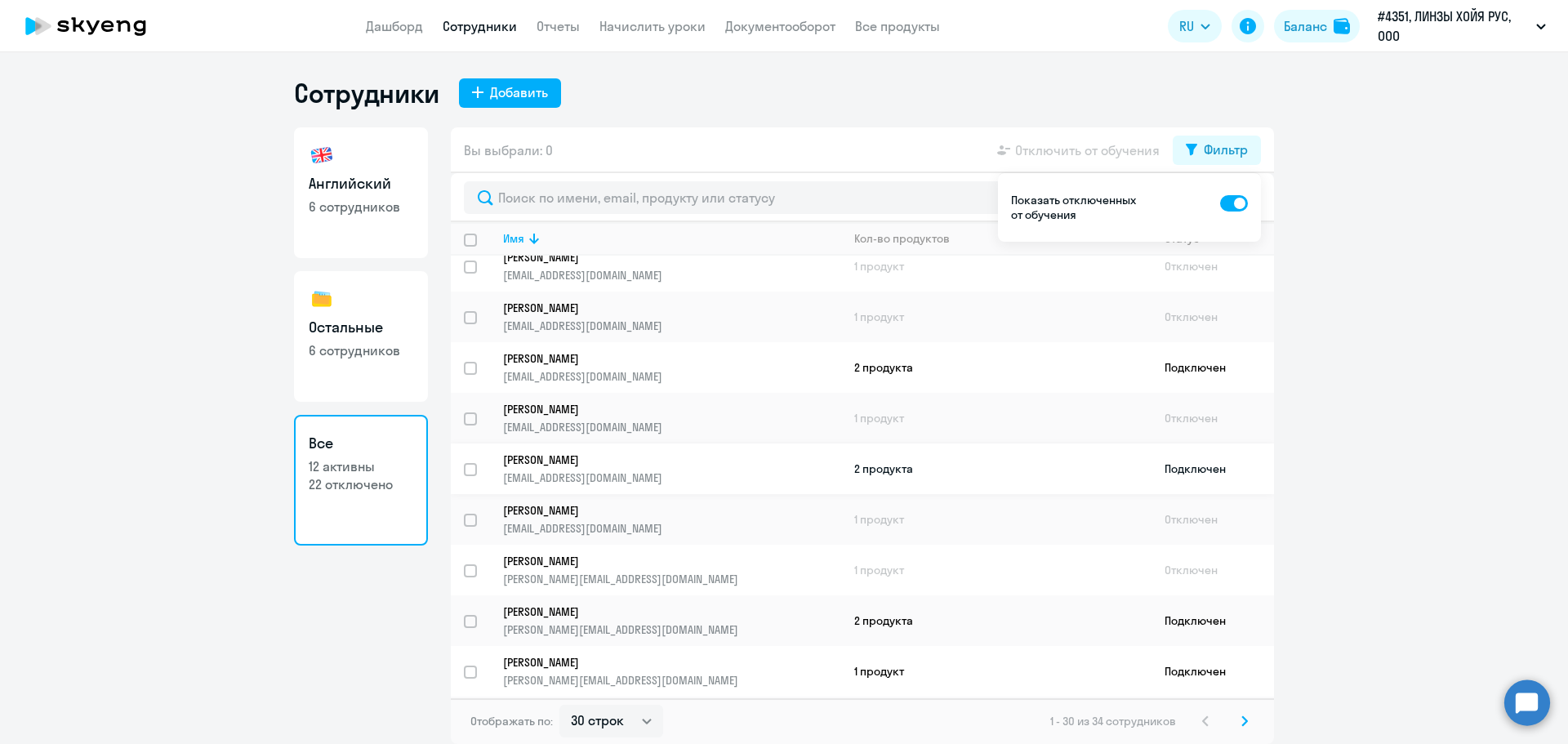
scroll to position [0, 0]
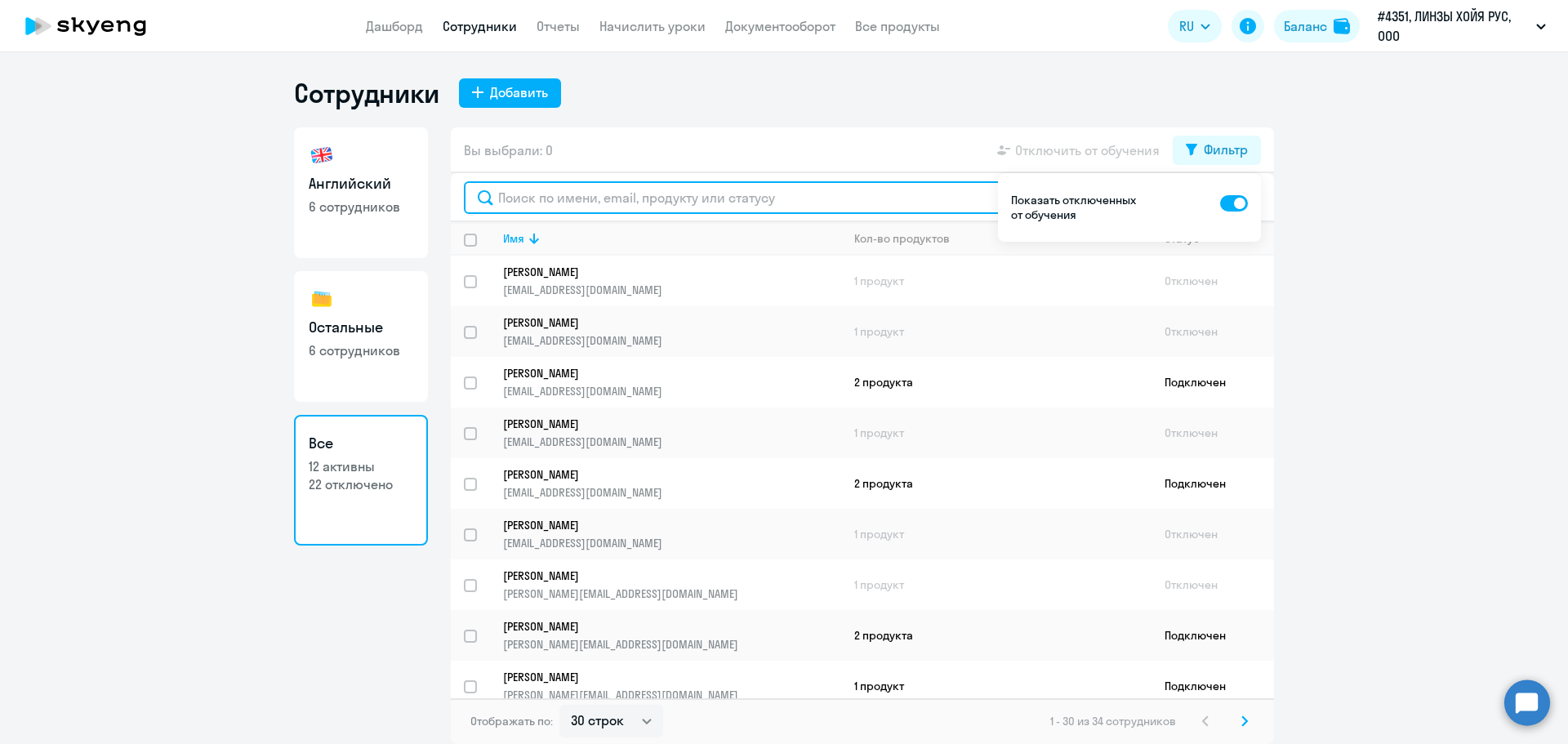
click at [577, 188] on input "text" at bounding box center [861, 198] width 797 height 33
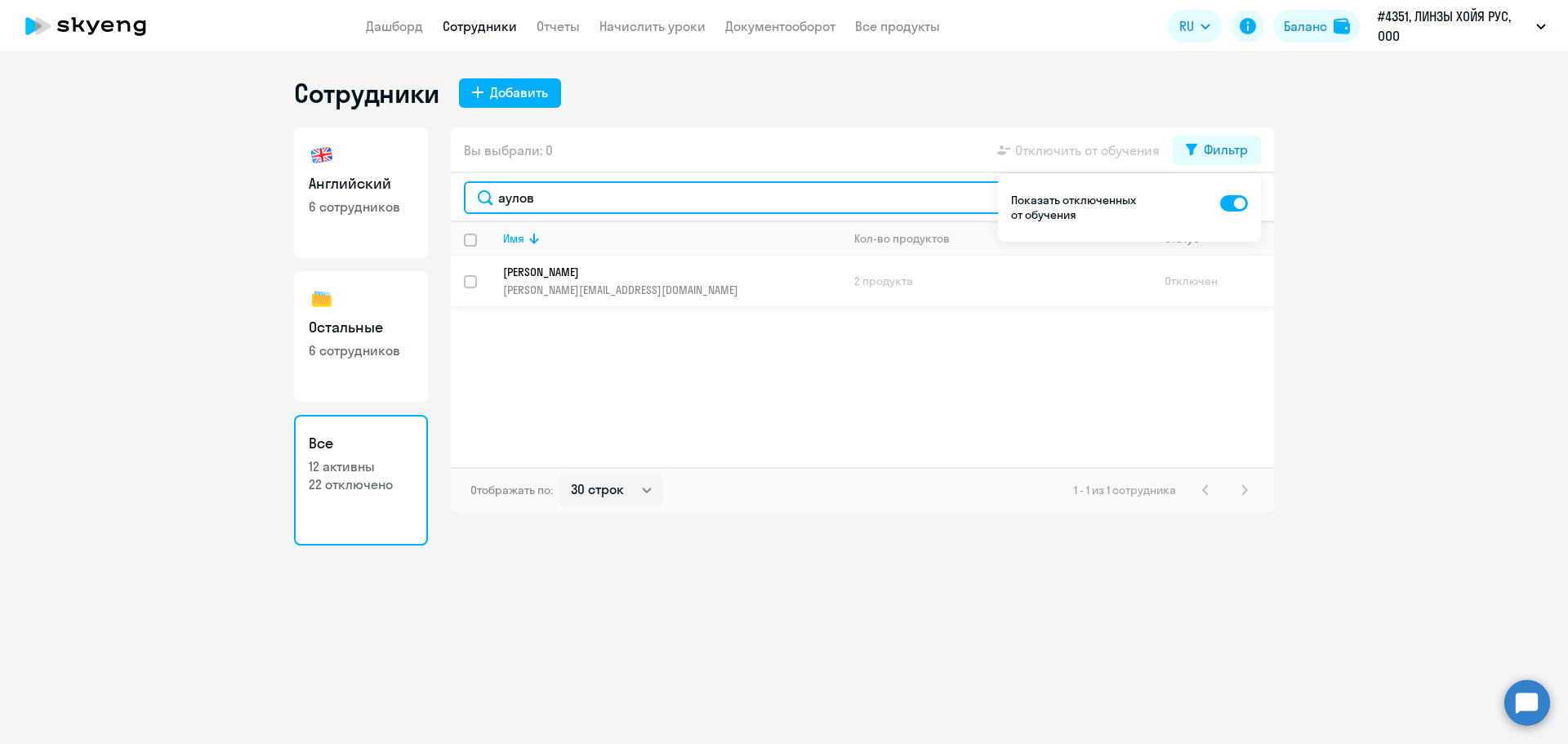
type input "аулов"
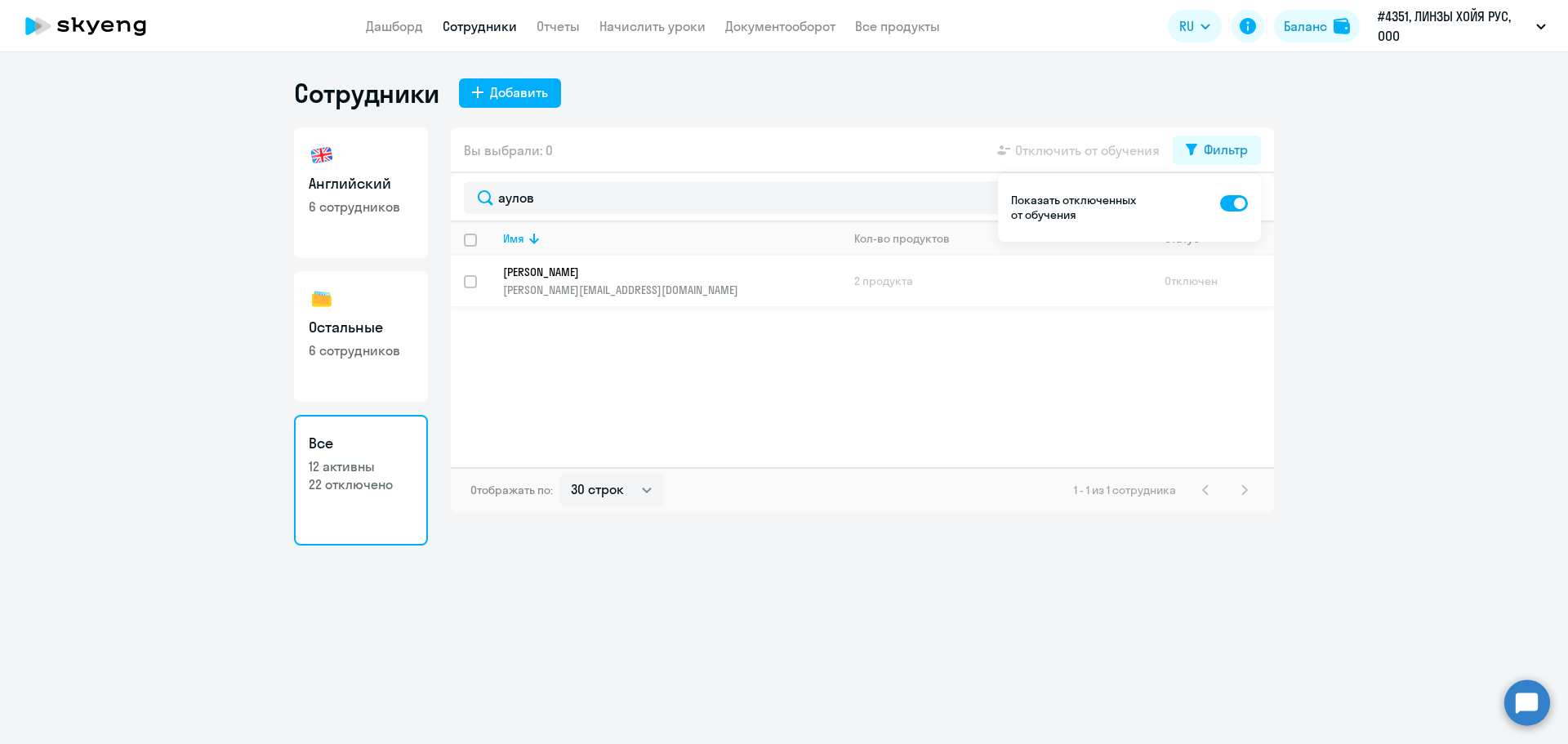
click at [615, 279] on link "[PERSON_NAME] [PERSON_NAME][EMAIL_ADDRESS][DOMAIN_NAME]" at bounding box center [671, 281] width 337 height 33
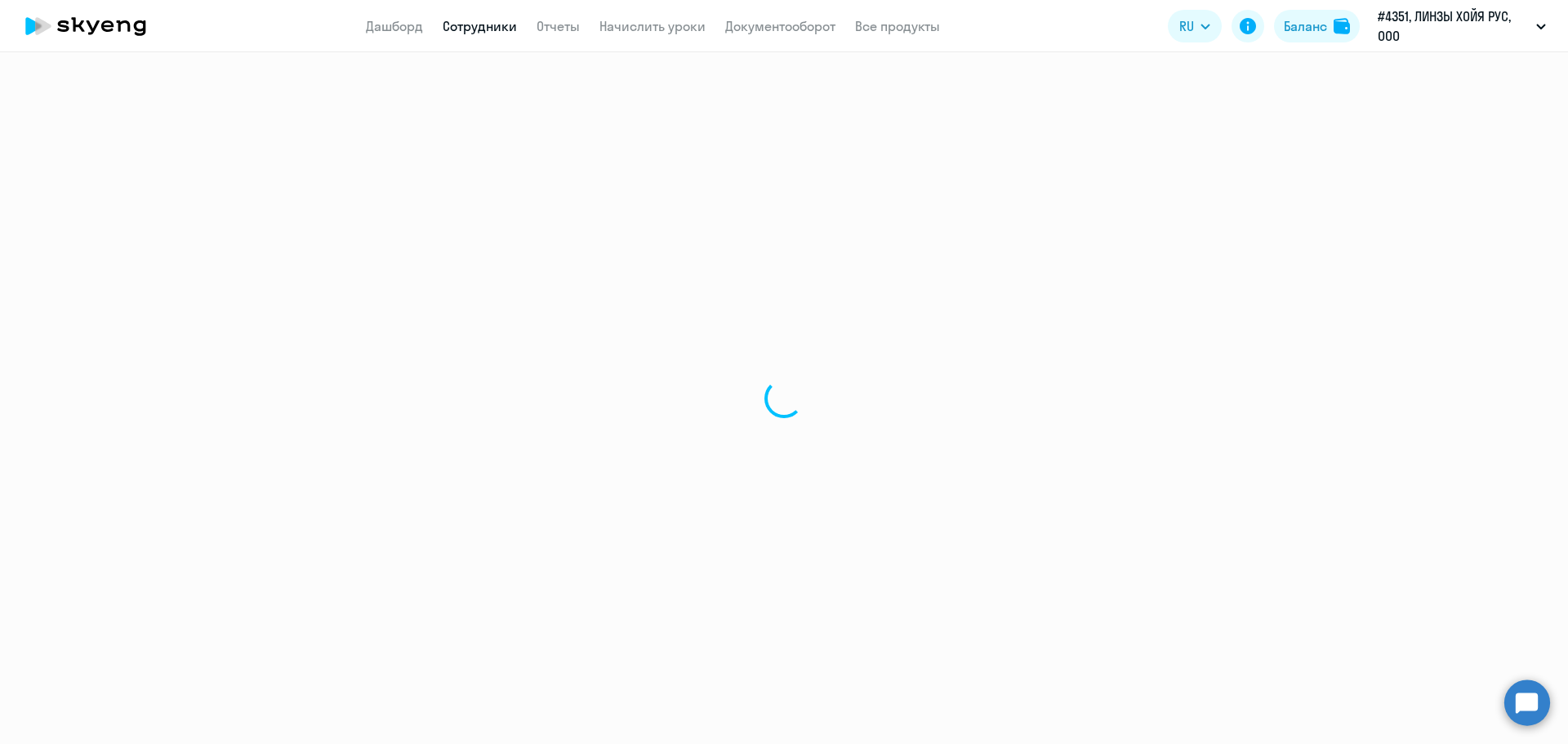
select select "english"
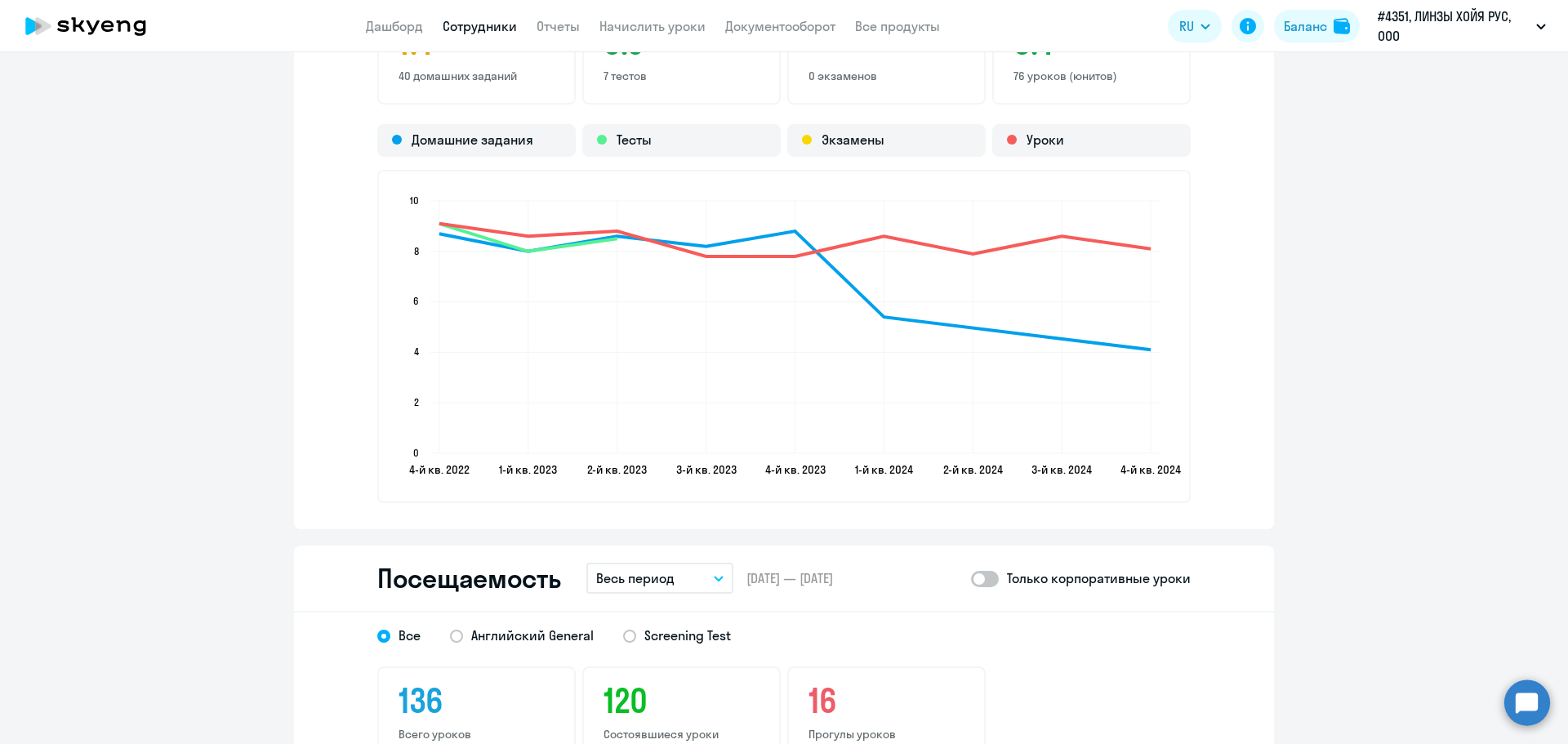
scroll to position [1959, 0]
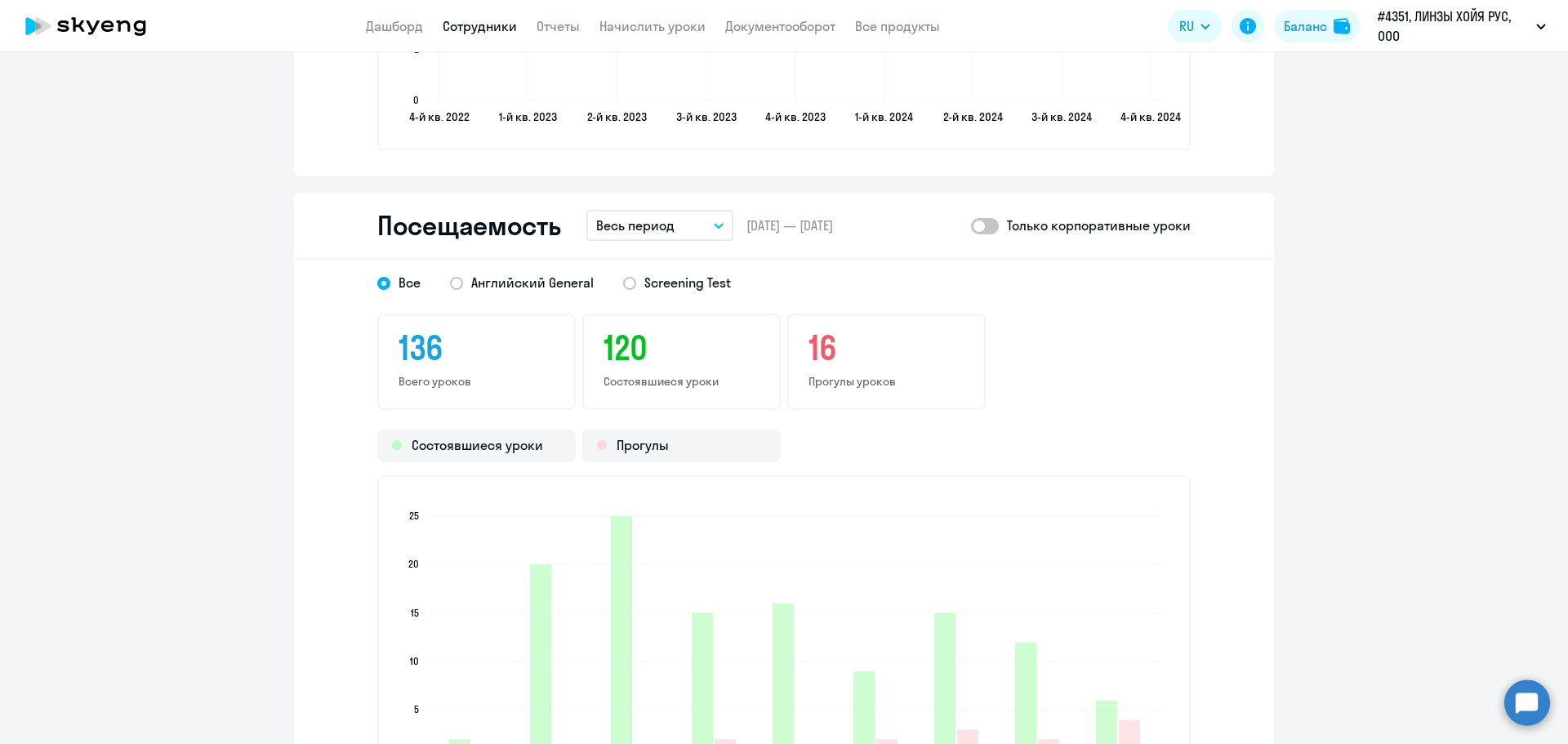
click at [700, 227] on button "Весь период" at bounding box center [660, 225] width 147 height 31
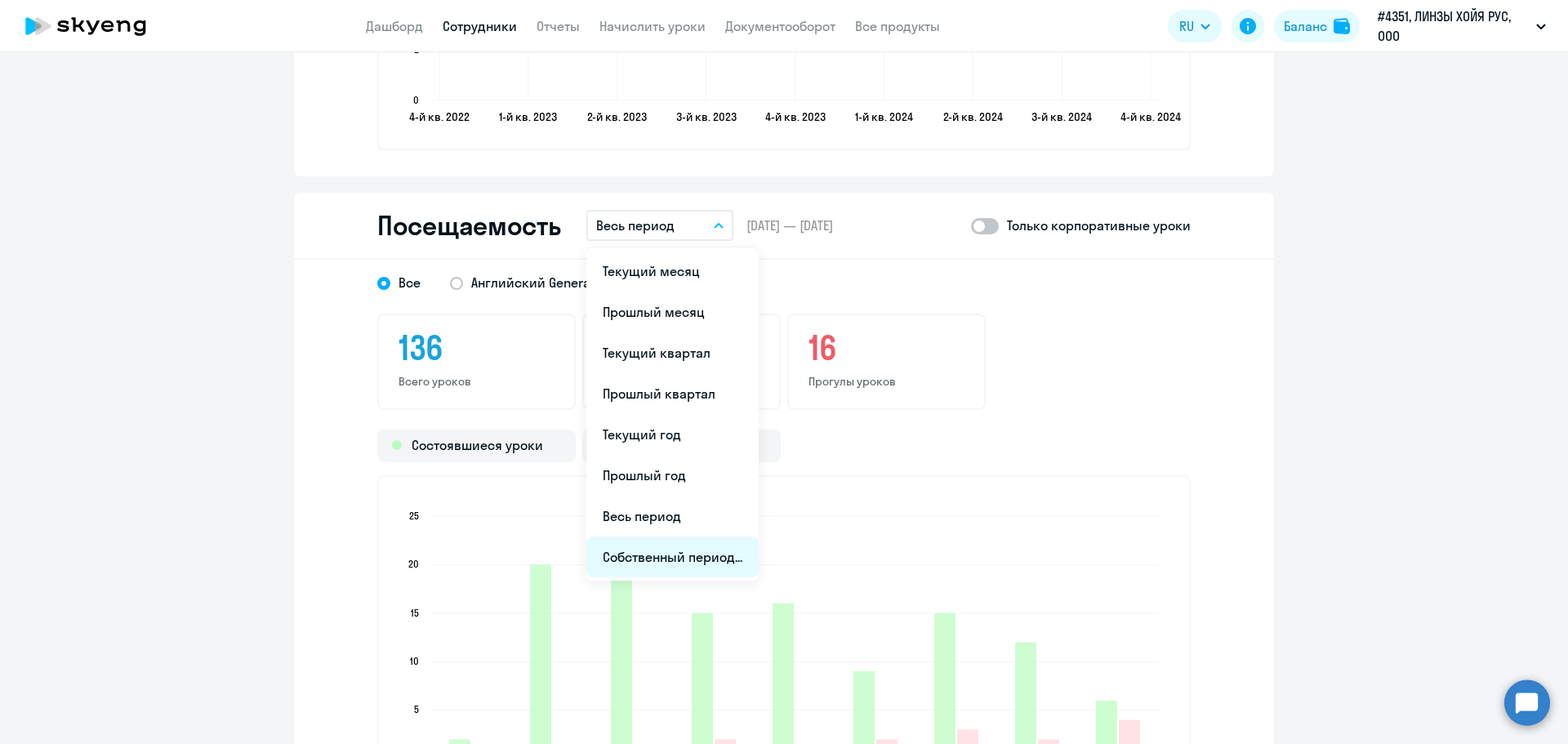
click at [701, 562] on li "Собственный период..." at bounding box center [672, 557] width 172 height 40
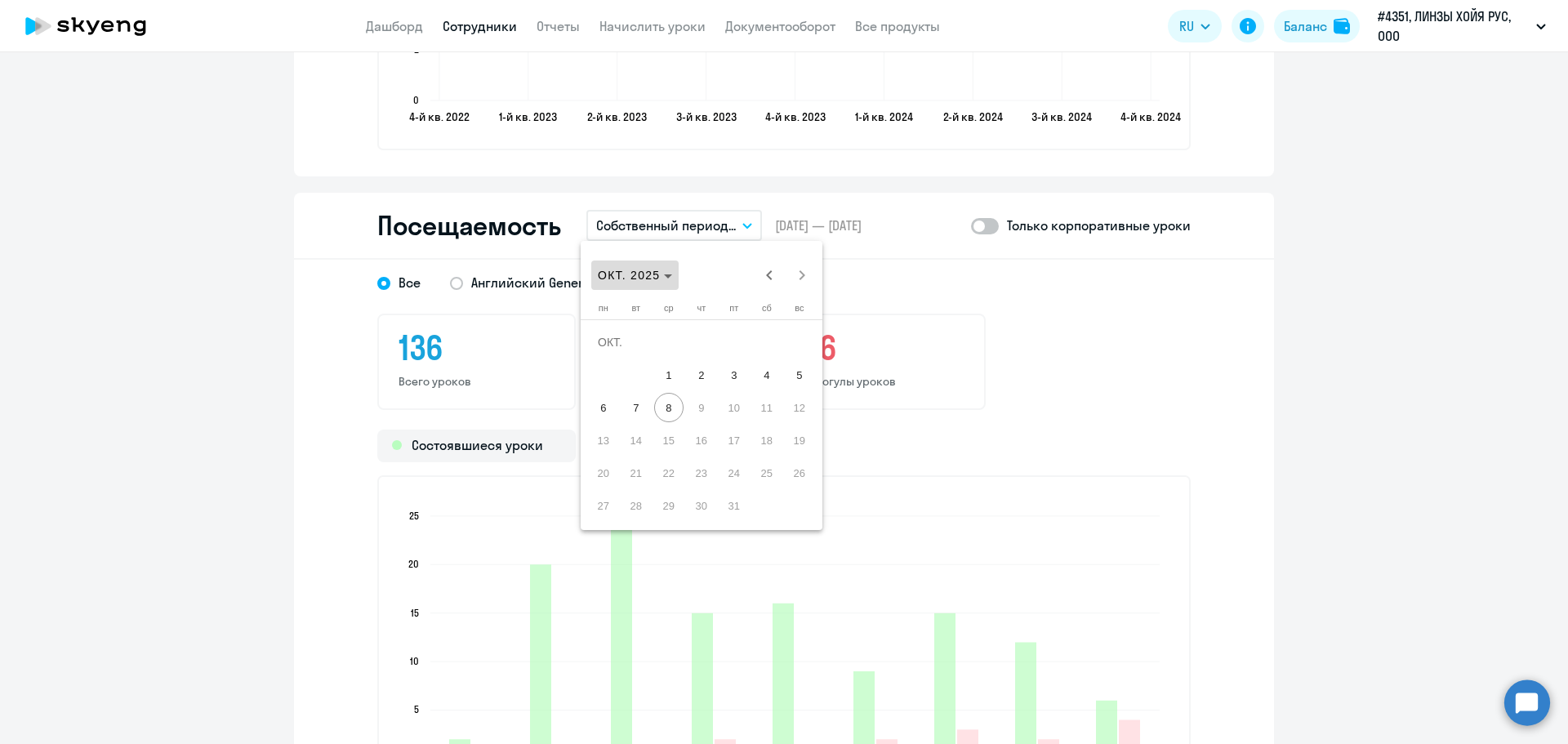
click at [667, 273] on span "ОКТ. 2025" at bounding box center [635, 275] width 74 height 13
click at [738, 498] on span "2024" at bounding box center [730, 488] width 52 height 30
click at [621, 356] on span "ЯНВ." at bounding box center [615, 359] width 52 height 30
click at [610, 373] on span "1" at bounding box center [603, 375] width 30 height 30
click at [804, 274] on span "Next month" at bounding box center [802, 275] width 33 height 33
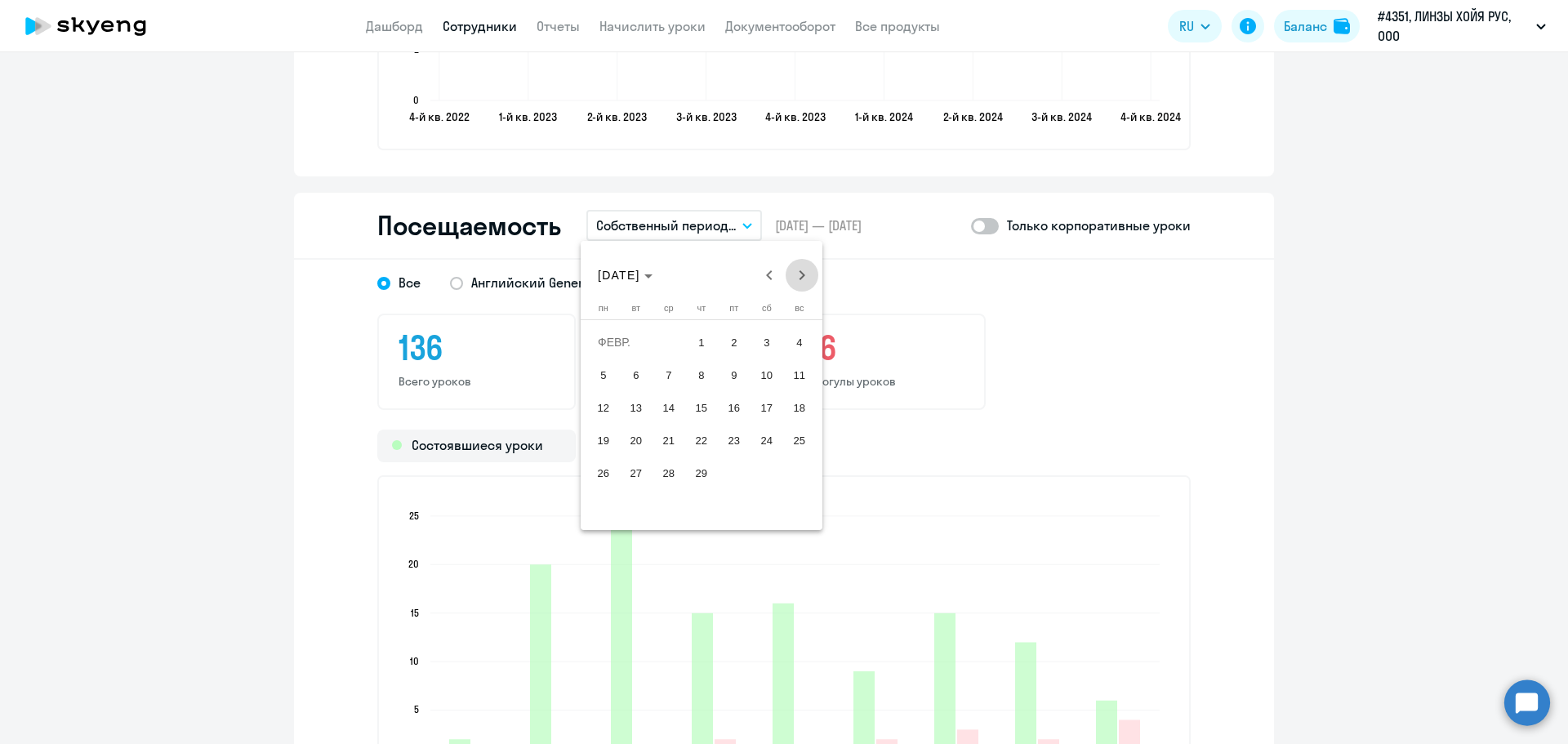
click at [804, 274] on span "Next month" at bounding box center [802, 275] width 33 height 33
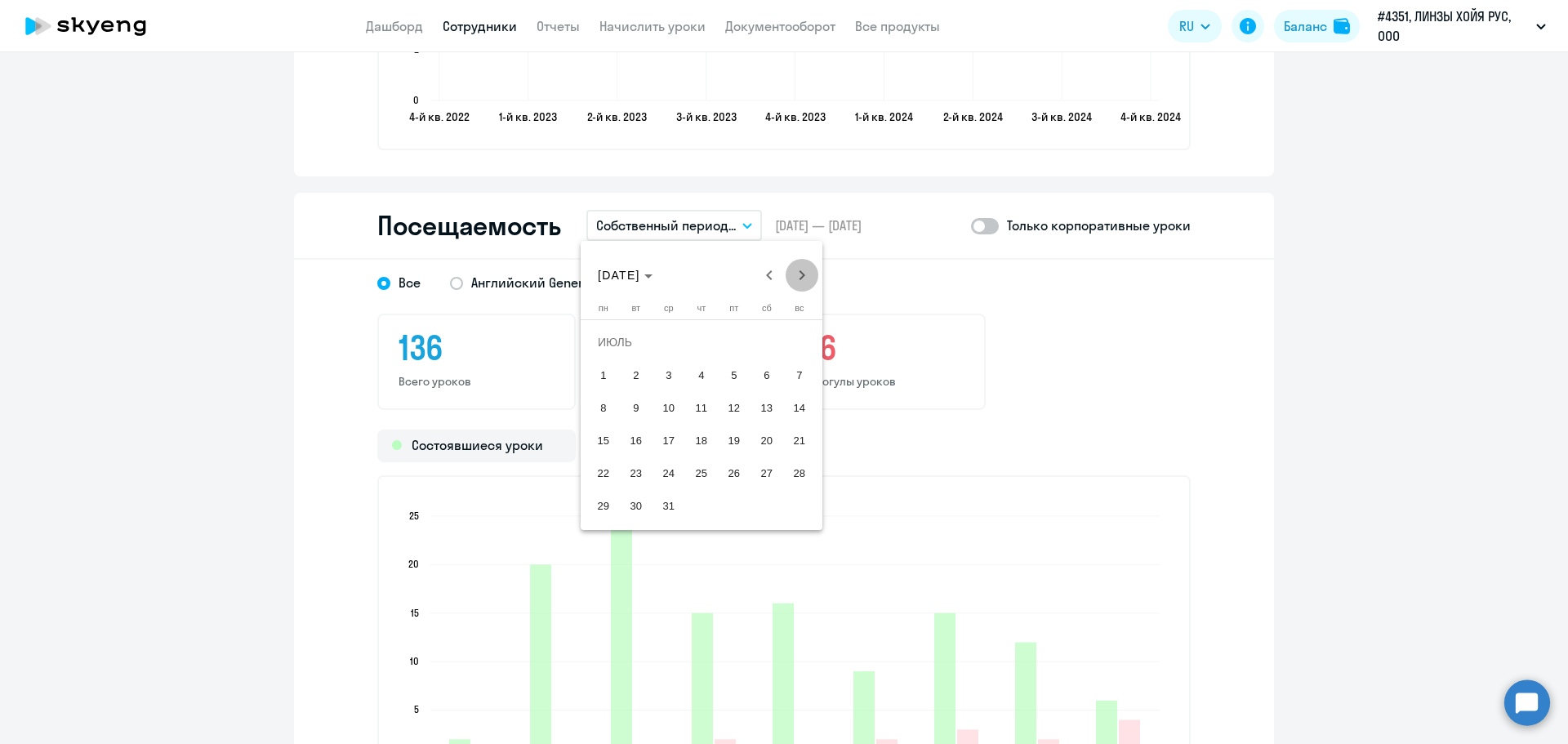
click at [804, 274] on span "Next month" at bounding box center [802, 275] width 33 height 33
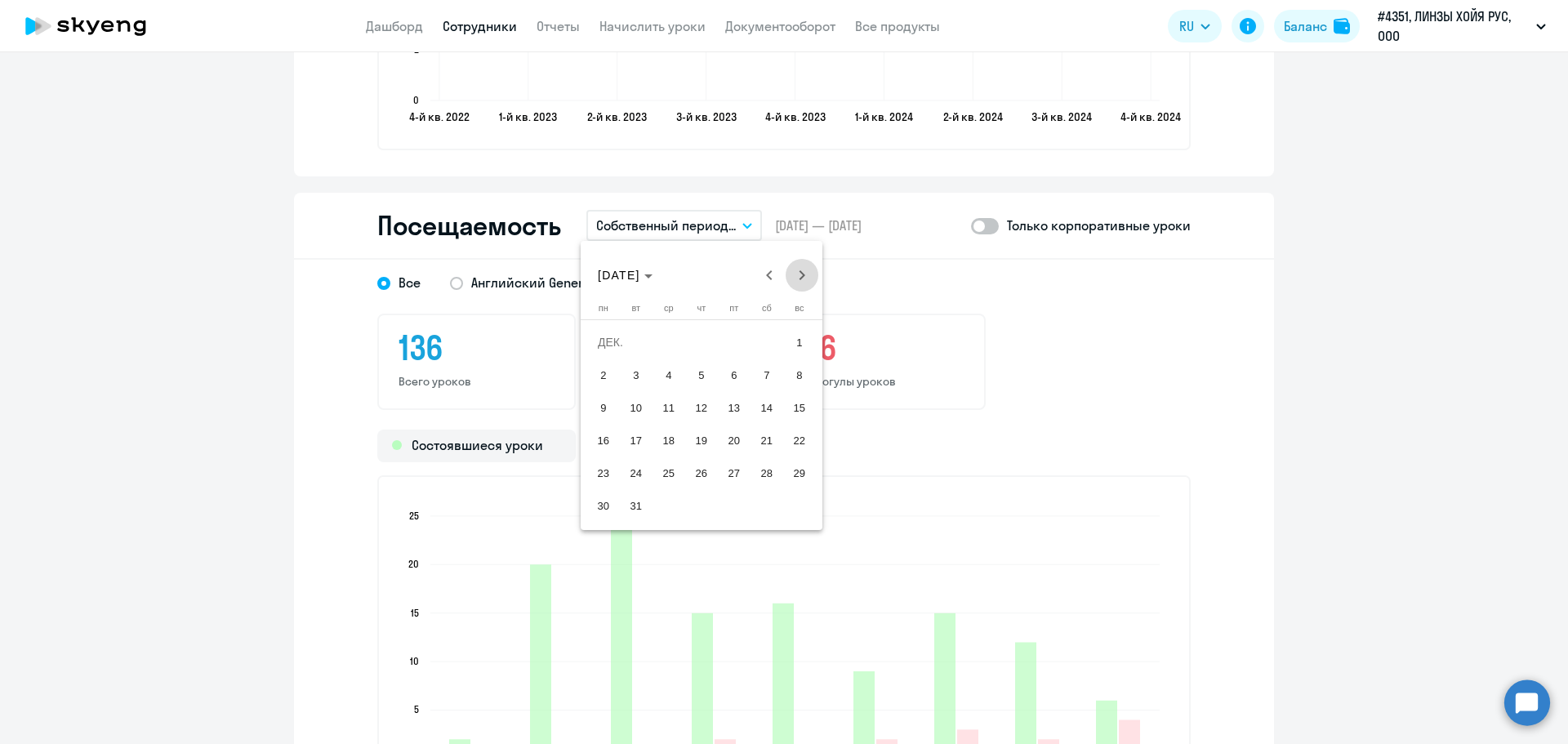
click at [804, 274] on span "Next month" at bounding box center [802, 275] width 33 height 33
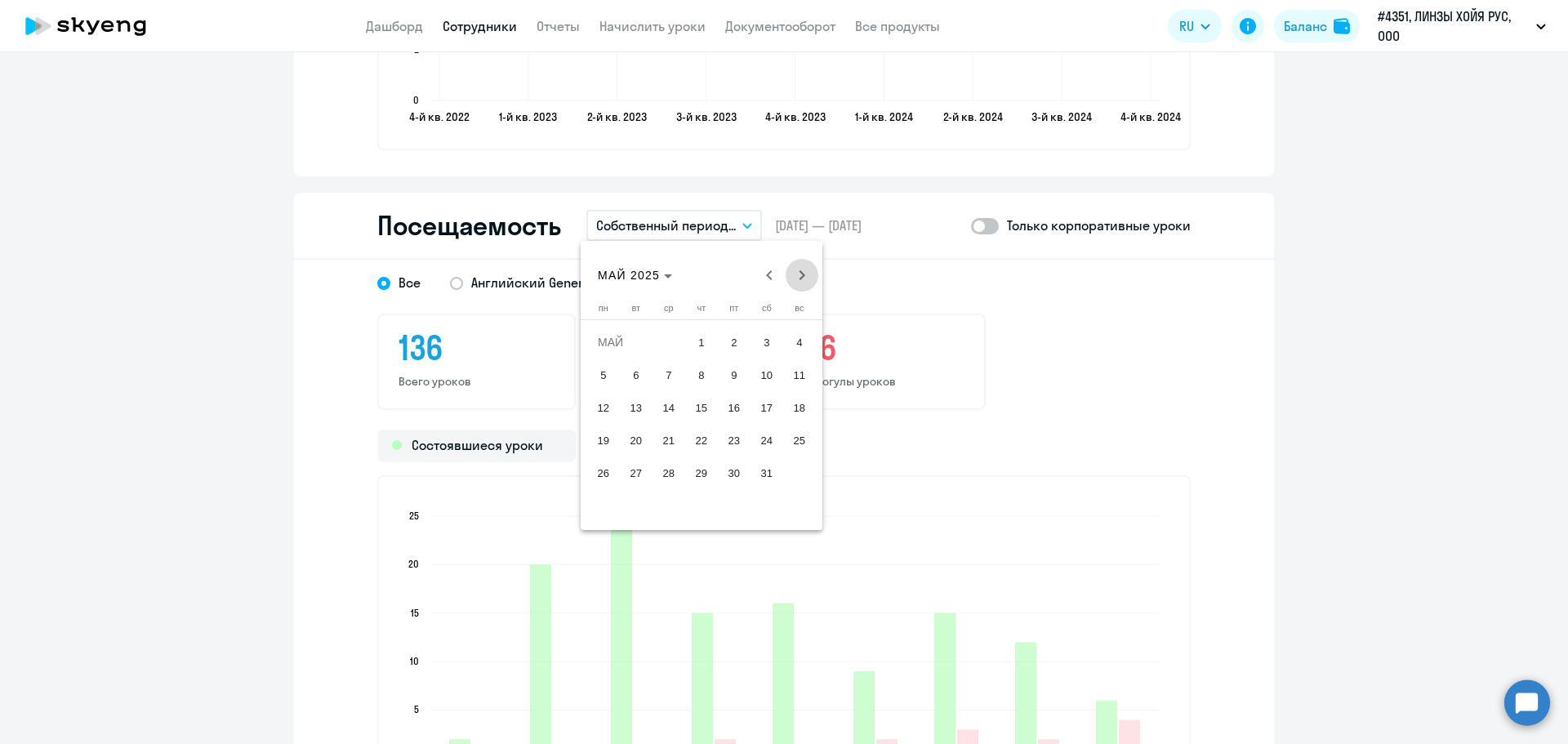
click at [804, 274] on span "Next month" at bounding box center [802, 275] width 33 height 33
click at [803, 274] on span "Next month" at bounding box center [802, 275] width 33 height 33
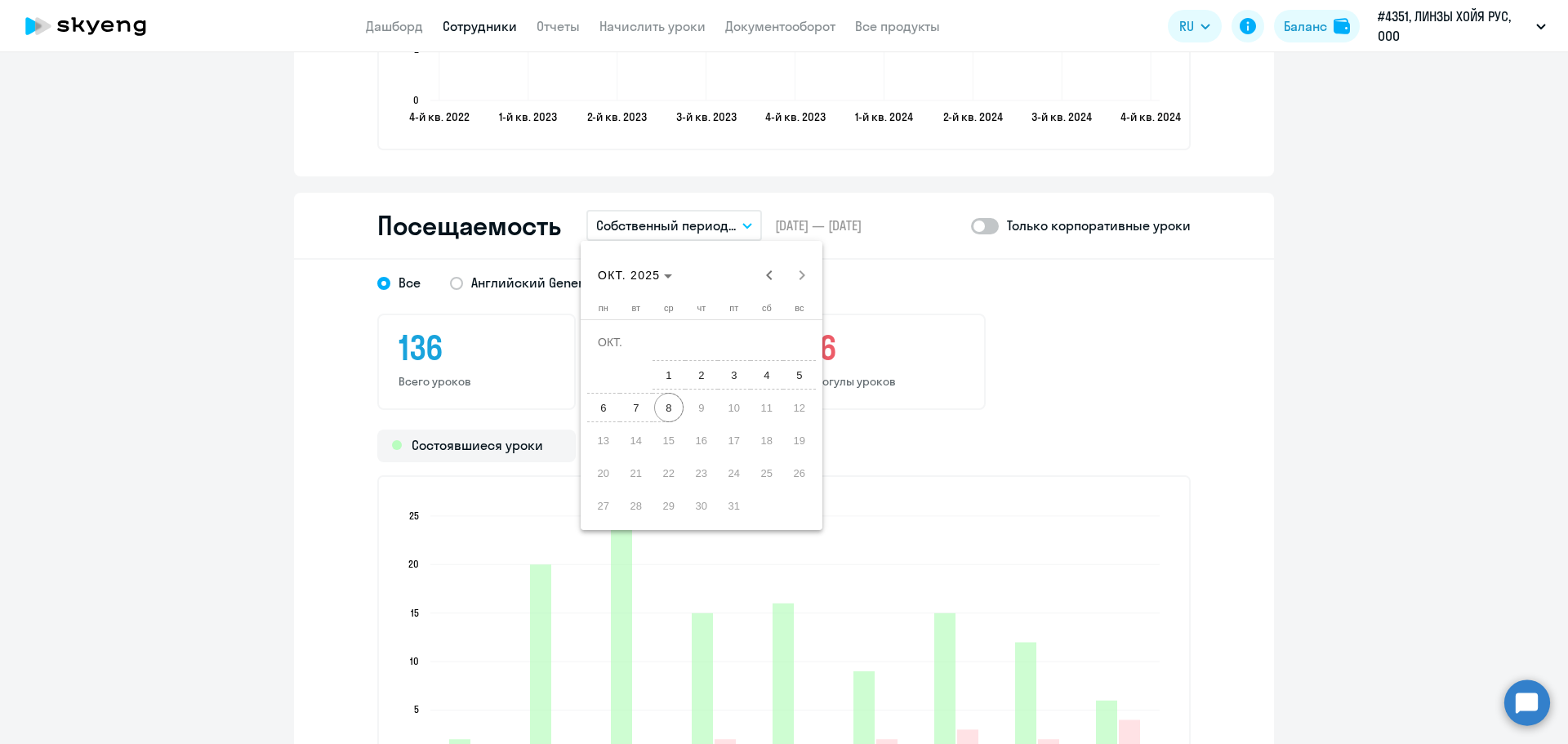
click at [663, 404] on span "8" at bounding box center [668, 408] width 30 height 30
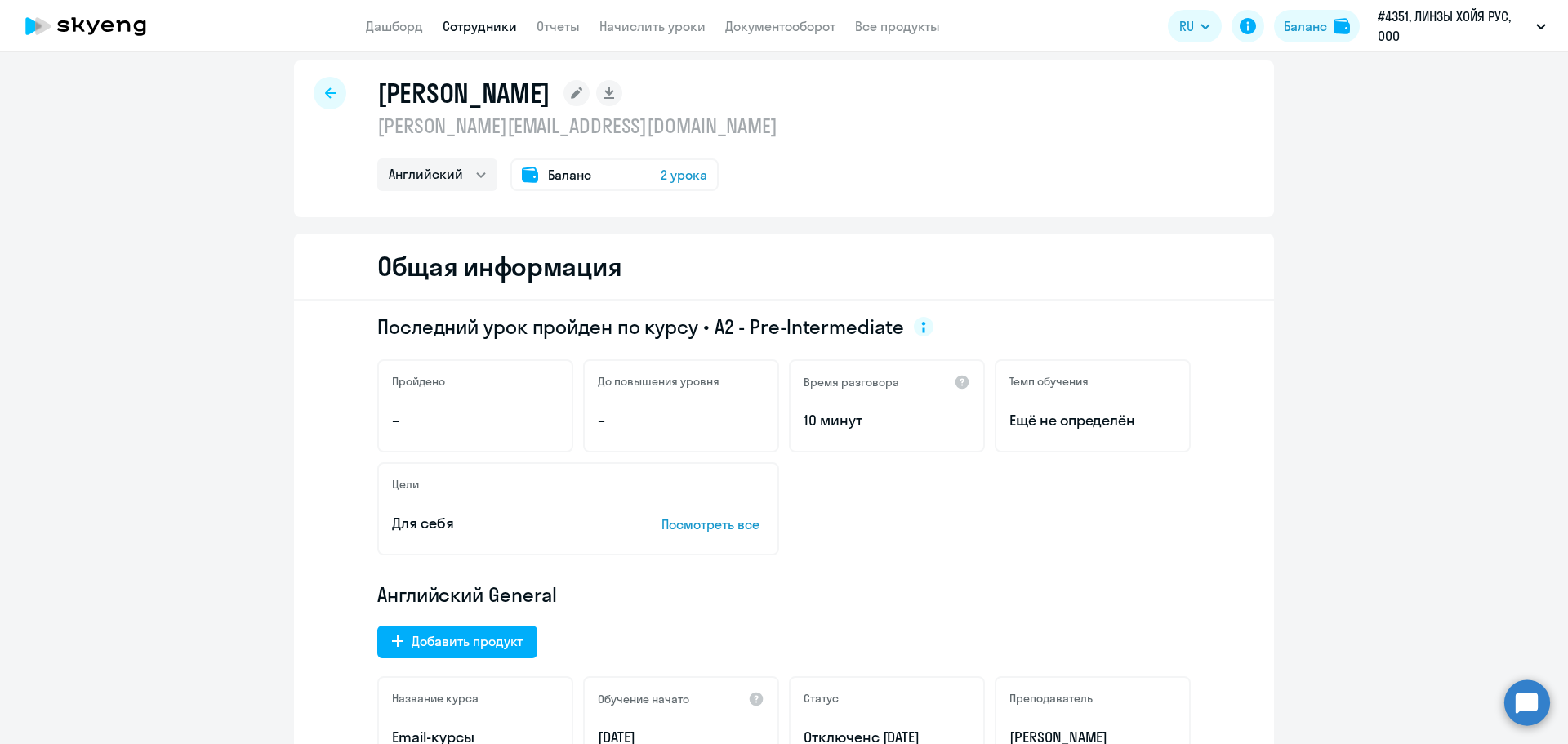
scroll to position [0, 0]
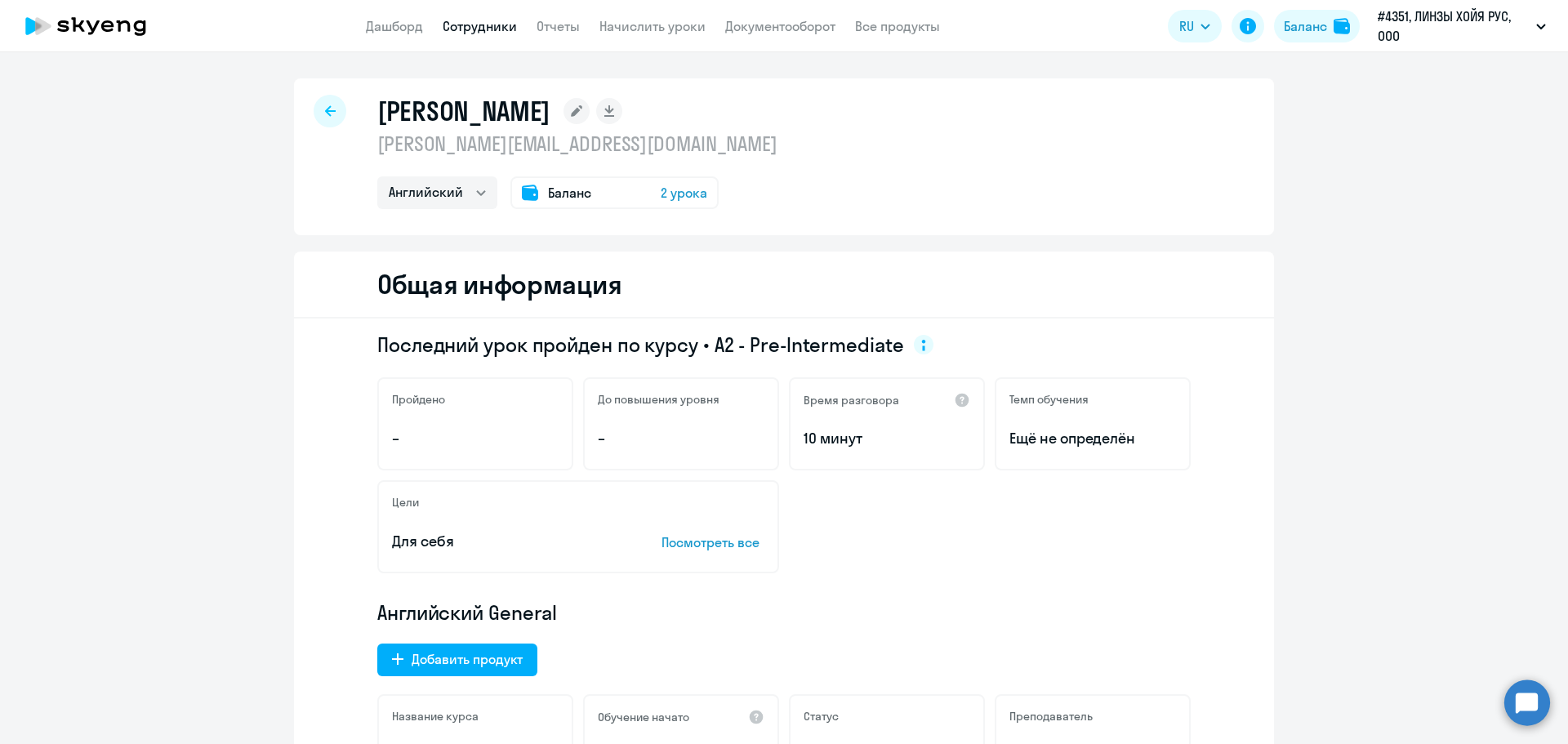
click at [322, 116] on div at bounding box center [330, 112] width 33 height 33
select select "30"
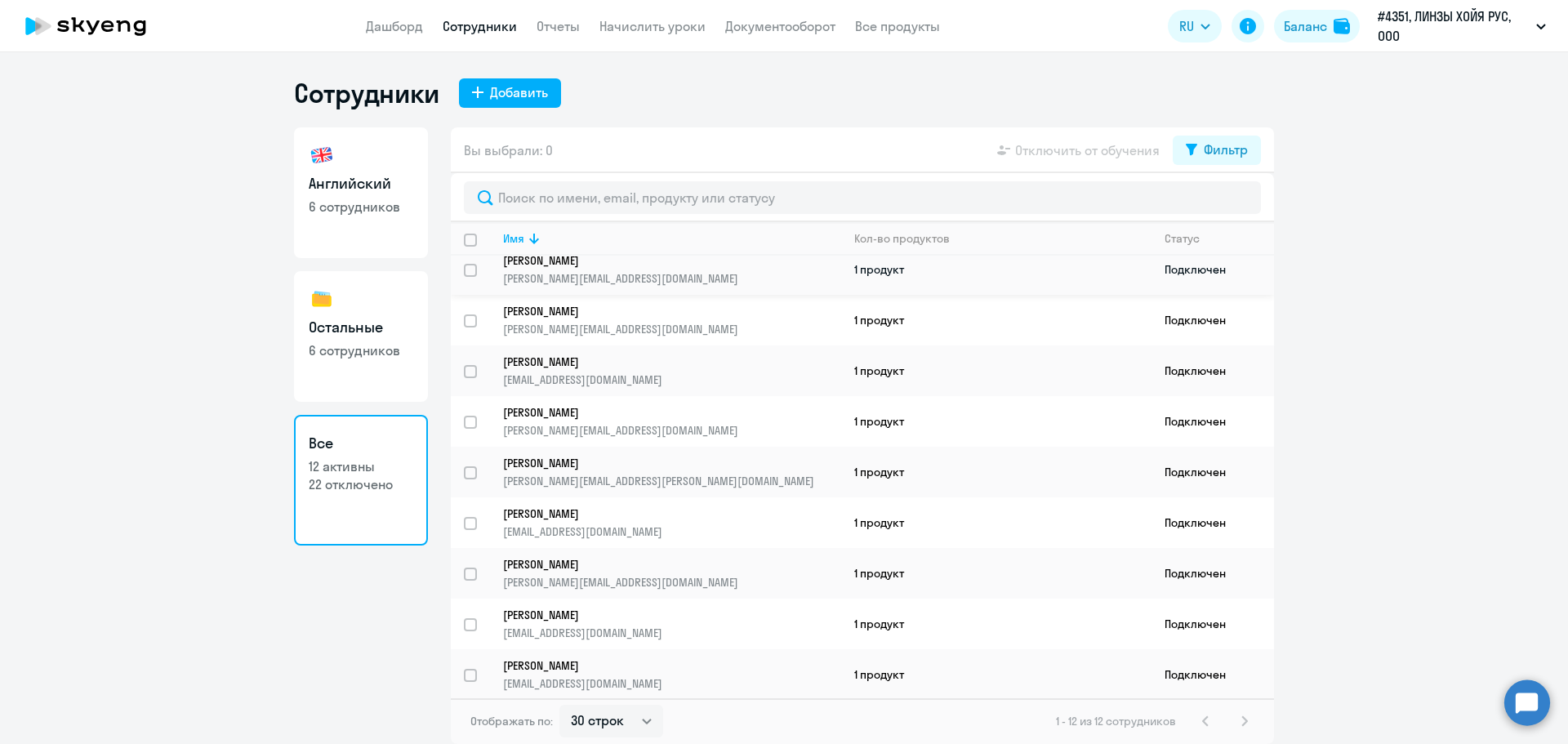
scroll to position [165, 0]
click at [1209, 153] on div "Фильтр" at bounding box center [1226, 149] width 44 height 19
click at [1235, 203] on span at bounding box center [1233, 203] width 28 height 16
click at [1220, 203] on input "checkbox" at bounding box center [1219, 203] width 1 height 1
checkbox input "true"
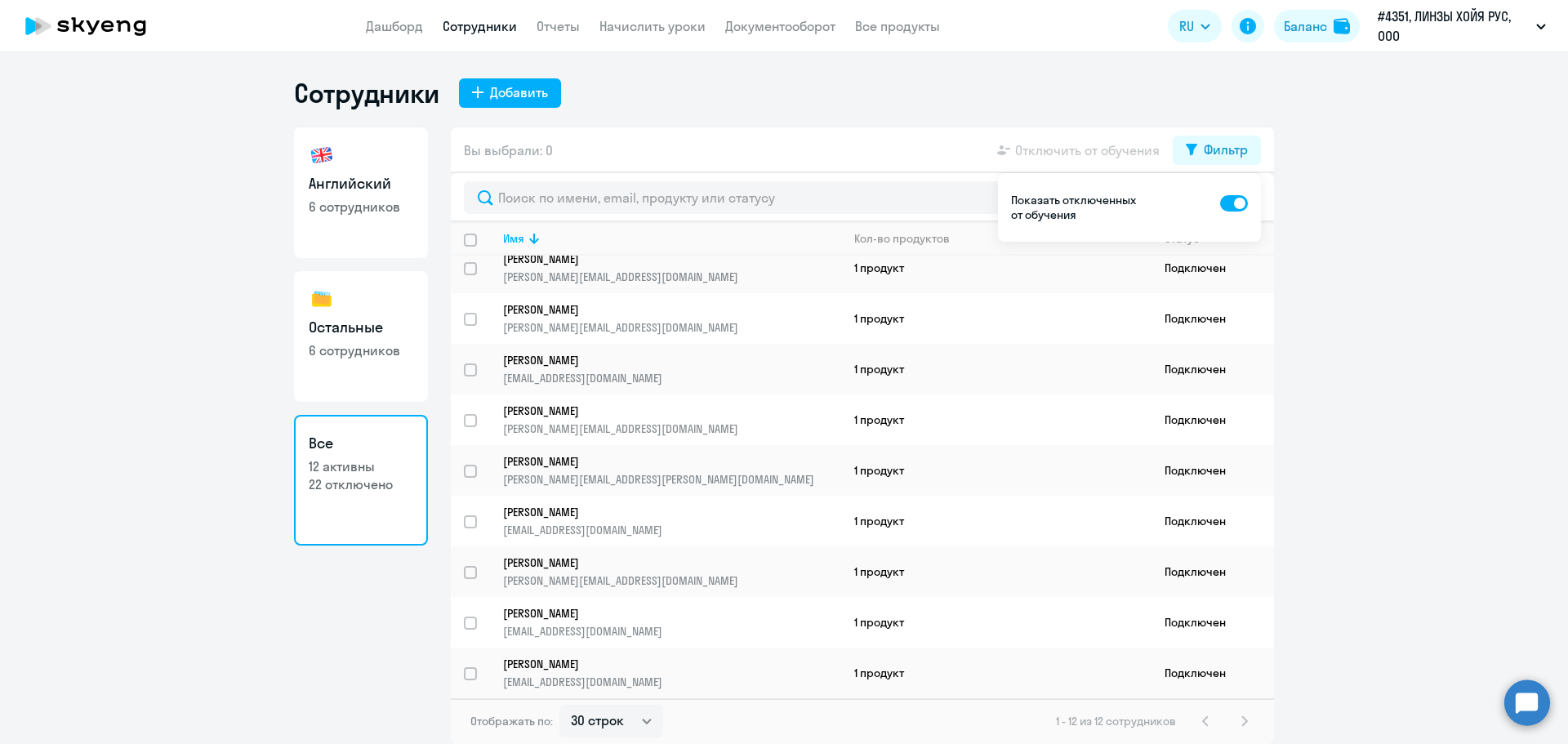
scroll to position [0, 0]
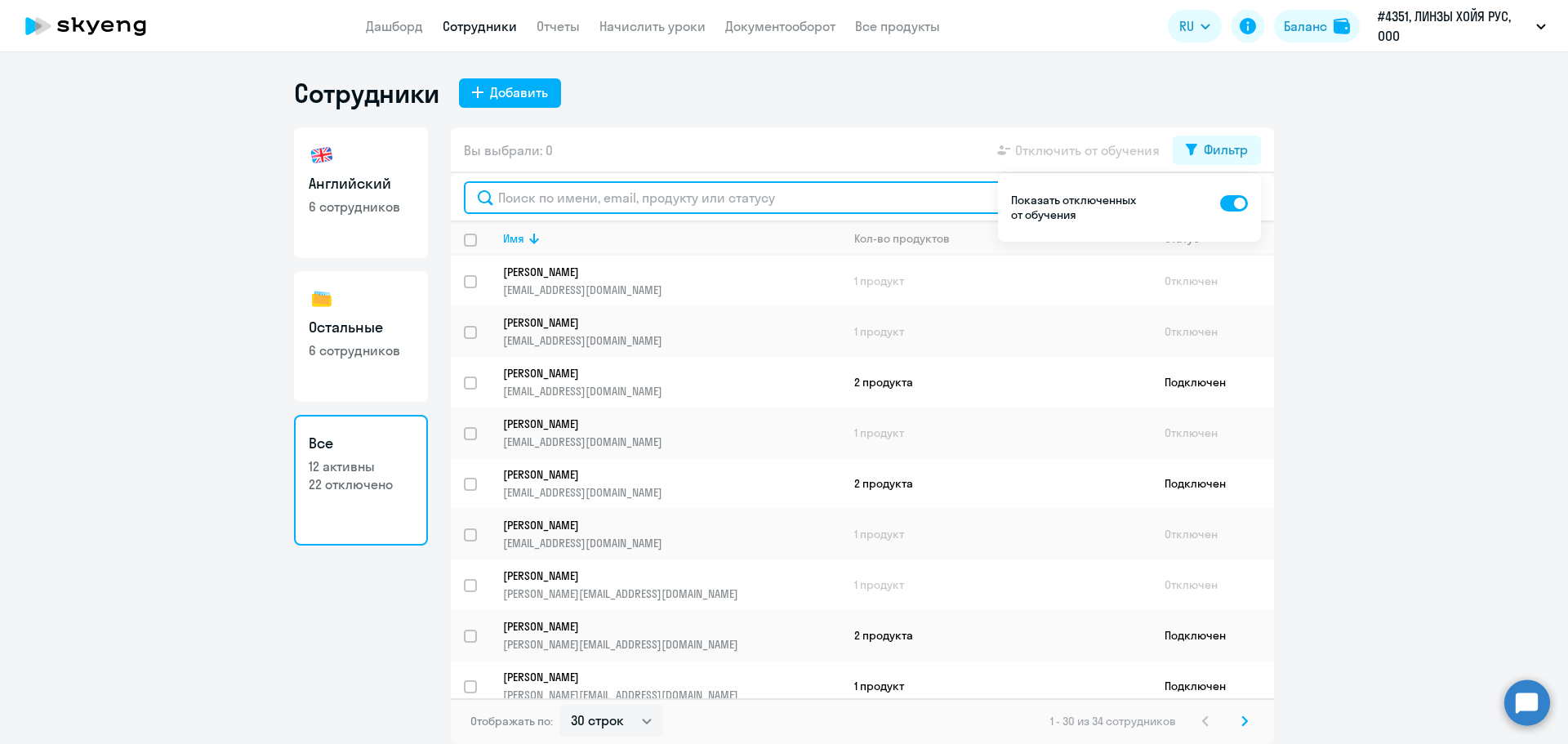
click at [550, 191] on input "text" at bounding box center [861, 198] width 797 height 33
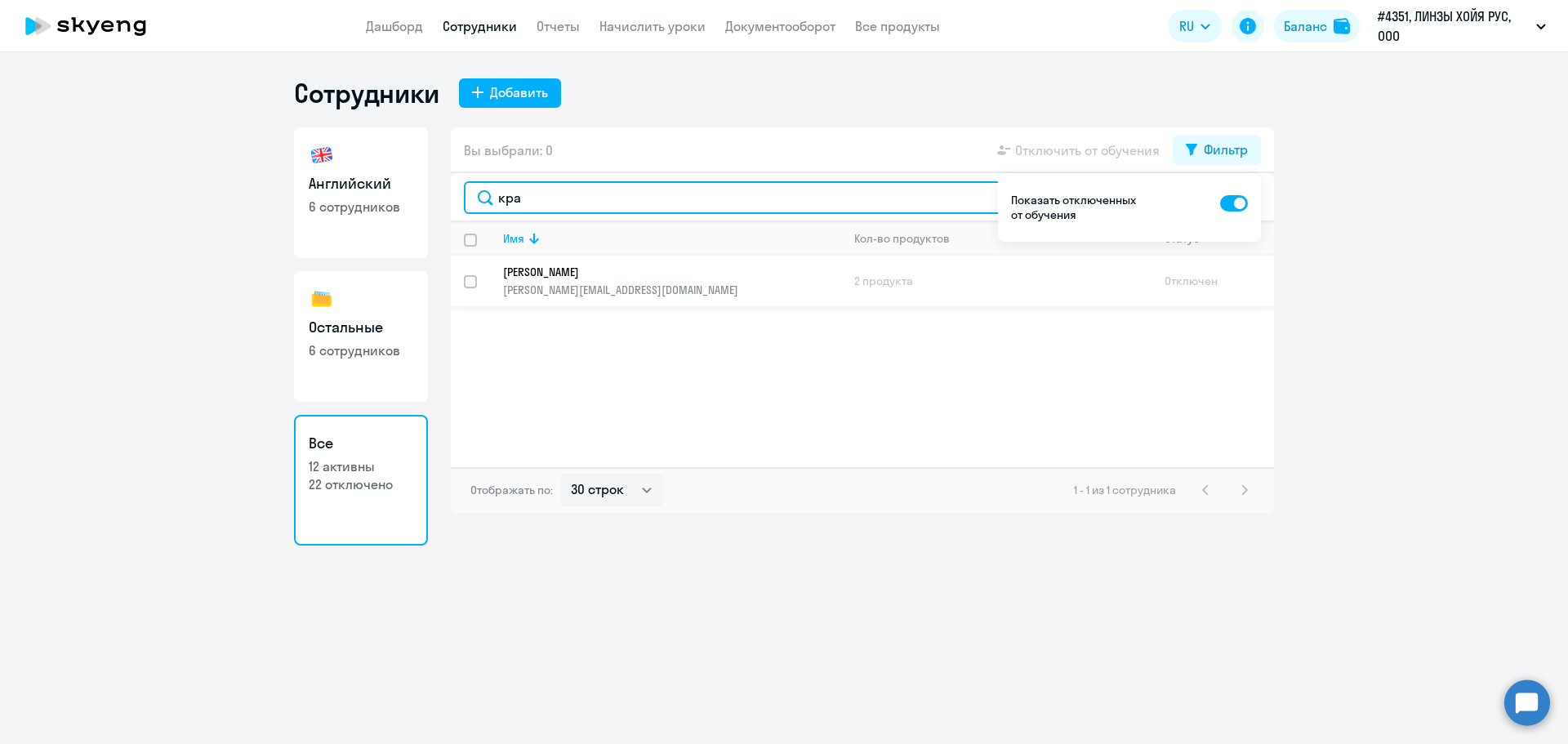
type input "кра"
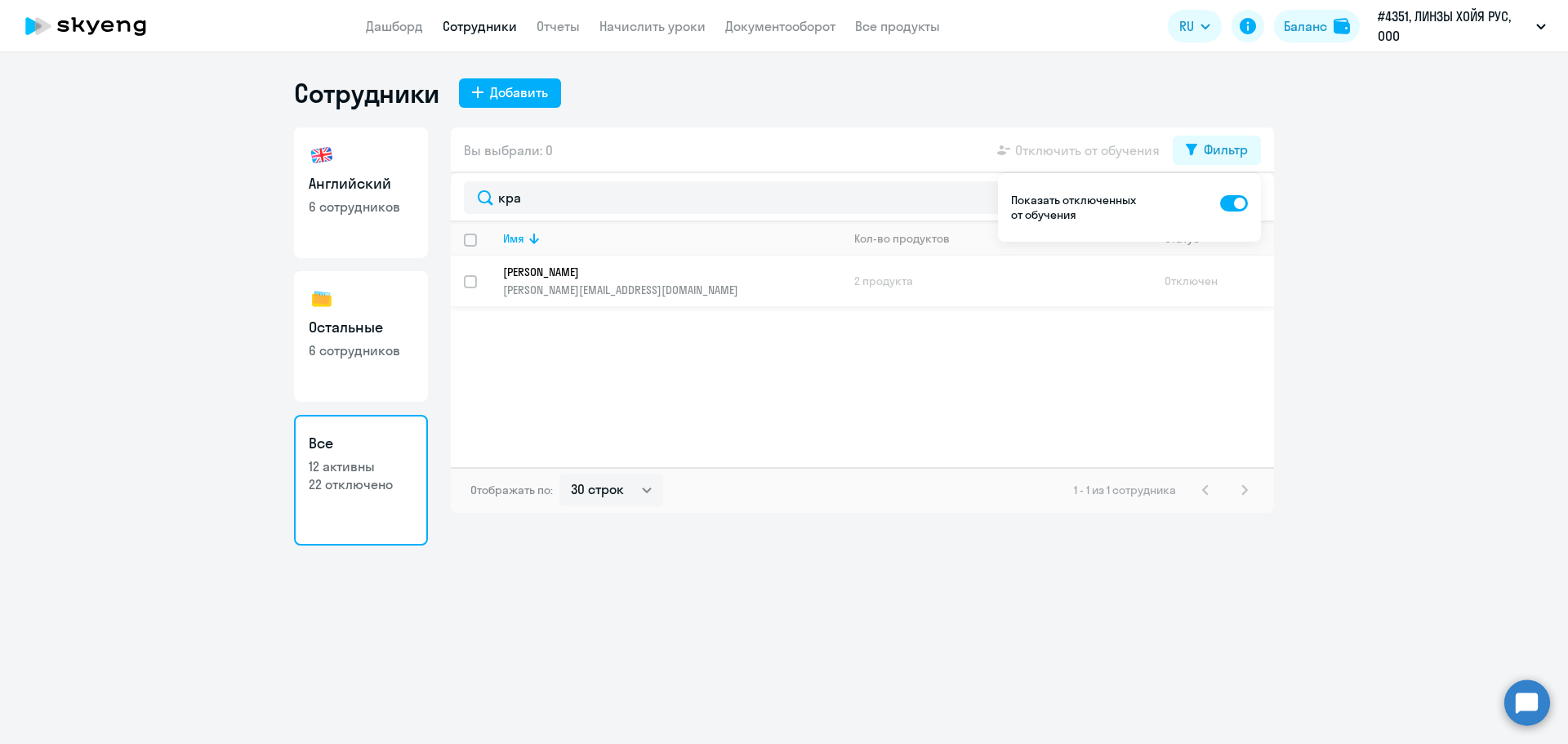
click at [568, 277] on p "[PERSON_NAME]" at bounding box center [660, 271] width 315 height 14
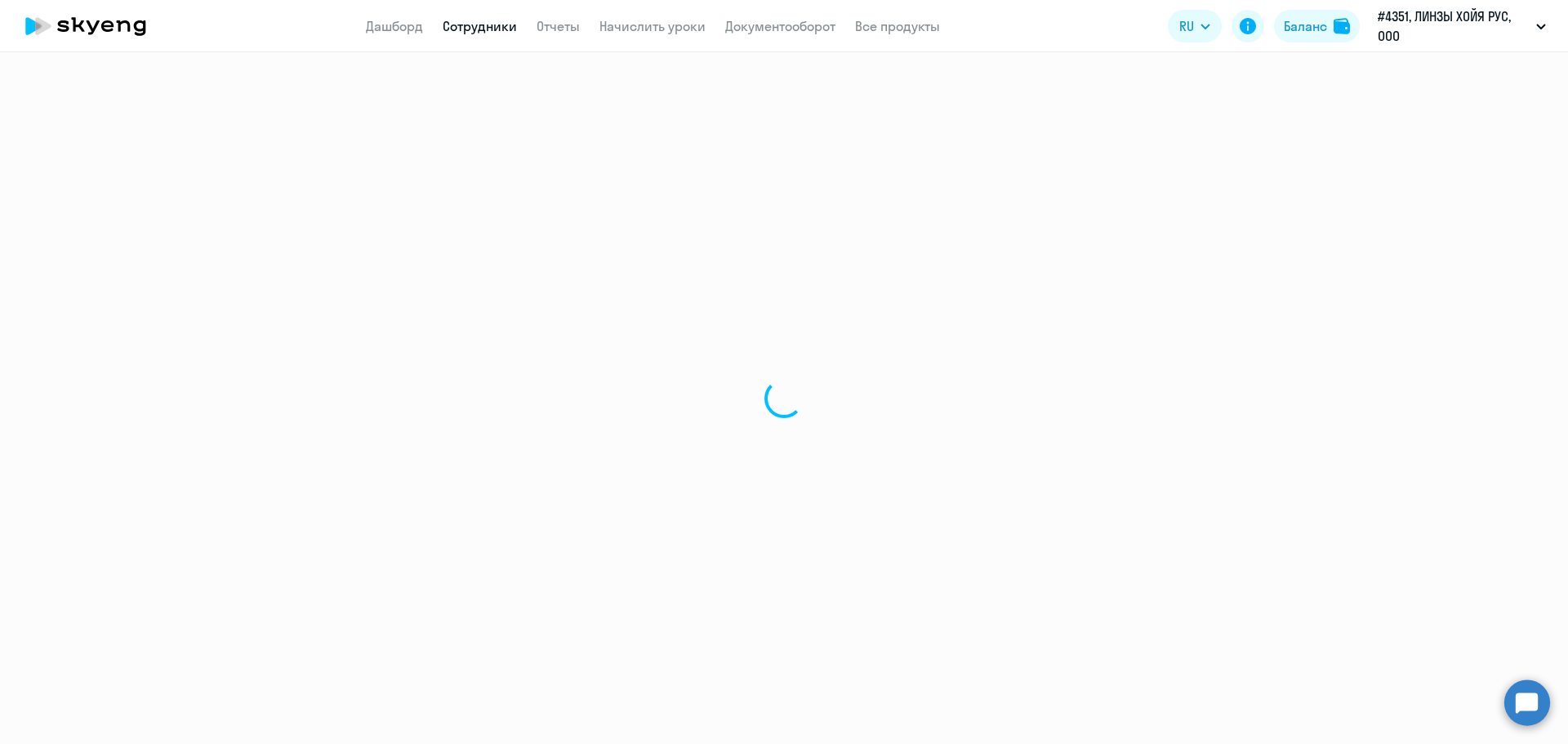
select select "english"
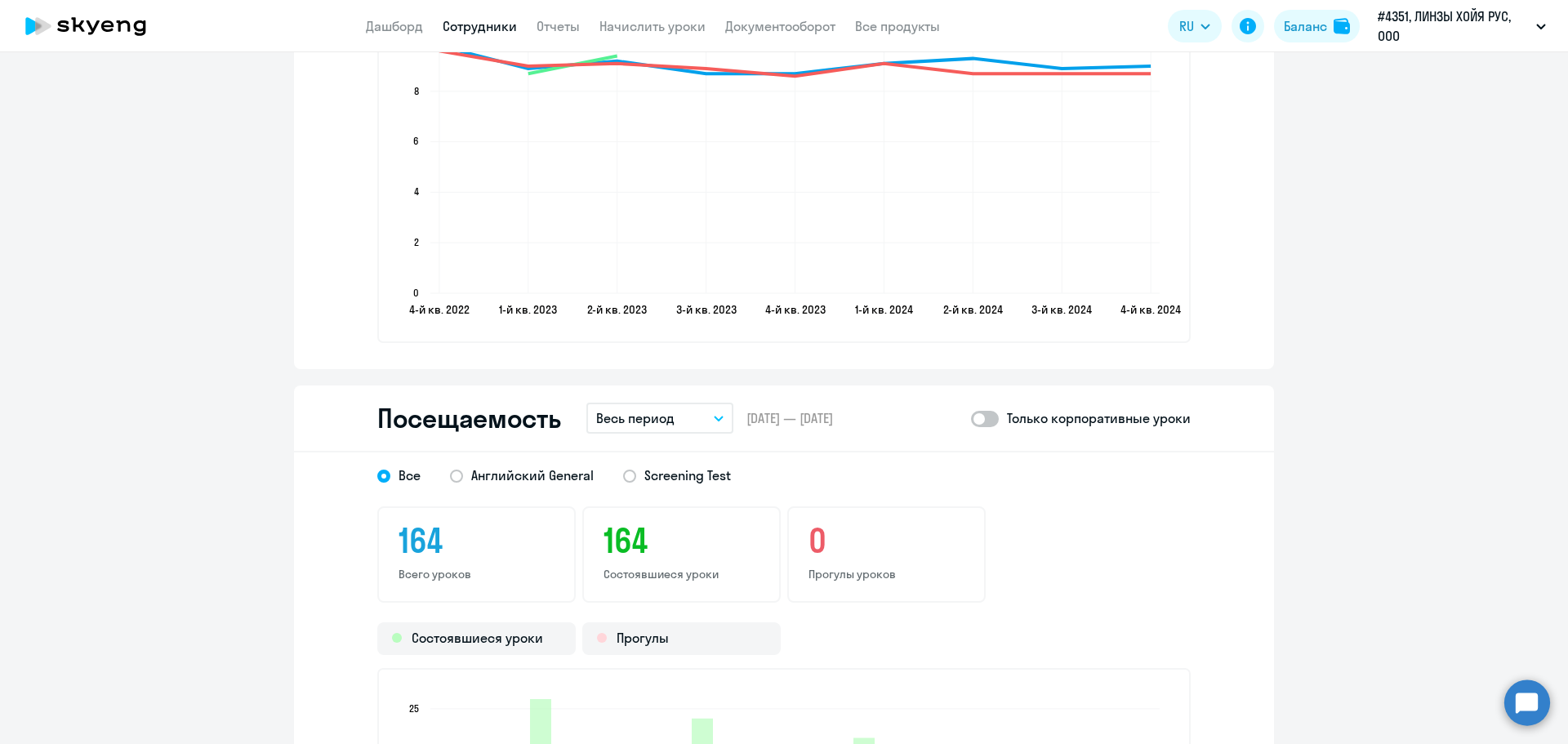
scroll to position [1877, 0]
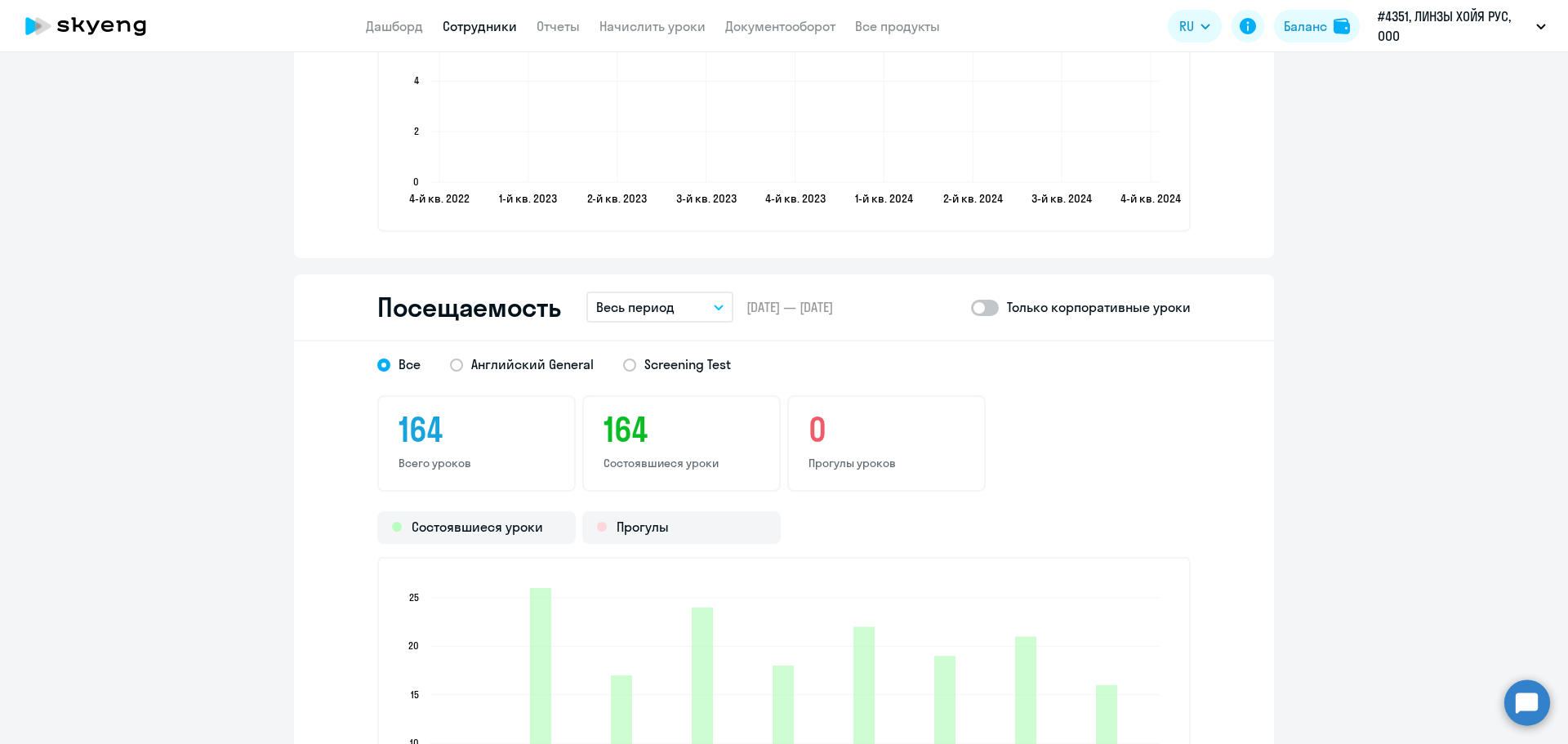
click at [646, 301] on p "Весь период" at bounding box center [635, 307] width 79 height 19
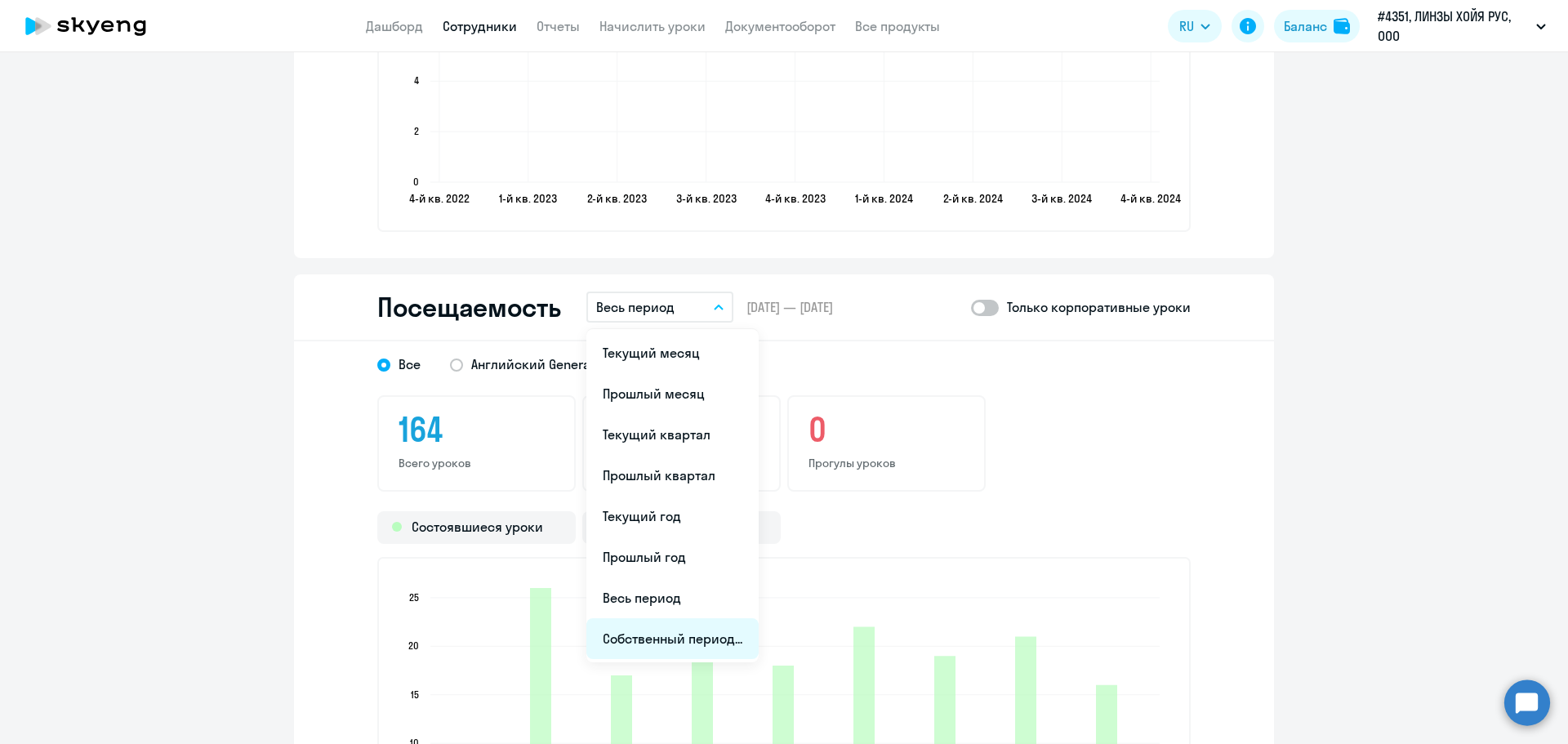
click at [640, 632] on li "Собственный период..." at bounding box center [672, 638] width 172 height 40
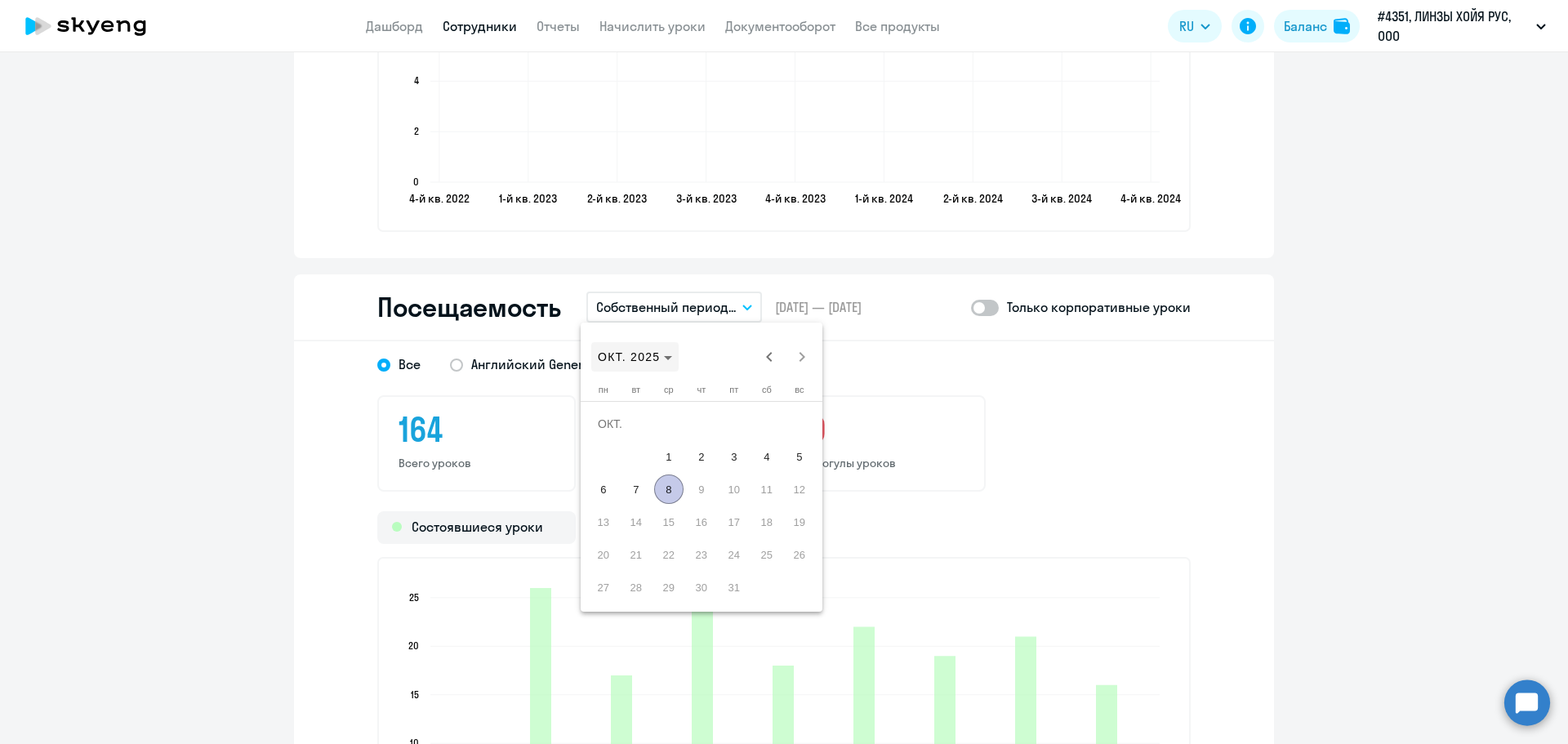
click at [674, 349] on span "Choose month and year" at bounding box center [635, 357] width 87 height 39
click at [734, 573] on span "2024" at bounding box center [730, 570] width 52 height 30
click at [623, 440] on span "ЯНВ." at bounding box center [615, 439] width 52 height 30
drag, startPoint x: 612, startPoint y: 454, endPoint x: 615, endPoint y: 445, distance: 9.5
click at [611, 455] on span "1" at bounding box center [603, 456] width 30 height 30
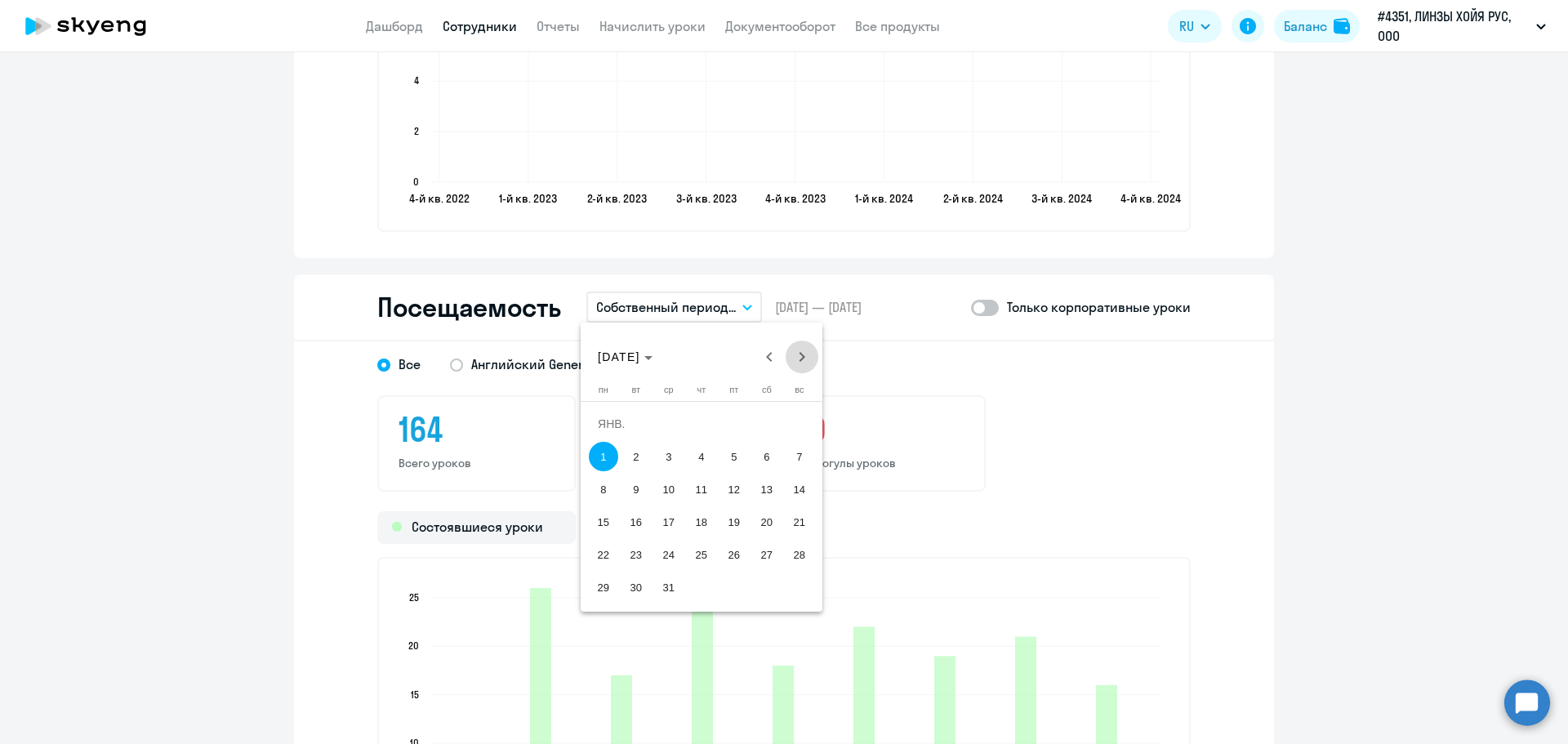
click at [806, 360] on span "Next month" at bounding box center [802, 357] width 33 height 33
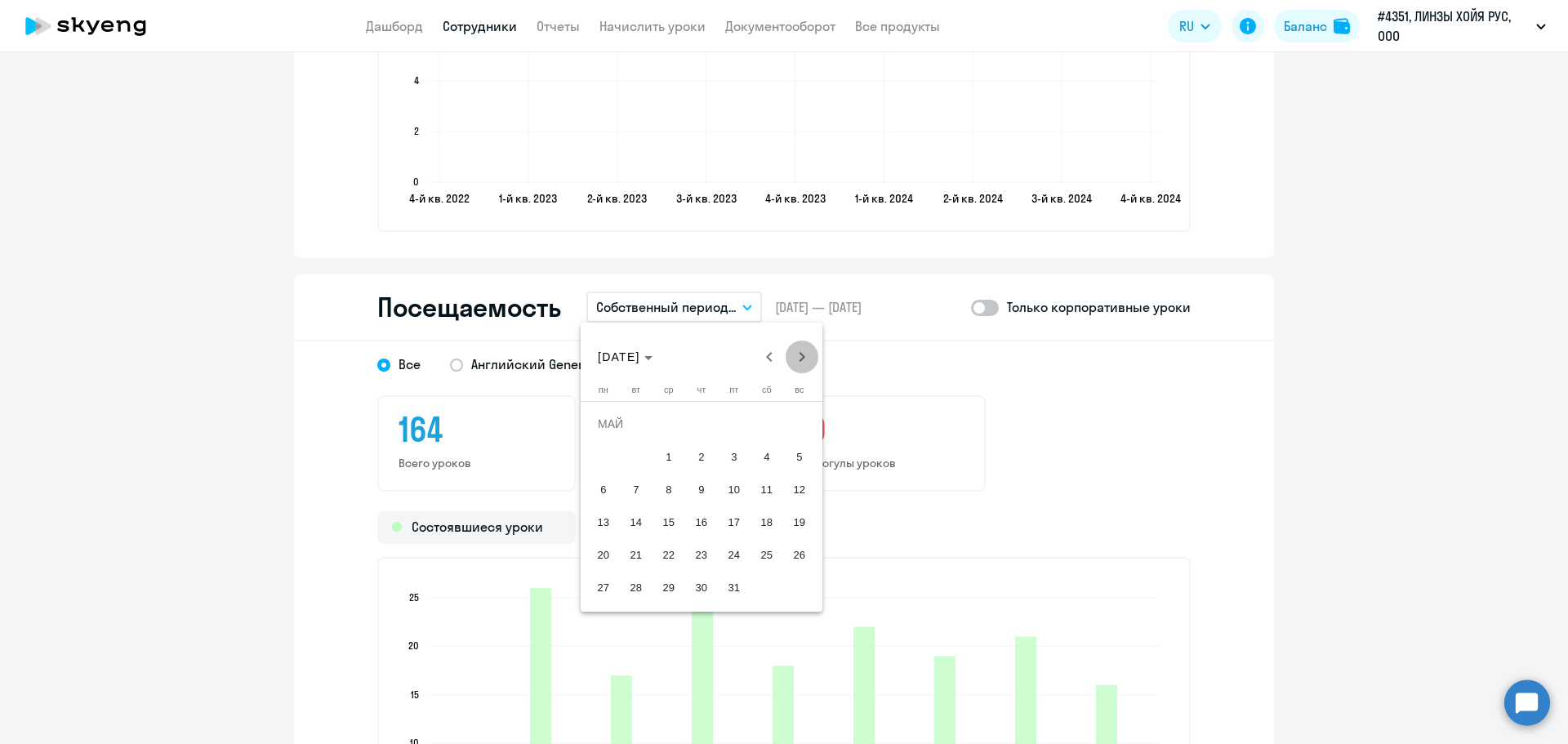
click at [806, 360] on span "Next month" at bounding box center [802, 357] width 33 height 33
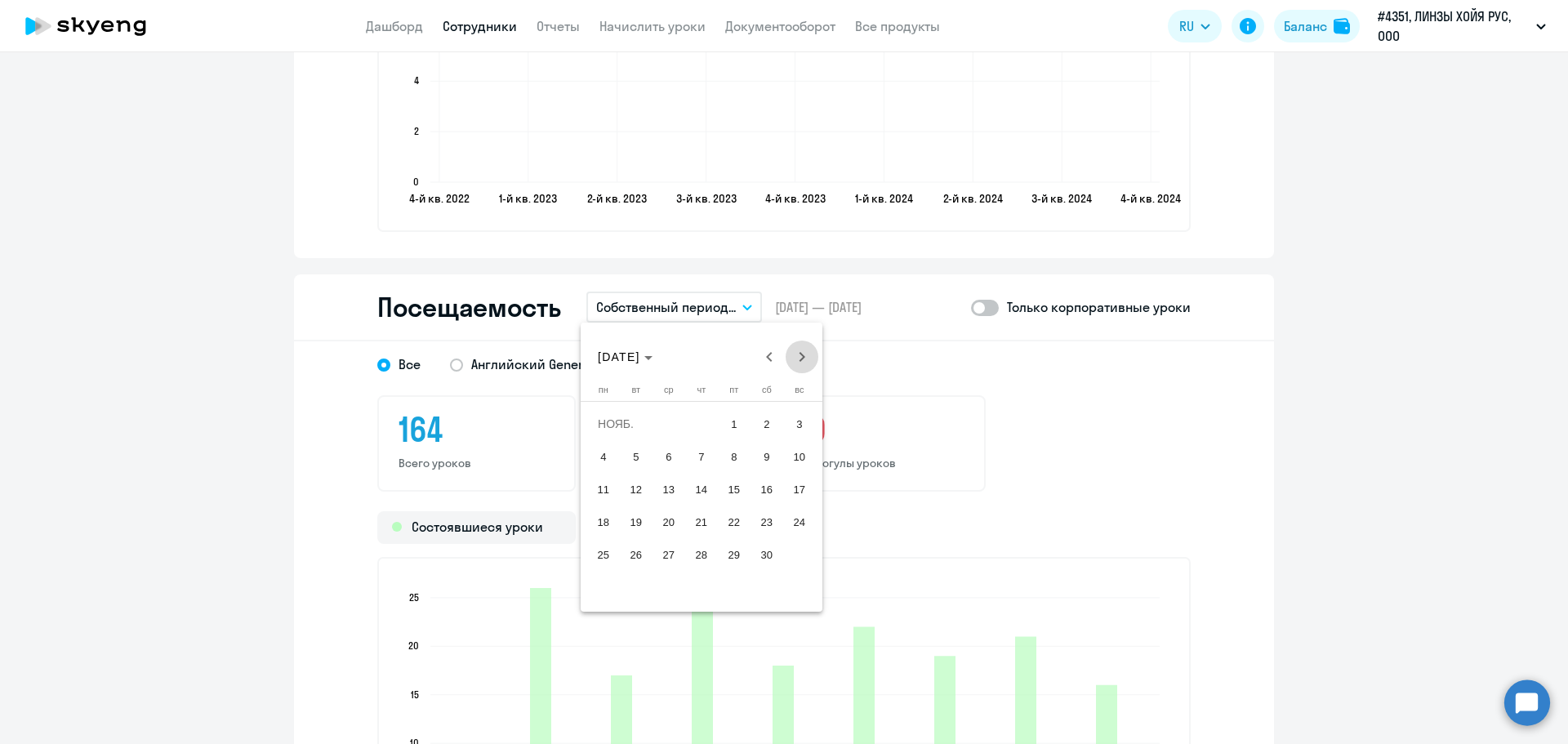
click at [806, 360] on span "Next month" at bounding box center [802, 357] width 33 height 33
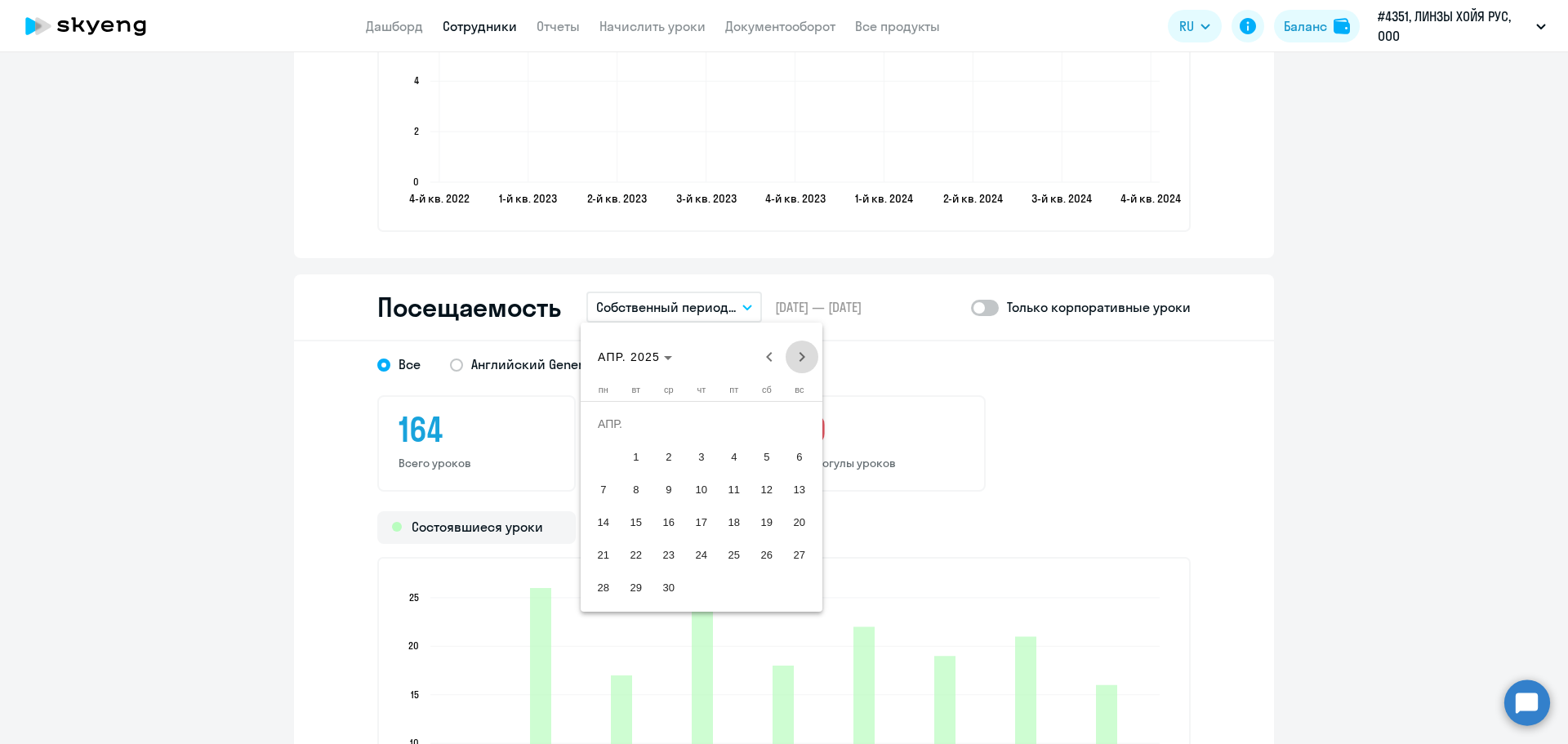
click at [806, 360] on span "Next month" at bounding box center [802, 357] width 33 height 33
click at [805, 360] on span "Next month" at bounding box center [802, 357] width 33 height 33
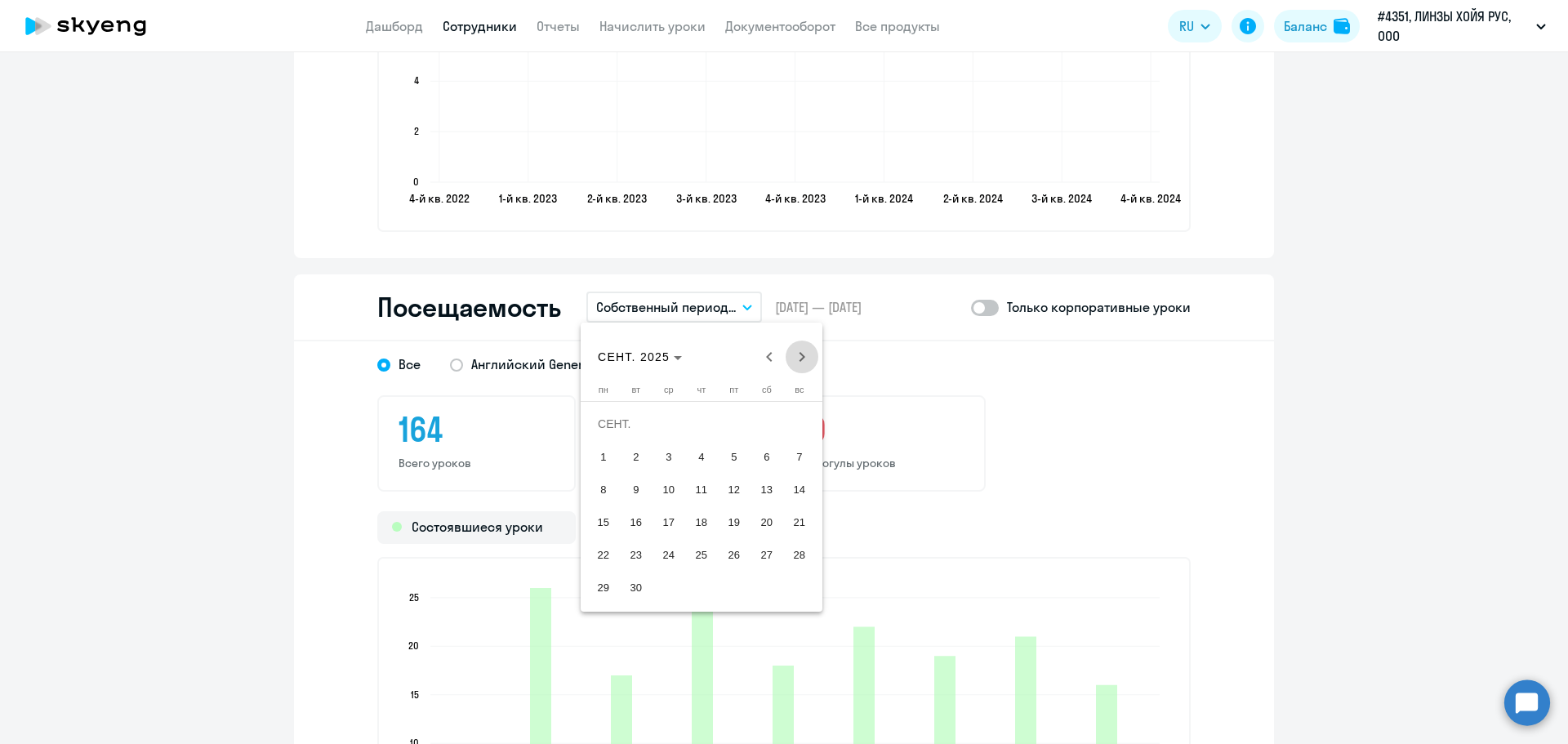
click at [805, 360] on span "Next month" at bounding box center [802, 357] width 33 height 33
click at [675, 486] on span "8" at bounding box center [668, 488] width 30 height 30
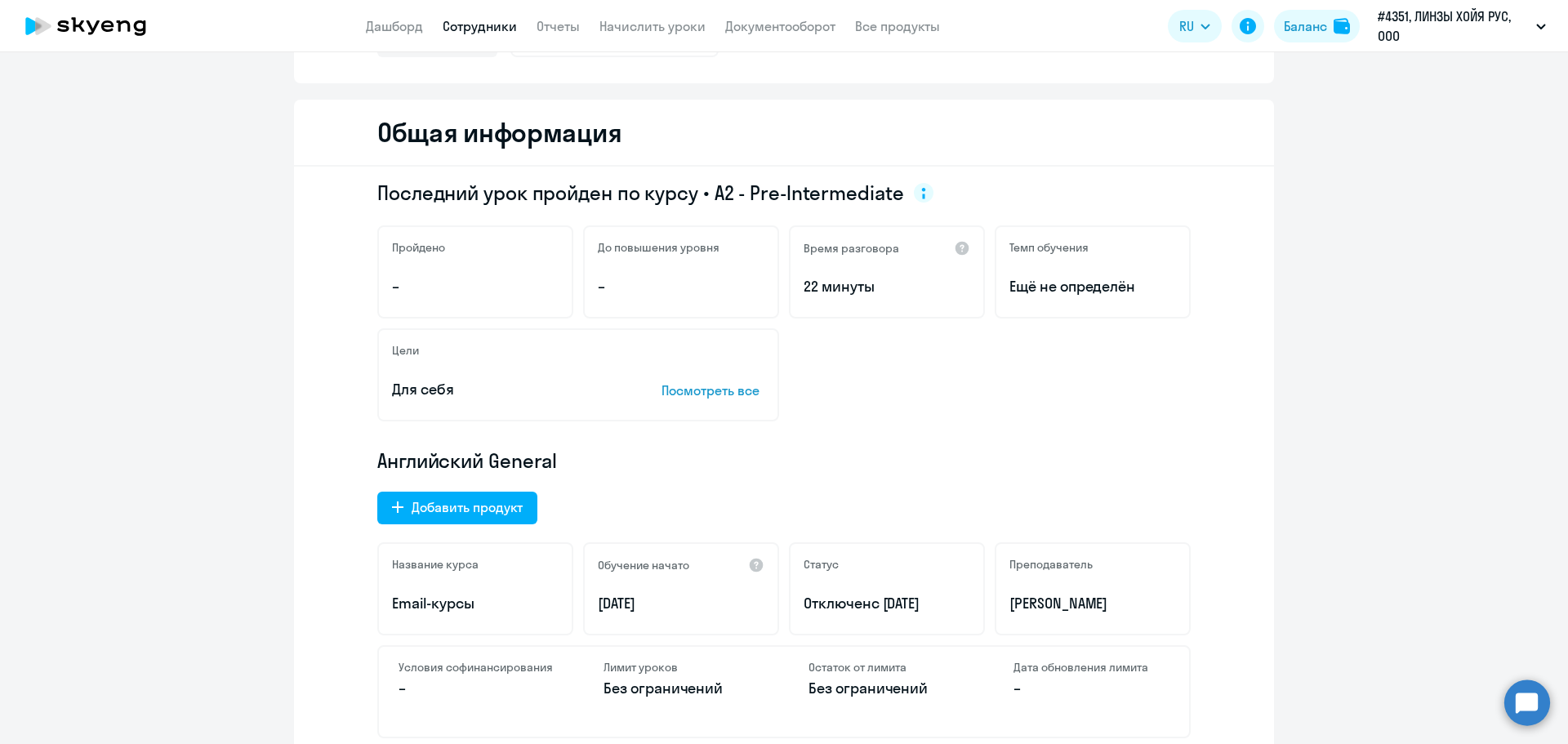
scroll to position [0, 0]
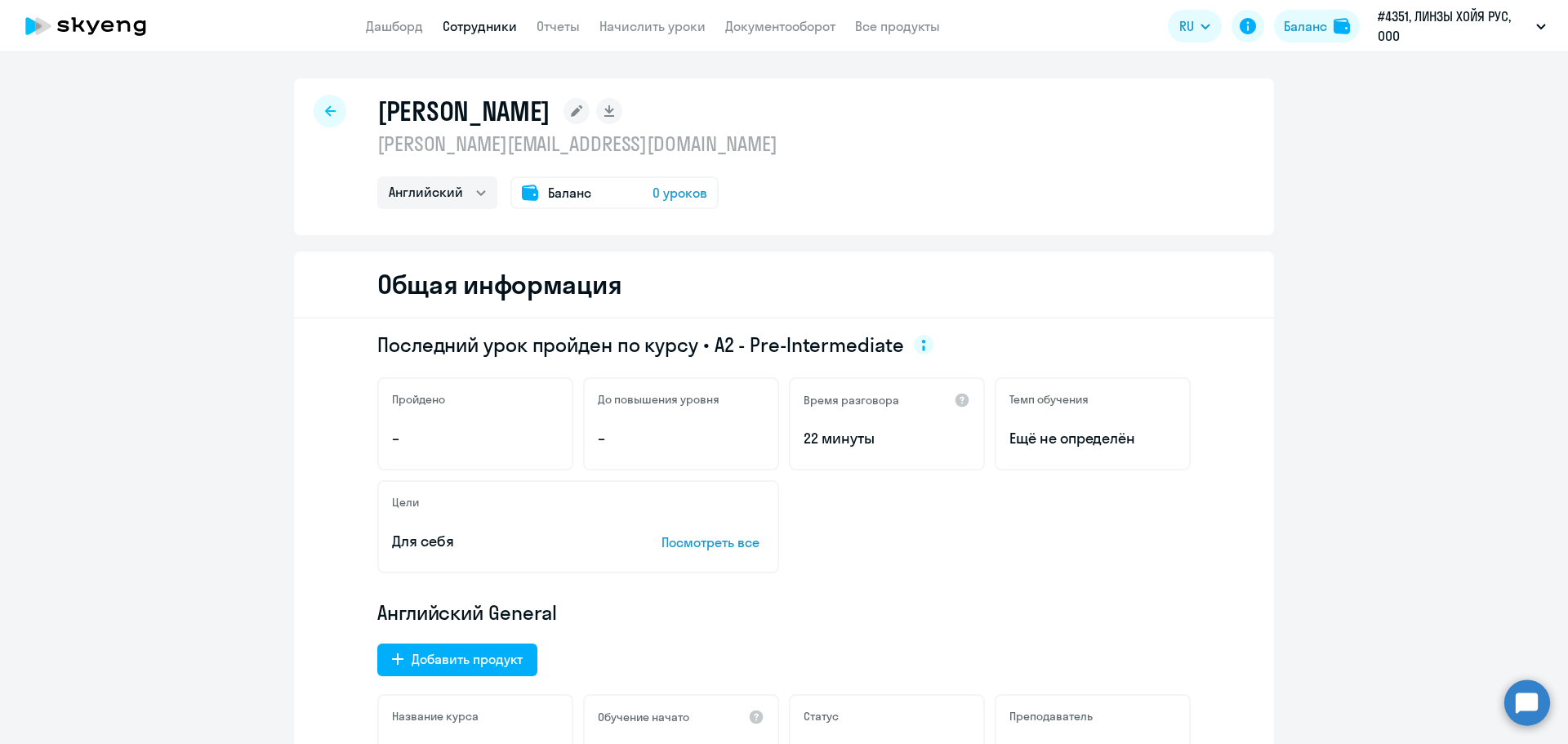
click at [329, 109] on div at bounding box center [330, 112] width 33 height 33
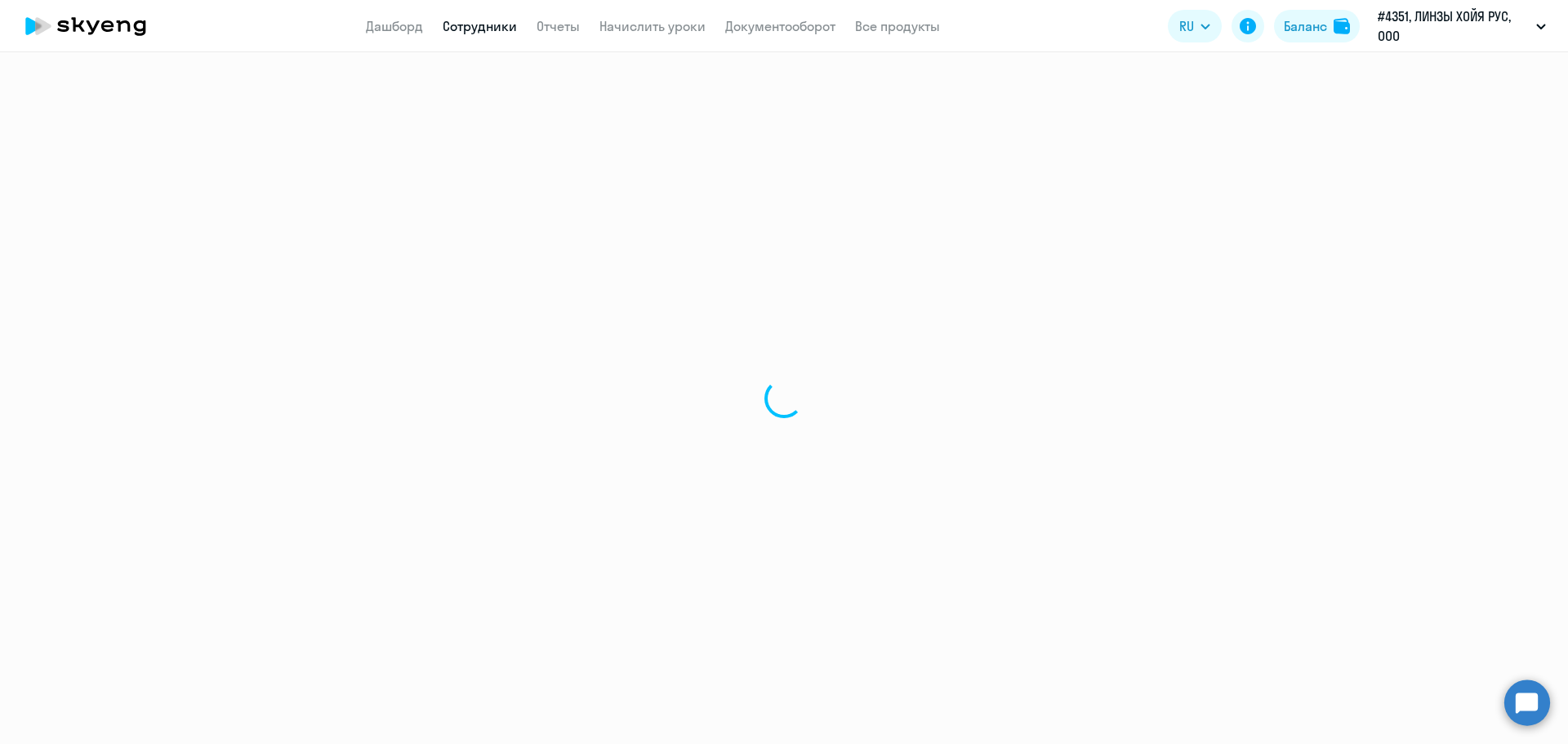
select select "30"
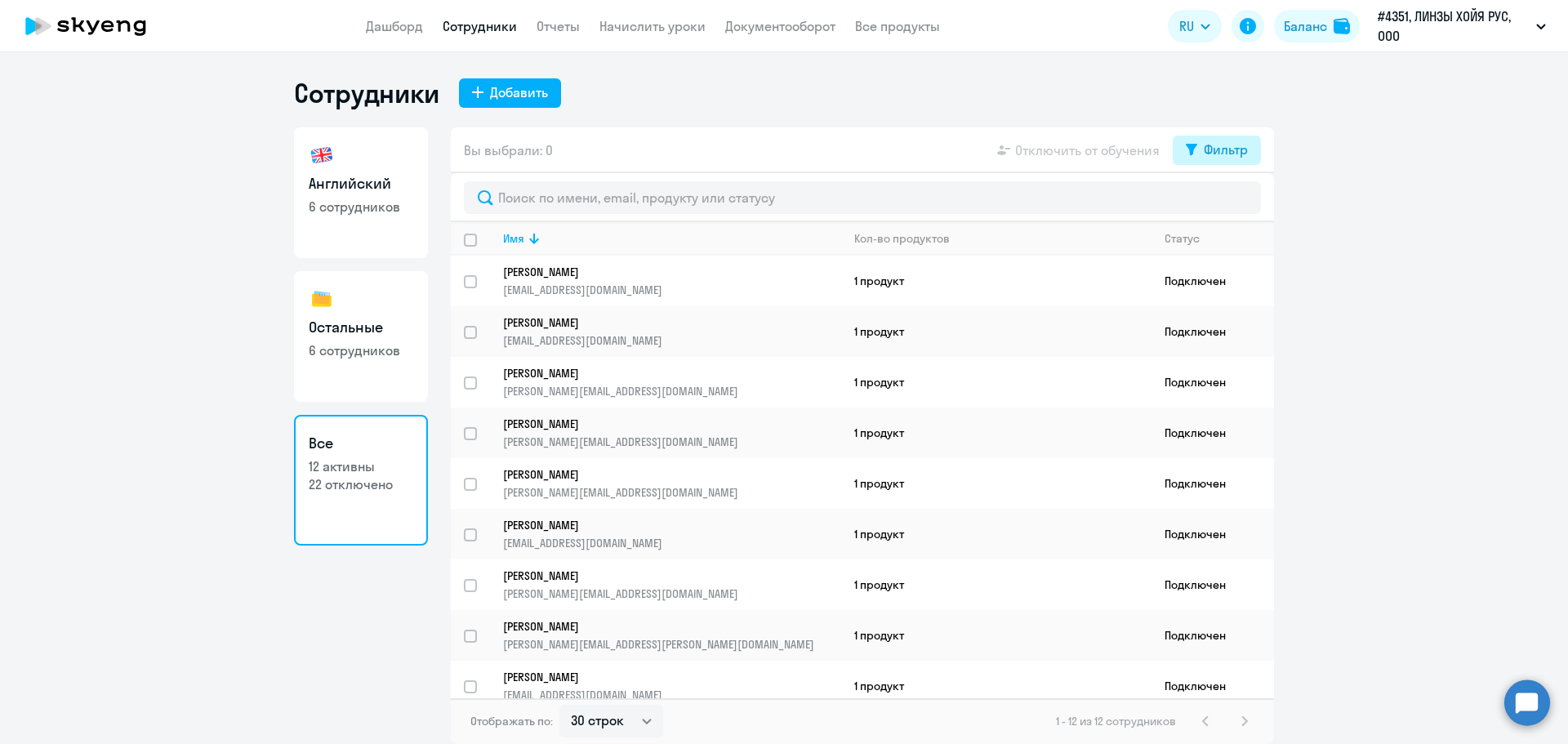
click at [1206, 147] on div "Фильтр" at bounding box center [1226, 149] width 44 height 19
click at [1236, 204] on span at bounding box center [1233, 203] width 28 height 16
click at [1220, 203] on input "checkbox" at bounding box center [1219, 203] width 1 height 1
checkbox input "true"
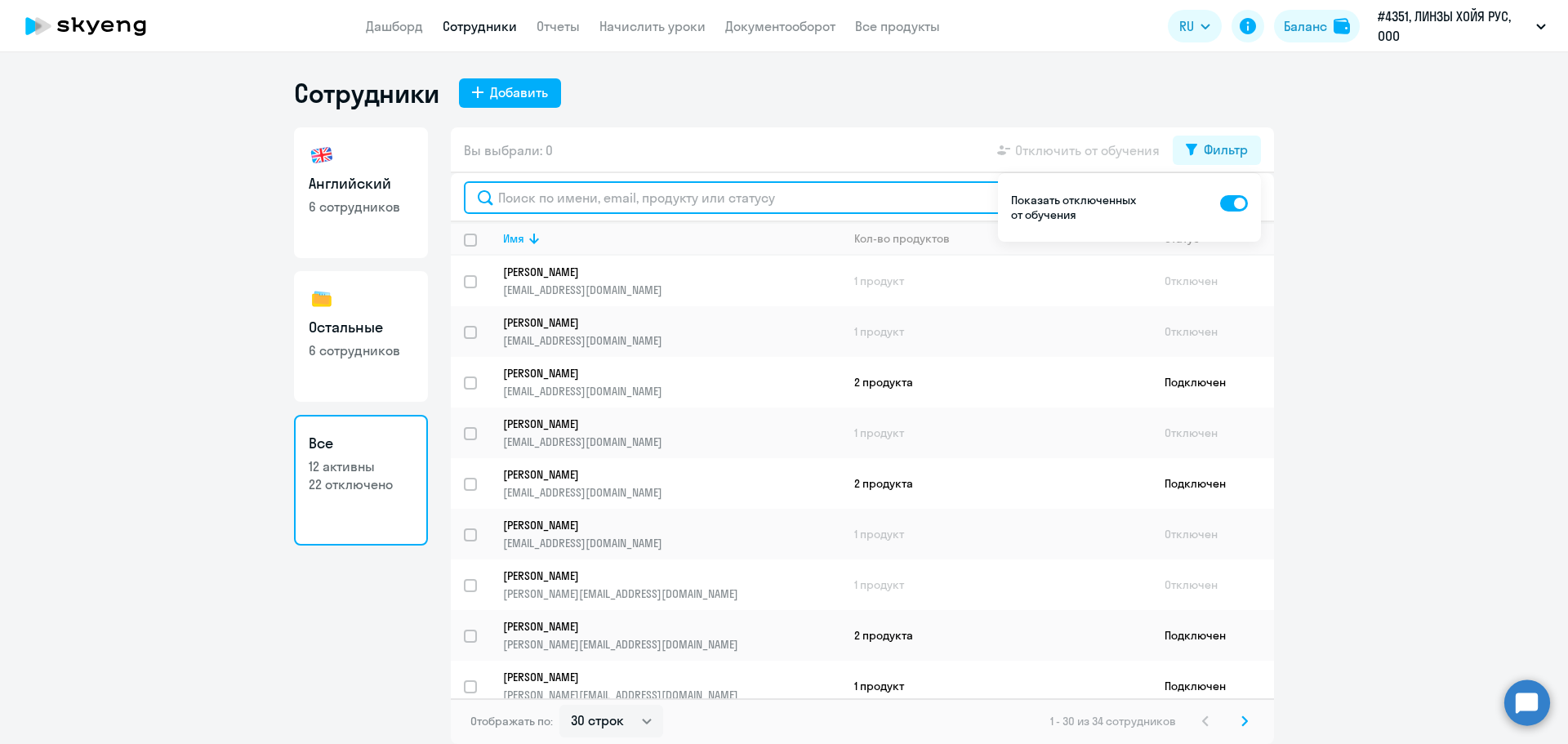
click at [720, 204] on input "text" at bounding box center [861, 198] width 797 height 33
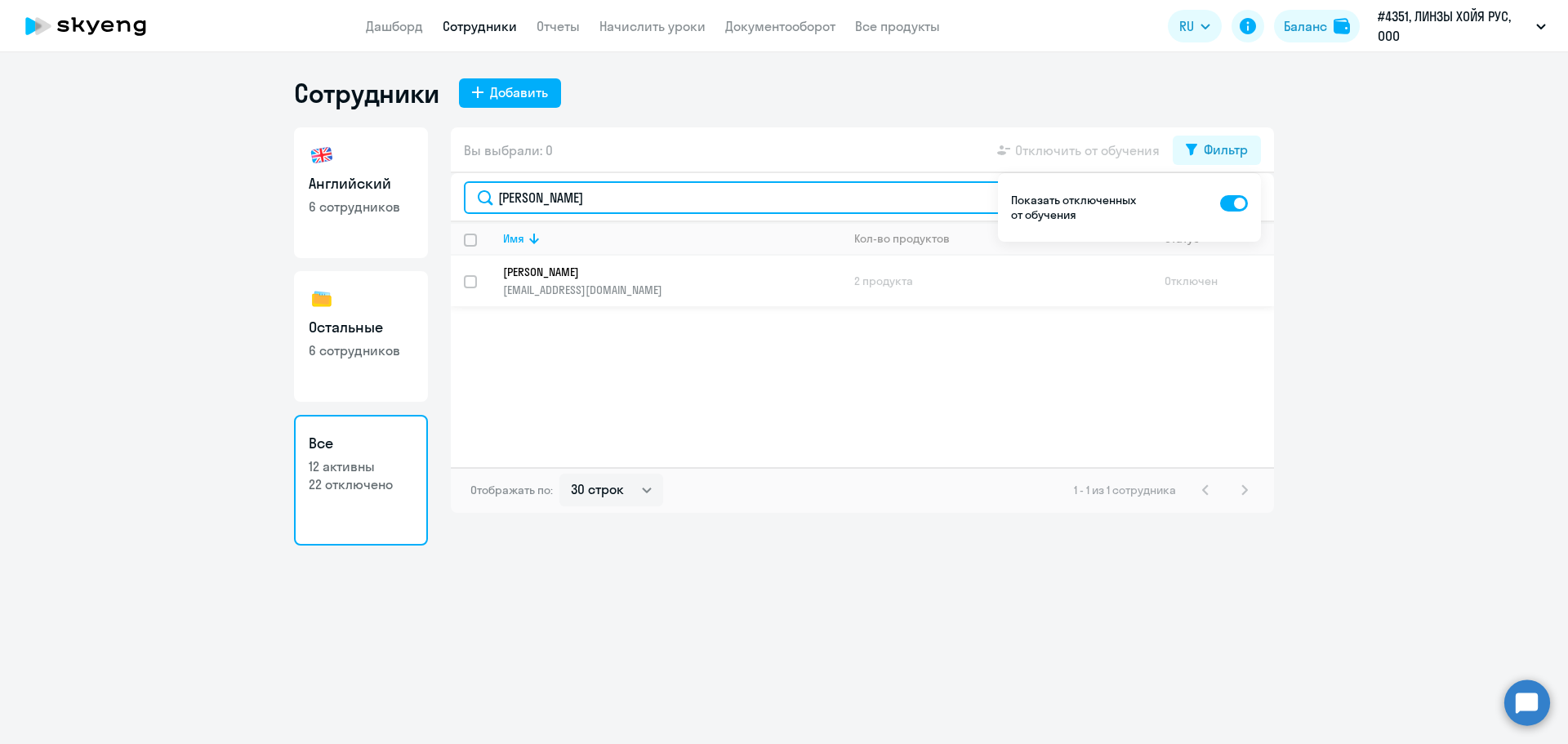
type input "[PERSON_NAME]"
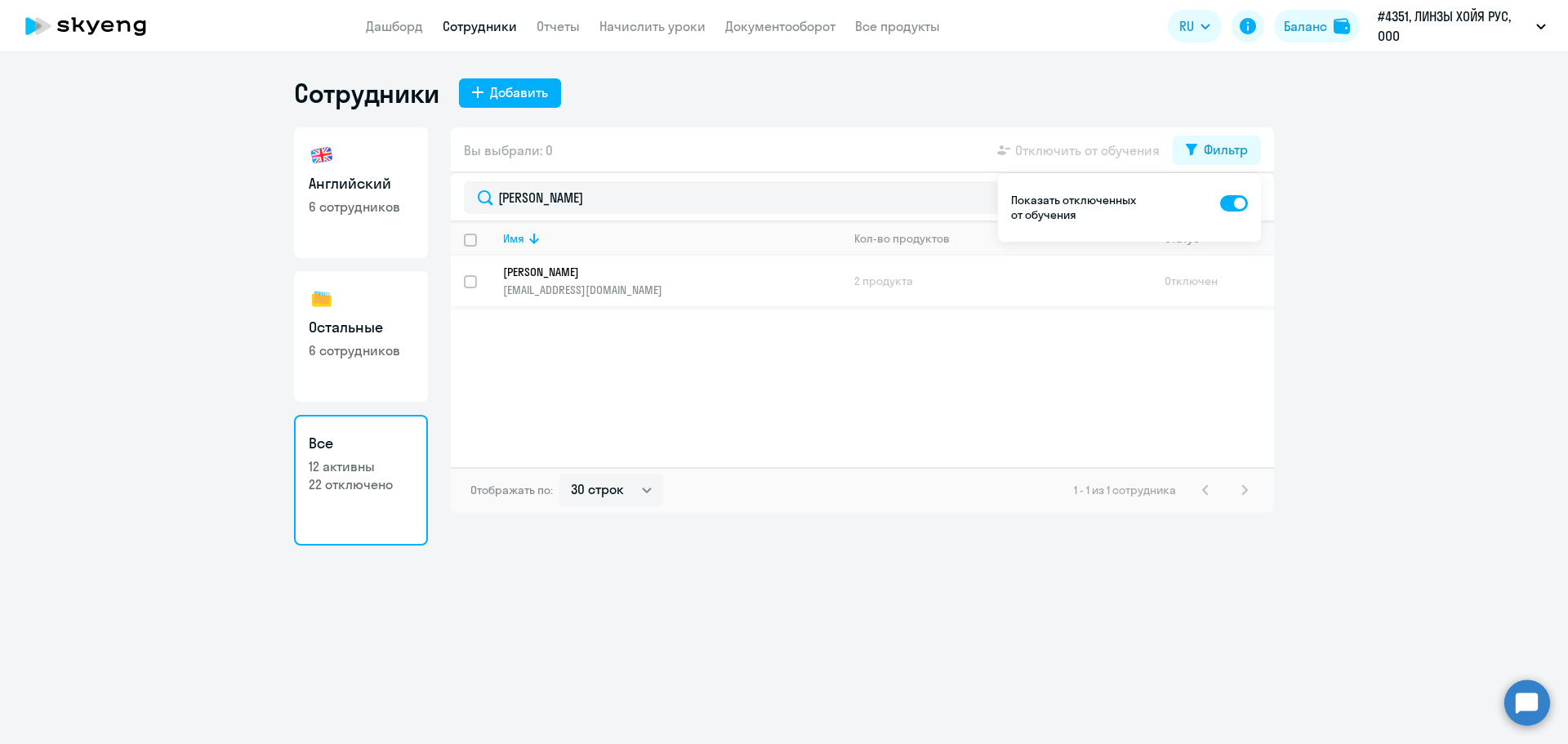
click at [610, 278] on p "[PERSON_NAME]" at bounding box center [660, 271] width 315 height 14
select select "english"
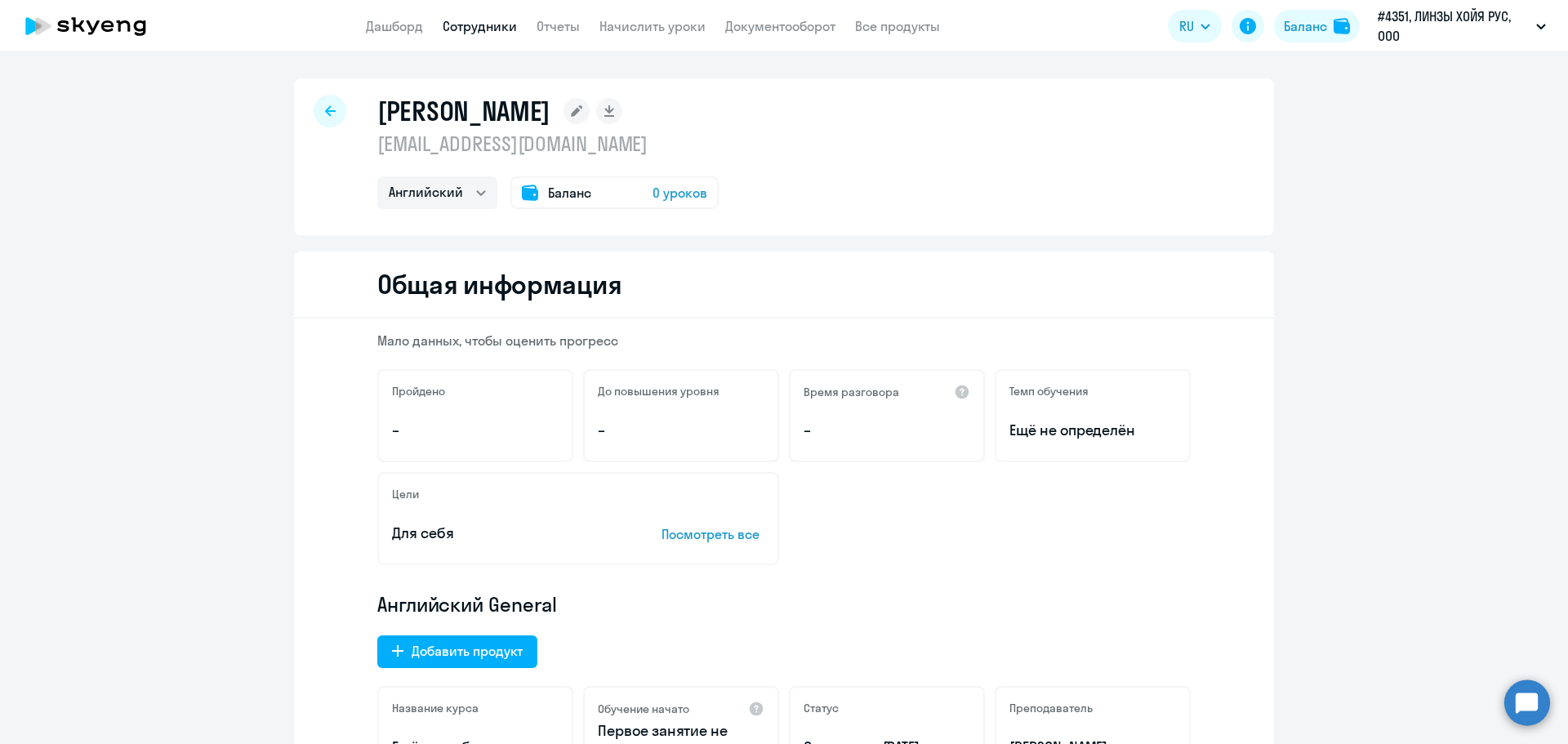
click at [336, 109] on div at bounding box center [330, 112] width 33 height 33
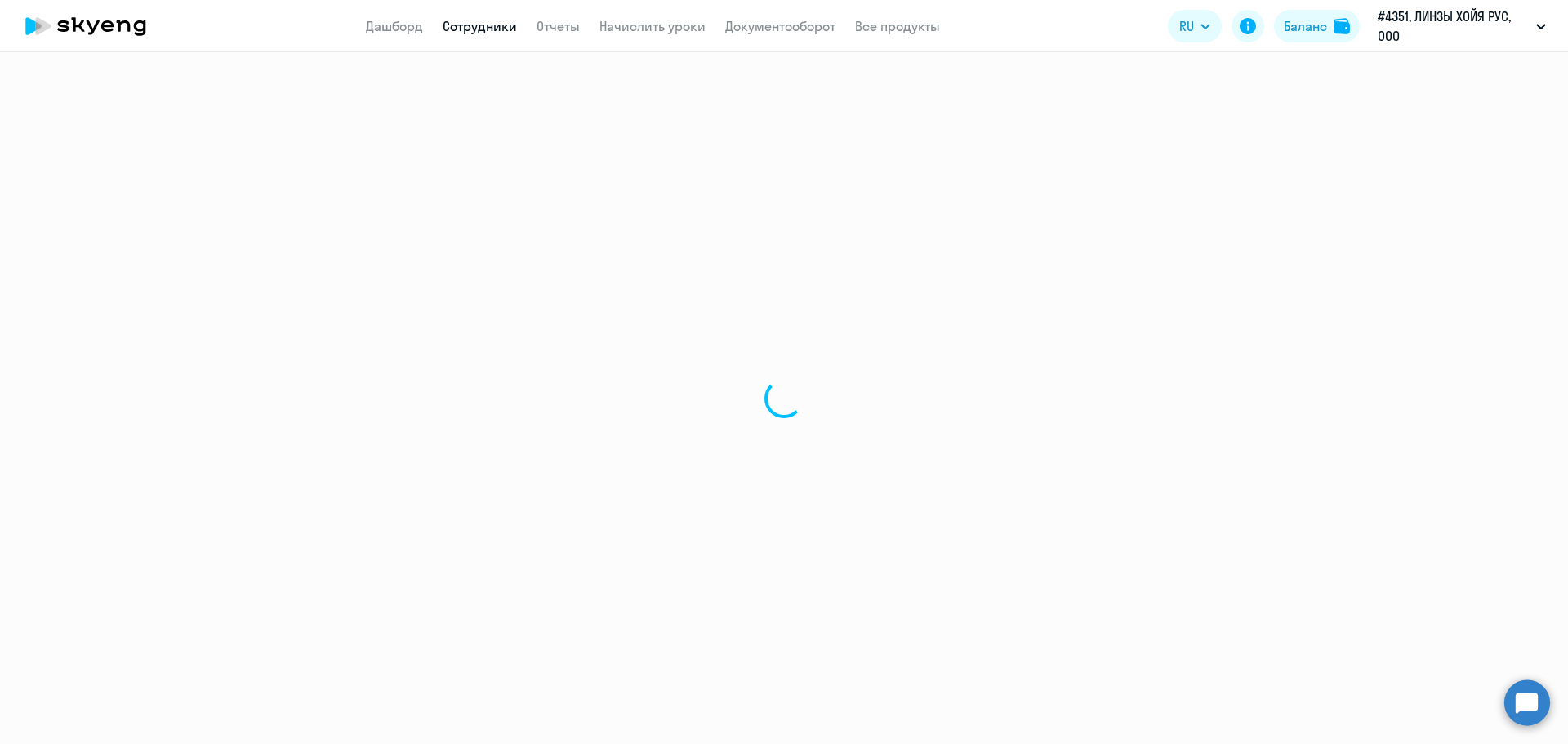
select select "30"
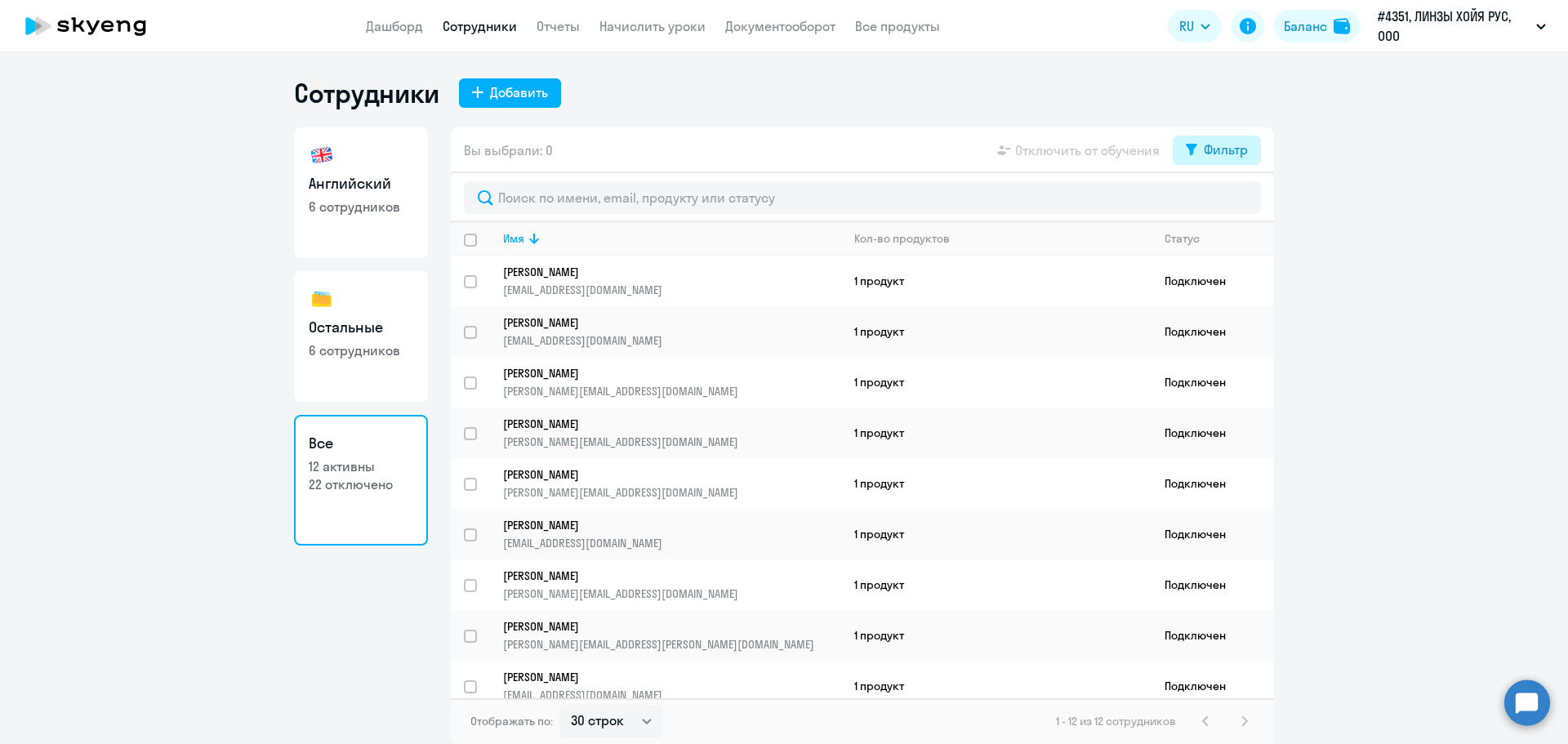
click at [1238, 149] on div "Фильтр" at bounding box center [1226, 149] width 44 height 19
click at [1243, 203] on span at bounding box center [1233, 203] width 28 height 16
click at [1220, 203] on input "checkbox" at bounding box center [1219, 203] width 1 height 1
checkbox input "true"
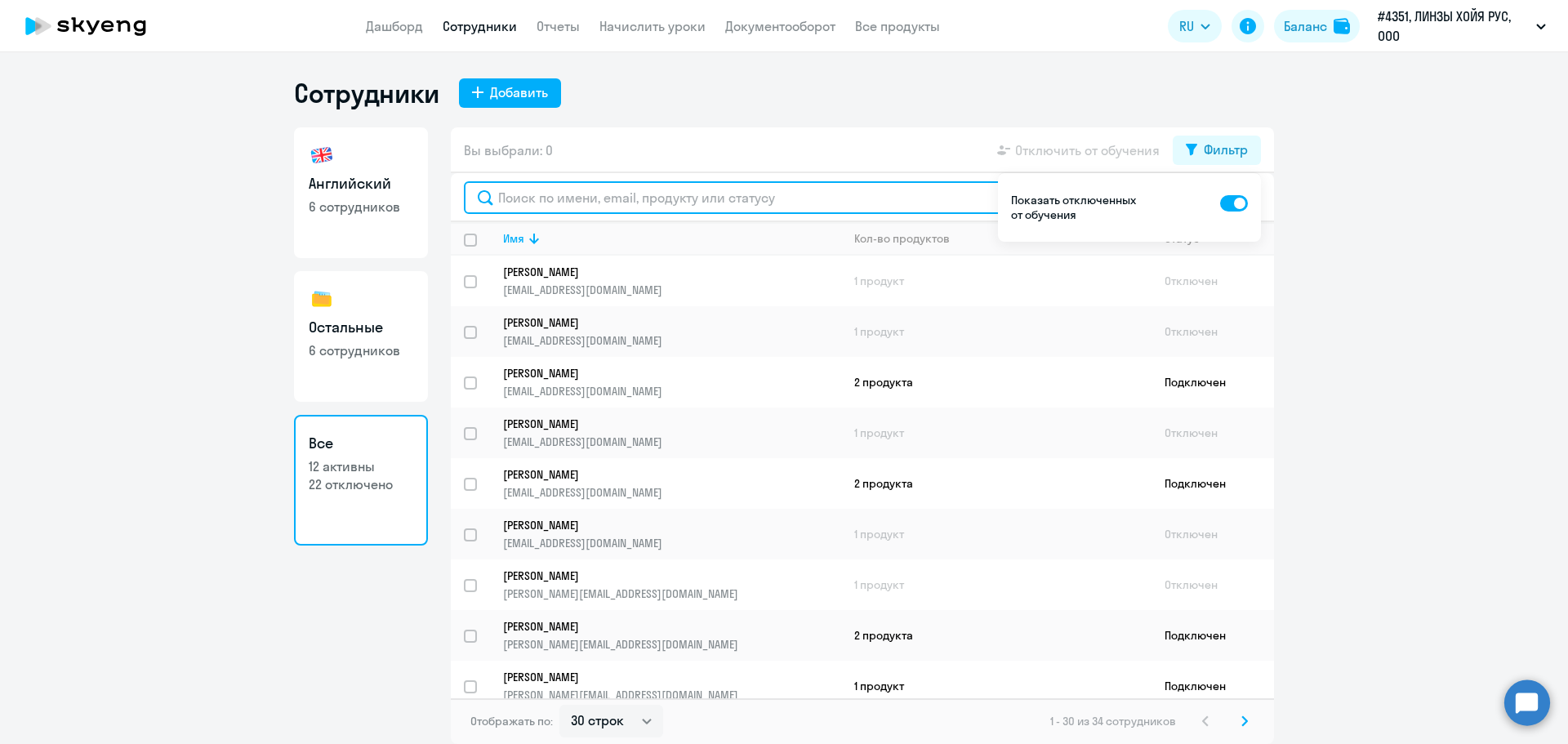
click at [653, 198] on input "text" at bounding box center [861, 198] width 797 height 33
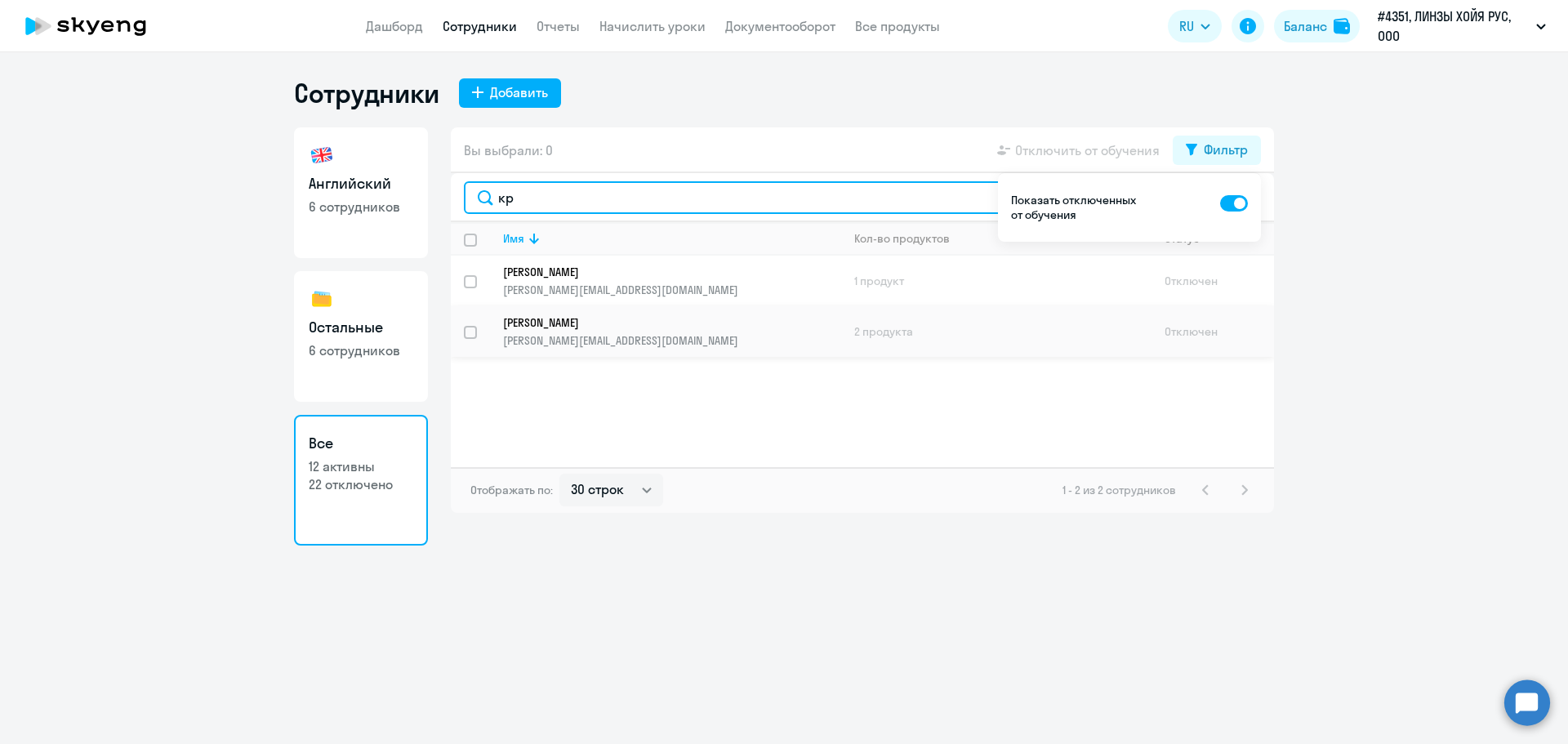
type input "кр"
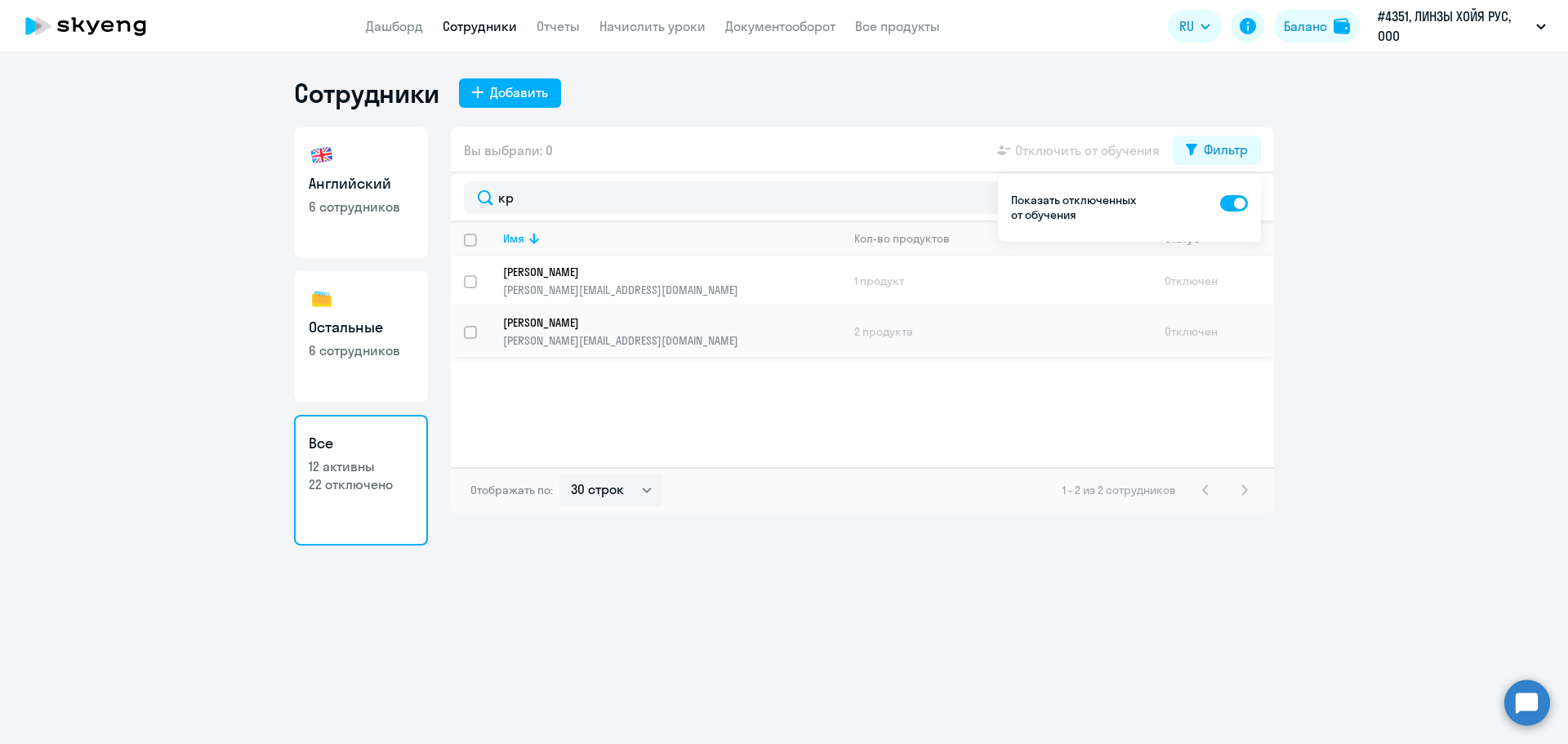
click at [580, 337] on p "[PERSON_NAME][EMAIL_ADDRESS][DOMAIN_NAME]" at bounding box center [671, 340] width 337 height 14
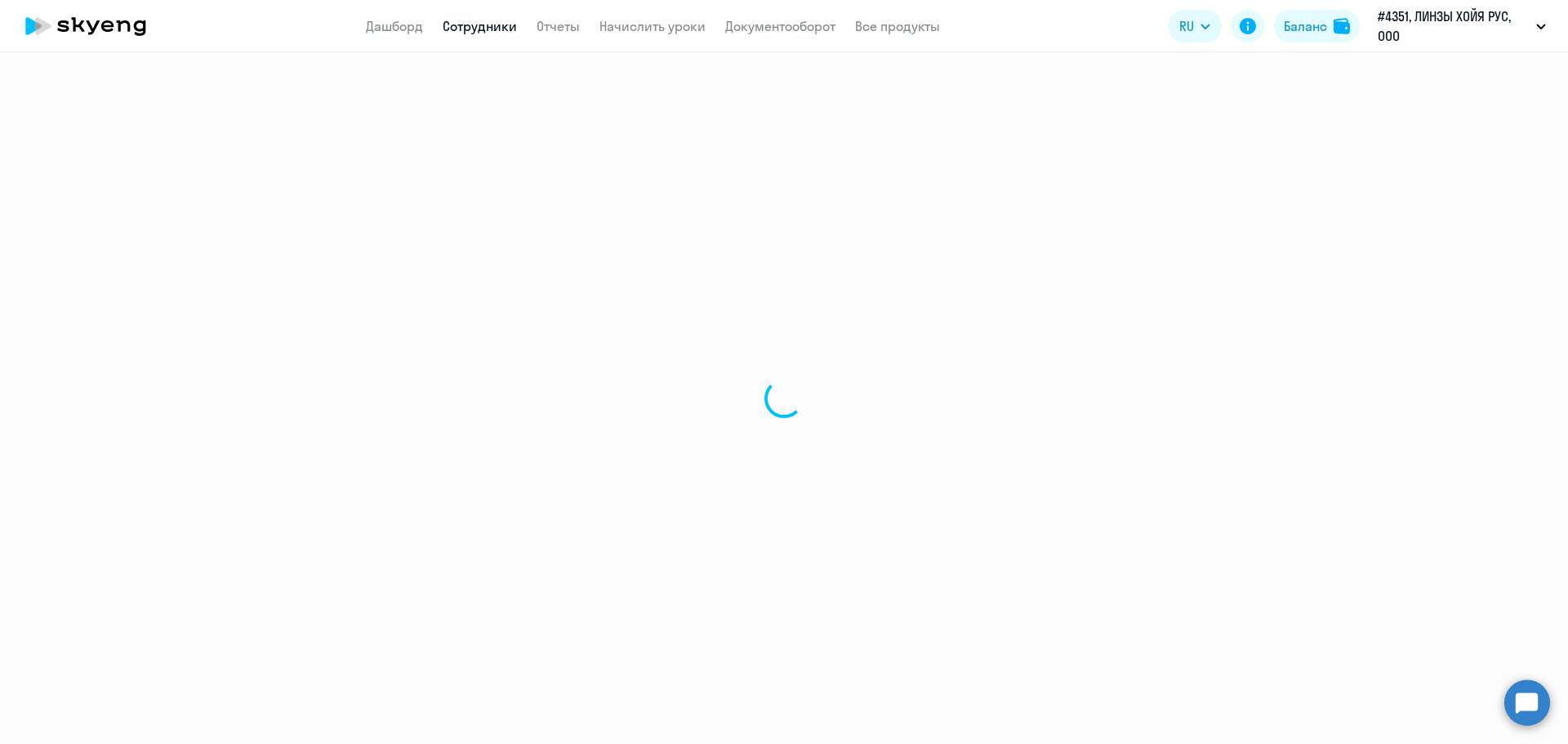
select select "english"
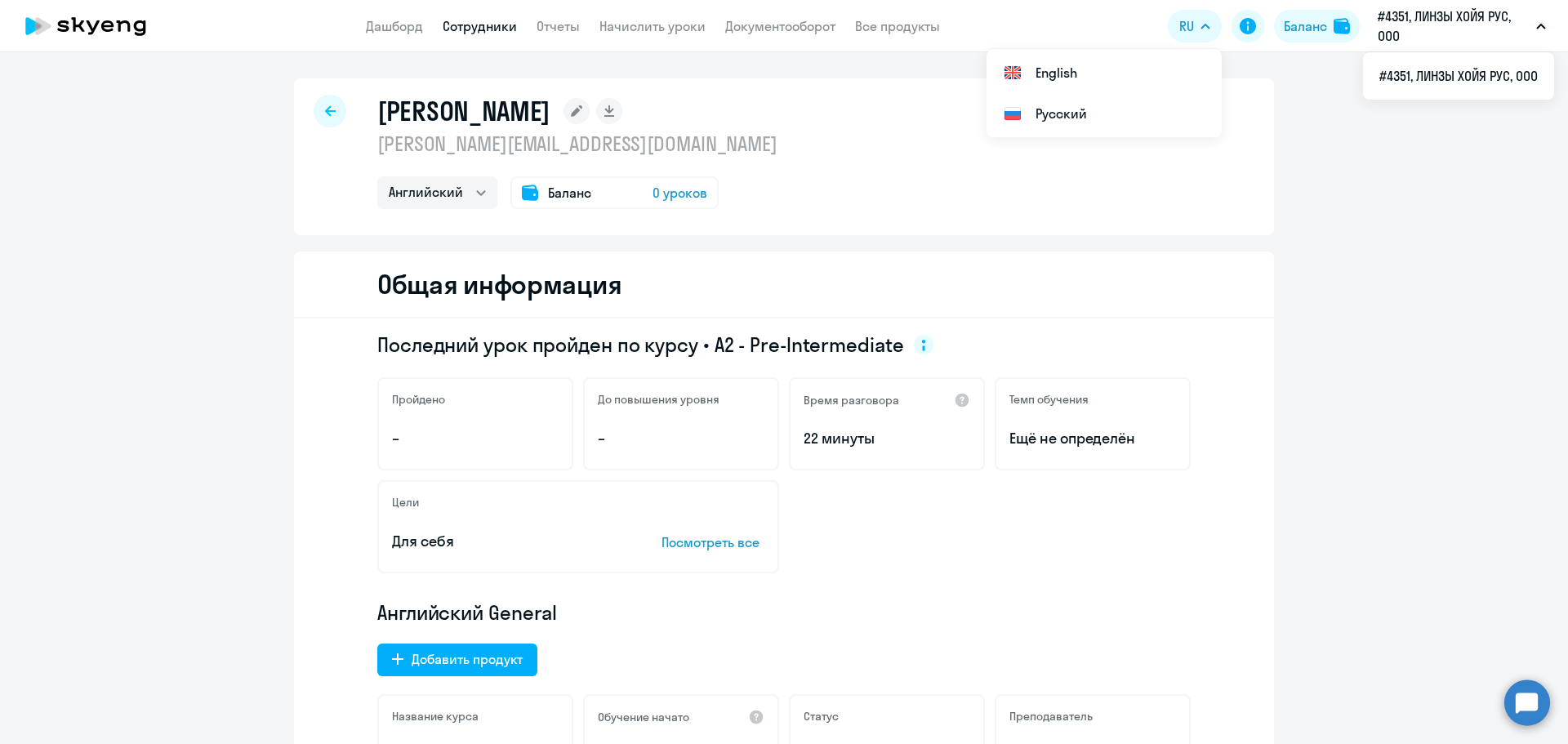
click at [105, 34] on icon at bounding box center [85, 26] width 143 height 40
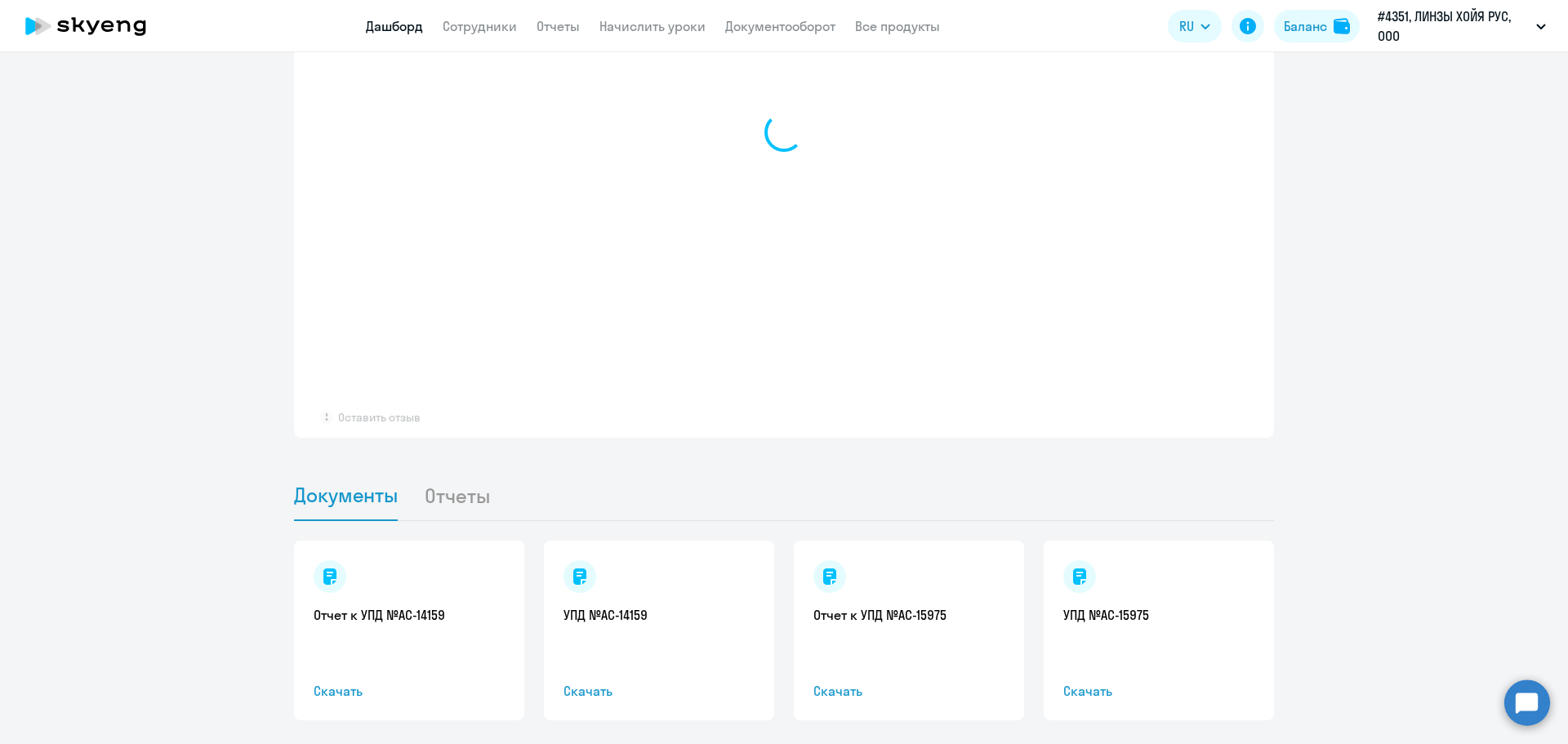
select select "30"
